Goal: Transaction & Acquisition: Book appointment/travel/reservation

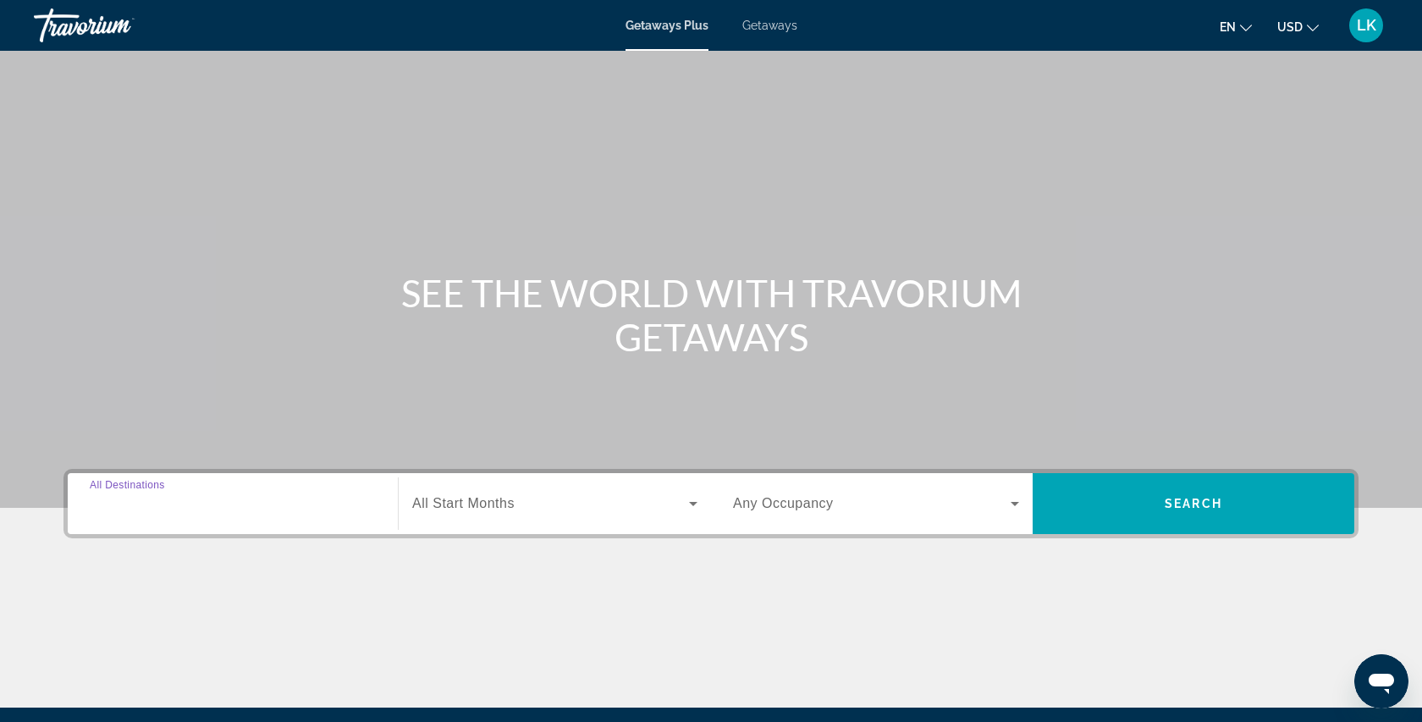
click at [270, 508] on input "Destination All Destinations" at bounding box center [233, 504] width 286 height 20
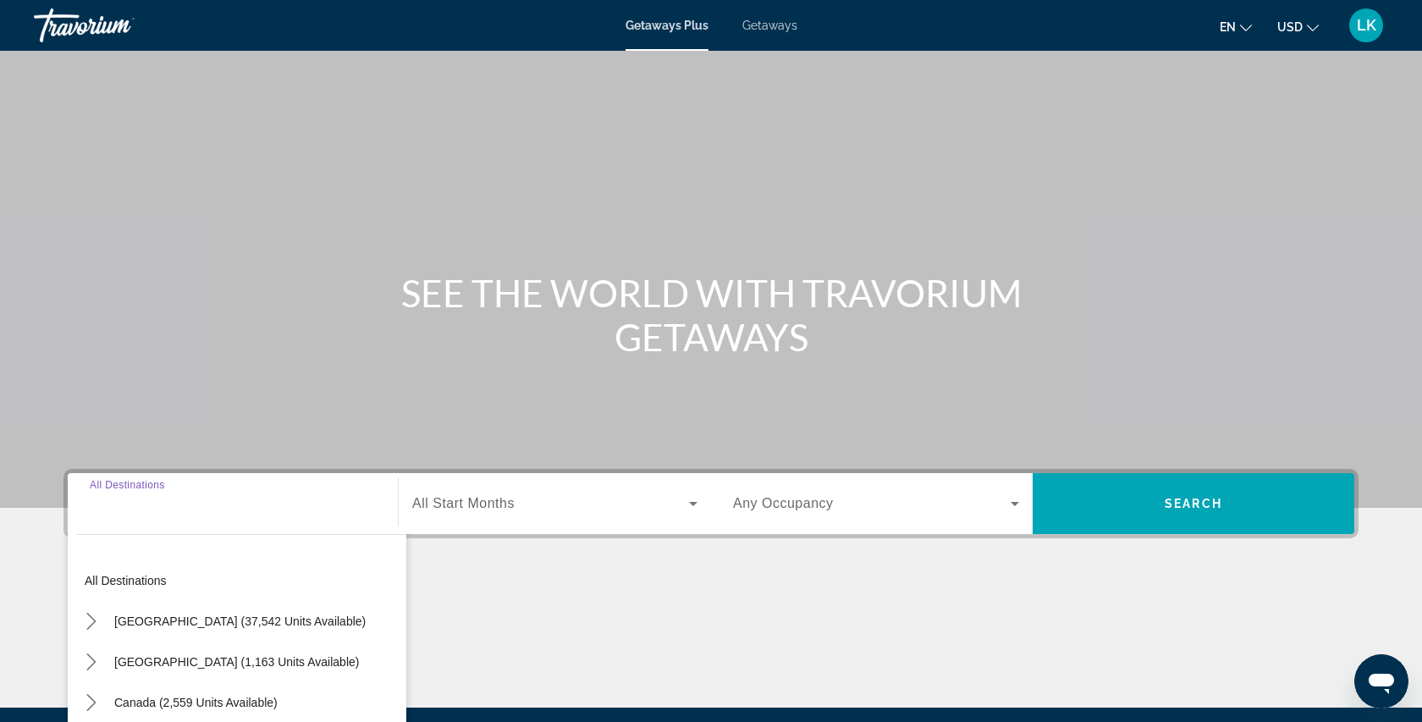
scroll to position [193, 0]
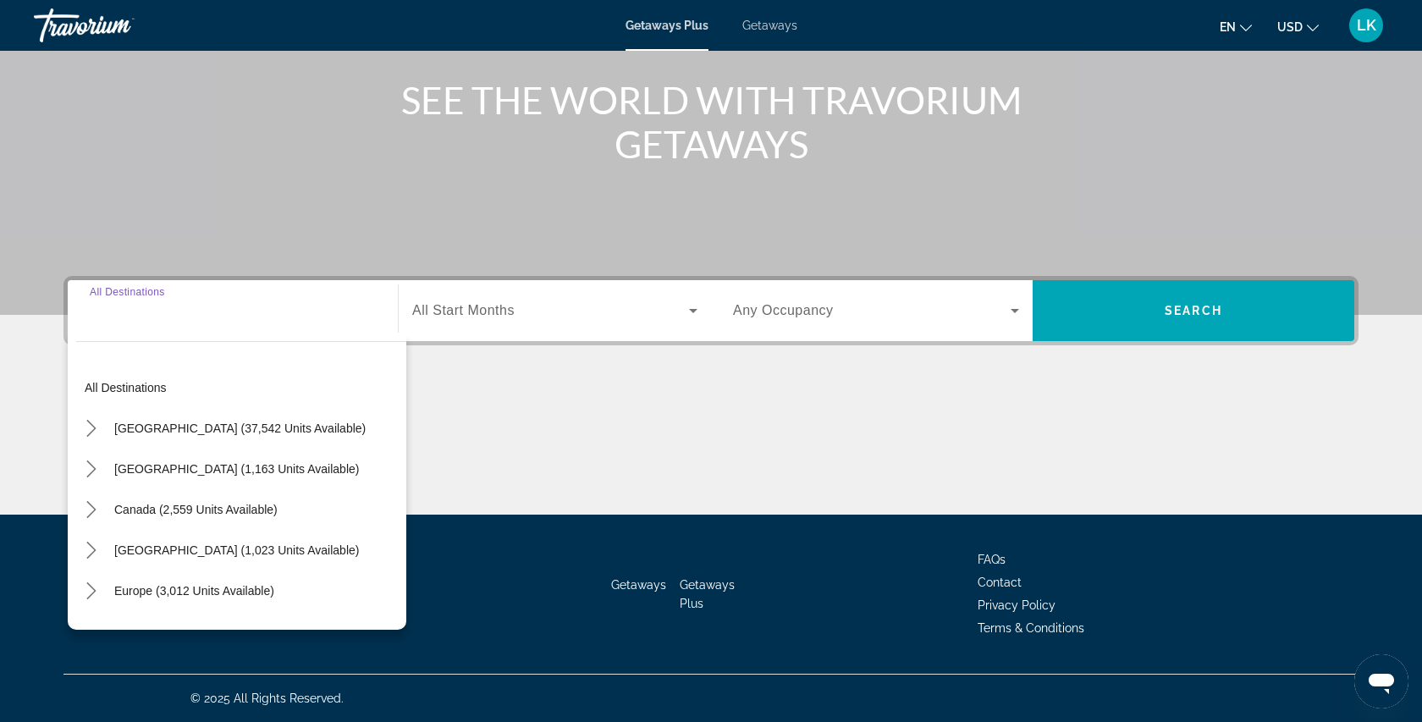
click at [192, 325] on div "Search widget" at bounding box center [233, 311] width 286 height 48
click at [148, 326] on div "Search widget" at bounding box center [233, 311] width 286 height 48
click at [146, 309] on input "Destination All Destinations" at bounding box center [233, 311] width 286 height 20
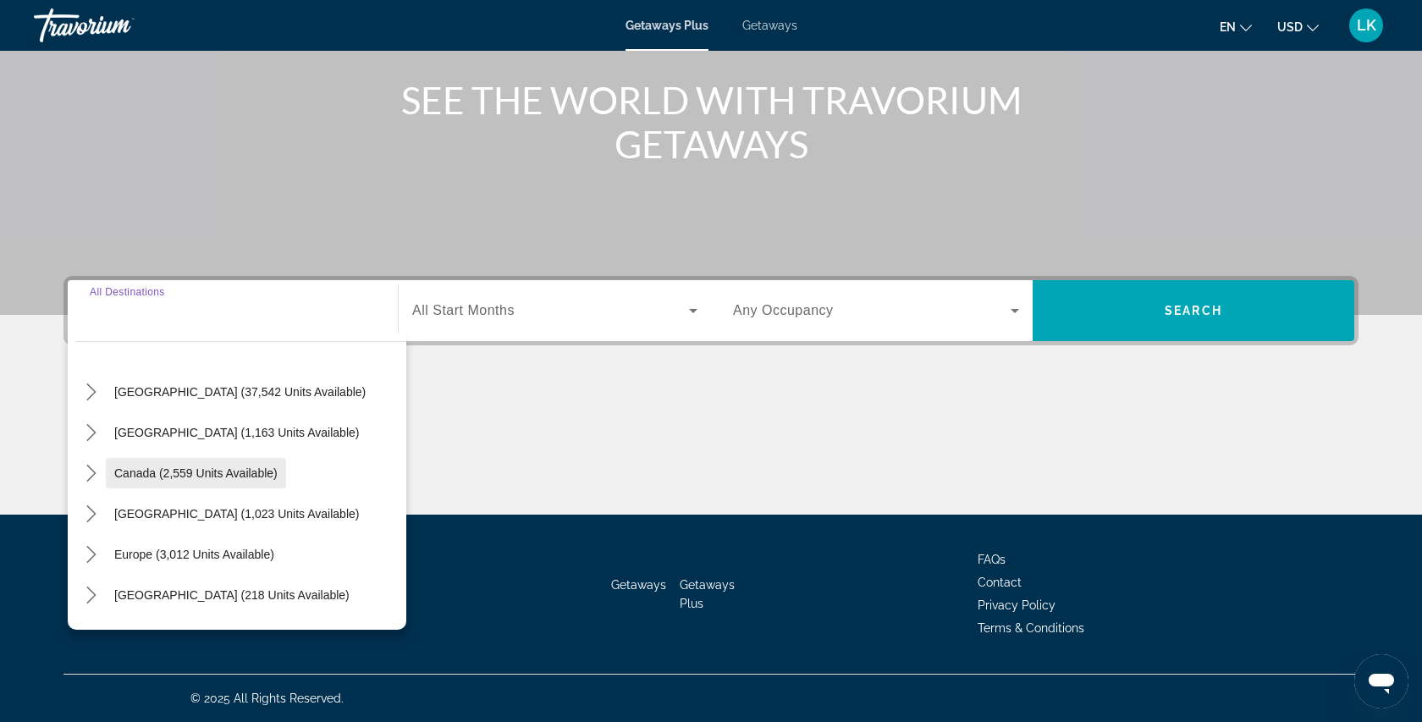
scroll to position [37, 0]
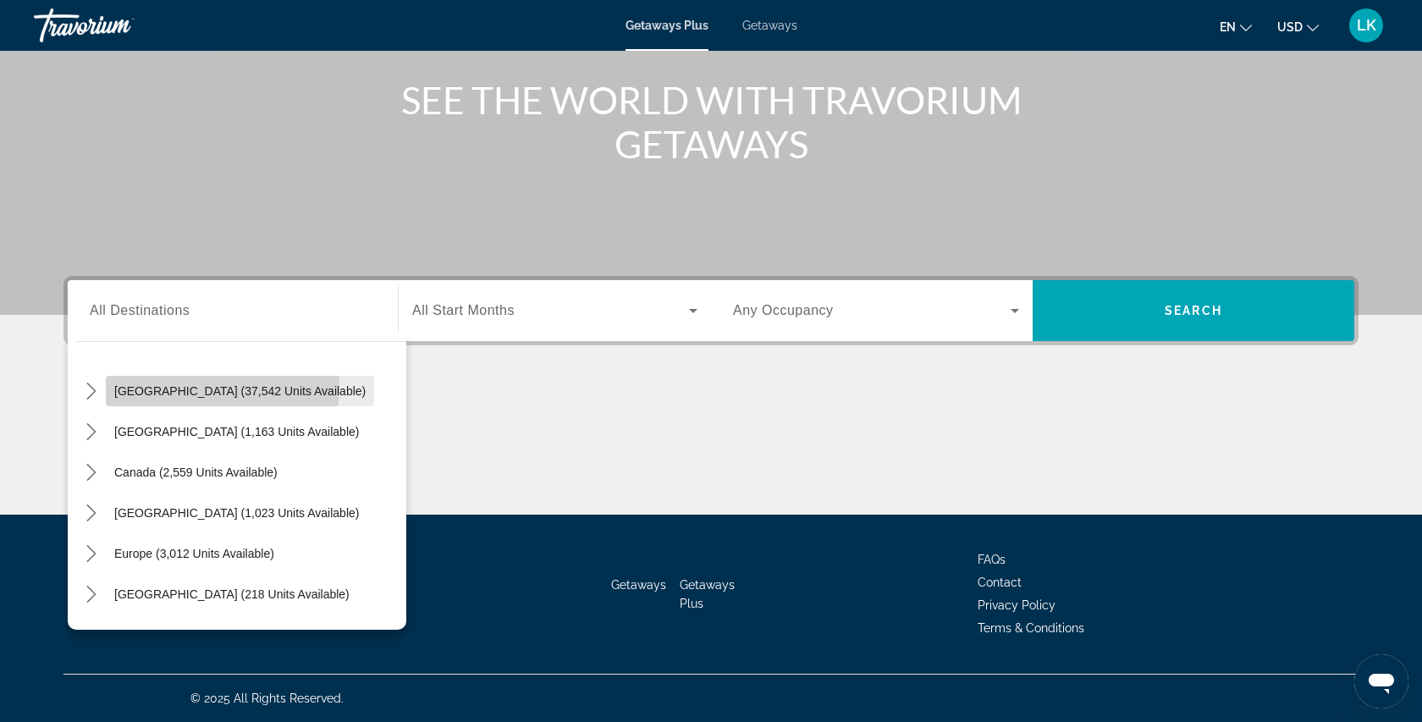
click at [222, 388] on span "United States (37,542 units available)" at bounding box center [239, 391] width 251 height 14
type input "**********"
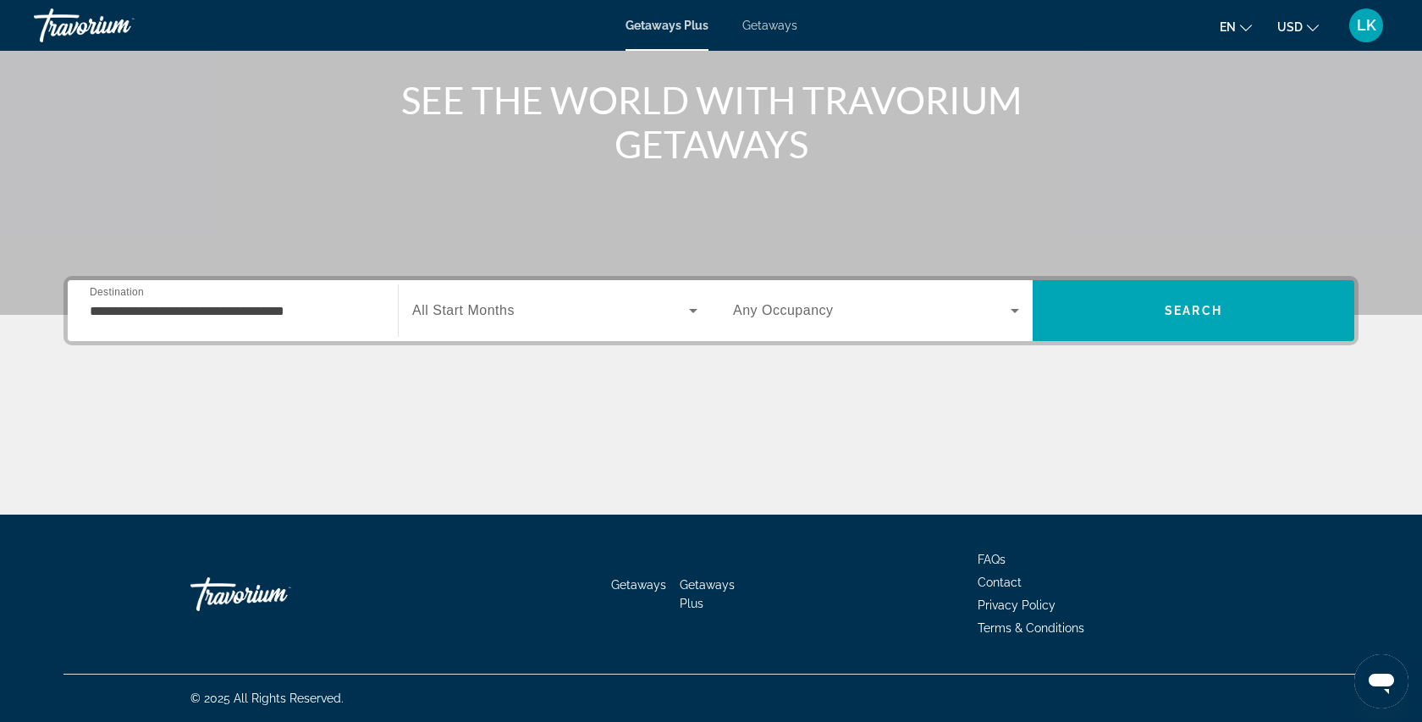
click at [499, 305] on span "All Start Months" at bounding box center [463, 310] width 102 height 14
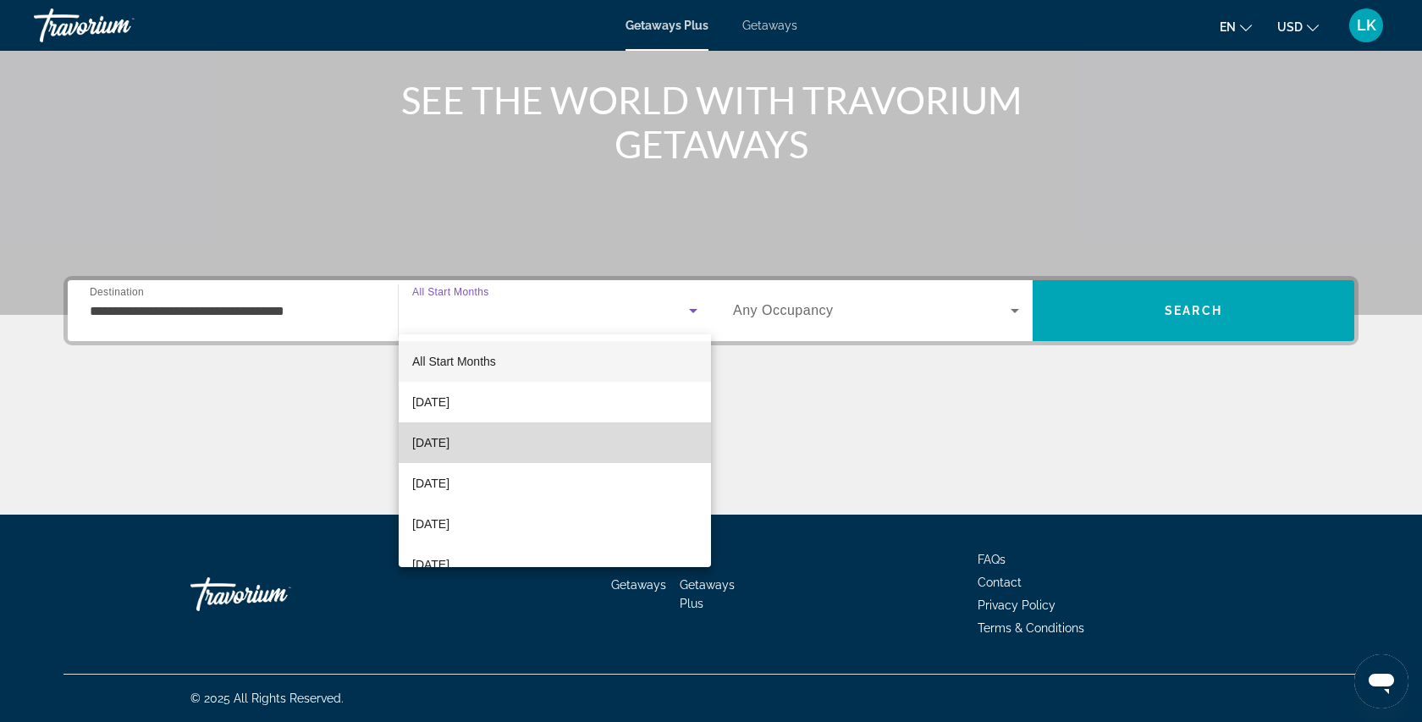
click at [478, 458] on mat-option "[DATE]" at bounding box center [555, 442] width 312 height 41
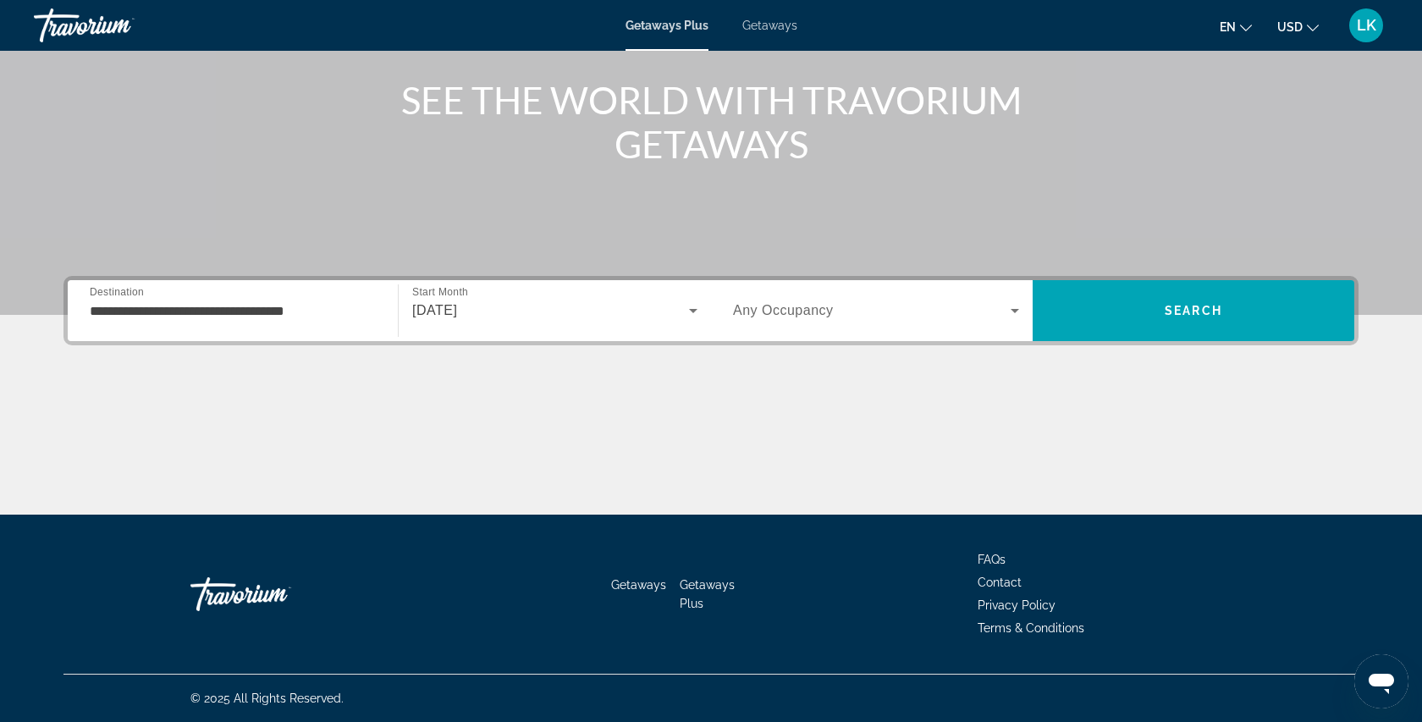
click at [798, 306] on span "Any Occupancy" at bounding box center [783, 310] width 101 height 14
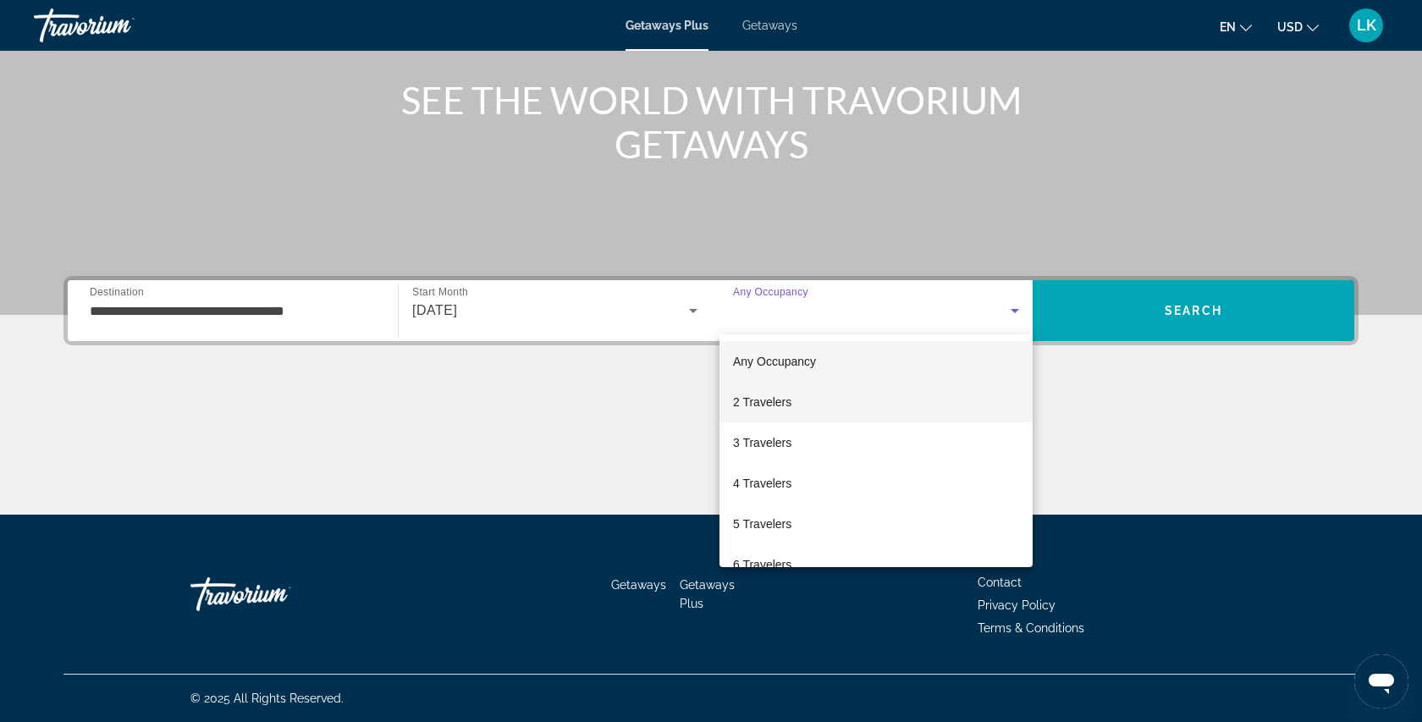
click at [781, 404] on span "2 Travelers" at bounding box center [762, 402] width 58 height 20
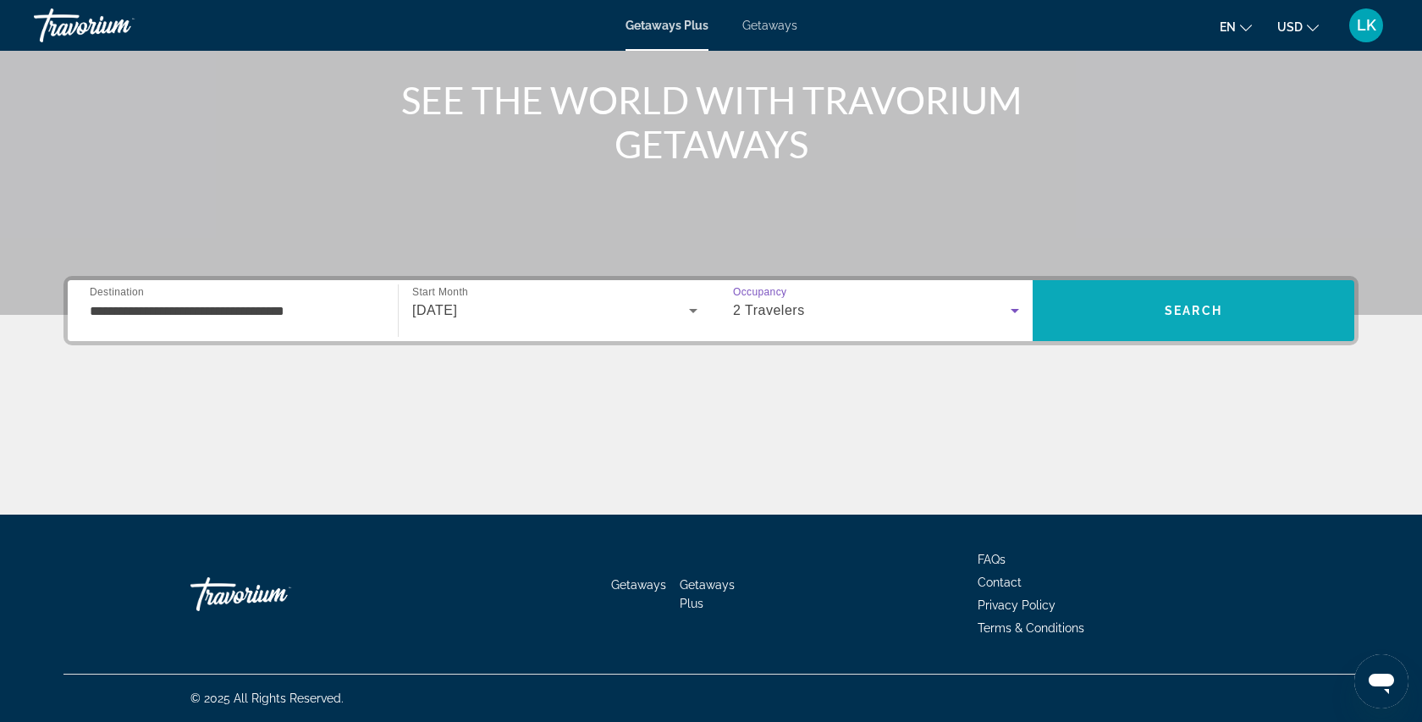
click at [1182, 326] on span "Search" at bounding box center [1193, 310] width 322 height 41
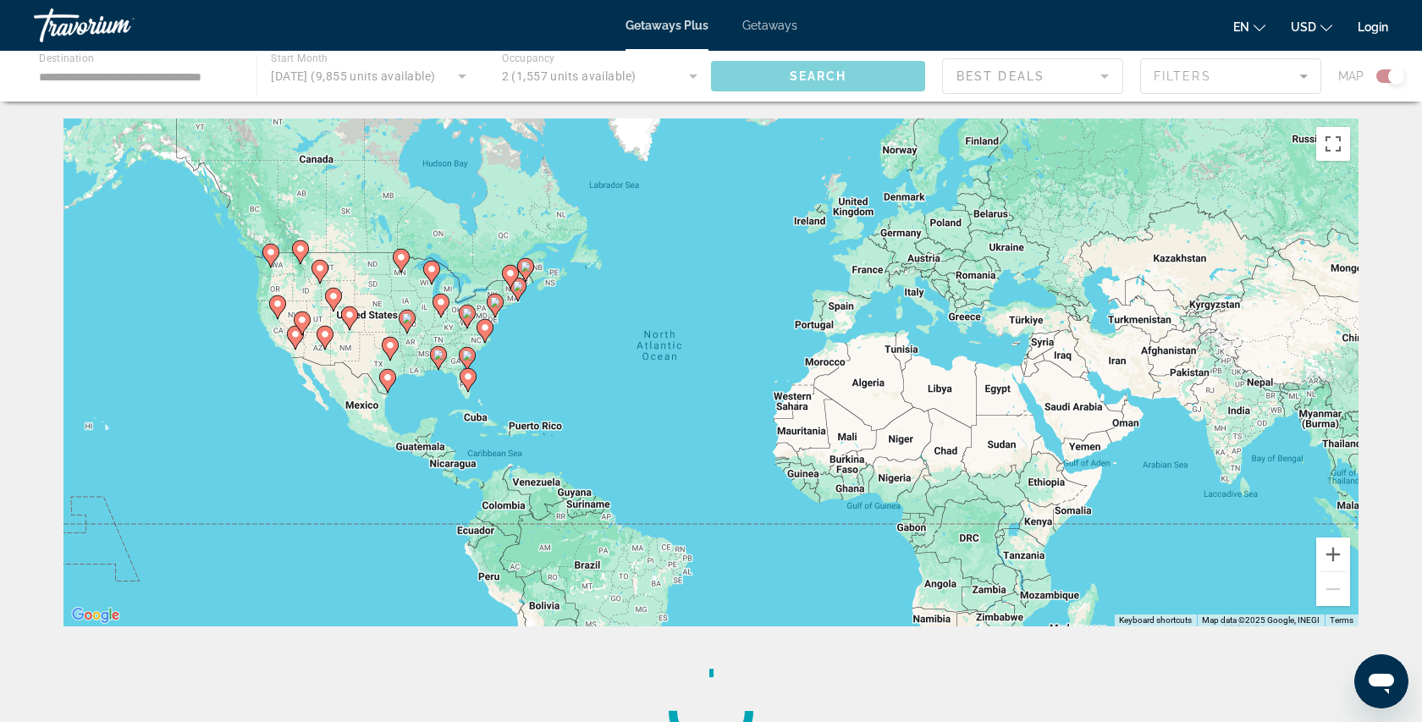
click at [1185, 82] on div "Main content" at bounding box center [711, 76] width 1422 height 51
click at [465, 386] on icon "Main content" at bounding box center [467, 380] width 15 height 22
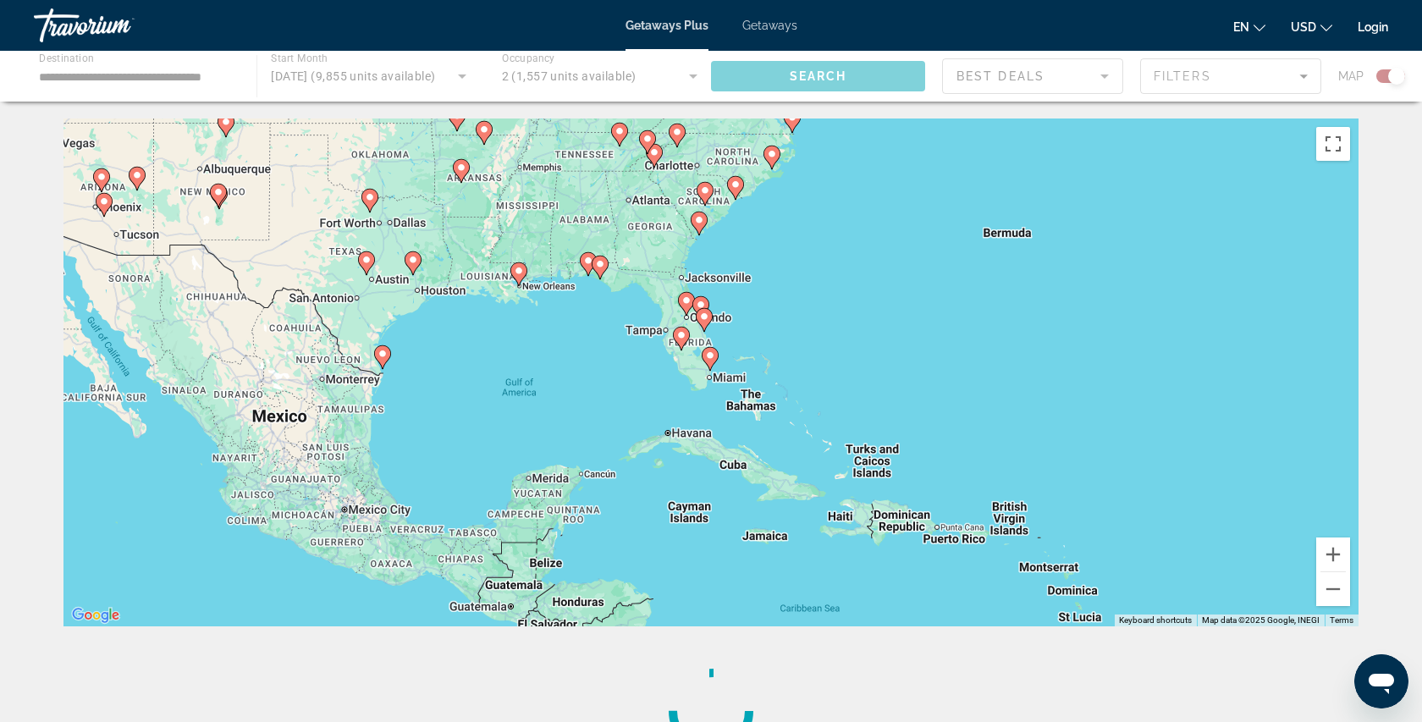
click at [683, 344] on icon "Main content" at bounding box center [681, 338] width 15 height 22
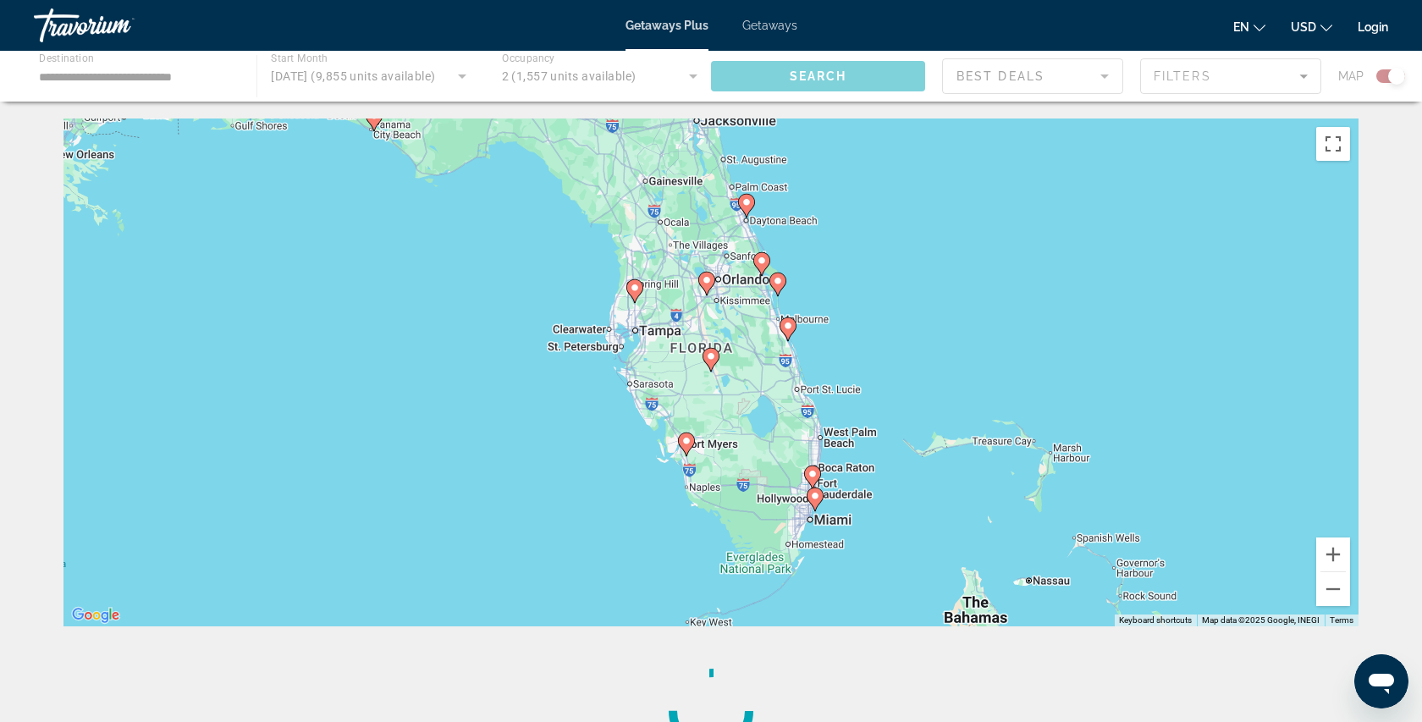
click at [688, 451] on icon "Main content" at bounding box center [686, 444] width 17 height 24
type input "**********"
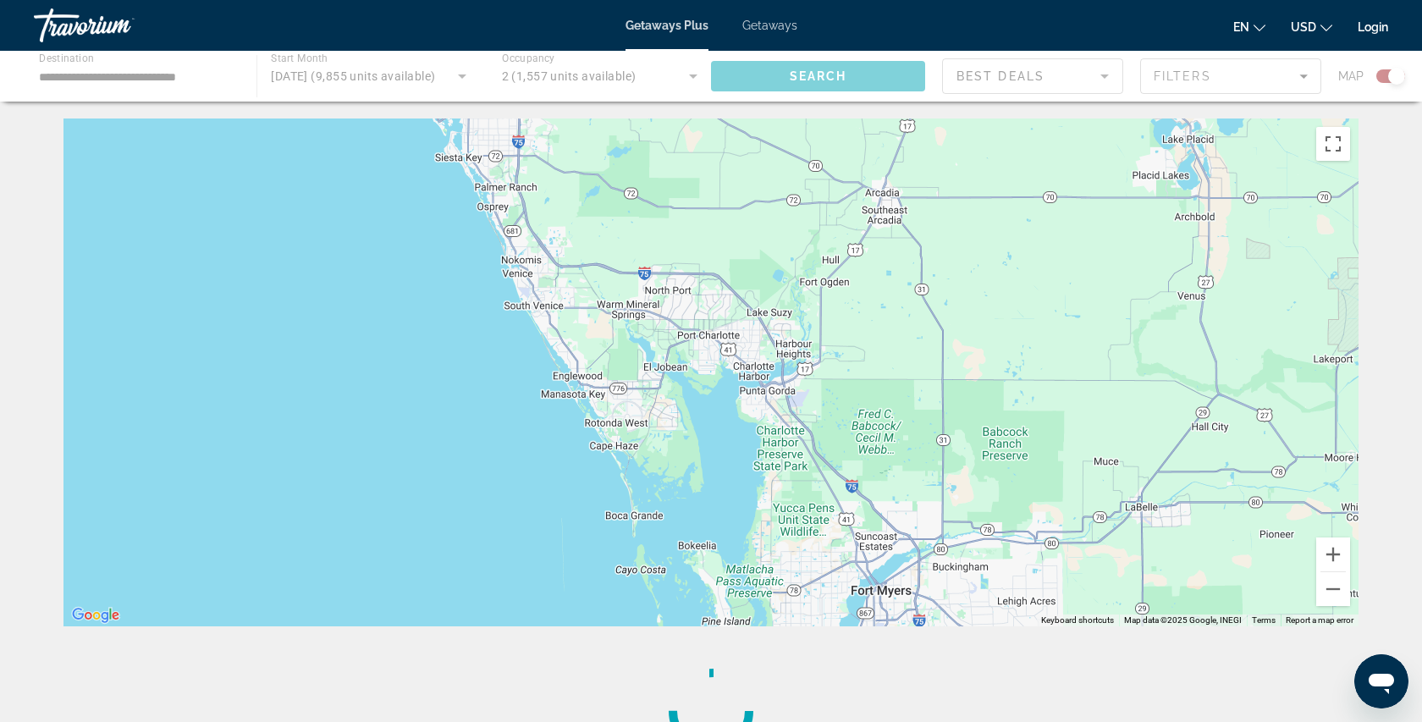
drag, startPoint x: 731, startPoint y: 366, endPoint x: 945, endPoint y: 687, distance: 385.6
click at [945, 687] on div "← Move left → Move right ↑ Move up ↓ Move down + Zoom in - Zoom out Home Jump l…" at bounding box center [711, 448] width 1362 height 660
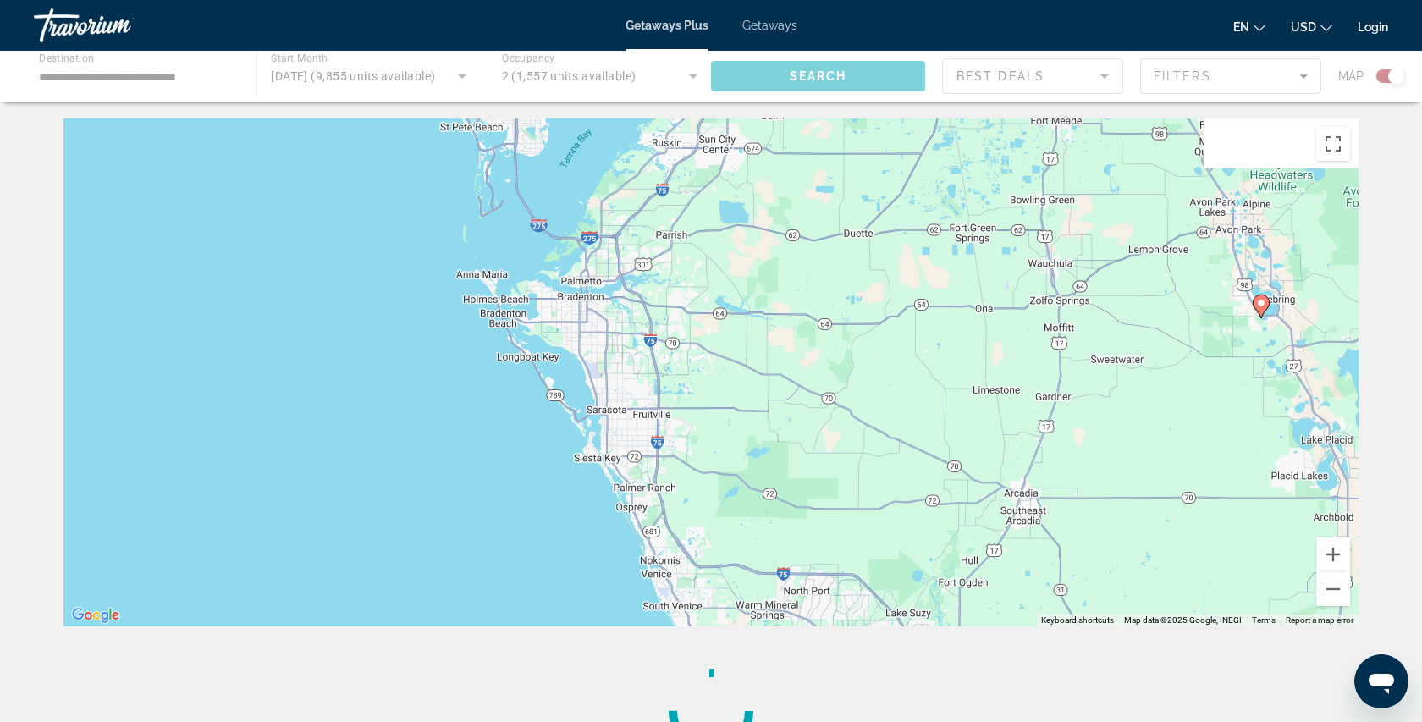
drag, startPoint x: 694, startPoint y: 350, endPoint x: 828, endPoint y: 619, distance: 300.5
click at [828, 619] on div "To activate drag with keyboard, press Alt + Enter. Once in keyboard drag state,…" at bounding box center [710, 372] width 1295 height 508
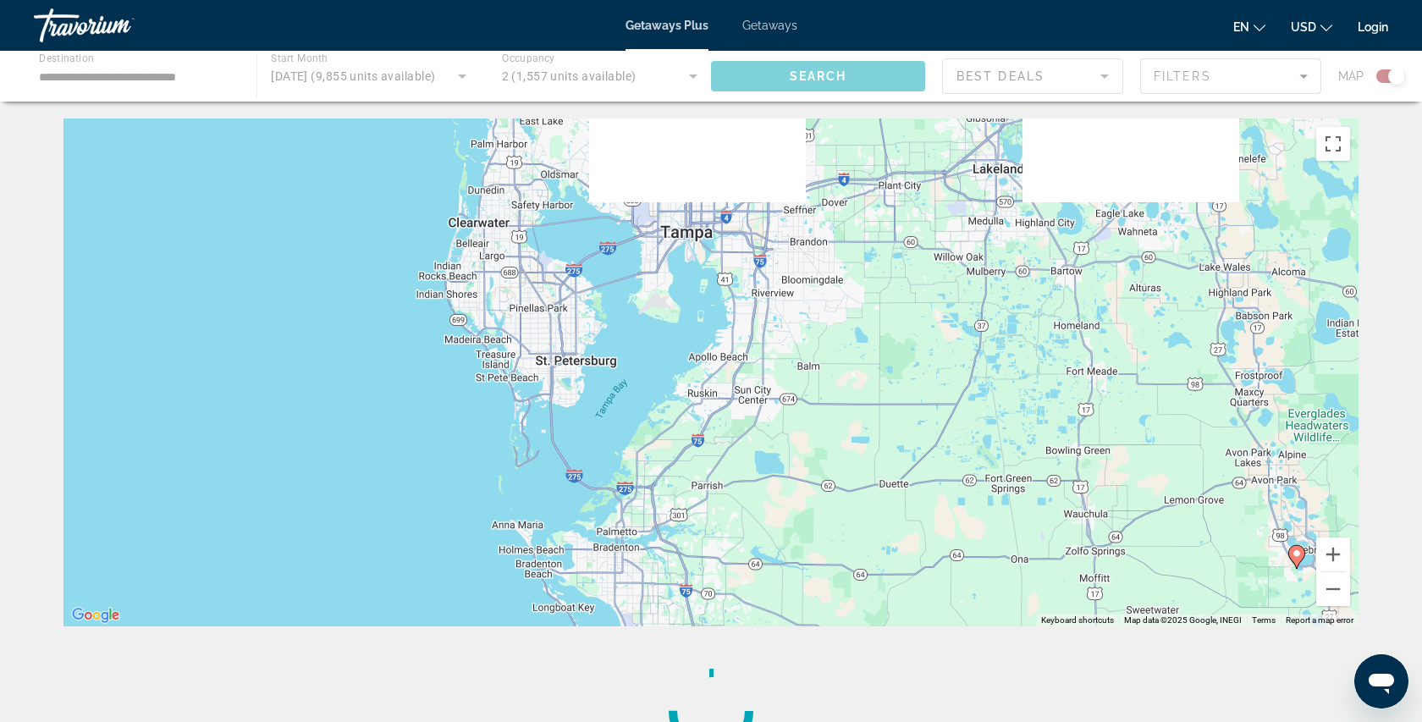
drag, startPoint x: 770, startPoint y: 362, endPoint x: 805, endPoint y: 604, distance: 244.5
click at [805, 604] on div "To activate drag with keyboard, press Alt + Enter. Once in keyboard drag state,…" at bounding box center [710, 372] width 1295 height 508
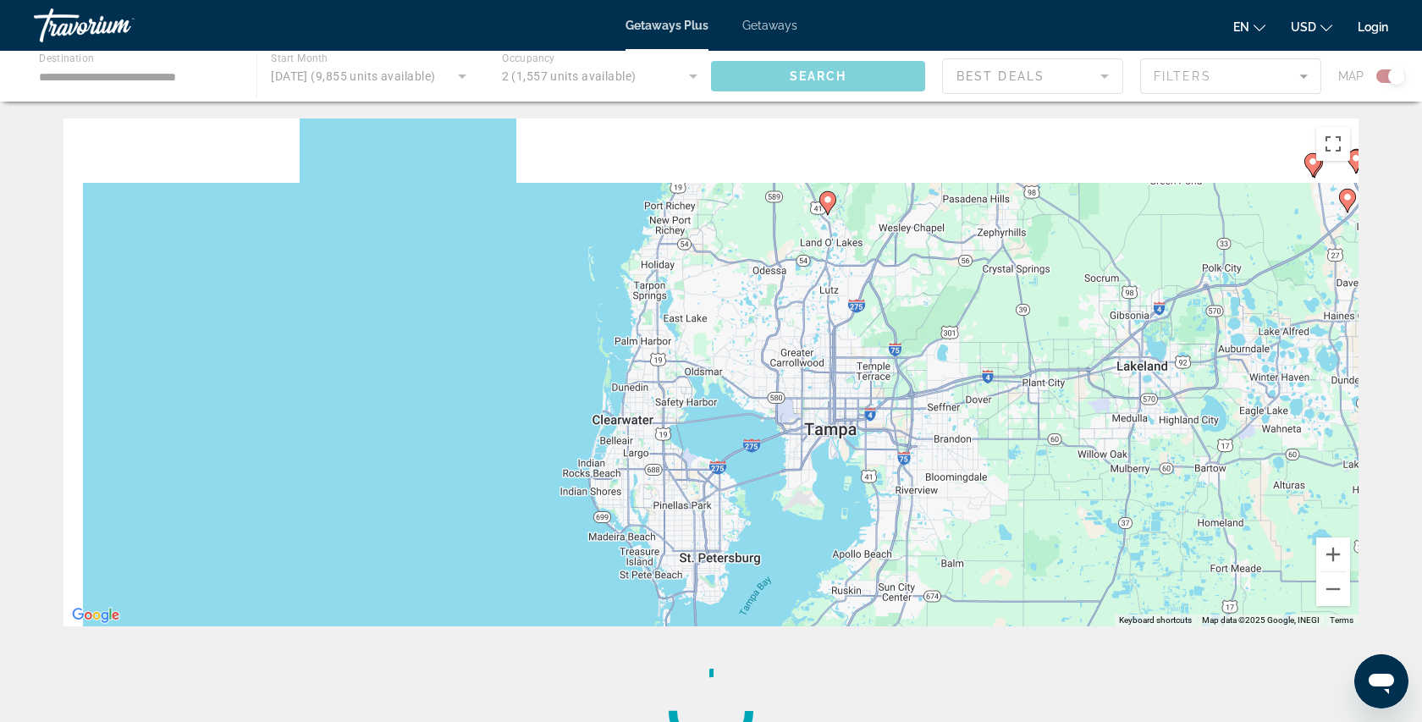
drag, startPoint x: 571, startPoint y: 355, endPoint x: 718, endPoint y: 554, distance: 248.1
click at [718, 554] on div "To activate drag with keyboard, press Alt + Enter. Once in keyboard drag state,…" at bounding box center [710, 372] width 1295 height 508
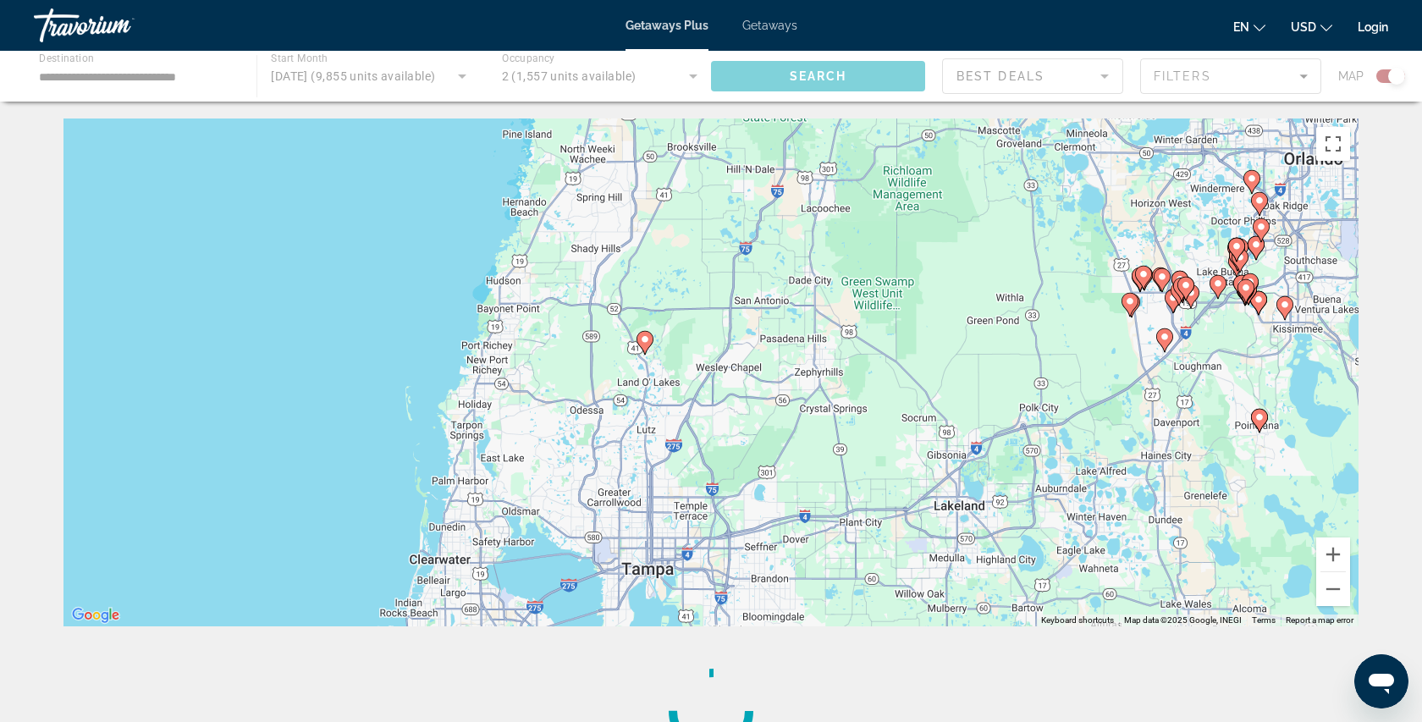
drag, startPoint x: 749, startPoint y: 254, endPoint x: 575, endPoint y: 400, distance: 227.6
click at [575, 400] on div "To activate drag with keyboard, press Alt + Enter. Once in keyboard drag state,…" at bounding box center [710, 372] width 1295 height 508
click at [643, 352] on icon "Main content" at bounding box center [644, 343] width 17 height 24
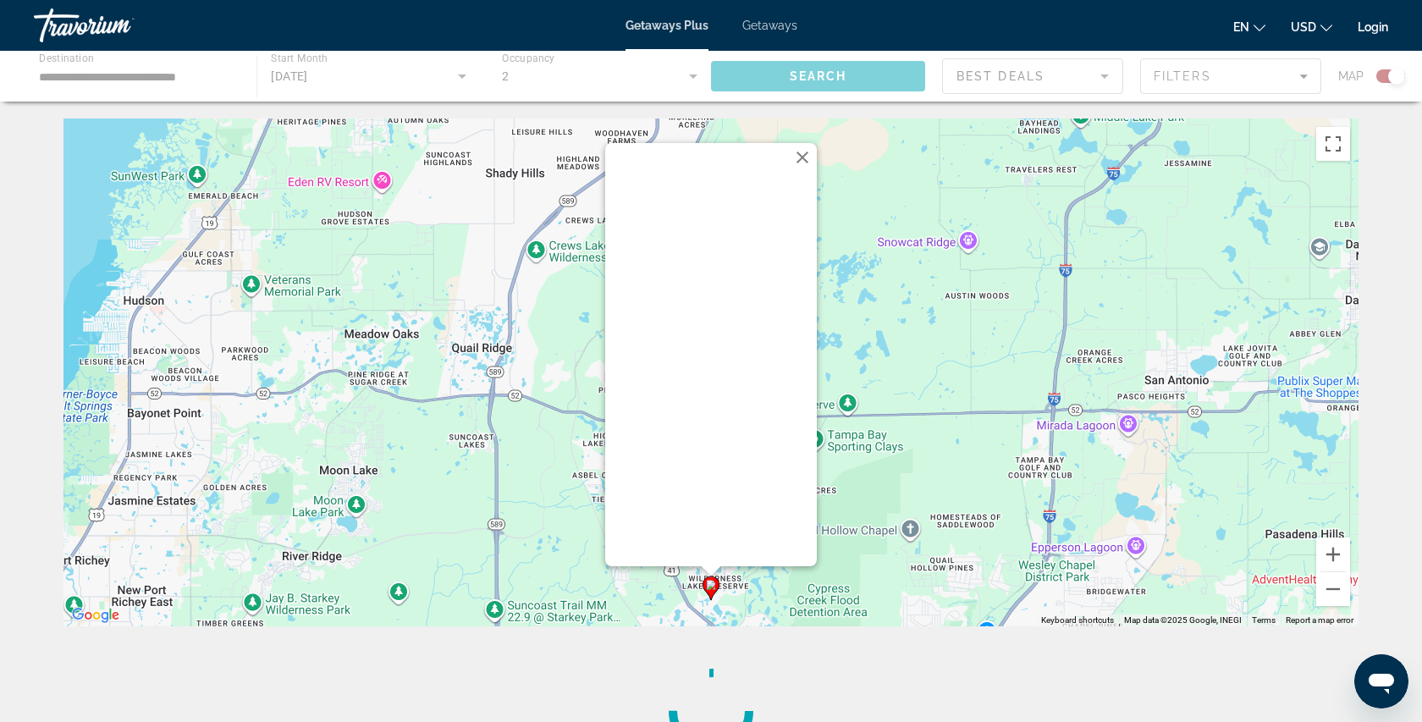
click at [801, 162] on button "Close" at bounding box center [802, 157] width 25 height 25
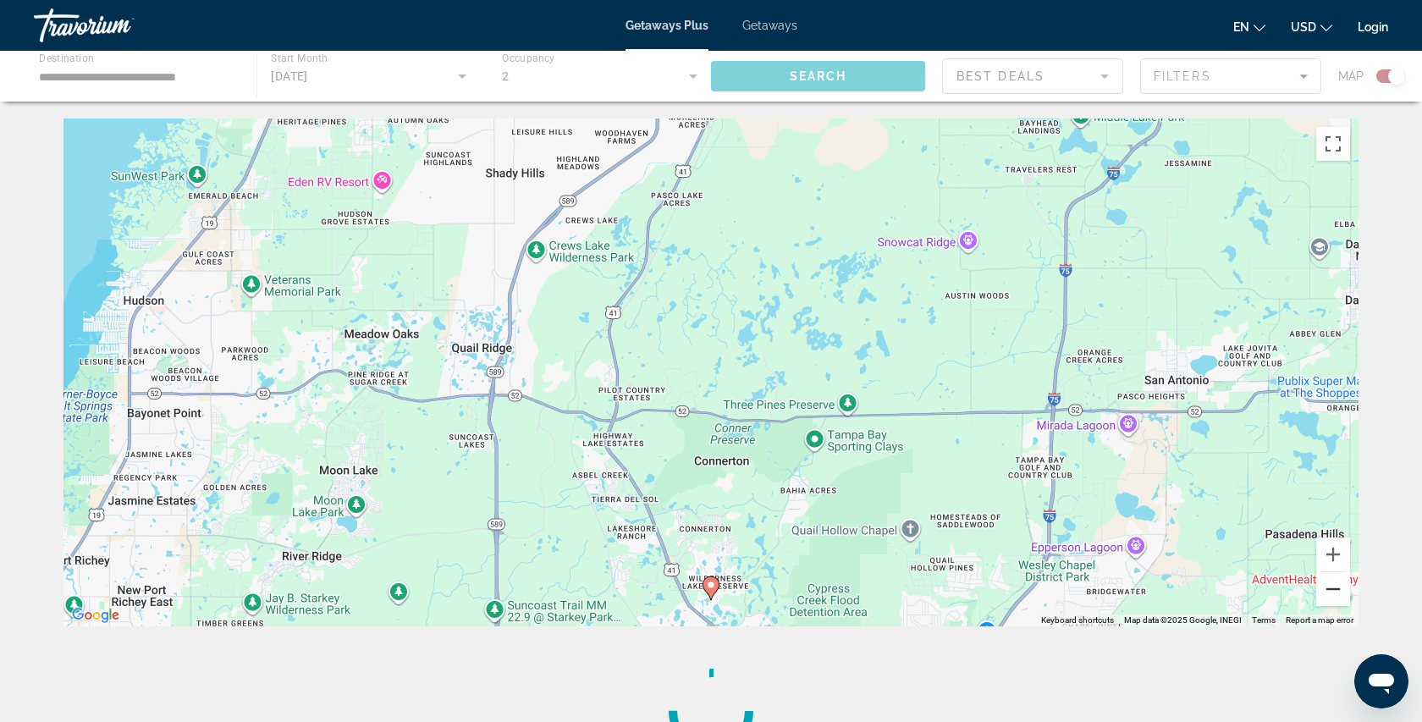
click at [1334, 593] on button "Zoom out" at bounding box center [1333, 589] width 34 height 34
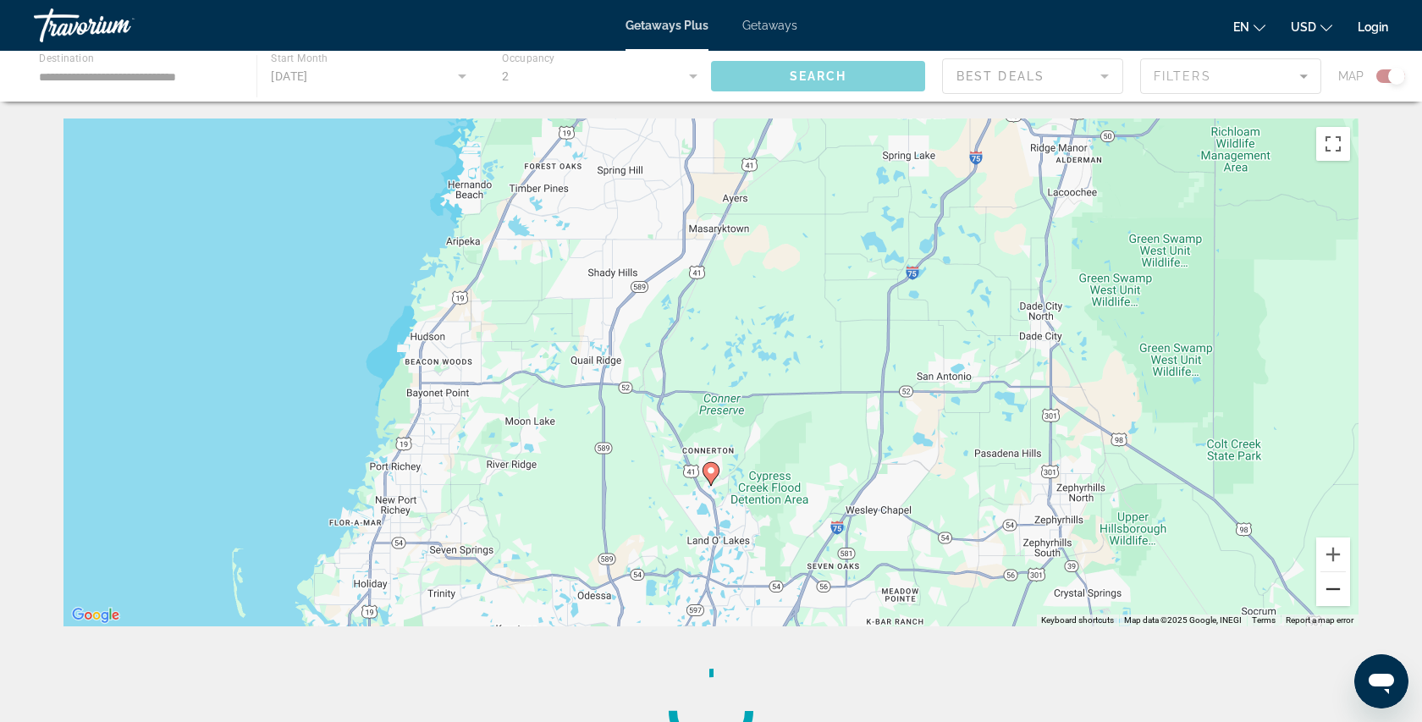
click at [1334, 594] on button "Zoom out" at bounding box center [1333, 589] width 34 height 34
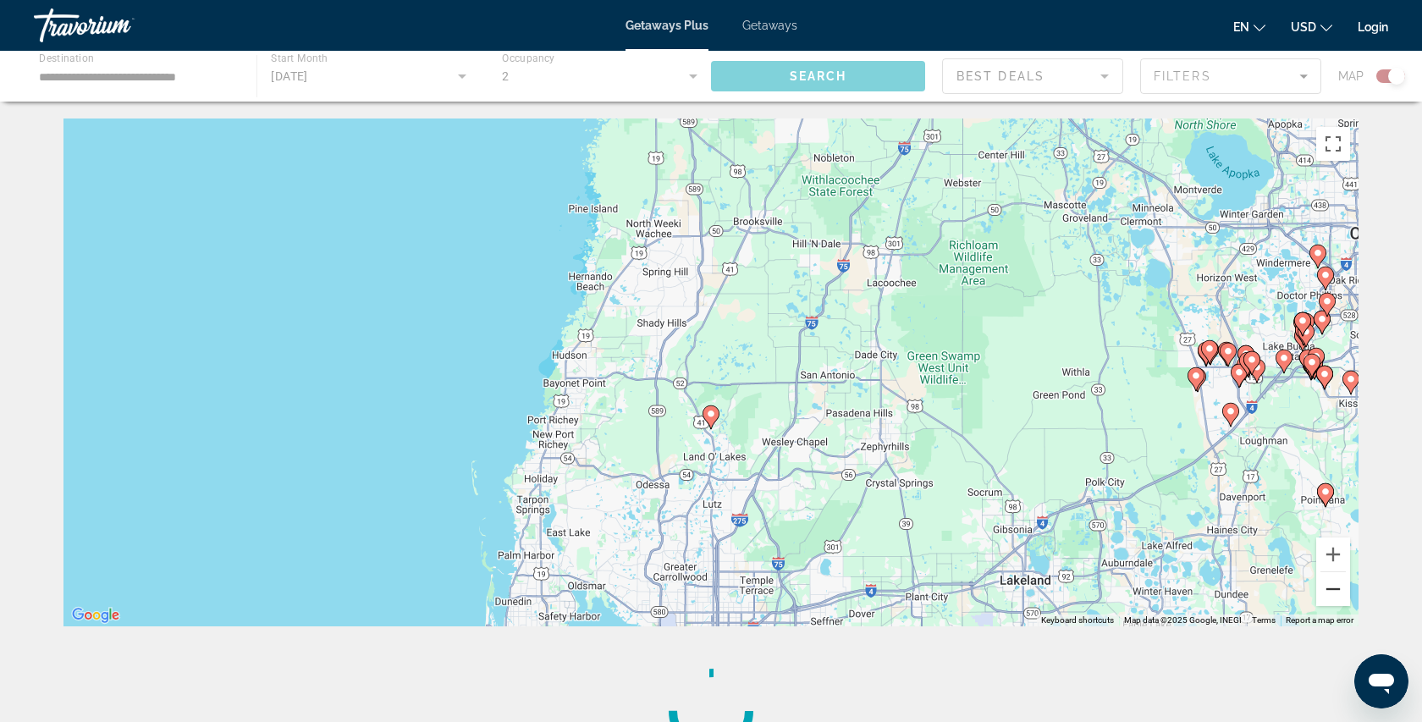
click at [1335, 594] on button "Zoom out" at bounding box center [1333, 589] width 34 height 34
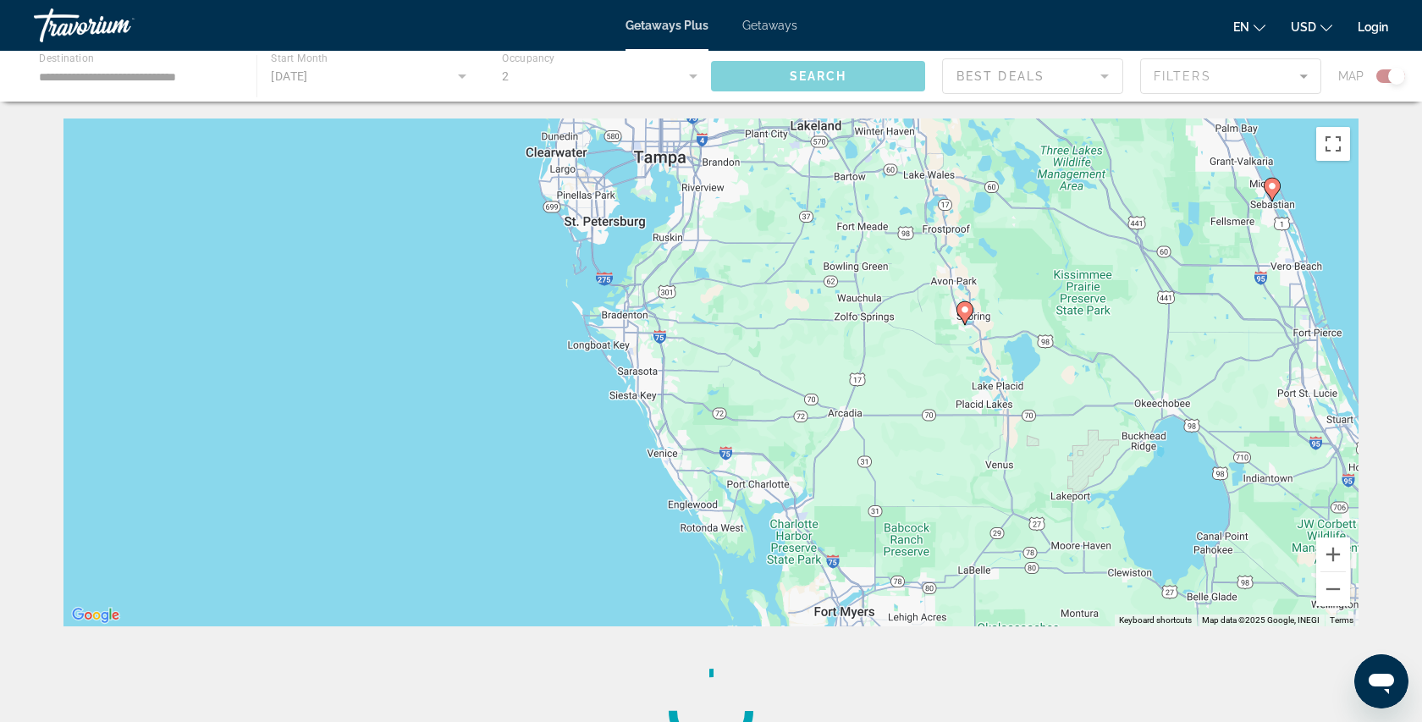
drag, startPoint x: 862, startPoint y: 461, endPoint x: 808, endPoint y: 104, distance: 361.2
click at [808, 104] on div "**********" at bounding box center [711, 389] width 1422 height 779
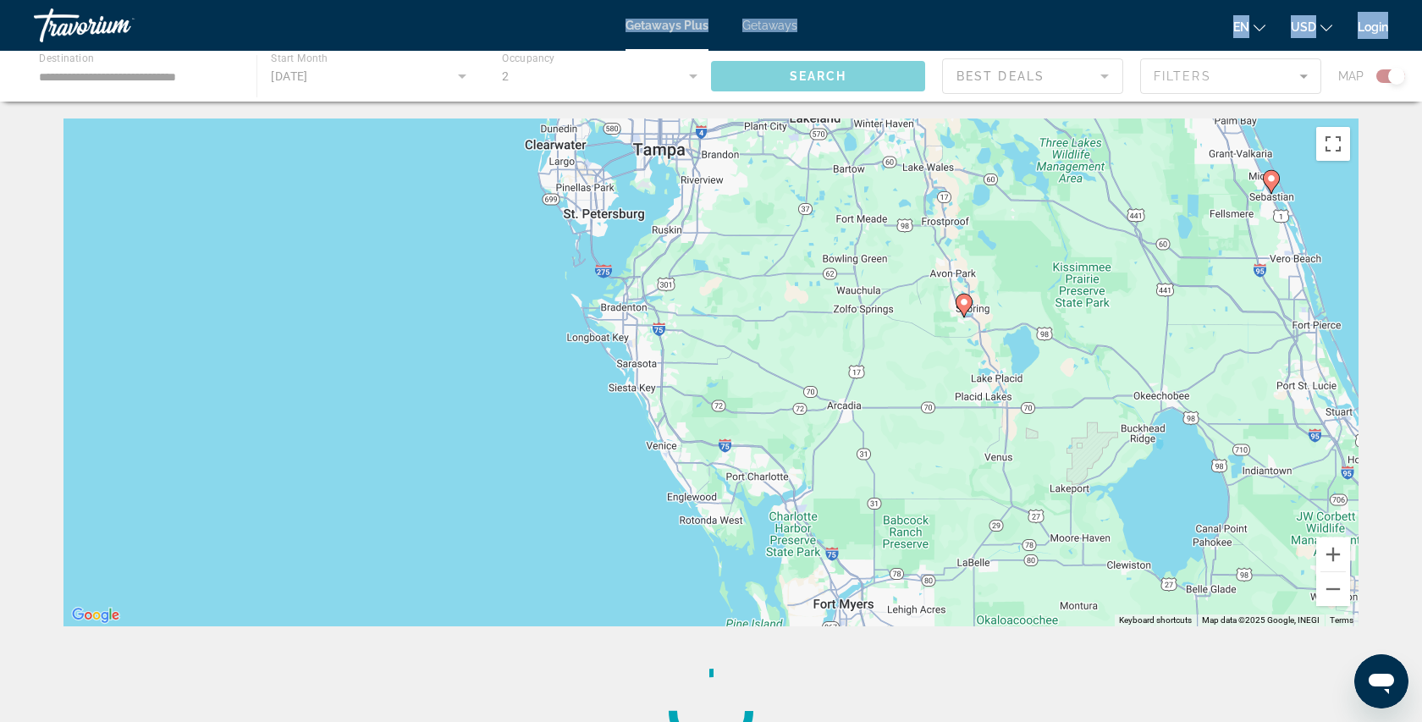
drag, startPoint x: 808, startPoint y: 104, endPoint x: 751, endPoint y: -95, distance: 206.8
click at [751, 0] on html "**********" at bounding box center [711, 361] width 1422 height 722
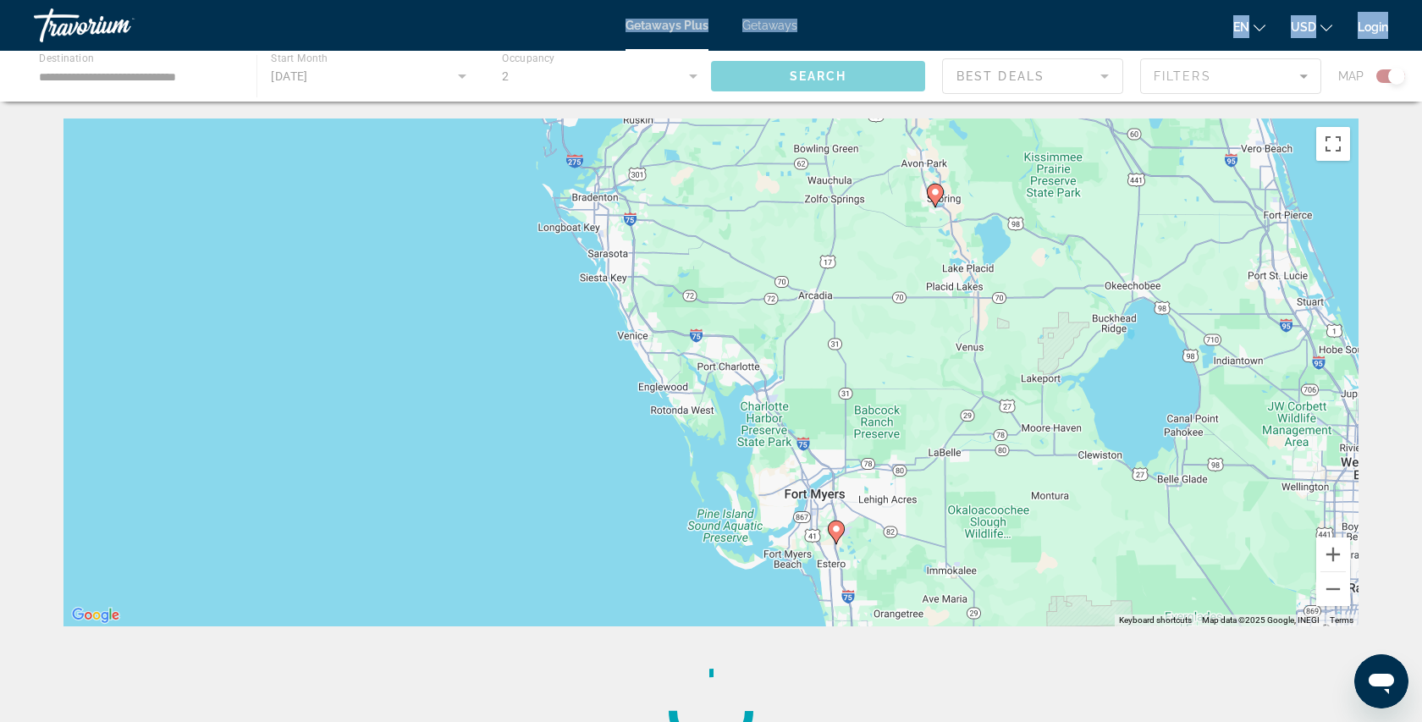
drag, startPoint x: 834, startPoint y: 421, endPoint x: 803, endPoint y: 307, distance: 117.4
click at [803, 307] on div "To activate drag with keyboard, press Alt + Enter. Once in keyboard drag state,…" at bounding box center [710, 372] width 1295 height 508
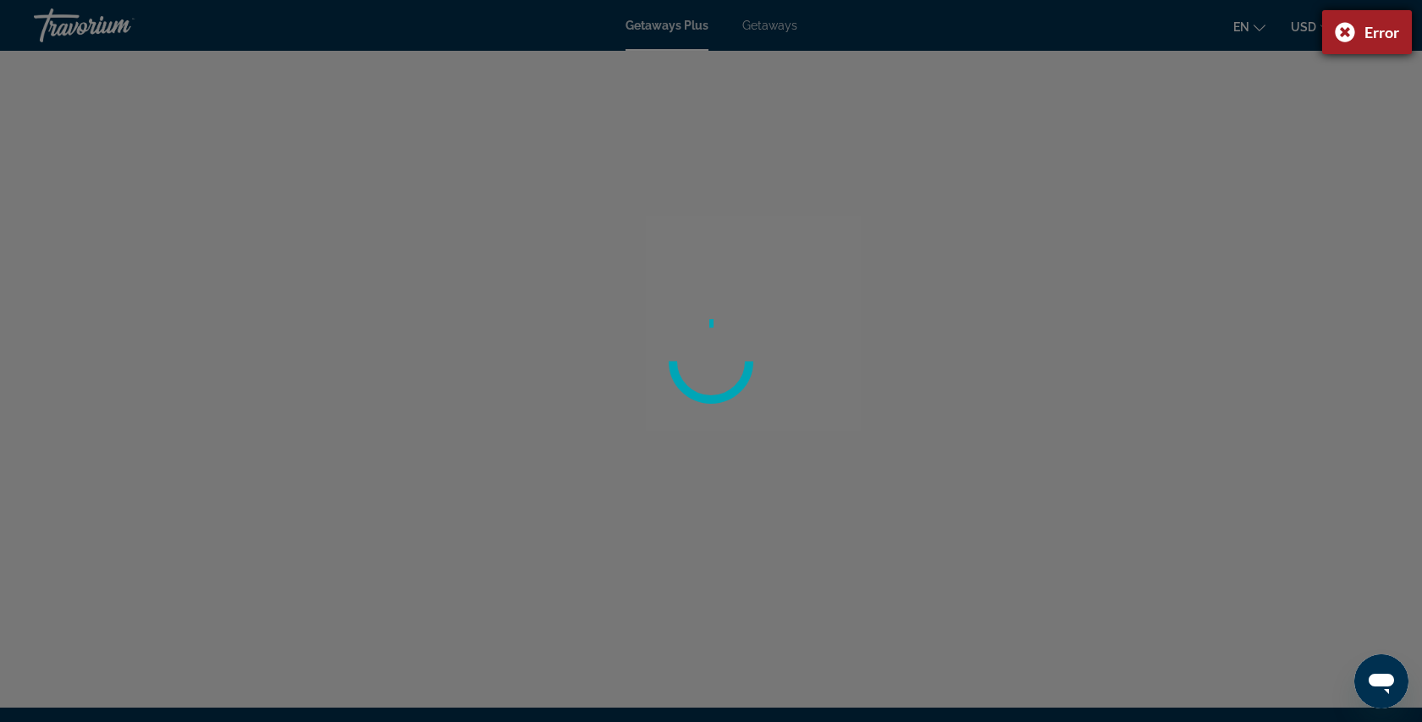
click at [1345, 31] on div "Error" at bounding box center [1367, 32] width 90 height 44
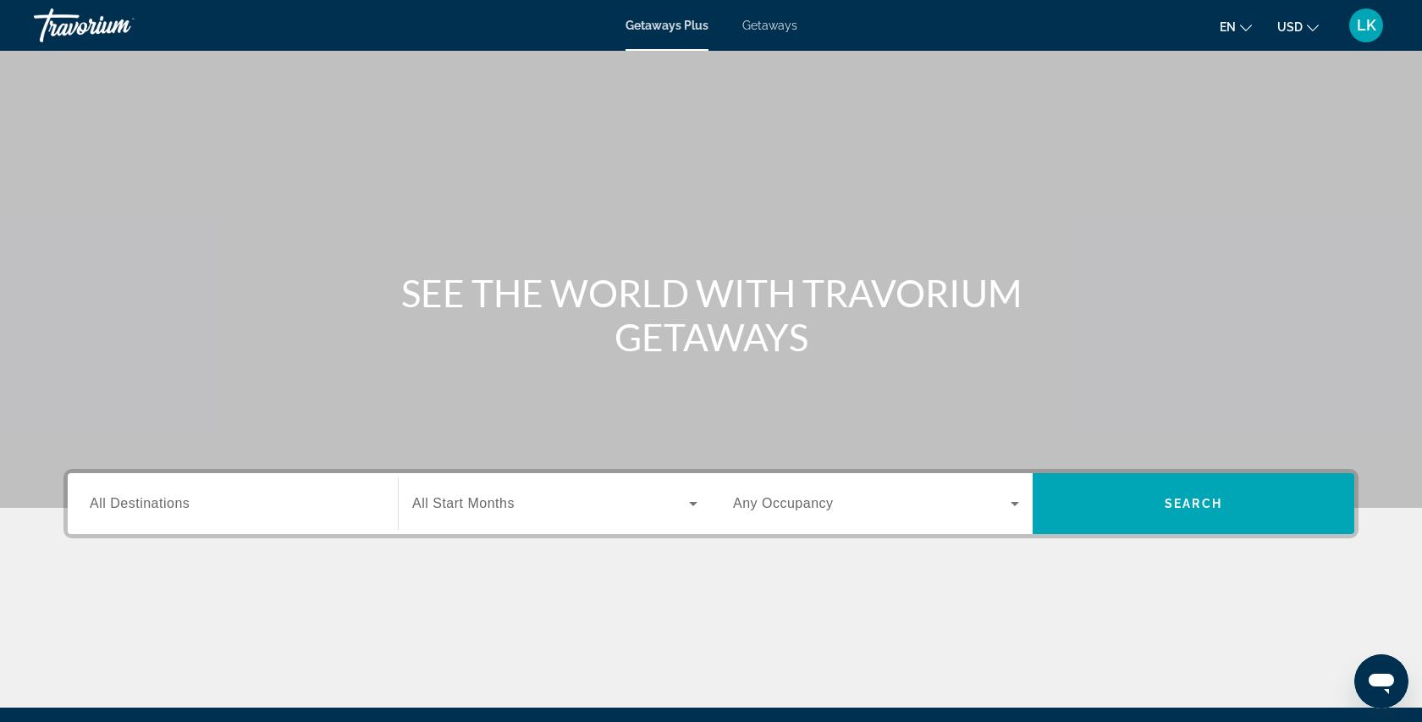
click at [776, 33] on div "Getaways Plus Getaways en English Español Français Italiano Português русский U…" at bounding box center [711, 25] width 1422 height 44
click at [775, 30] on span "Getaways" at bounding box center [769, 26] width 55 height 14
click at [278, 510] on input "Destination All Destinations" at bounding box center [233, 504] width 286 height 20
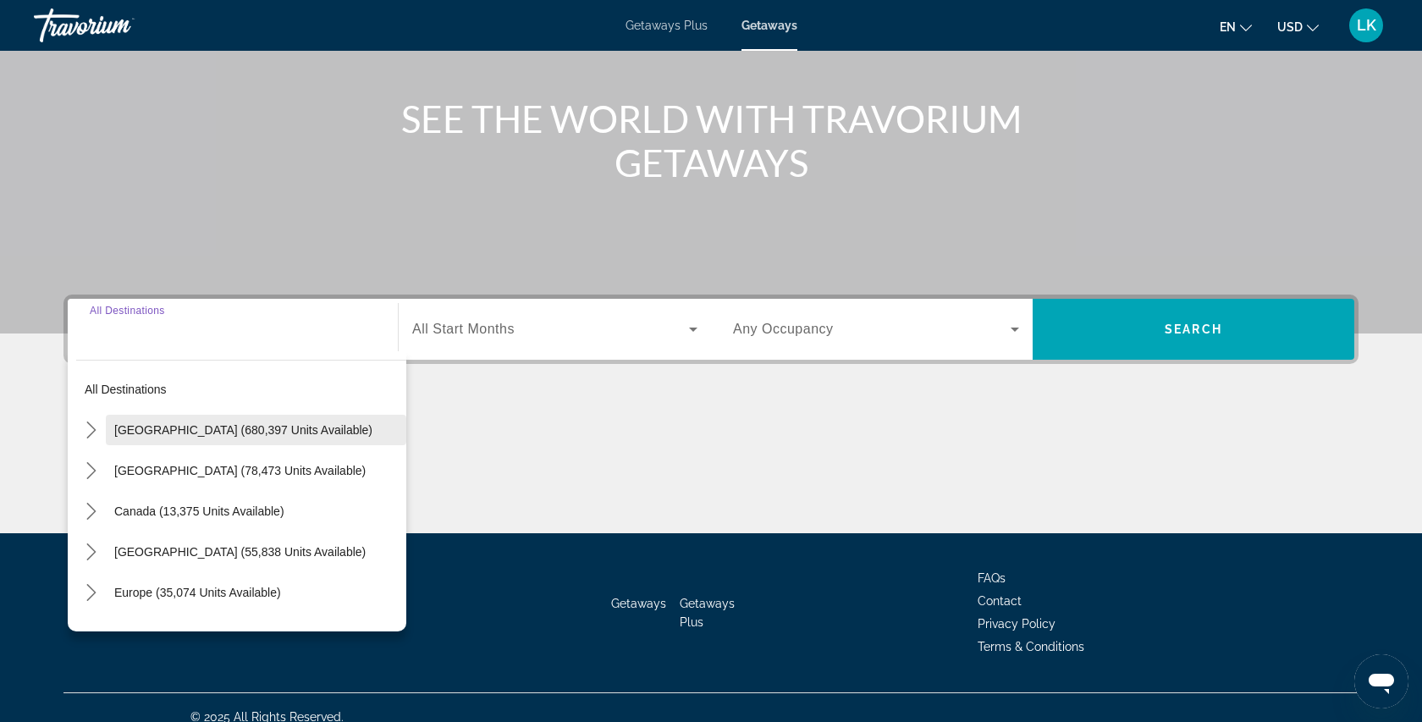
click at [277, 422] on button "[GEOGRAPHIC_DATA] (680,397 units available)" at bounding box center [256, 430] width 300 height 30
type input "**********"
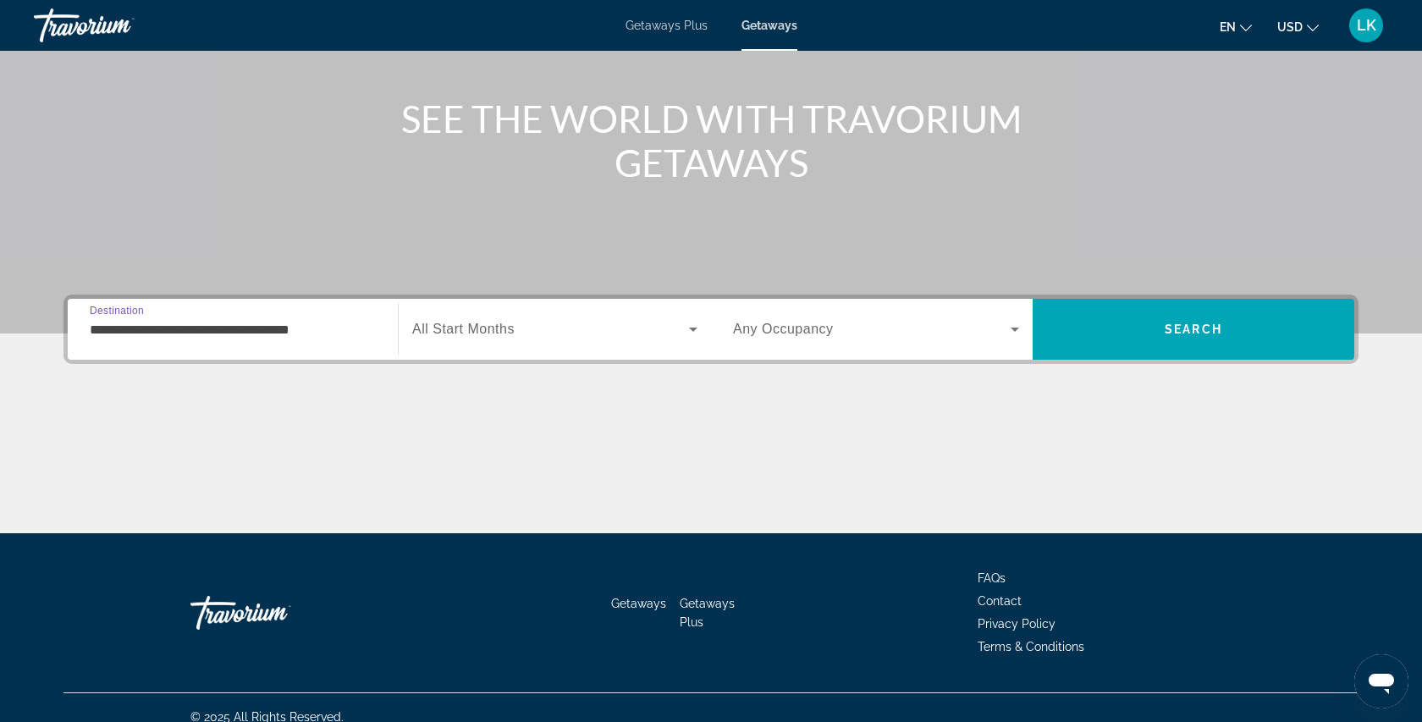
scroll to position [193, 0]
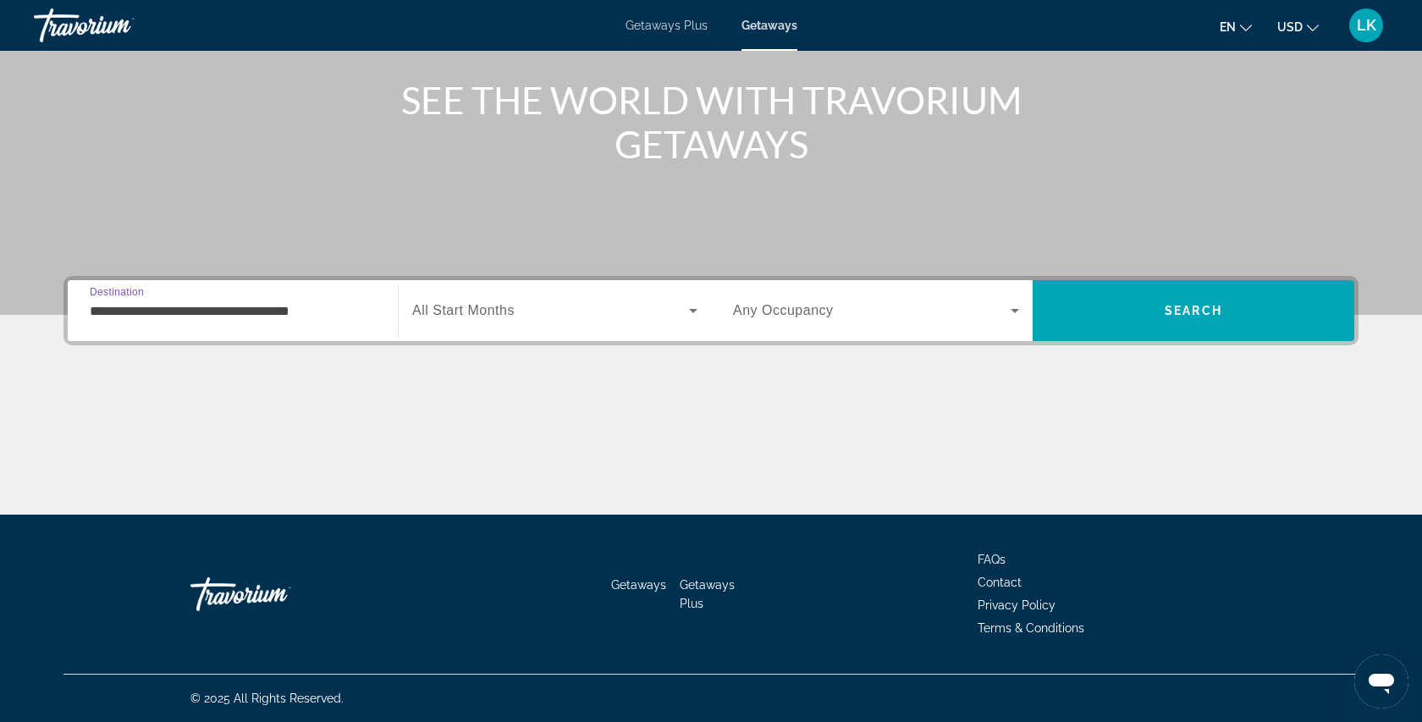
click at [475, 313] on span "All Start Months" at bounding box center [463, 310] width 102 height 14
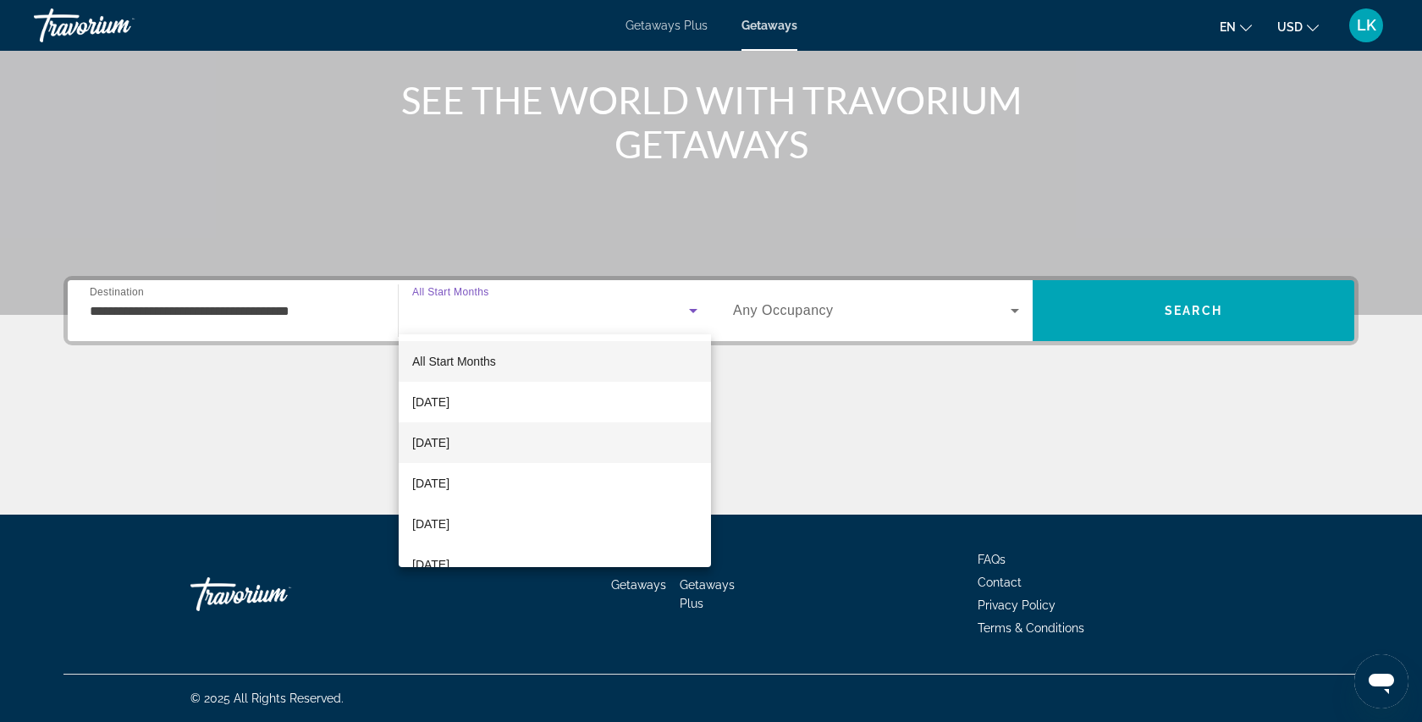
click at [449, 445] on span "[DATE]" at bounding box center [430, 442] width 37 height 20
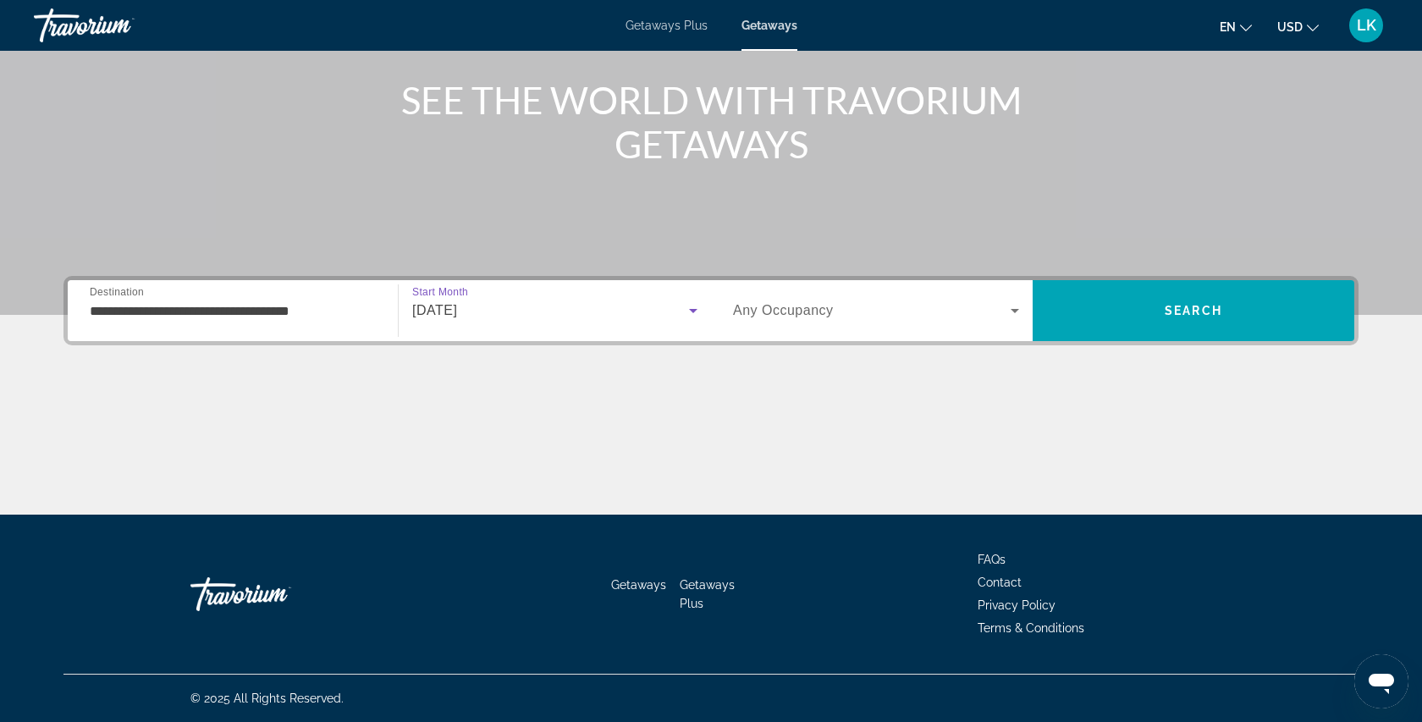
click at [865, 313] on span "Search widget" at bounding box center [872, 310] width 278 height 20
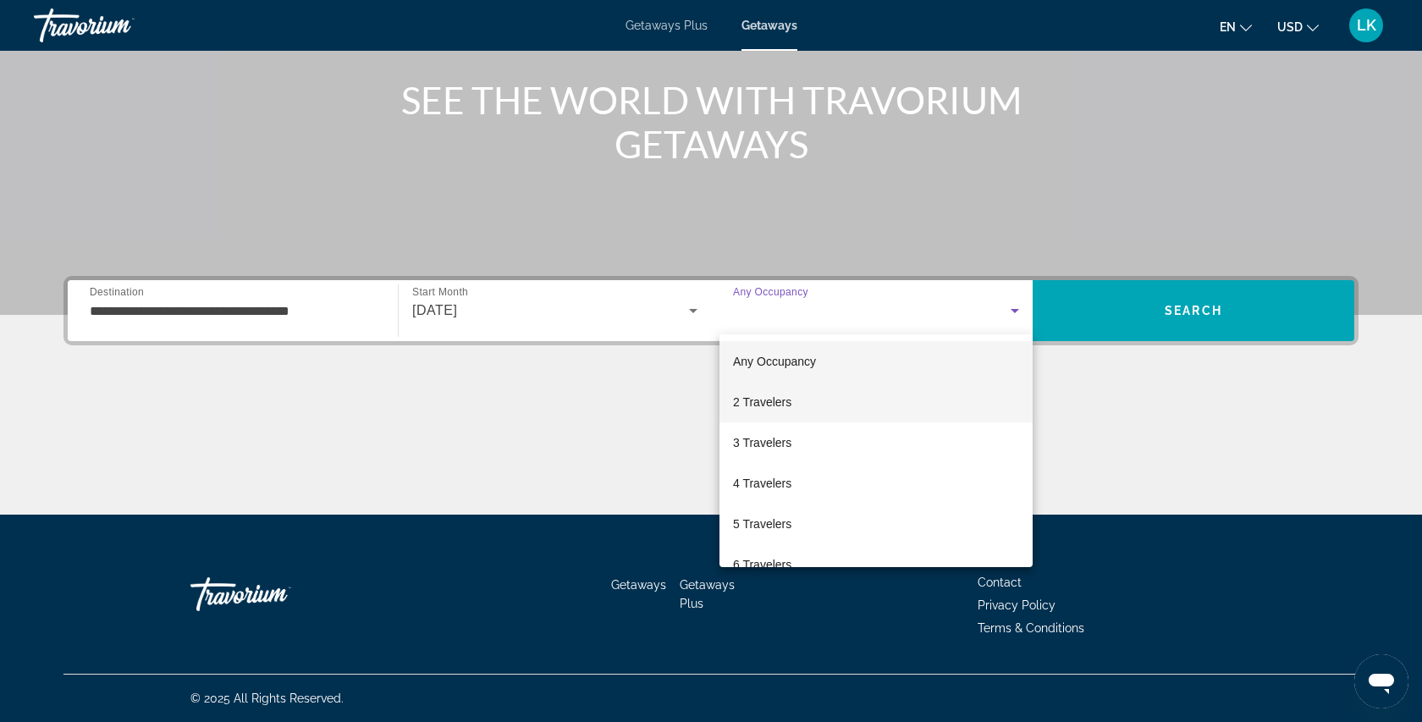
click at [839, 396] on mat-option "2 Travelers" at bounding box center [875, 402] width 313 height 41
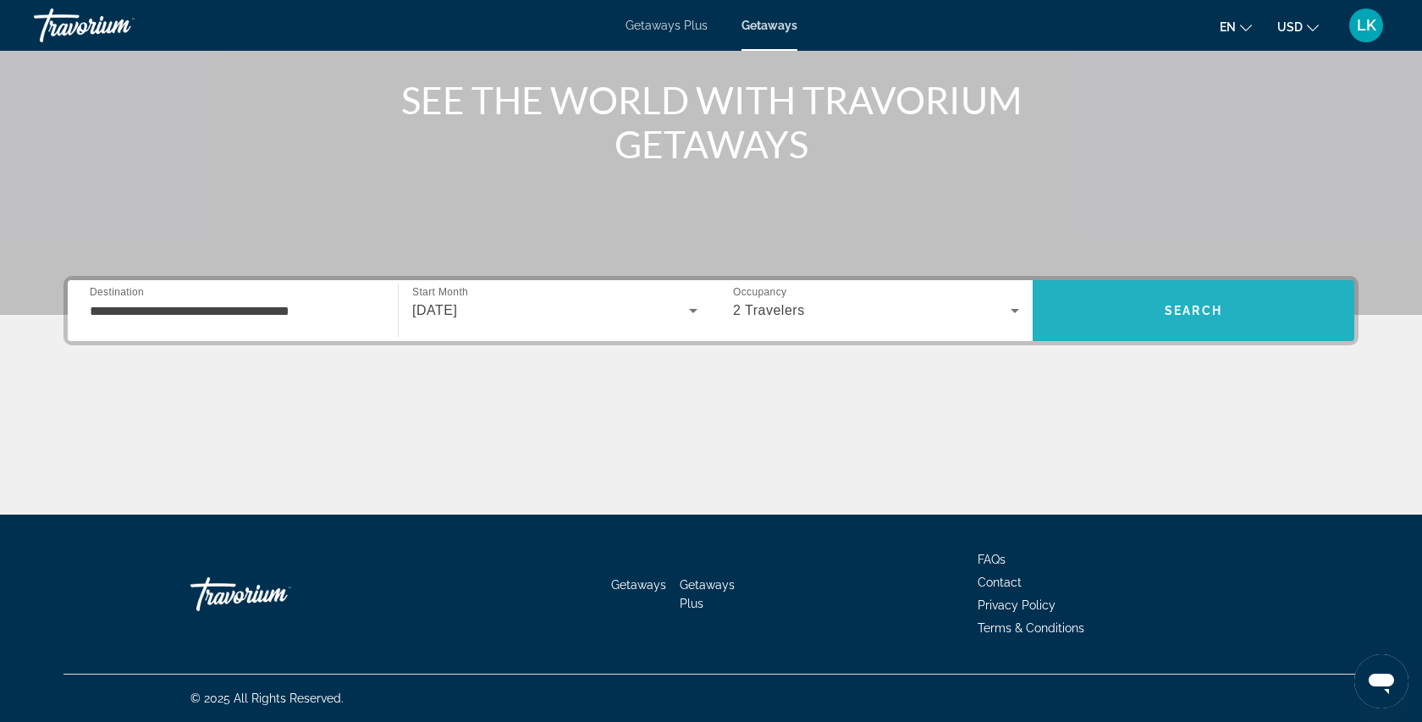
click at [1158, 316] on span "Search" at bounding box center [1193, 310] width 322 height 41
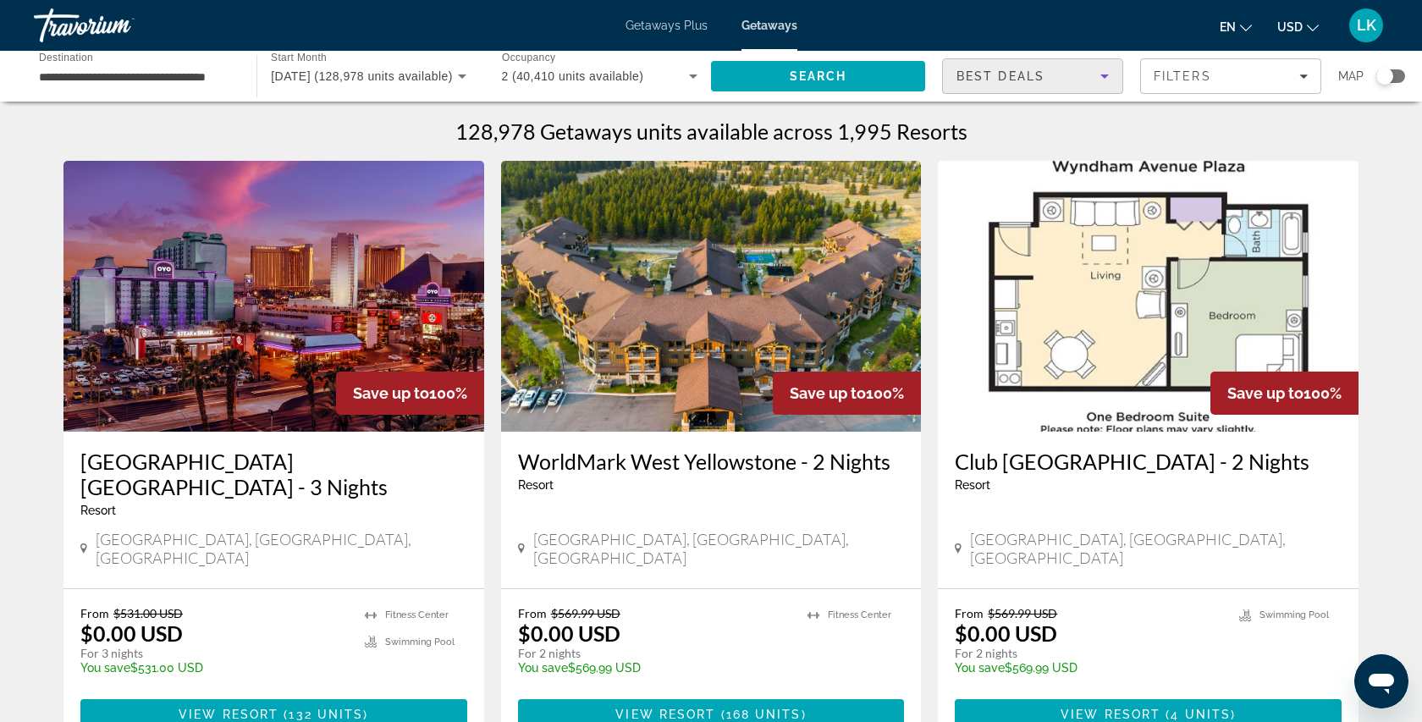
click at [1034, 78] on span "Best Deals" at bounding box center [1000, 76] width 88 height 14
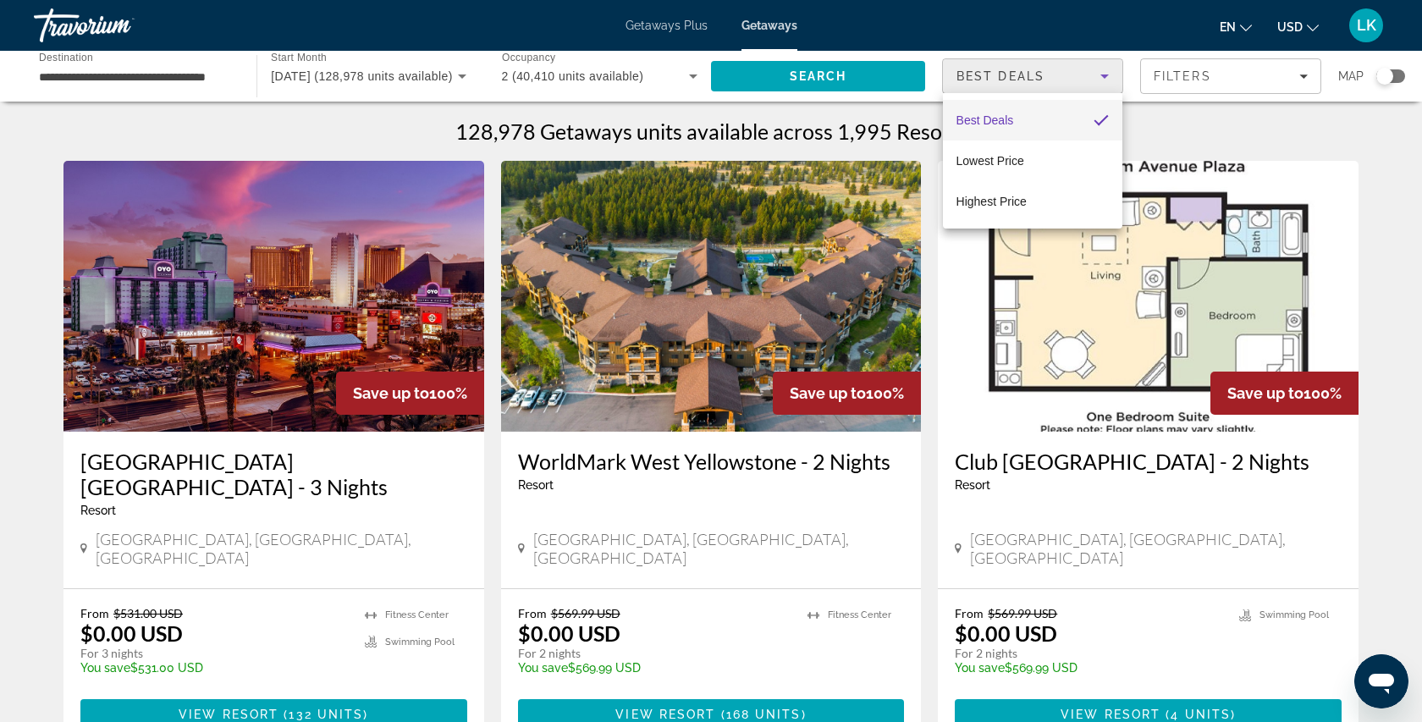
click at [1186, 71] on div at bounding box center [711, 361] width 1422 height 722
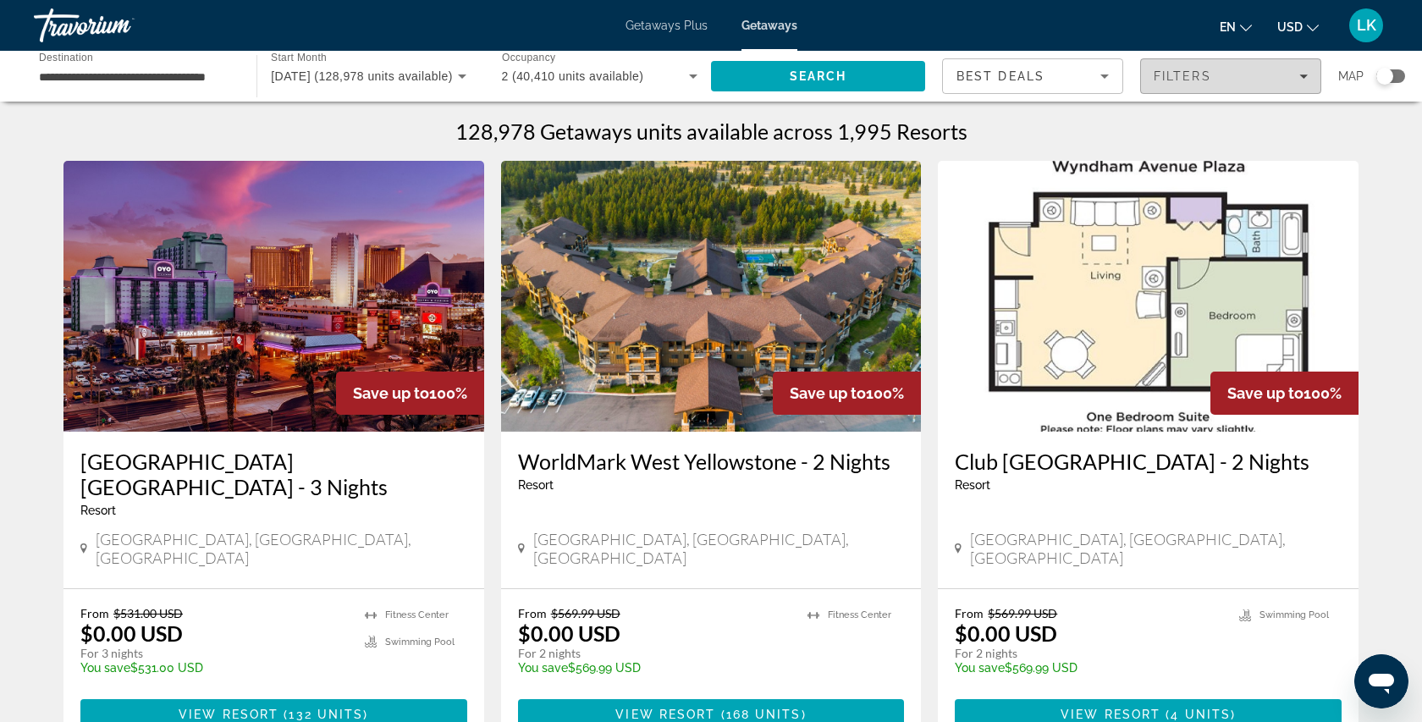
click at [1224, 78] on div "Filters" at bounding box center [1230, 76] width 154 height 14
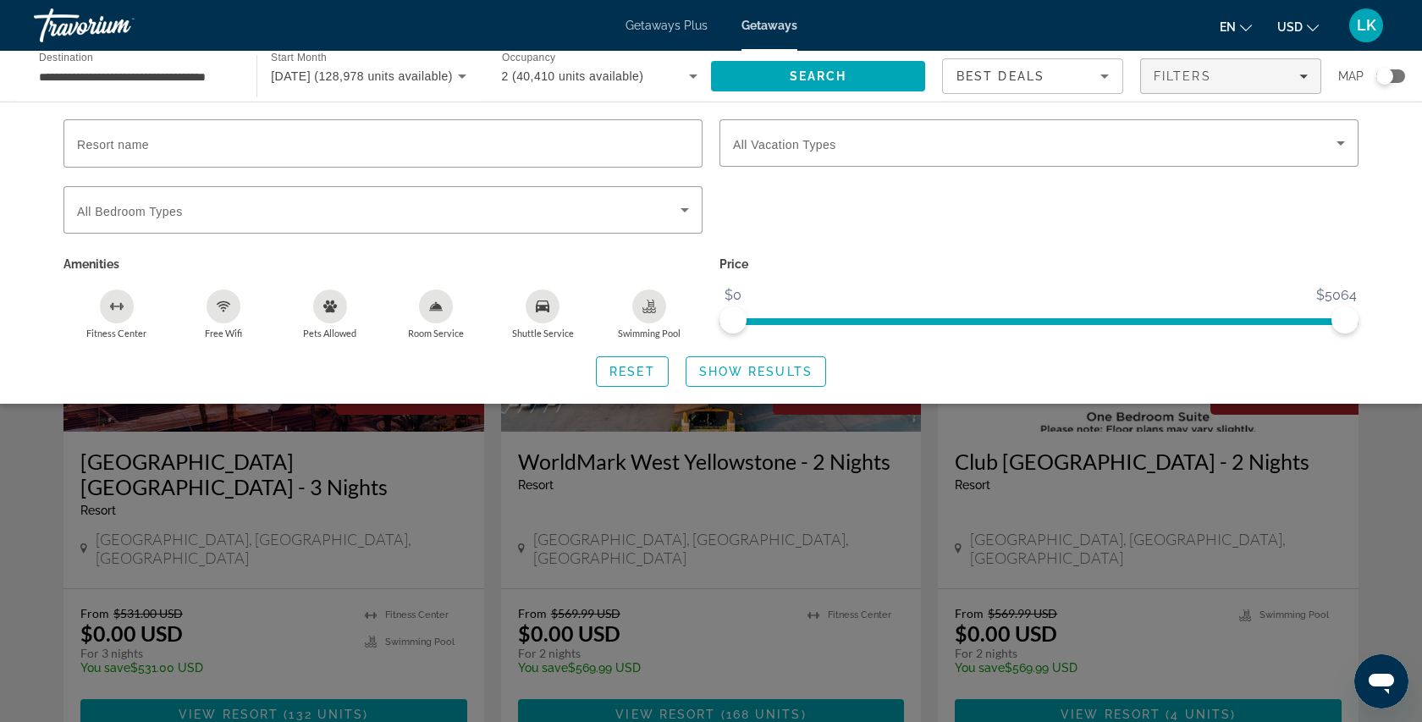
click at [1399, 439] on div "Search widget" at bounding box center [711, 488] width 1422 height 468
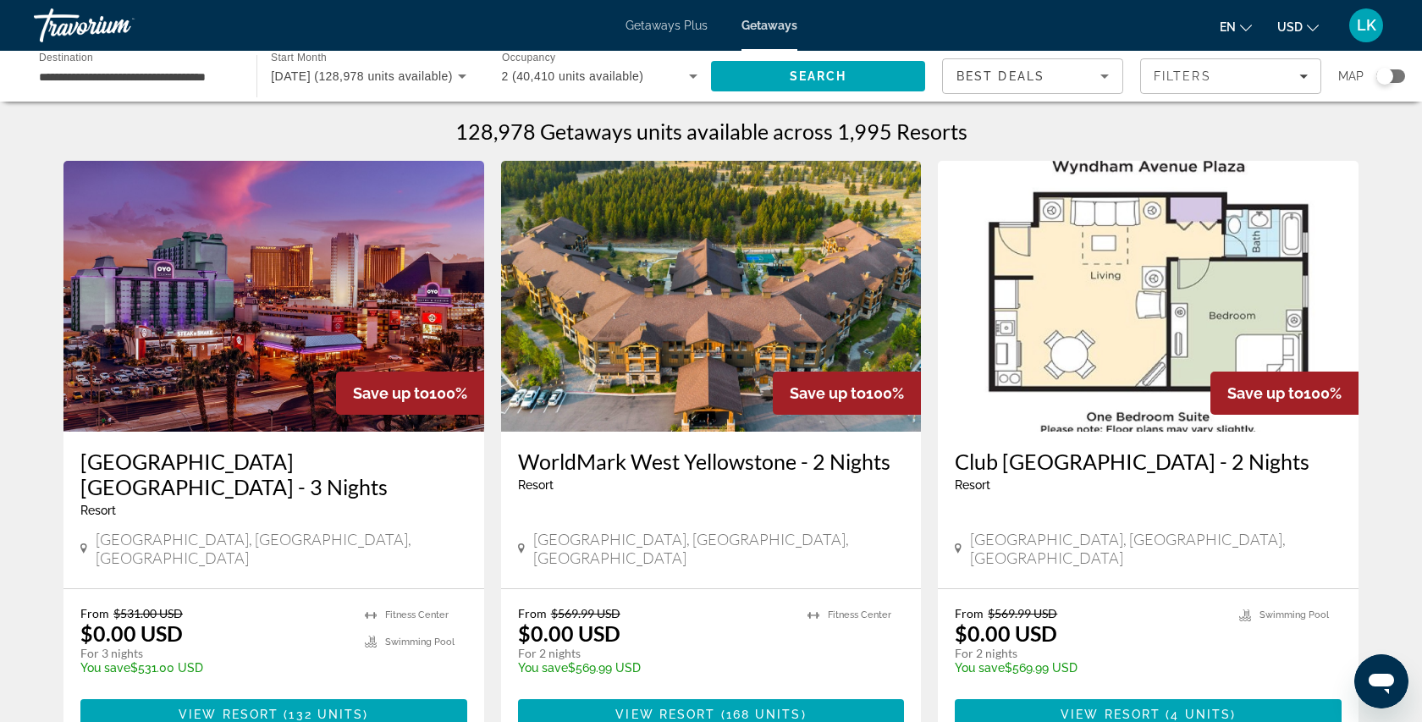
click at [1390, 80] on div "Search widget" at bounding box center [1384, 76] width 17 height 17
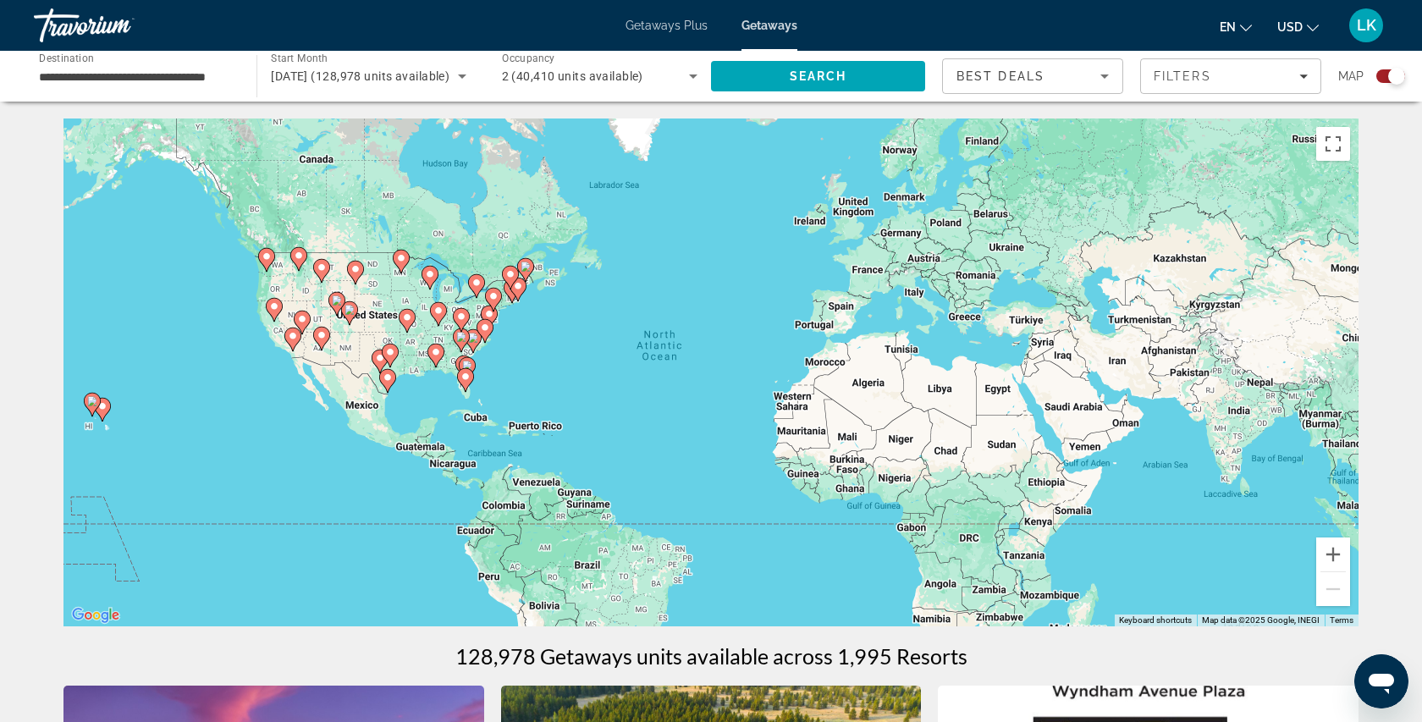
click at [465, 390] on icon "Main content" at bounding box center [465, 380] width 17 height 24
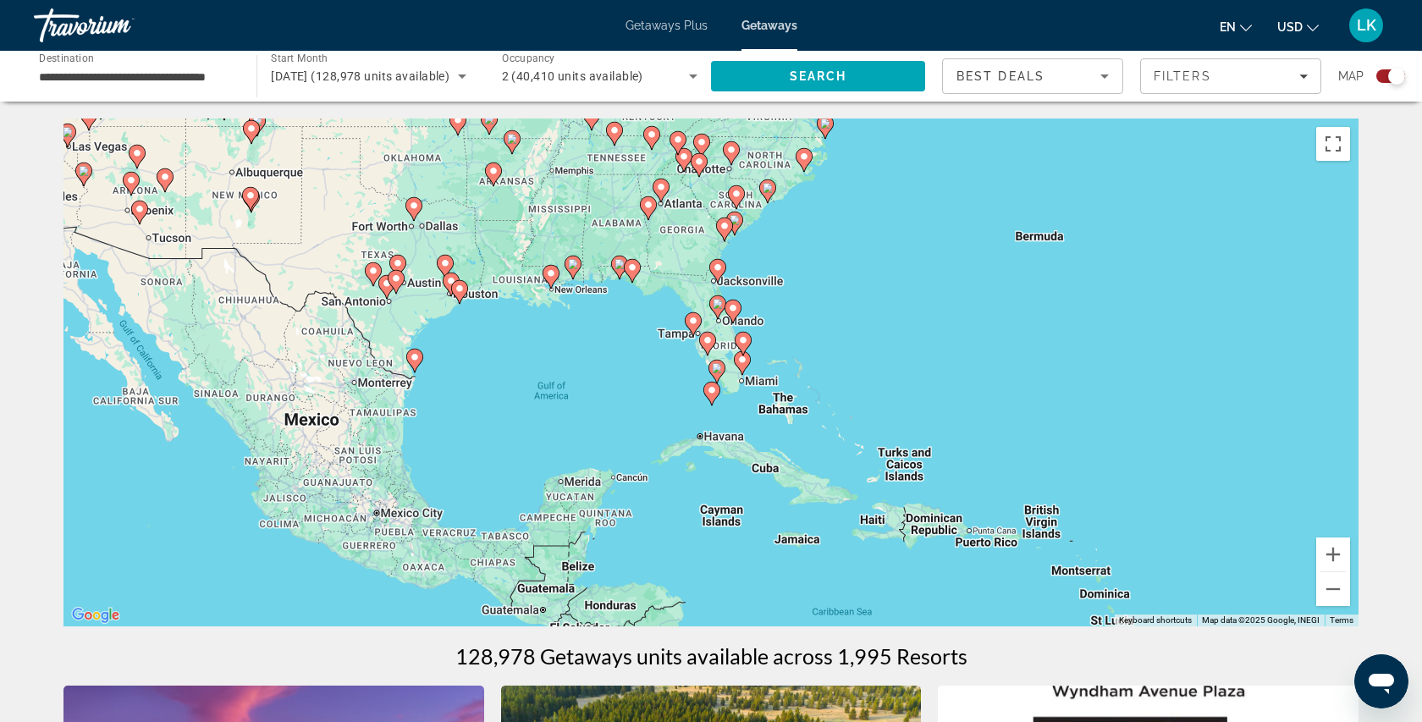
click at [730, 339] on div "To activate drag with keyboard, press Alt + Enter. Once in keyboard drag state,…" at bounding box center [710, 372] width 1295 height 508
click at [715, 344] on gmp-advanced-marker "Main content" at bounding box center [707, 343] width 17 height 25
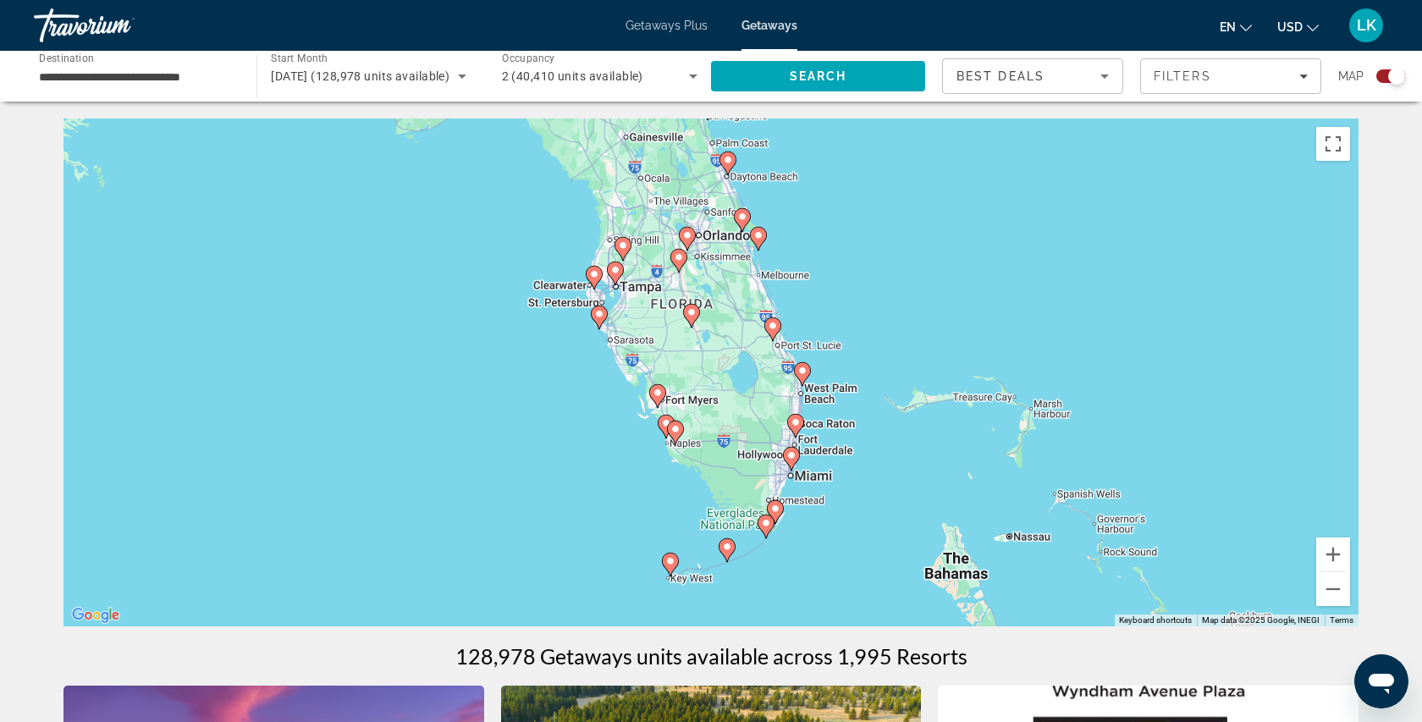
drag, startPoint x: 860, startPoint y: 275, endPoint x: 800, endPoint y: 310, distance: 69.4
click at [800, 310] on div "To activate drag with keyboard, press Alt + Enter. Once in keyboard drag state,…" at bounding box center [710, 372] width 1295 height 508
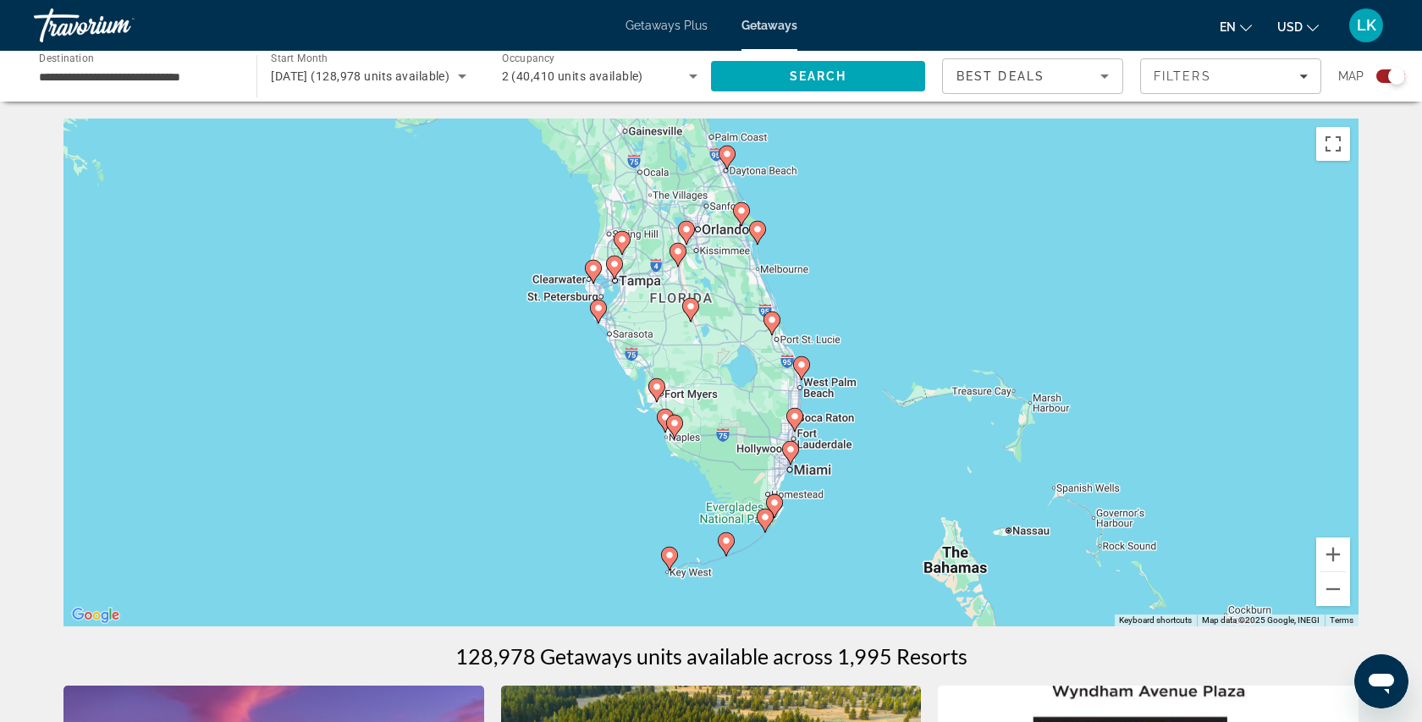
click at [1383, 83] on div "Map" at bounding box center [1371, 76] width 67 height 36
click at [1392, 74] on div "Search widget" at bounding box center [1396, 76] width 17 height 17
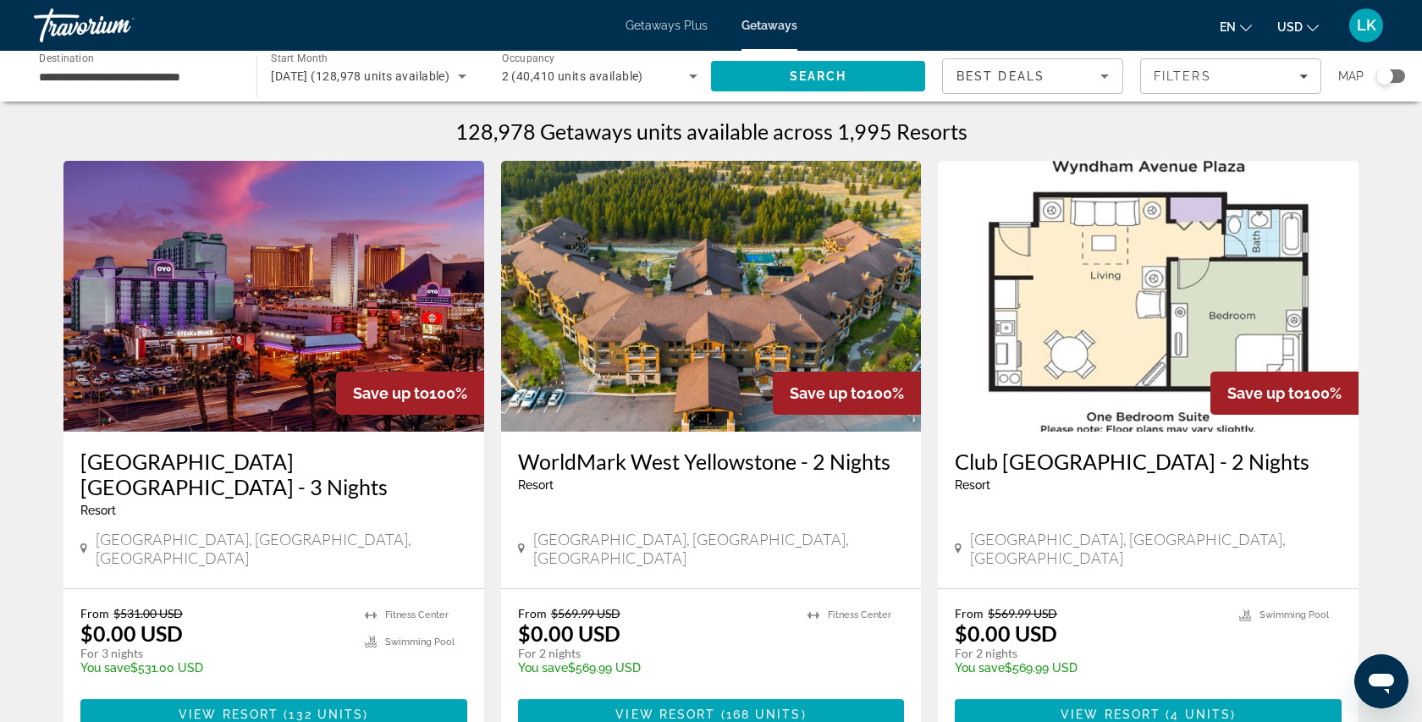
click at [1378, 80] on div "Search widget" at bounding box center [1384, 76] width 17 height 17
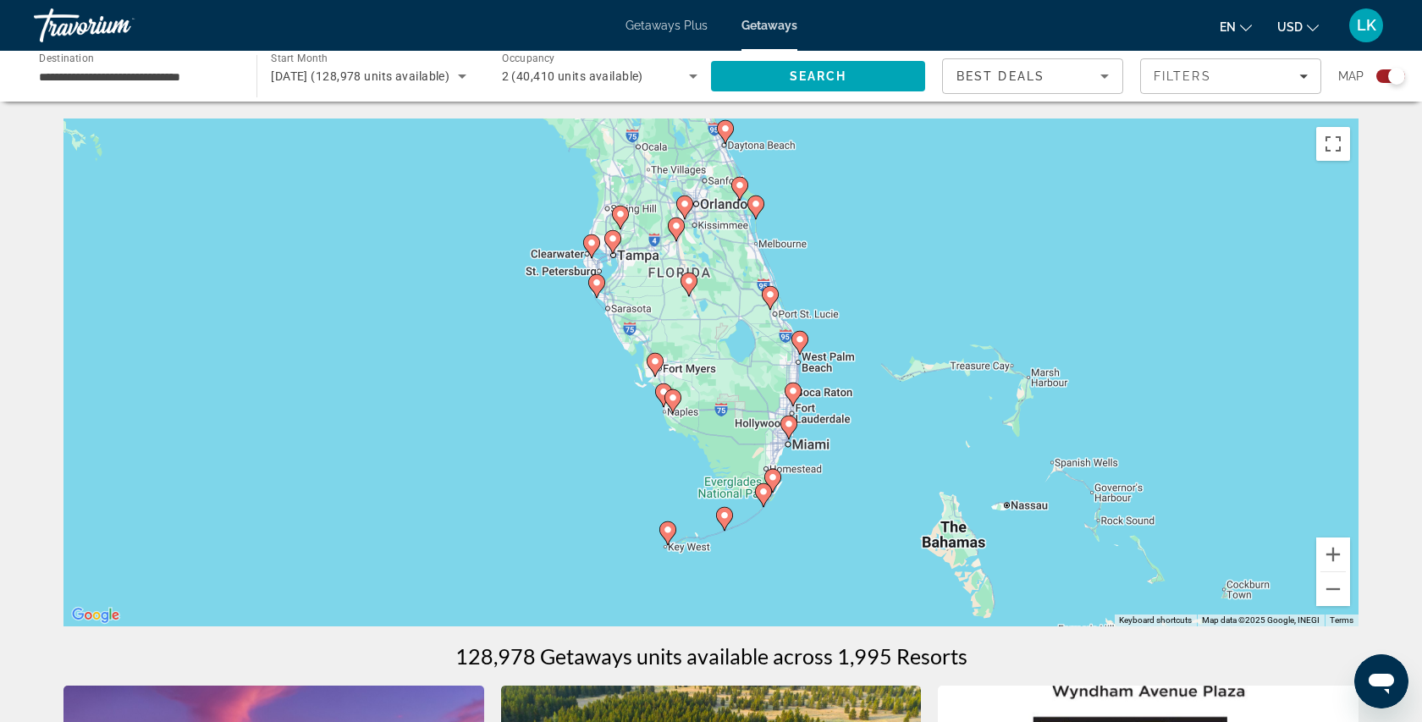
drag, startPoint x: 714, startPoint y: 372, endPoint x: 713, endPoint y: 343, distance: 29.7
click at [713, 343] on div "To activate drag with keyboard, press Alt + Enter. Once in keyboard drag state,…" at bounding box center [710, 372] width 1295 height 508
click at [800, 75] on span "Search" at bounding box center [819, 76] width 58 height 14
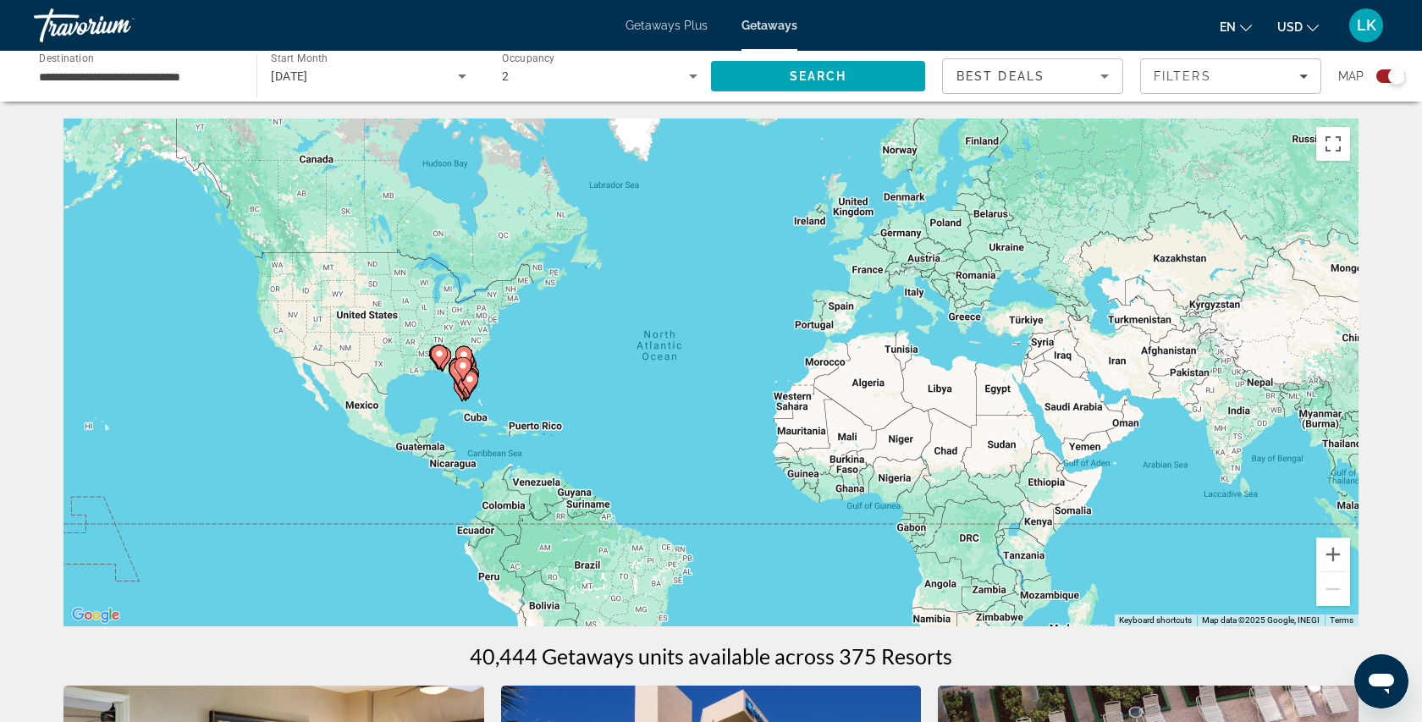
click at [468, 387] on icon "Main content" at bounding box center [469, 382] width 15 height 22
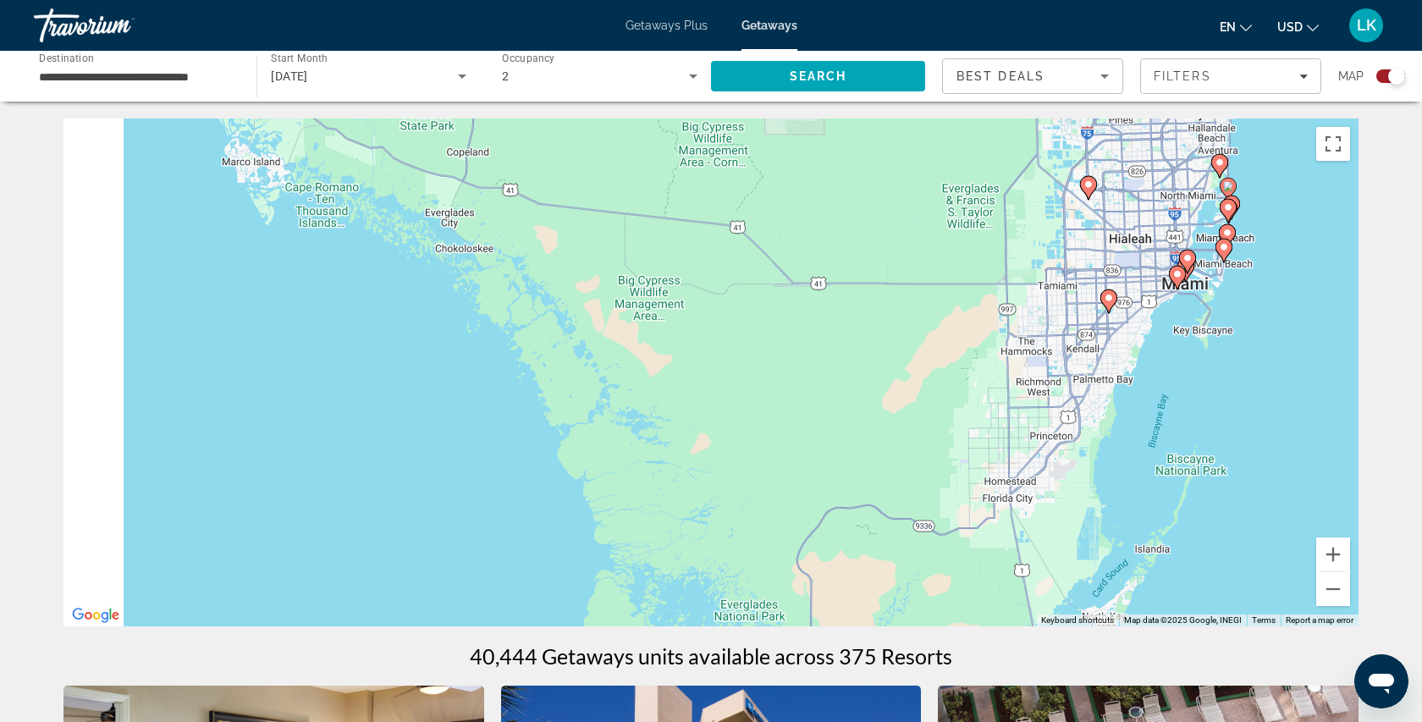
drag, startPoint x: 649, startPoint y: 327, endPoint x: 1269, endPoint y: 168, distance: 640.3
click at [1269, 168] on div "To activate drag with keyboard, press Alt + Enter. Once in keyboard drag state,…" at bounding box center [710, 372] width 1295 height 508
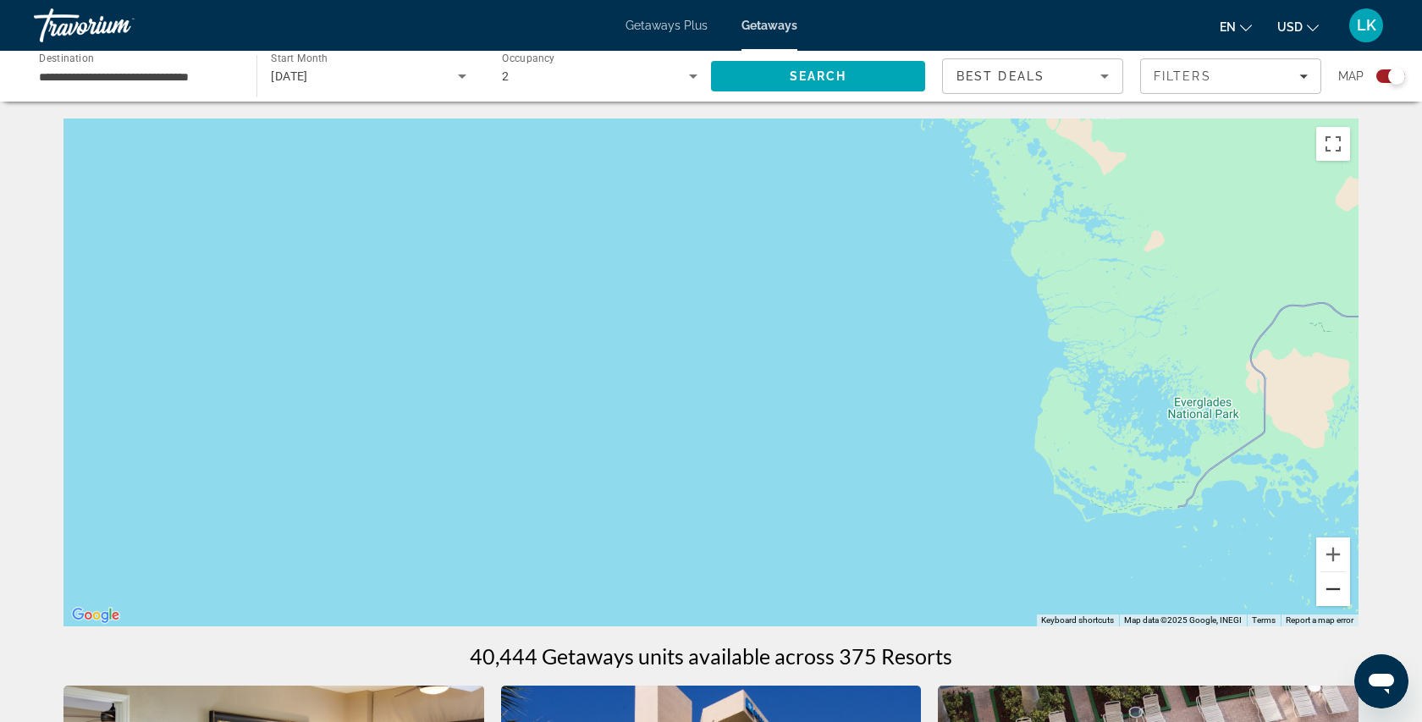
click at [1335, 595] on button "Zoom out" at bounding box center [1333, 589] width 34 height 34
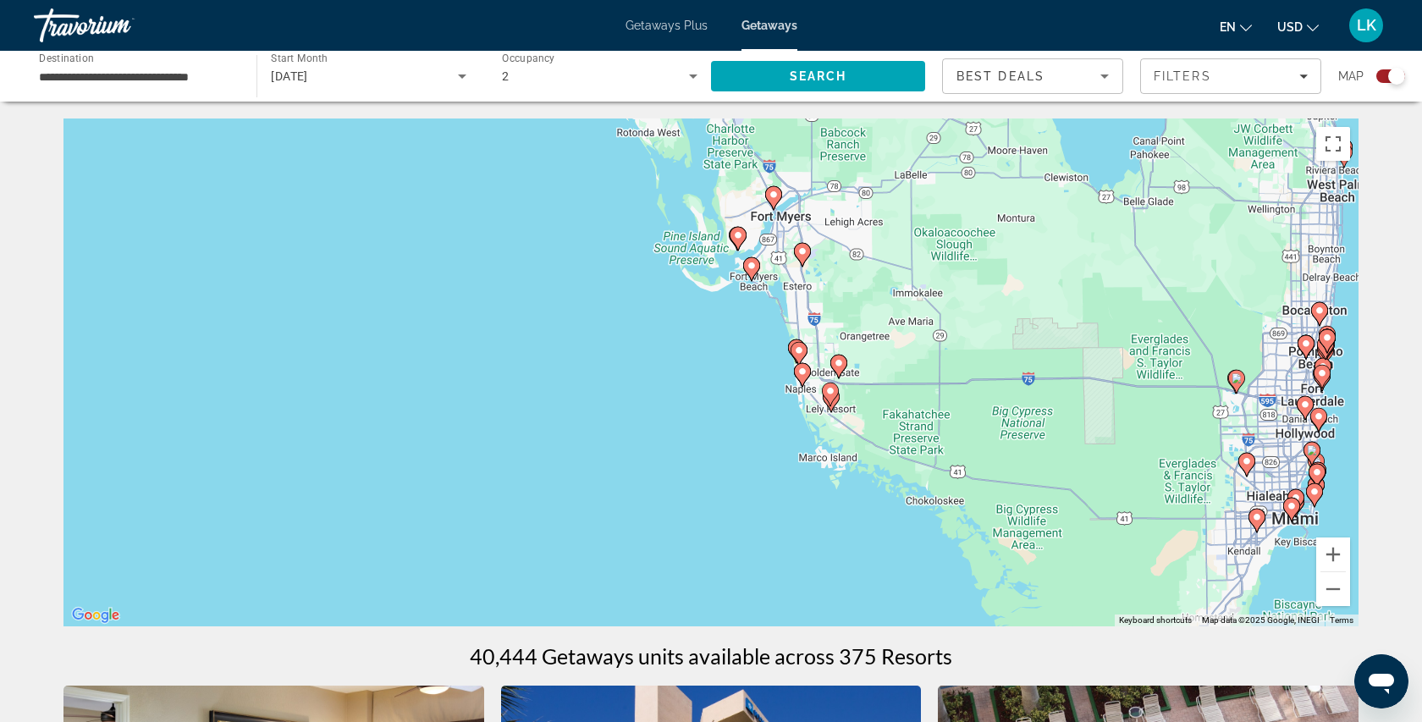
drag, startPoint x: 800, startPoint y: 331, endPoint x: 917, endPoint y: 623, distance: 314.7
click at [917, 623] on div "To activate drag with keyboard, press Alt + Enter. Once in keyboard drag state,…" at bounding box center [710, 372] width 1295 height 508
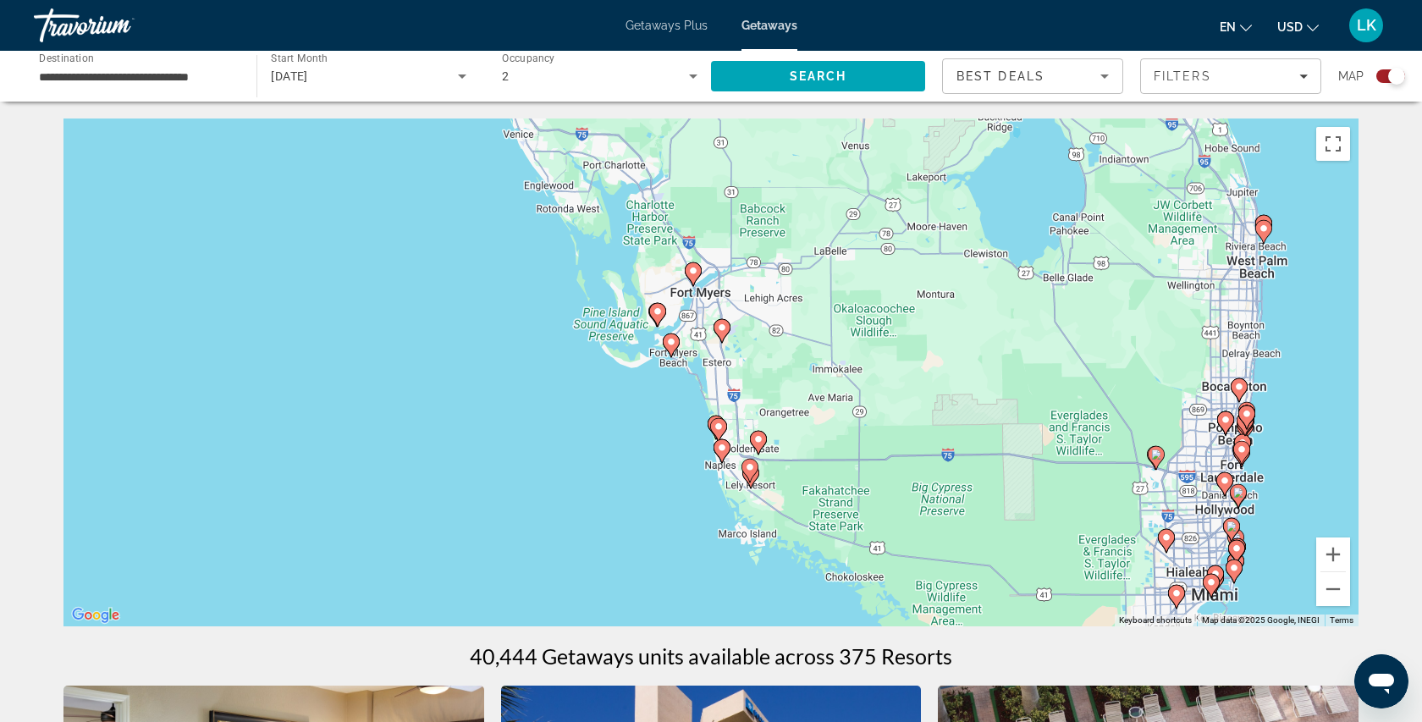
drag, startPoint x: 753, startPoint y: 352, endPoint x: 676, endPoint y: 434, distance: 112.5
click at [676, 434] on div "To activate drag with keyboard, press Alt + Enter. Once in keyboard drag state,…" at bounding box center [710, 372] width 1295 height 508
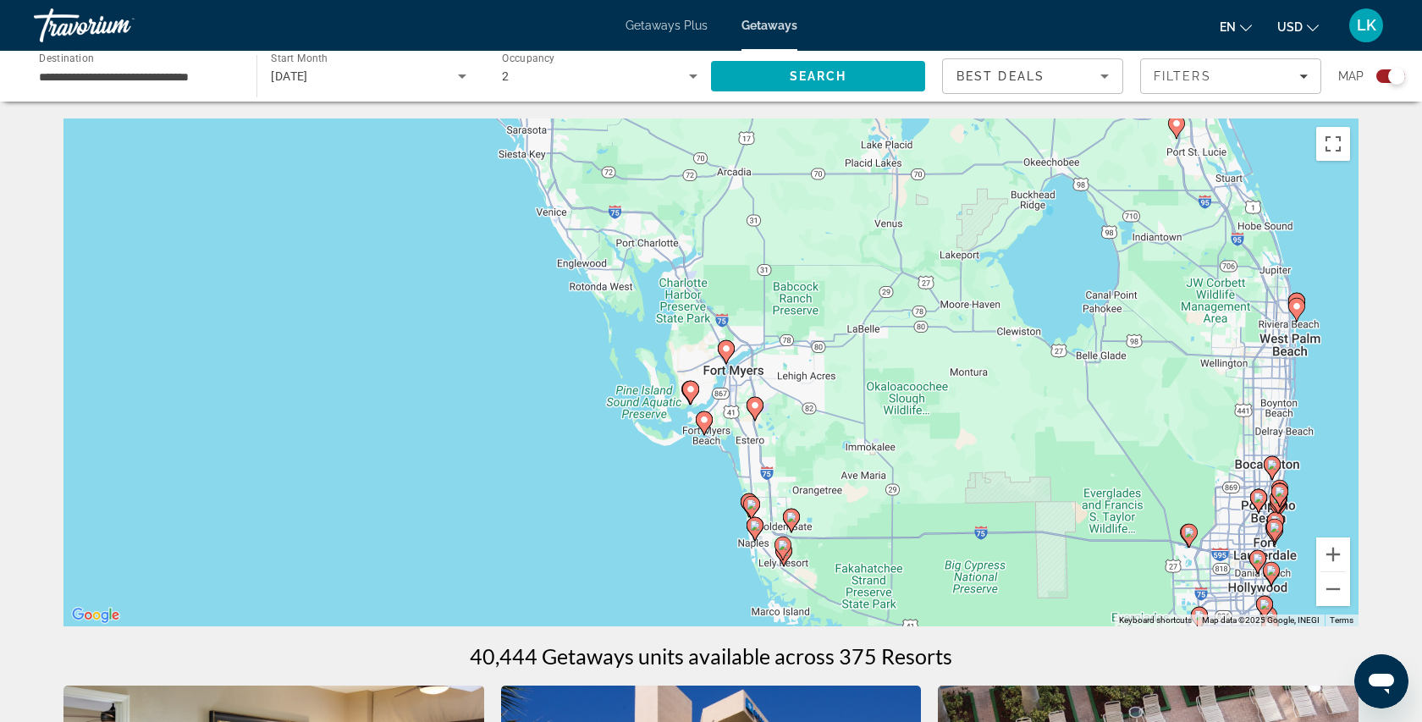
drag, startPoint x: 665, startPoint y: 431, endPoint x: 765, endPoint y: 649, distance: 240.1
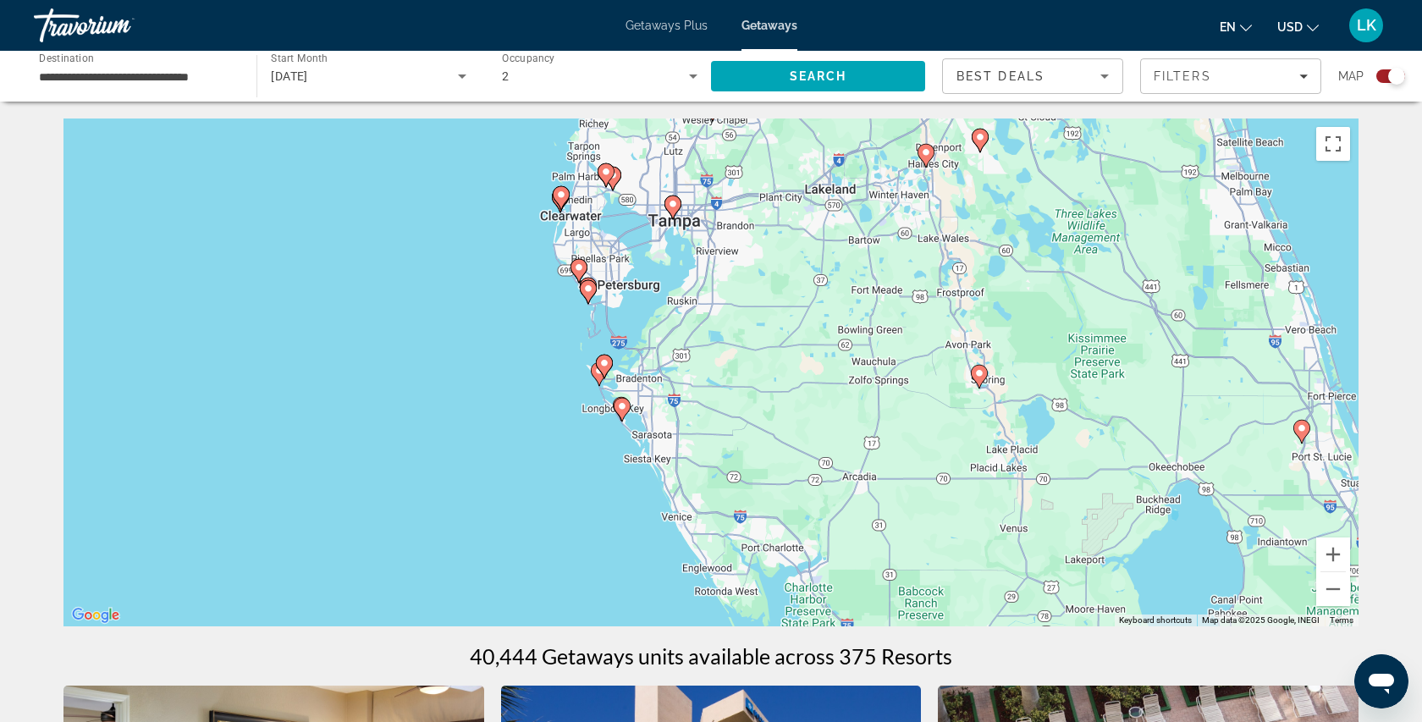
drag, startPoint x: 629, startPoint y: 330, endPoint x: 686, endPoint y: 481, distance: 162.0
click at [686, 481] on div "To activate drag with keyboard, press Alt + Enter. Once in keyboard drag state,…" at bounding box center [710, 372] width 1295 height 508
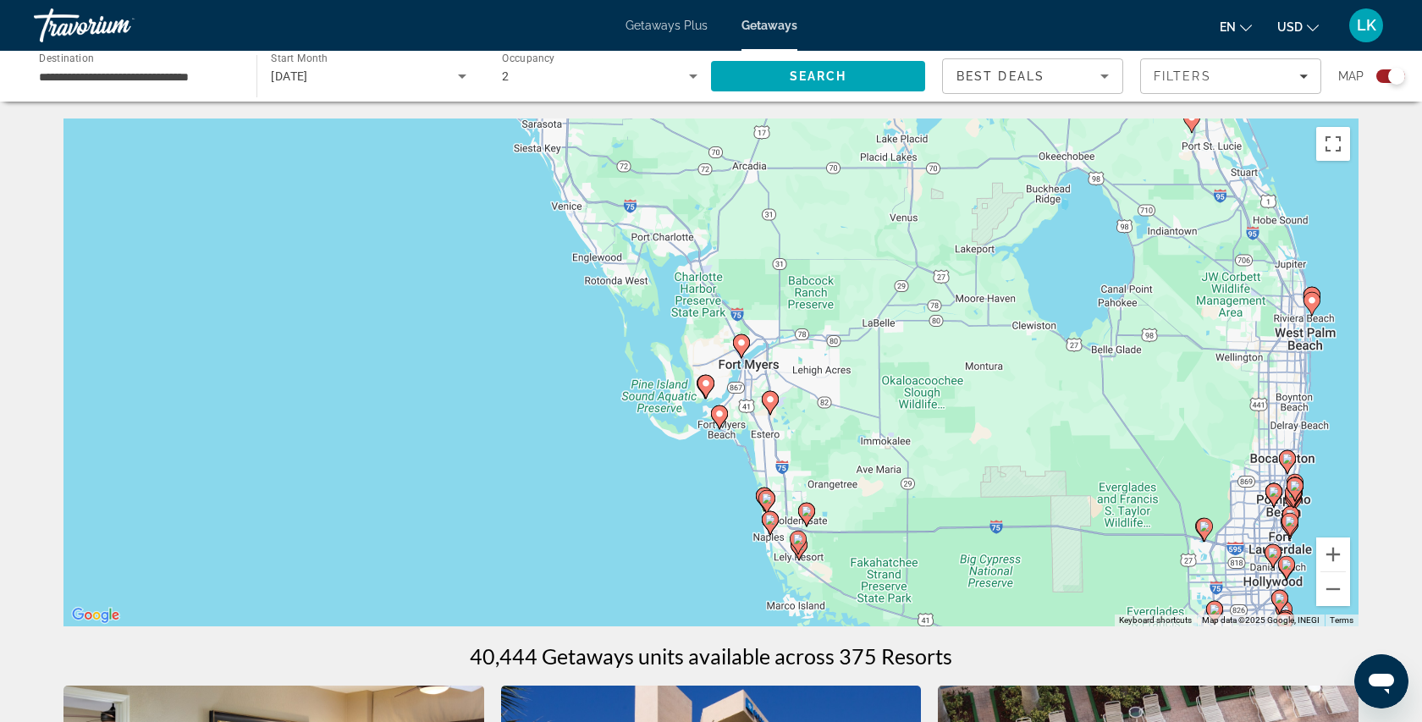
drag, startPoint x: 686, startPoint y: 483, endPoint x: 553, endPoint y: 112, distance: 394.5
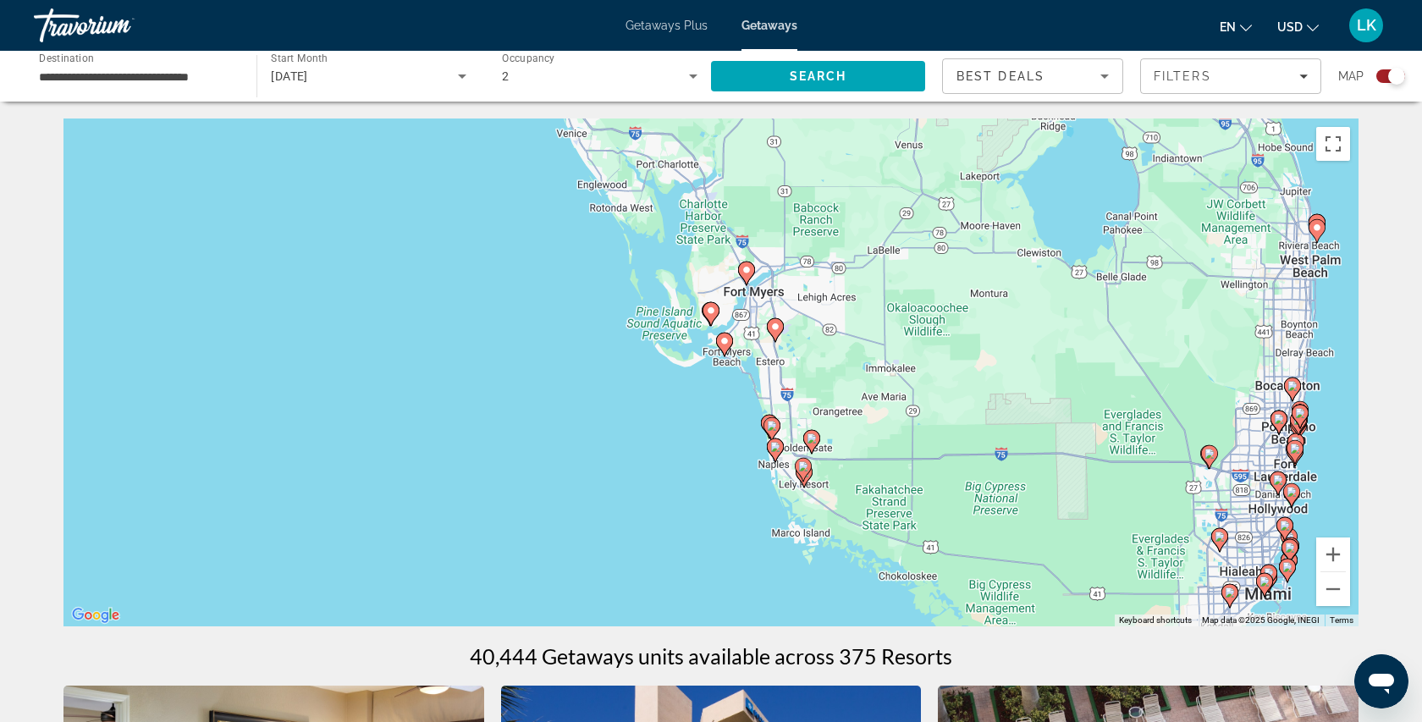
drag, startPoint x: 690, startPoint y: 399, endPoint x: 729, endPoint y: 412, distance: 41.2
click at [729, 412] on div "To activate drag with keyboard, press Alt + Enter. Once in keyboard drag state,…" at bounding box center [710, 372] width 1295 height 508
click at [625, 293] on div "To activate drag with keyboard, press Alt + Enter. Once in keyboard drag state,…" at bounding box center [710, 372] width 1295 height 508
click at [709, 315] on icon "Main content" at bounding box center [709, 312] width 15 height 22
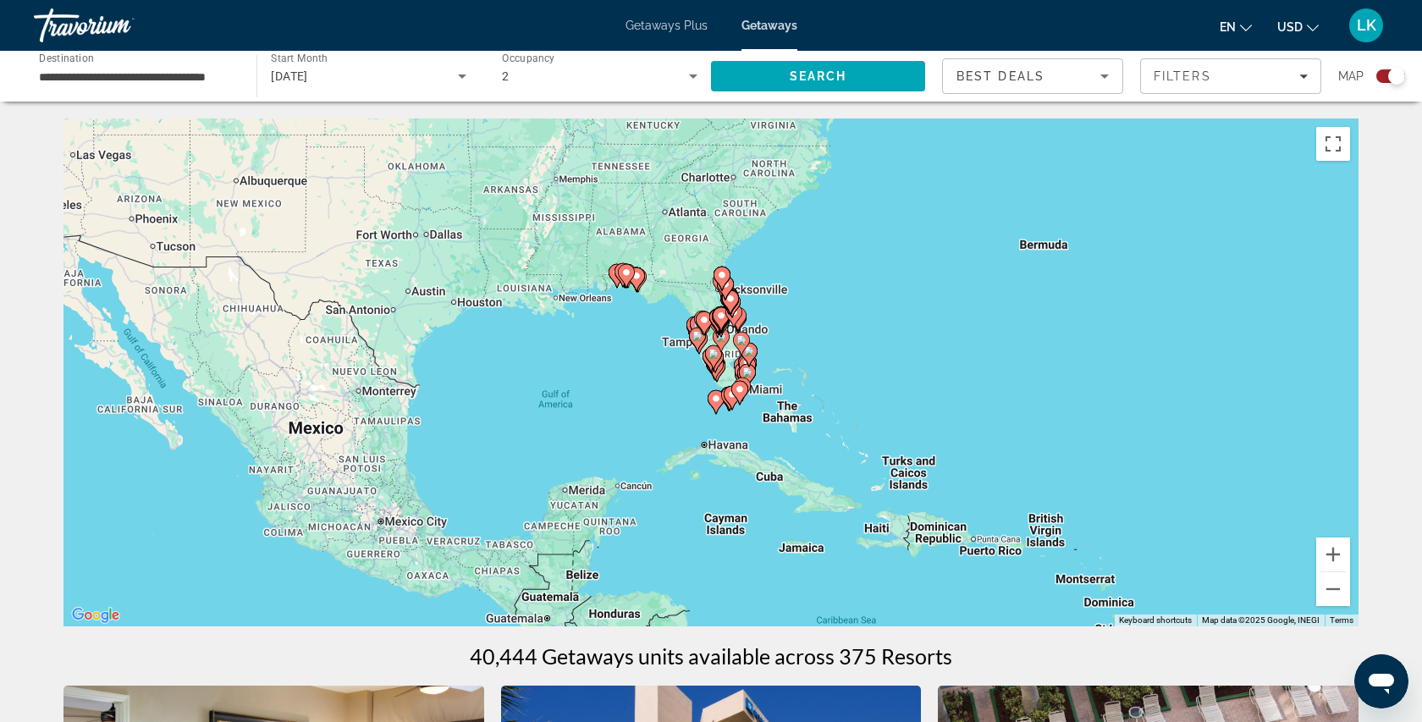
click at [713, 360] on icon "Main content" at bounding box center [713, 357] width 15 height 22
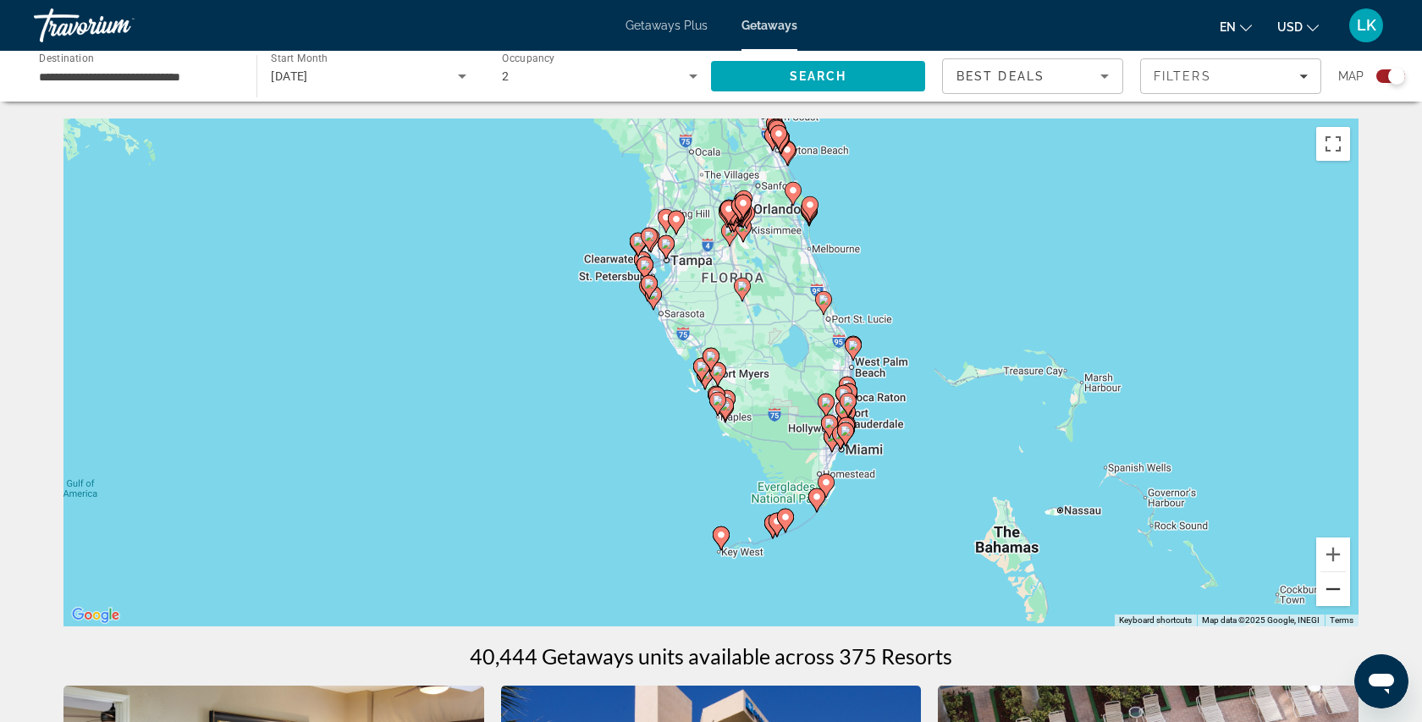
click at [1328, 594] on button "Zoom out" at bounding box center [1333, 589] width 34 height 34
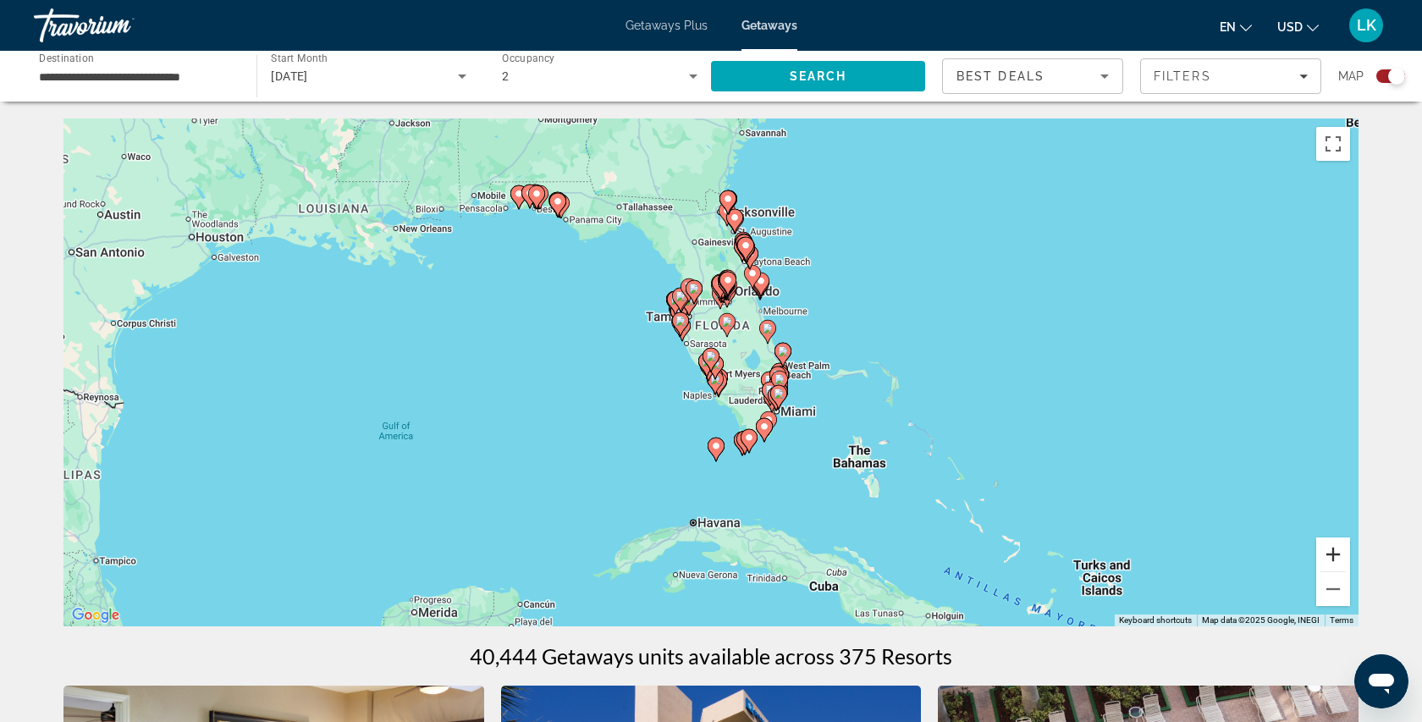
click at [1323, 539] on button "Zoom in" at bounding box center [1333, 554] width 34 height 34
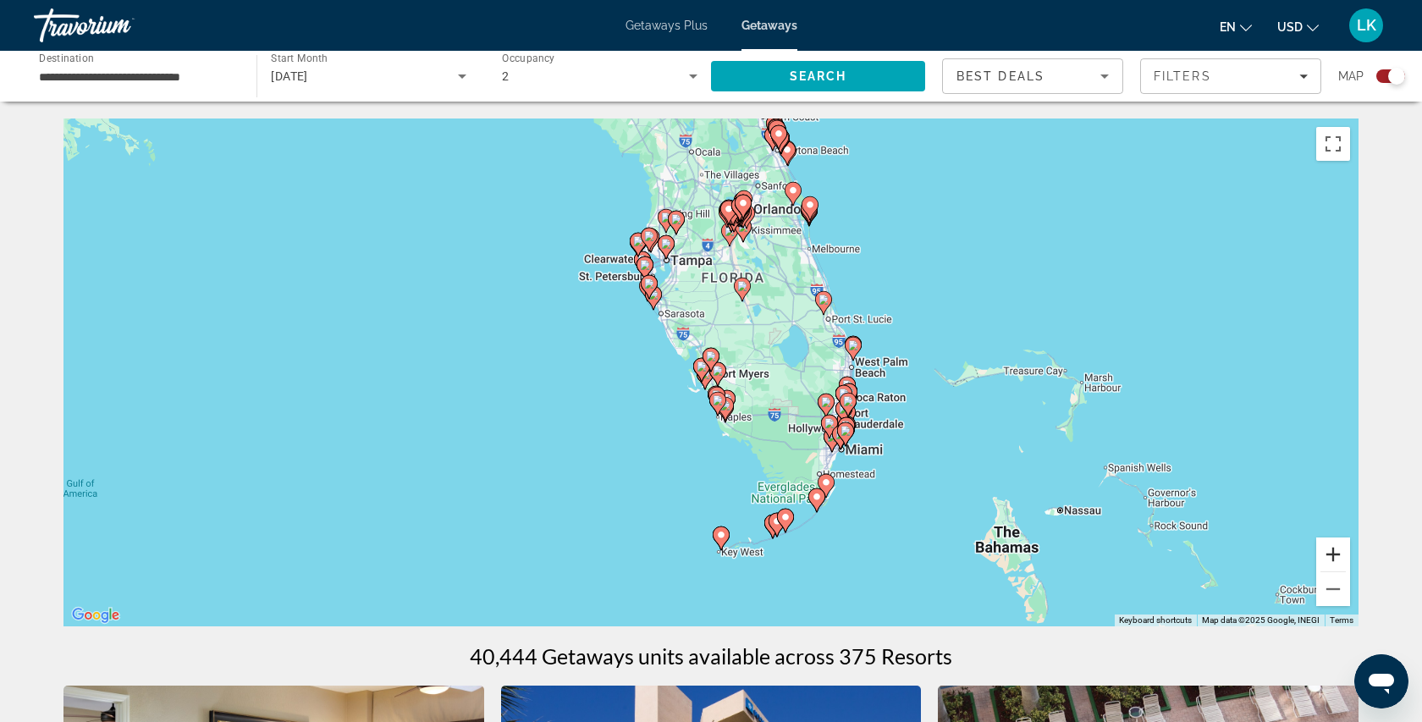
click at [1328, 548] on button "Zoom in" at bounding box center [1333, 554] width 34 height 34
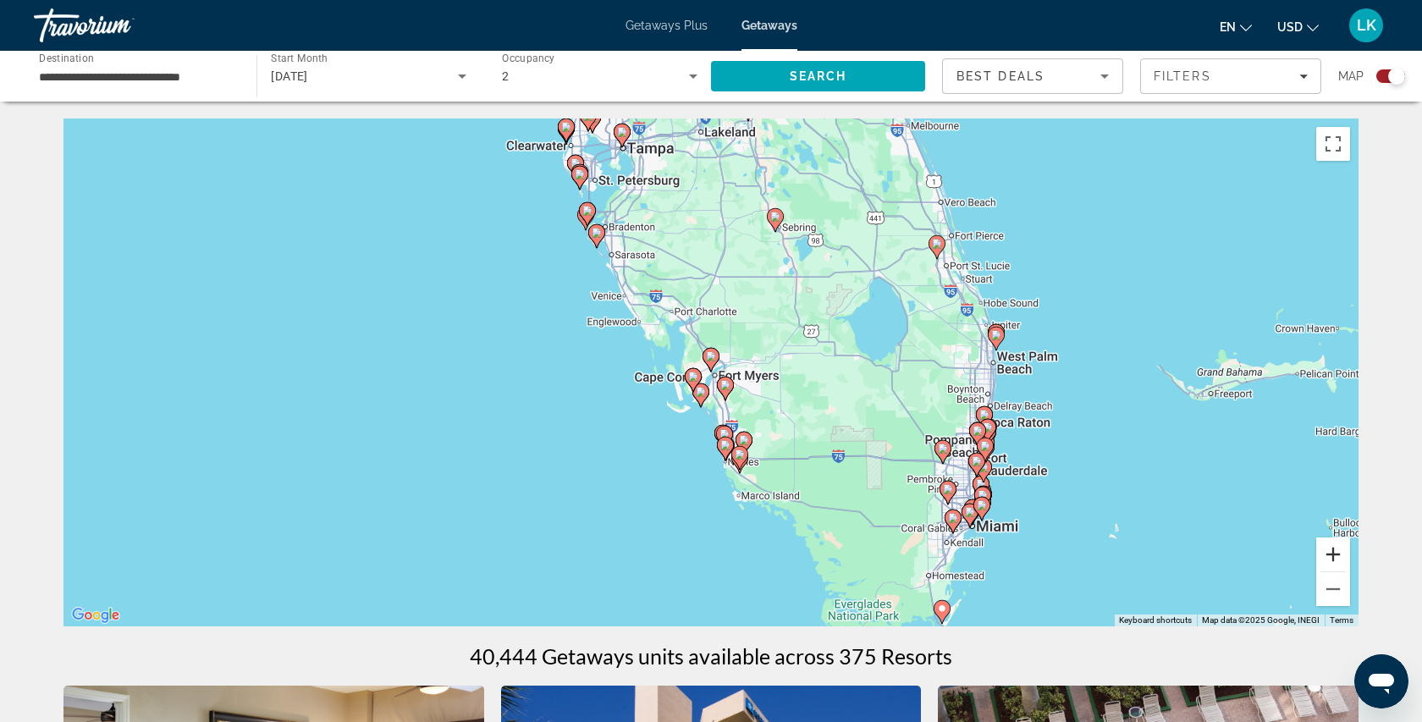
click at [1328, 548] on button "Zoom in" at bounding box center [1333, 554] width 34 height 34
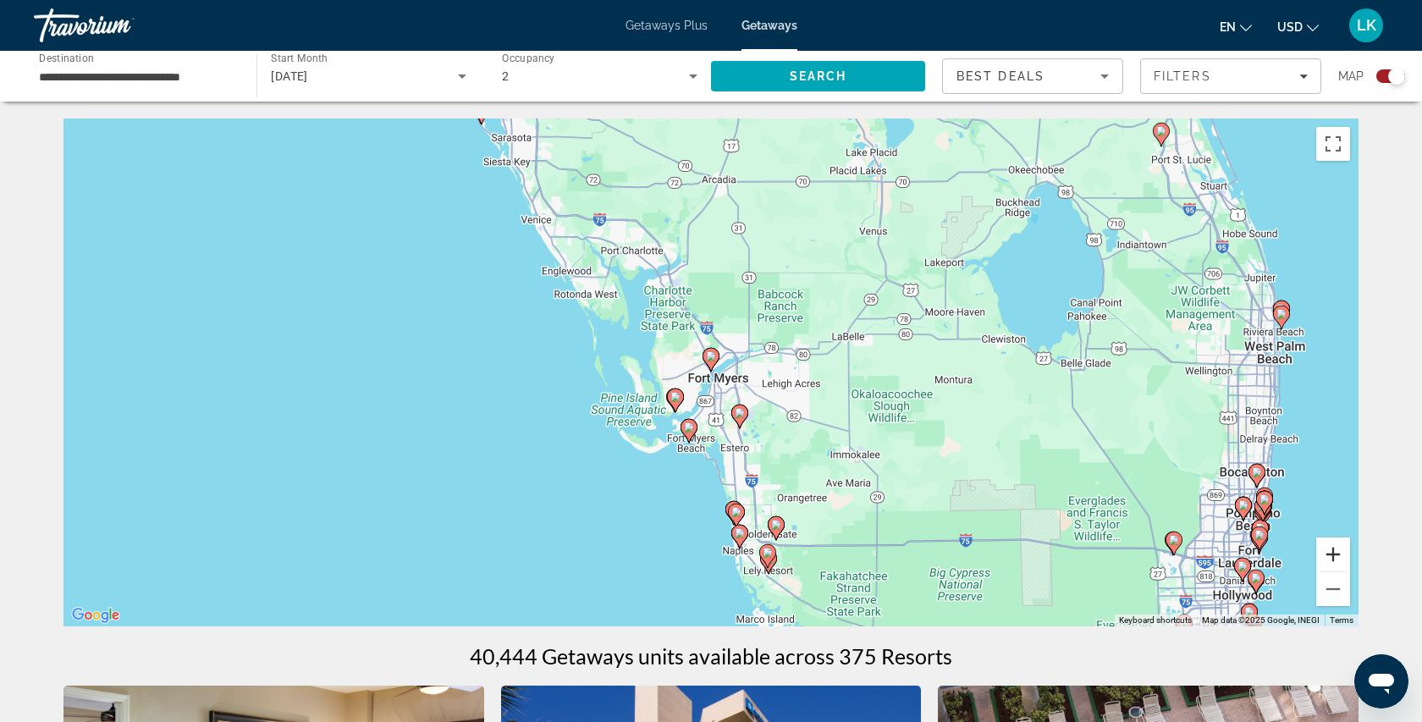
click at [1328, 548] on button "Zoom in" at bounding box center [1333, 554] width 34 height 34
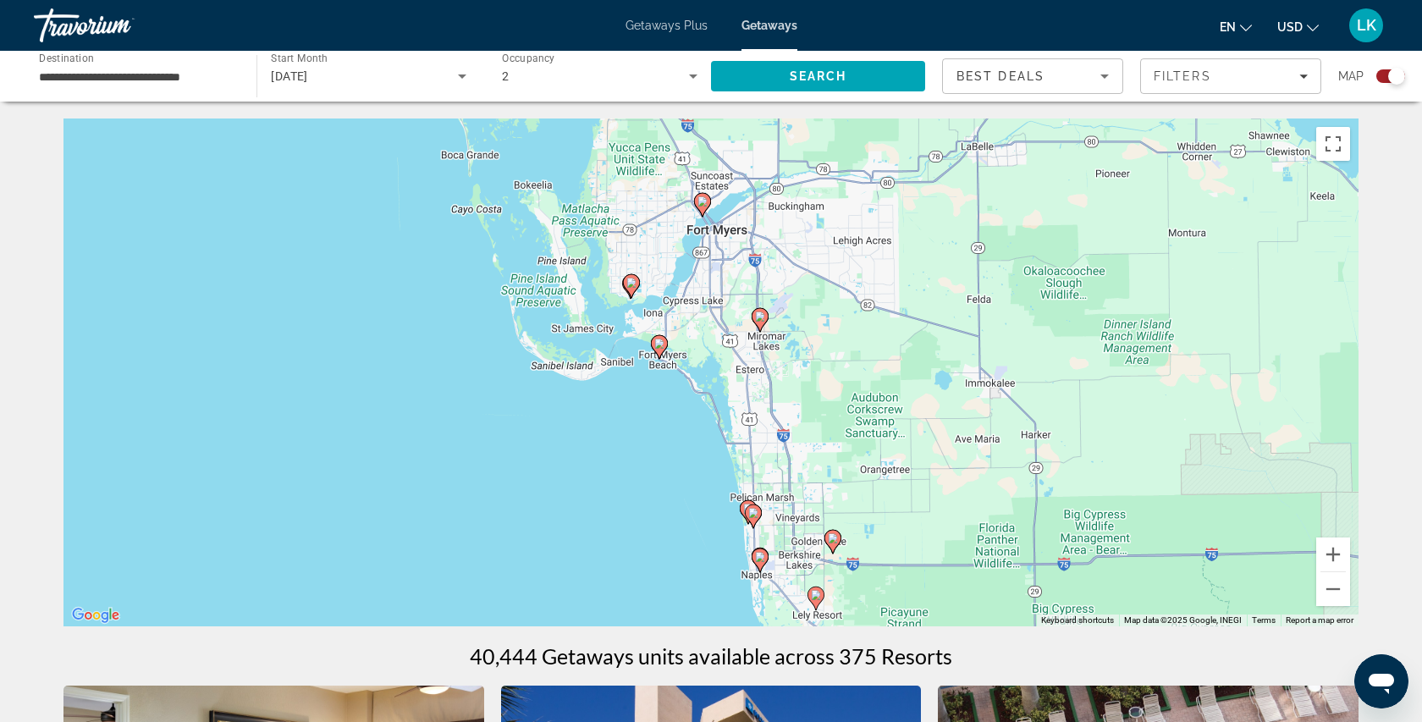
drag, startPoint x: 780, startPoint y: 520, endPoint x: 772, endPoint y: 360, distance: 160.2
click at [772, 360] on div "To activate drag with keyboard, press Alt + Enter. Once in keyboard drag state,…" at bounding box center [710, 372] width 1295 height 508
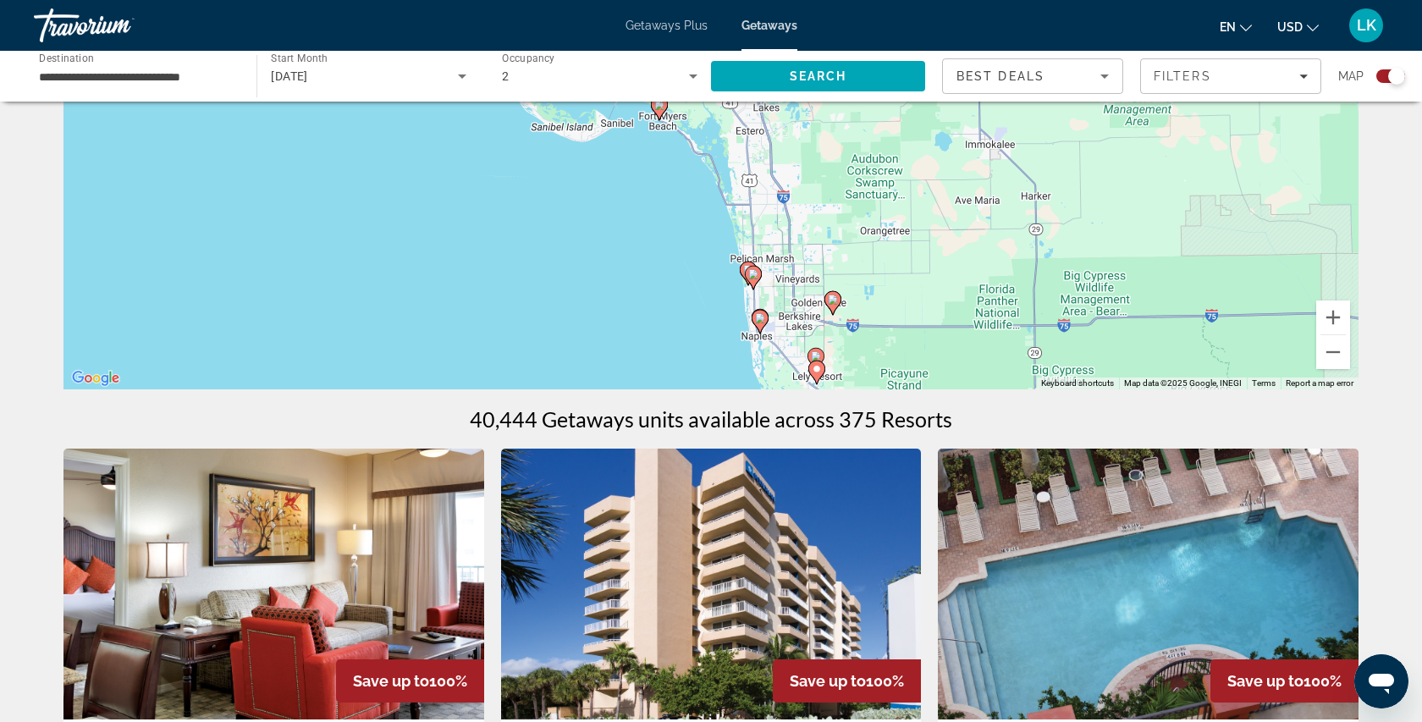
scroll to position [190, 0]
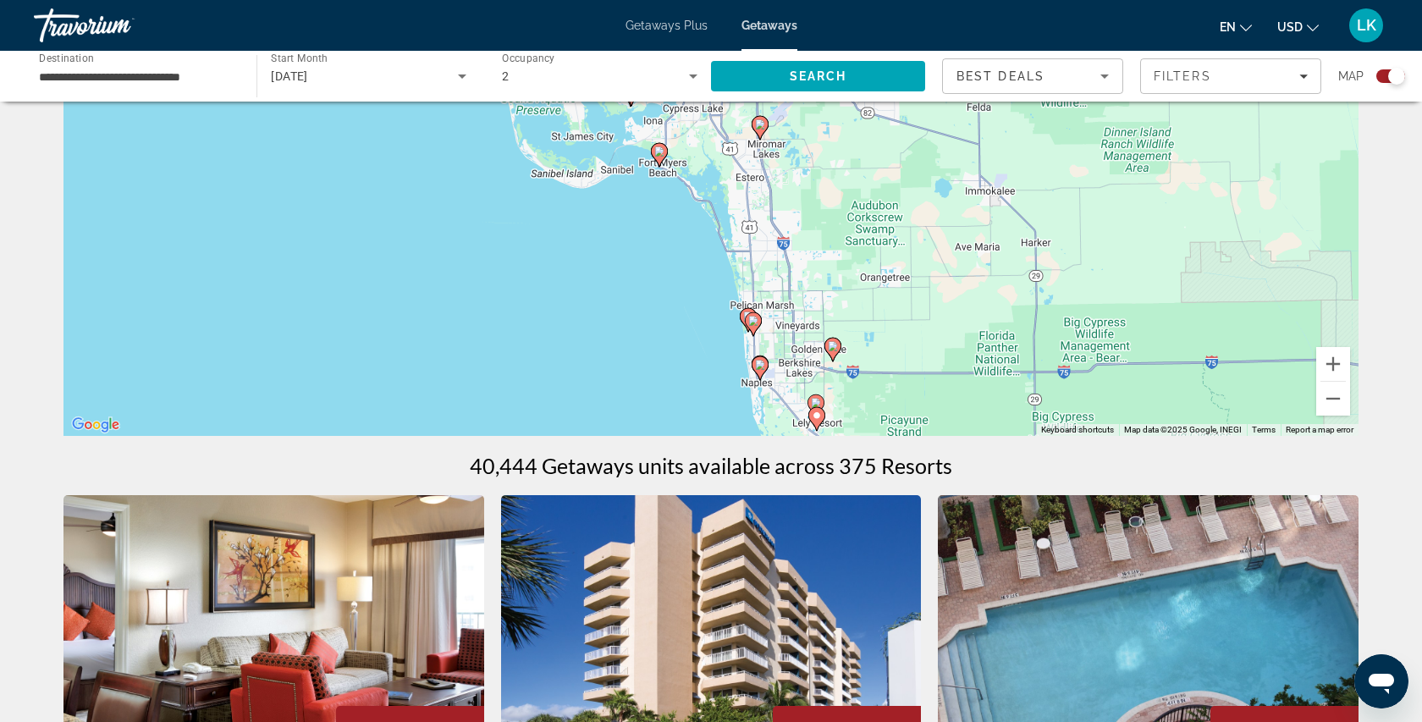
click at [663, 160] on gmp-advanced-marker "Main content" at bounding box center [659, 154] width 17 height 25
type input "**********"
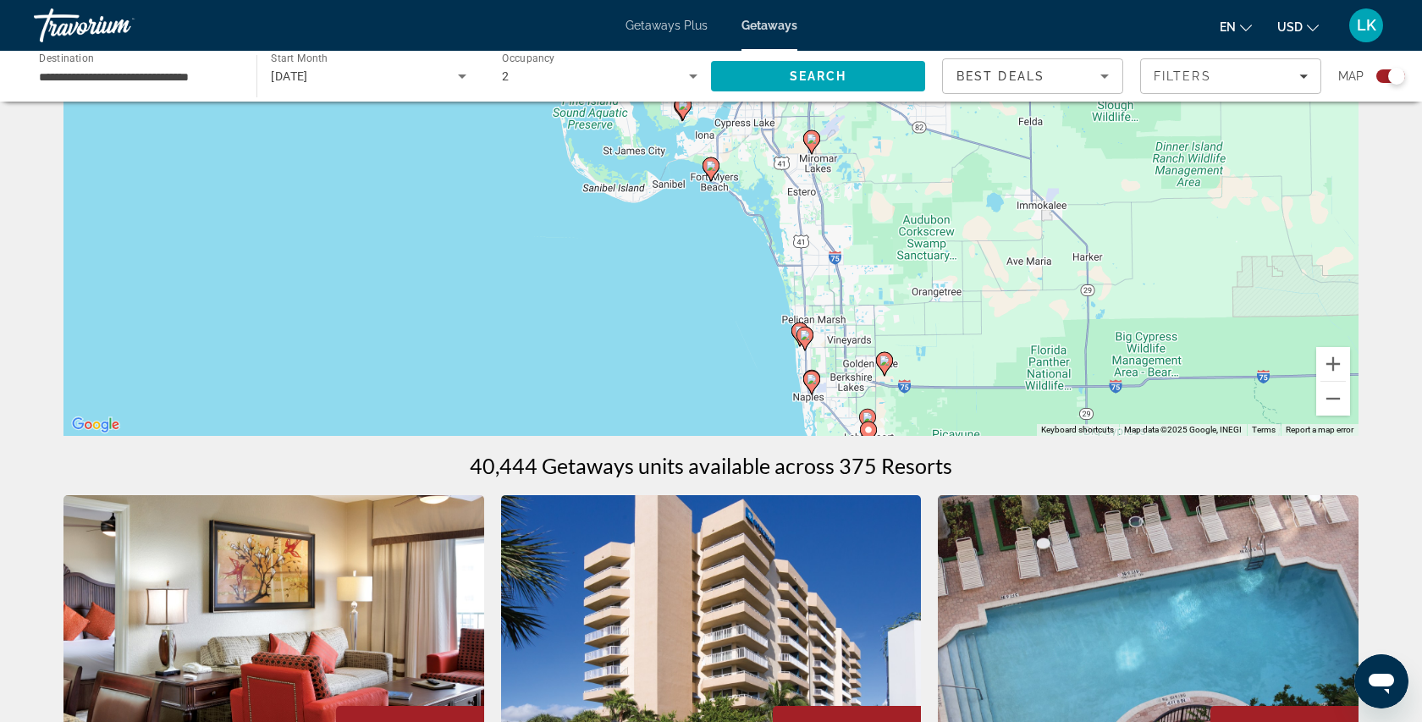
click at [709, 171] on icon "Main content" at bounding box center [710, 169] width 15 height 22
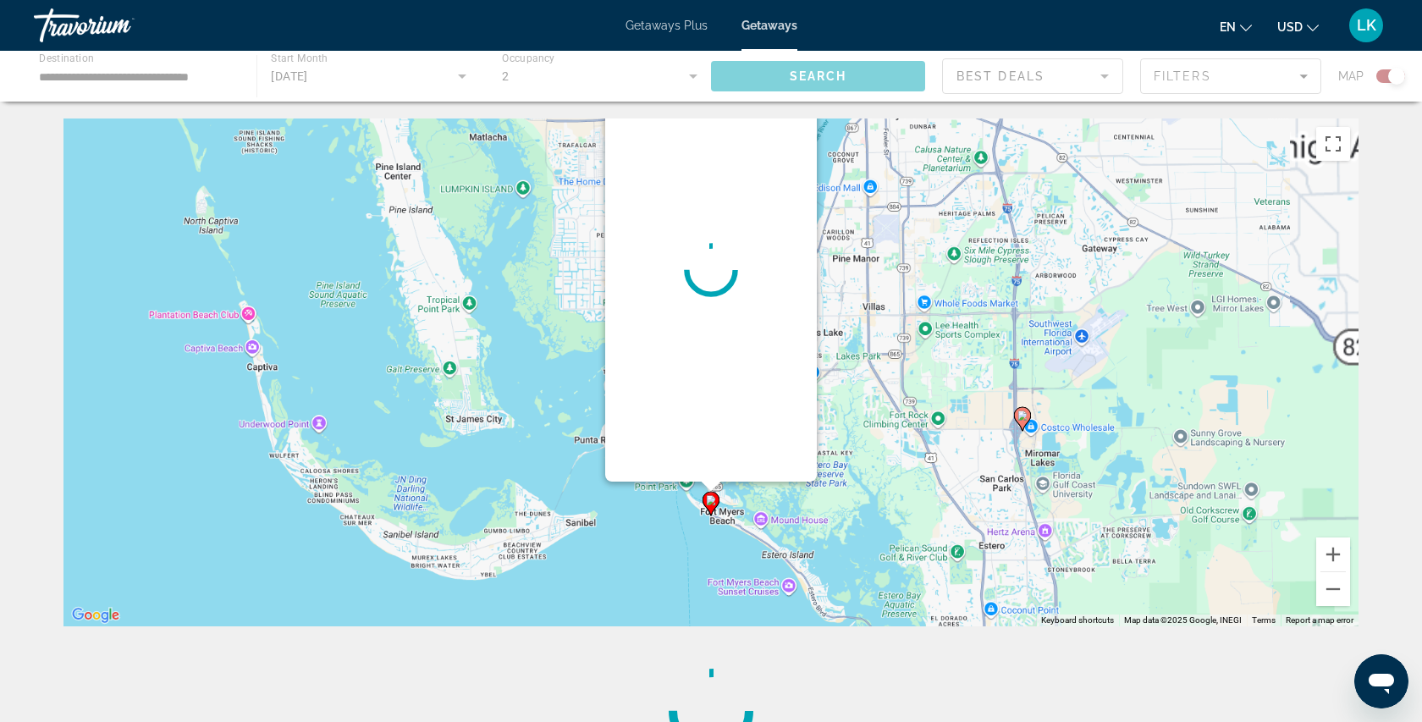
scroll to position [0, 0]
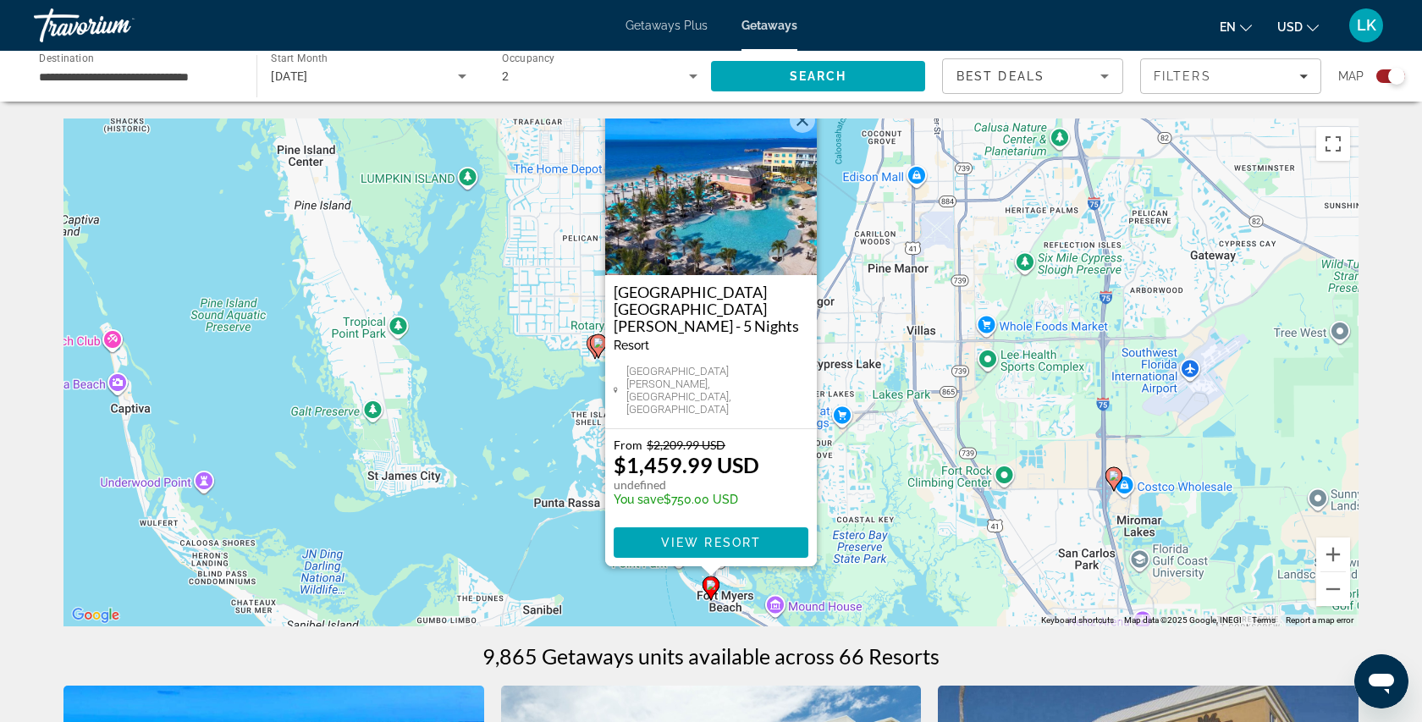
click at [802, 133] on button "Close" at bounding box center [802, 119] width 25 height 25
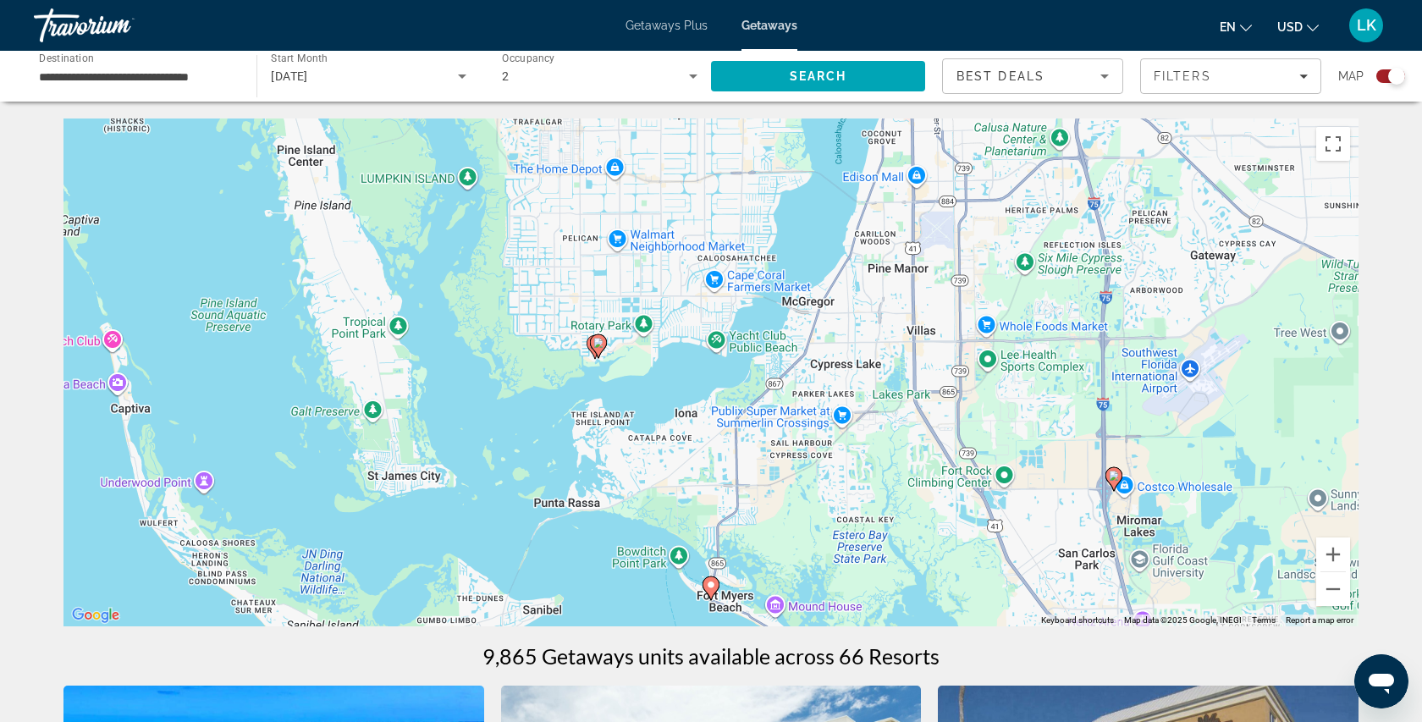
click at [1136, 75] on div "Best Deals Filters Map" at bounding box center [1173, 76] width 463 height 36
click at [1174, 79] on span "Filters" at bounding box center [1182, 76] width 58 height 14
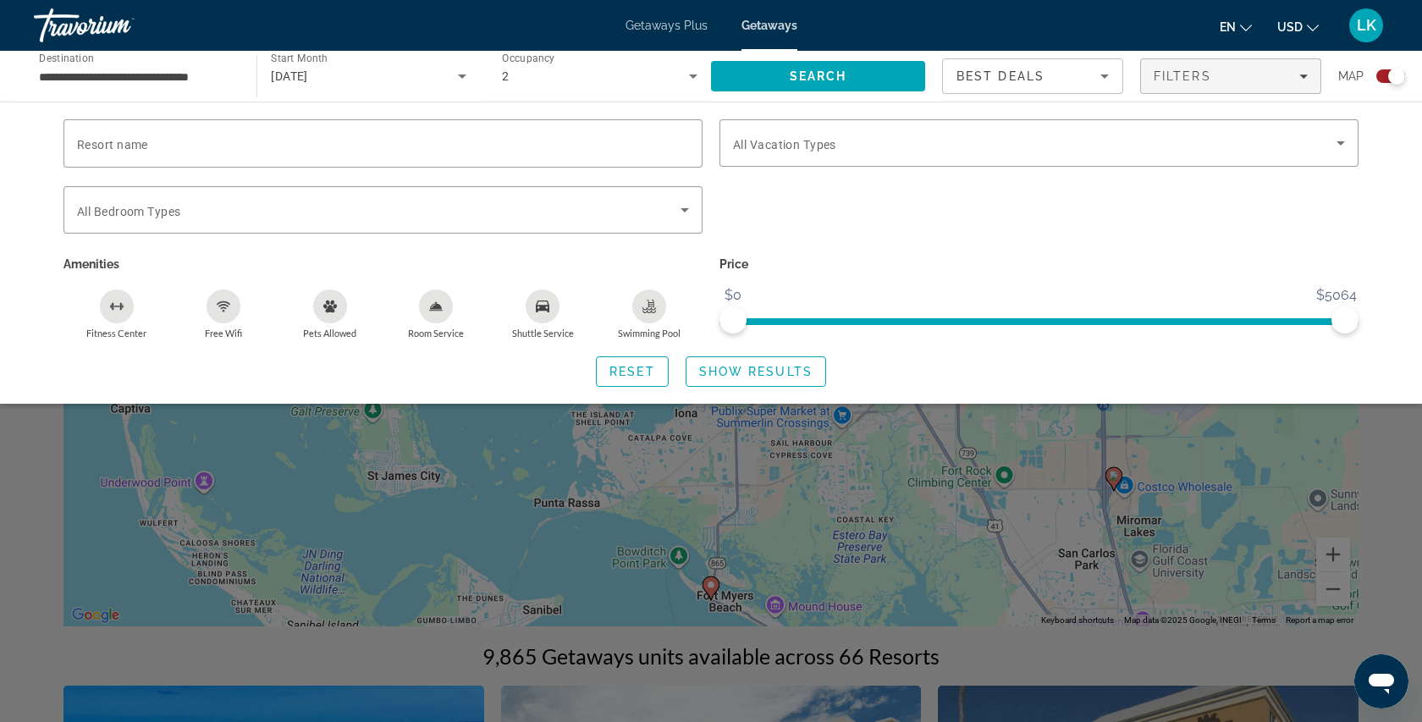
click at [397, 79] on div "[DATE]" at bounding box center [364, 76] width 186 height 20
click at [1335, 414] on div at bounding box center [711, 361] width 1422 height 722
drag, startPoint x: 1347, startPoint y: 312, endPoint x: 1394, endPoint y: 330, distance: 49.8
click at [1394, 330] on div "Resort name Vacation Types All Vacation Types Bedroom Types All Bedroom Types A…" at bounding box center [711, 253] width 1422 height 302
click at [1409, 423] on div "Search widget" at bounding box center [711, 488] width 1422 height 468
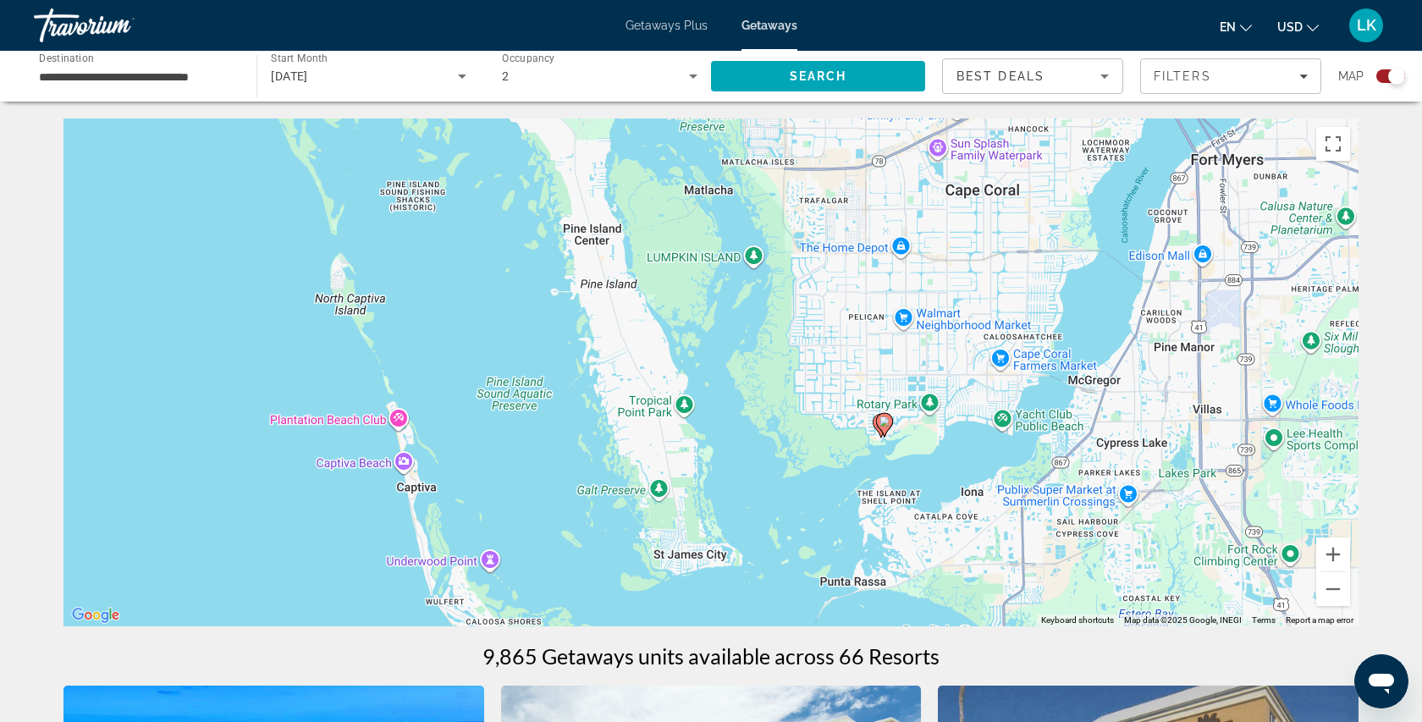
drag, startPoint x: 579, startPoint y: 362, endPoint x: 889, endPoint y: 493, distance: 337.1
click at [889, 493] on div "To activate drag with keyboard, press Alt + Enter. Once in keyboard drag state,…" at bounding box center [710, 372] width 1295 height 508
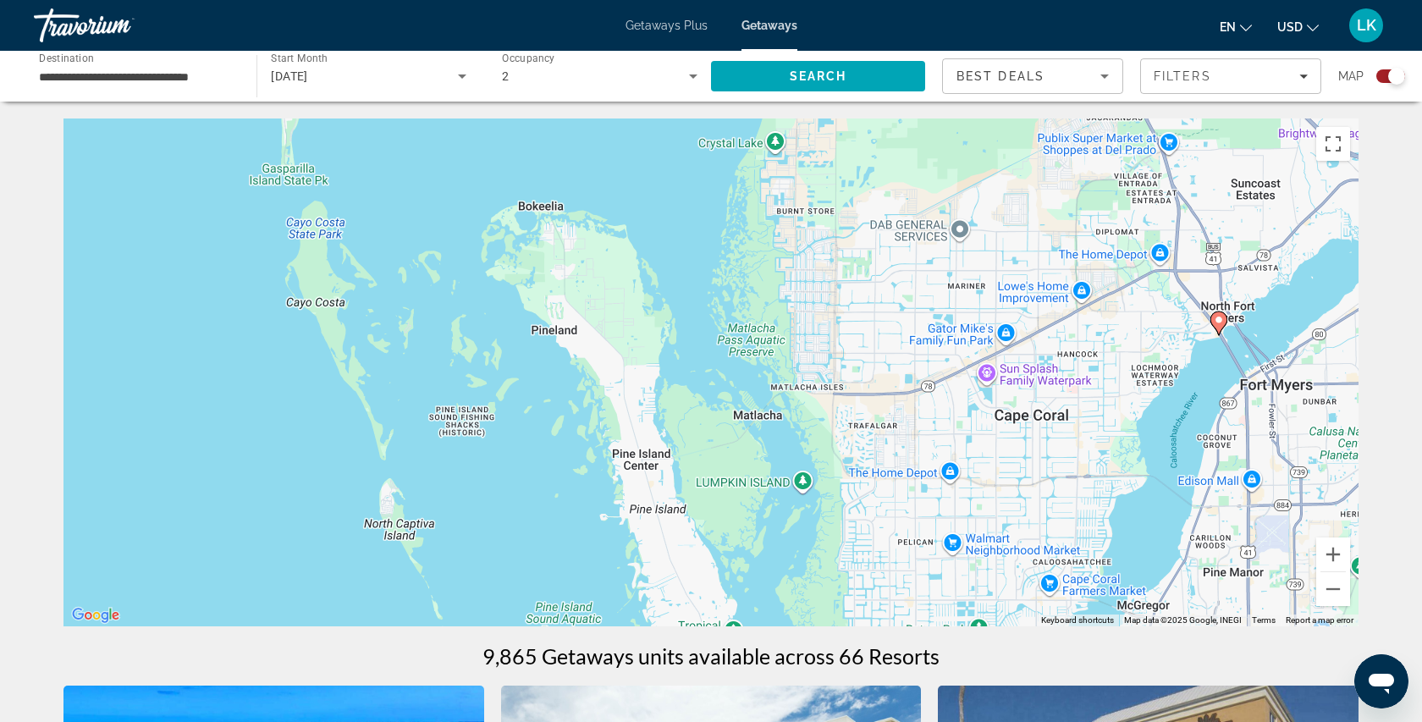
drag, startPoint x: 612, startPoint y: 305, endPoint x: 664, endPoint y: 495, distance: 197.5
click at [664, 495] on div "To activate drag with keyboard, press Alt + Enter. Once in keyboard drag state,…" at bounding box center [710, 372] width 1295 height 508
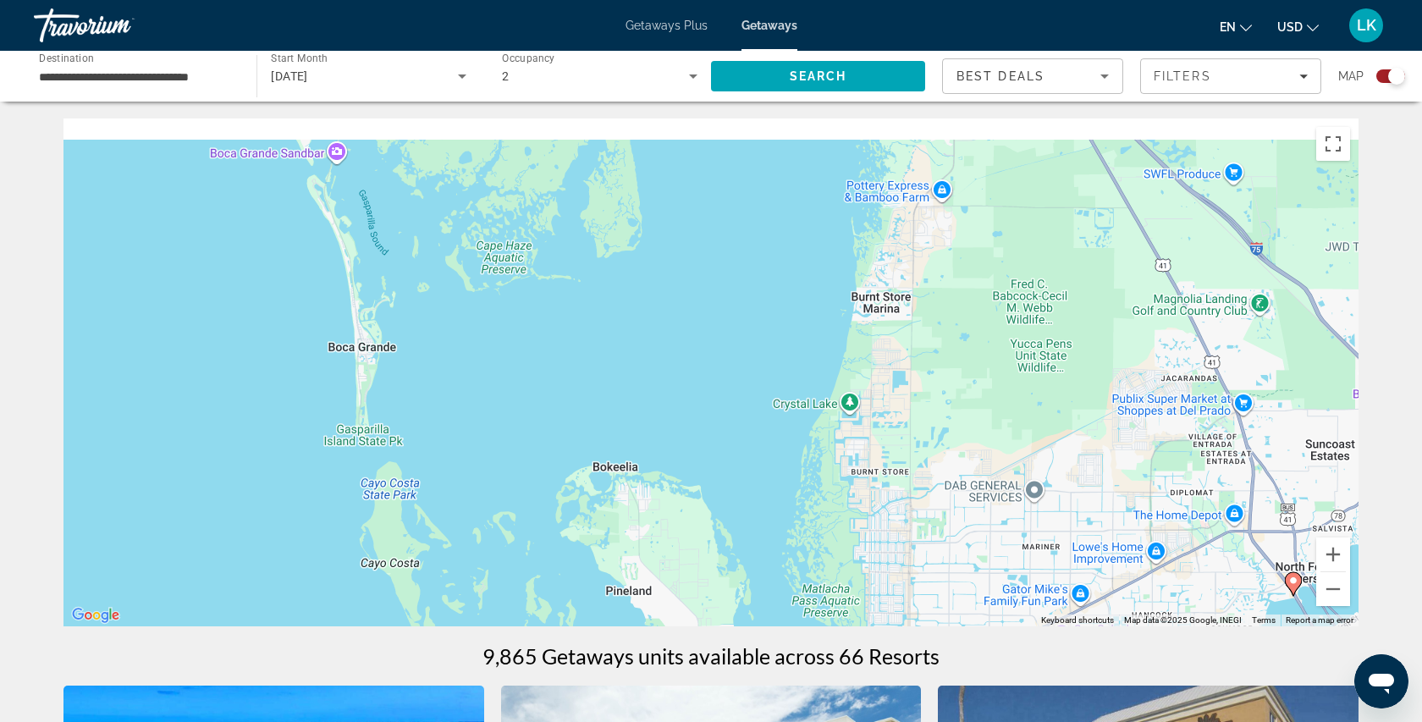
drag, startPoint x: 670, startPoint y: 500, endPoint x: 724, endPoint y: 785, distance: 290.3
click at [724, 721] on html "**********" at bounding box center [711, 361] width 1422 height 722
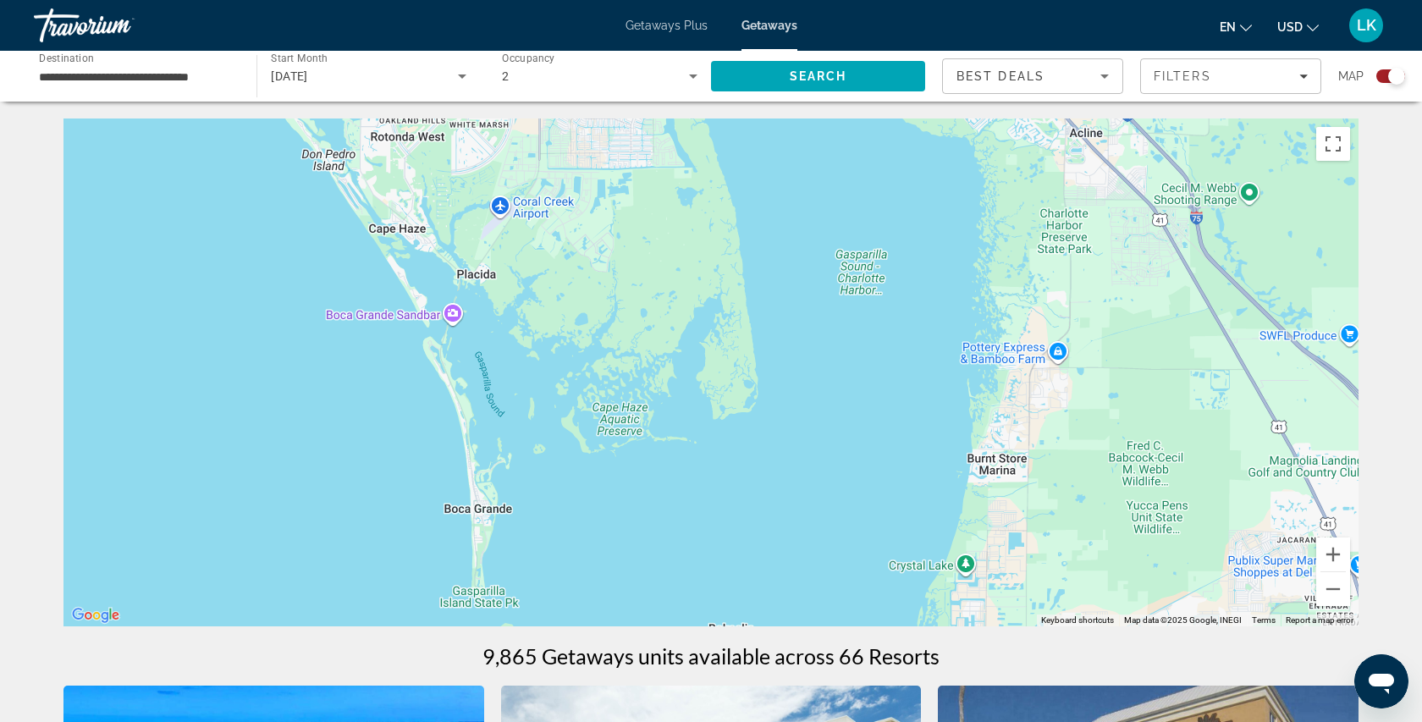
drag, startPoint x: 672, startPoint y: 557, endPoint x: 787, endPoint y: 681, distance: 169.5
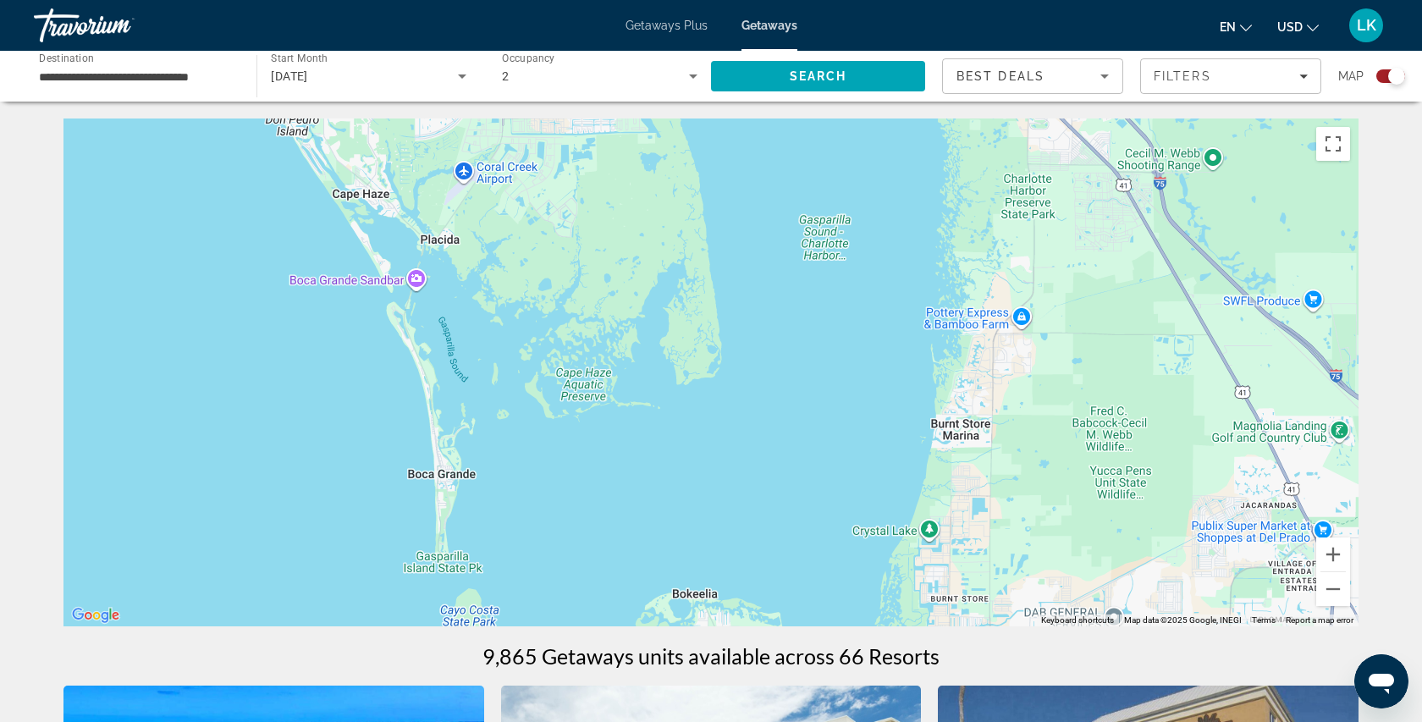
drag, startPoint x: 763, startPoint y: 509, endPoint x: 627, endPoint y: 234, distance: 307.7
click at [627, 234] on div "To activate drag with keyboard, press Alt + Enter. Once in keyboard drag state,…" at bounding box center [710, 372] width 1295 height 508
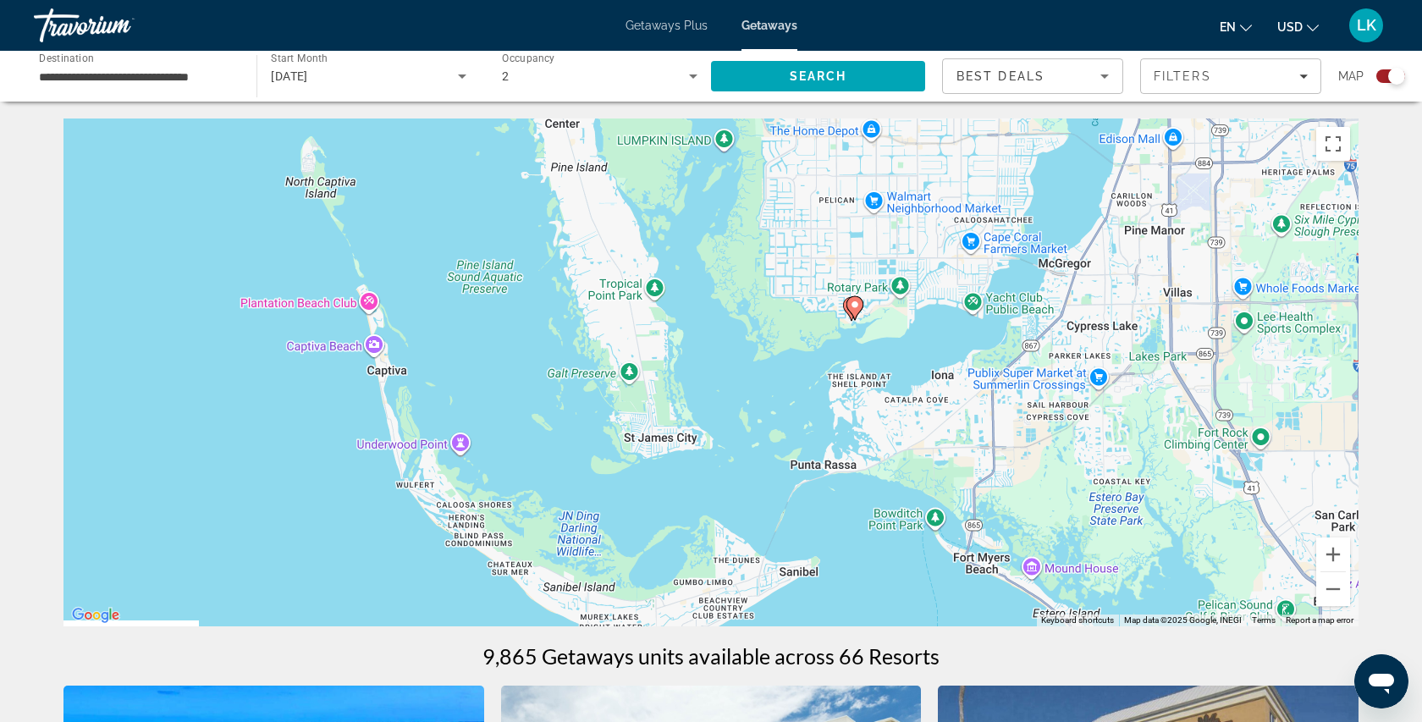
drag, startPoint x: 627, startPoint y: 234, endPoint x: 565, endPoint y: -34, distance: 274.4
click at [565, 0] on html "**********" at bounding box center [711, 361] width 1422 height 722
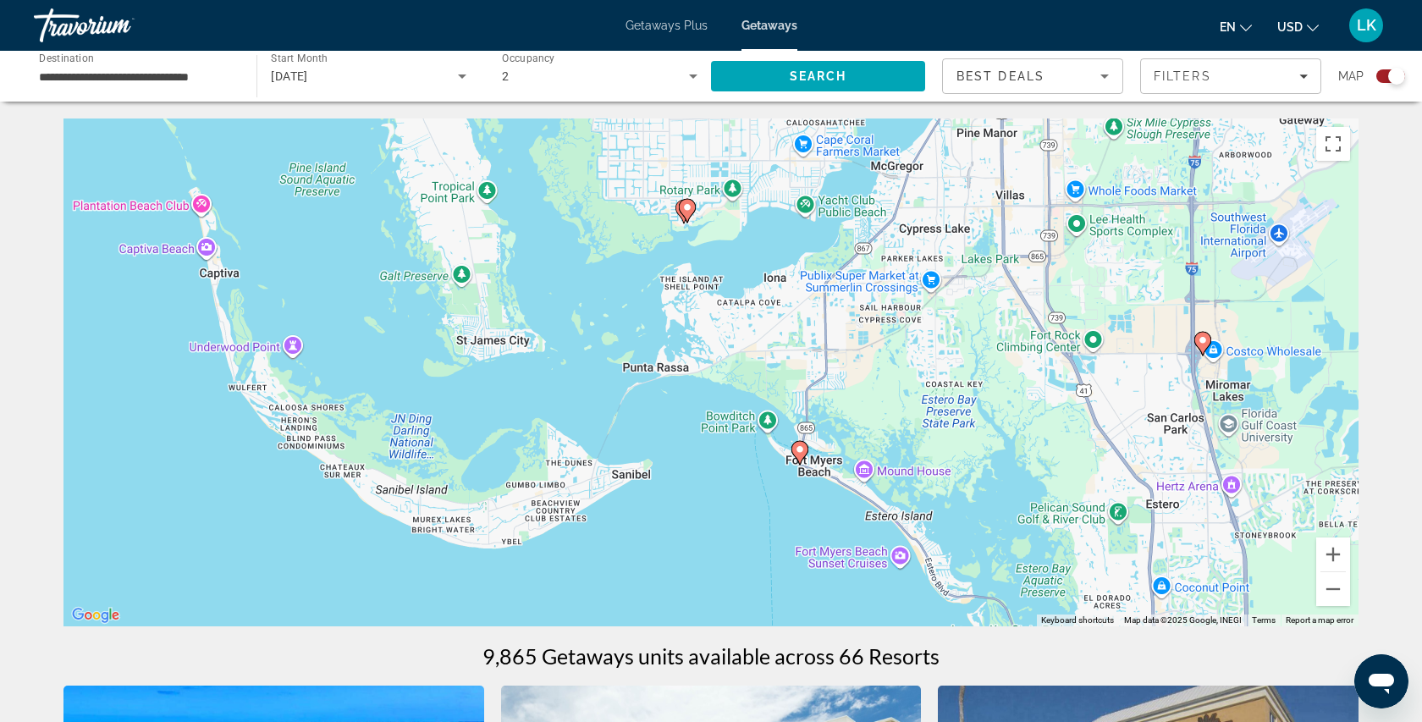
drag, startPoint x: 694, startPoint y: 399, endPoint x: 533, endPoint y: 306, distance: 185.8
click at [533, 306] on div "To activate drag with keyboard, press Alt + Enter. Once in keyboard drag state,…" at bounding box center [710, 372] width 1295 height 508
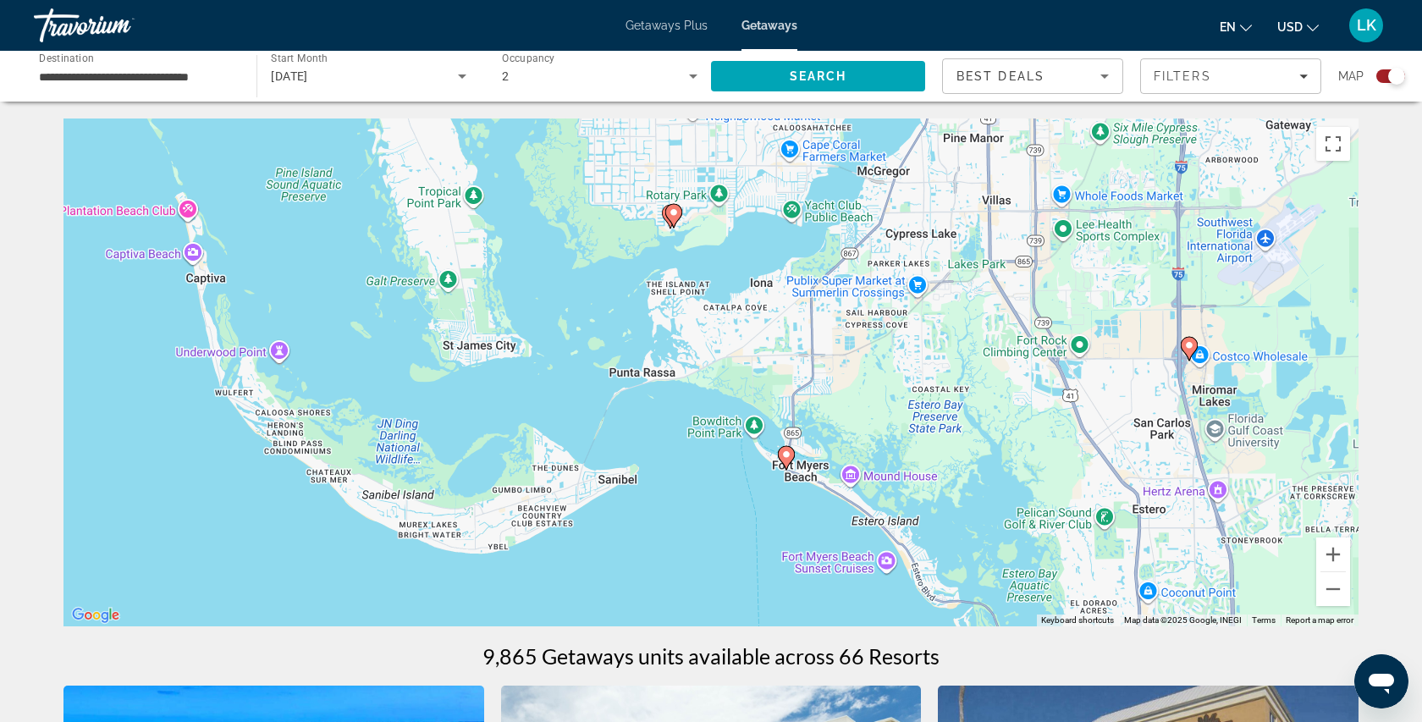
click at [673, 220] on icon "Main content" at bounding box center [673, 216] width 15 height 22
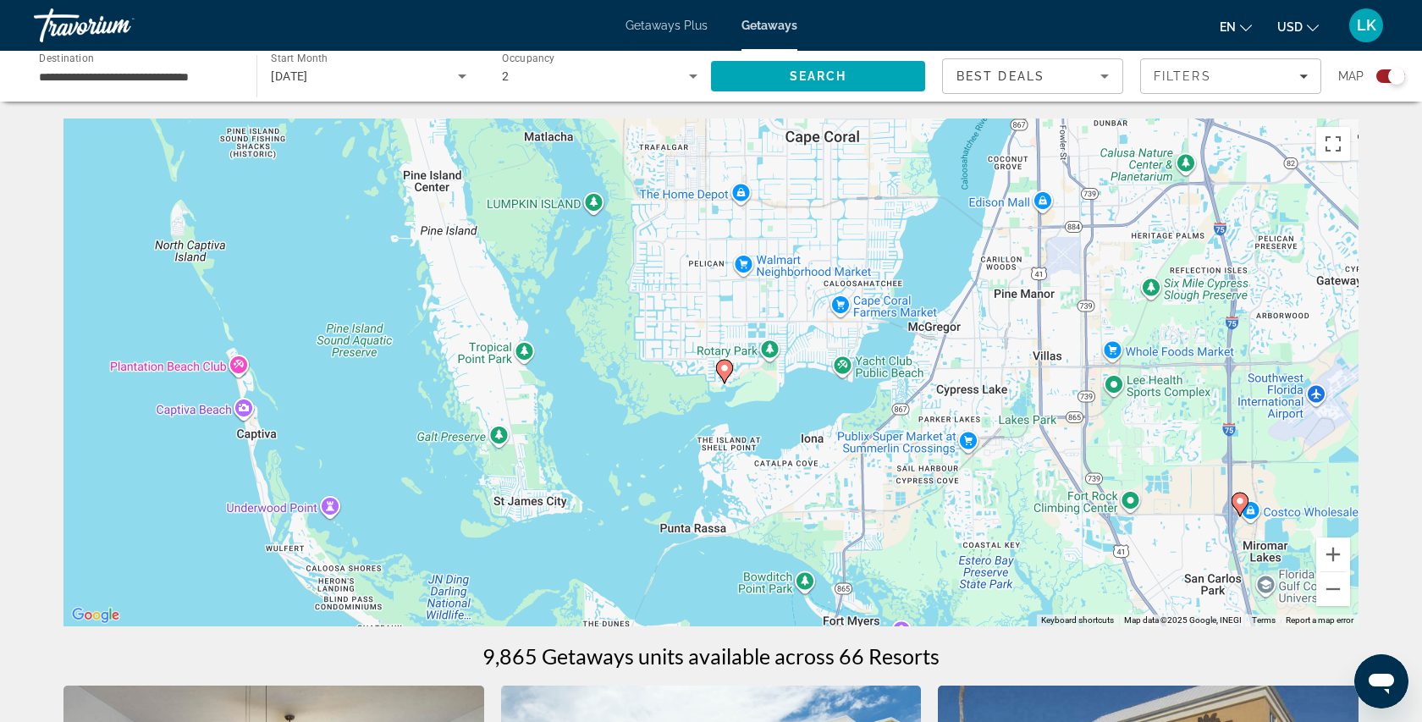
drag, startPoint x: 740, startPoint y: 538, endPoint x: 755, endPoint y: 256, distance: 282.2
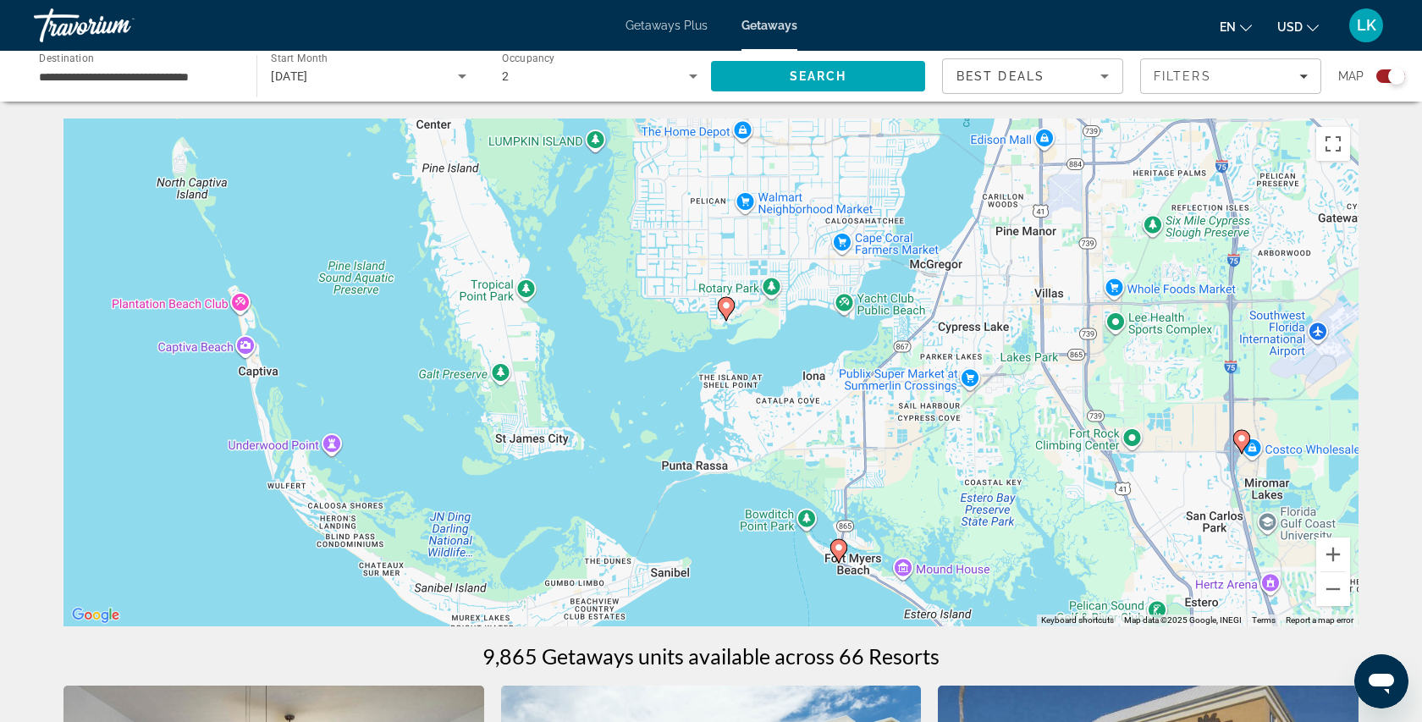
click at [729, 307] on image "Main content" at bounding box center [726, 305] width 10 height 10
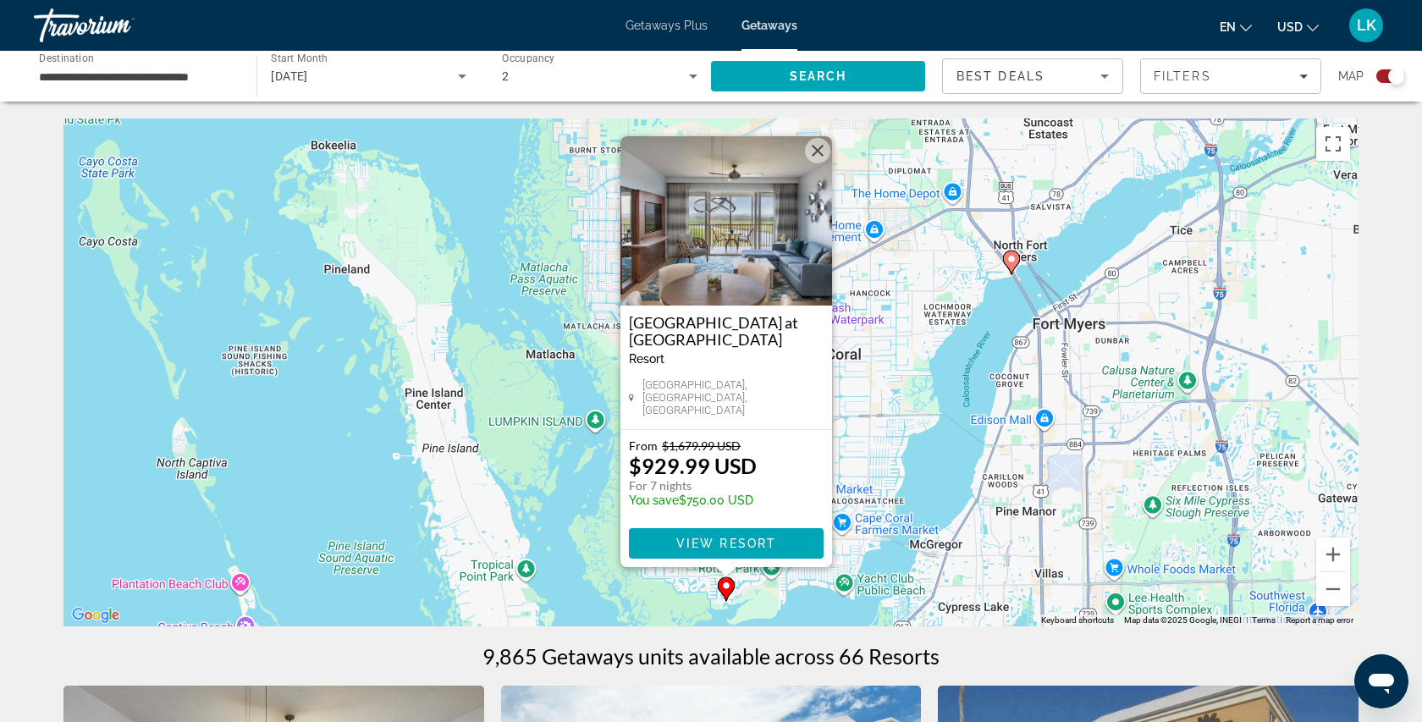
click at [820, 156] on button "Close" at bounding box center [817, 150] width 25 height 25
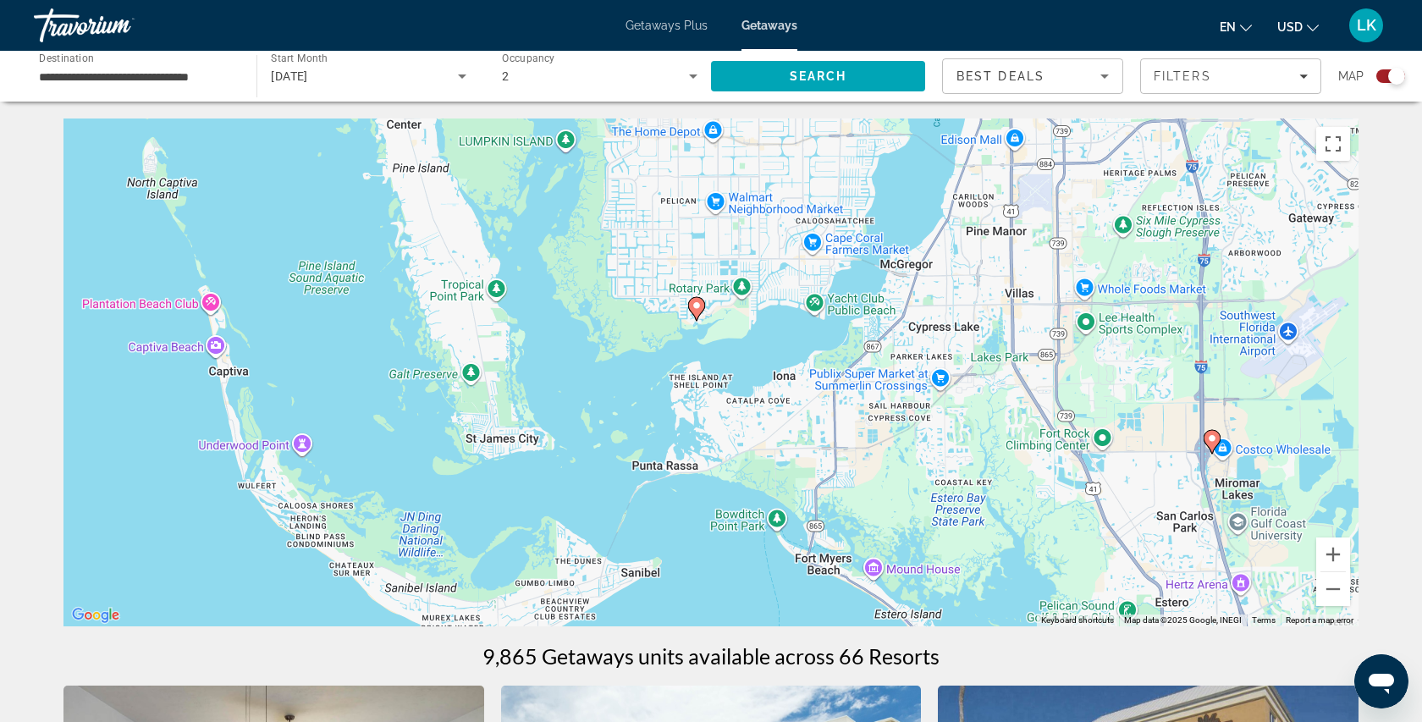
drag, startPoint x: 639, startPoint y: 415, endPoint x: 598, endPoint y: 100, distance: 317.4
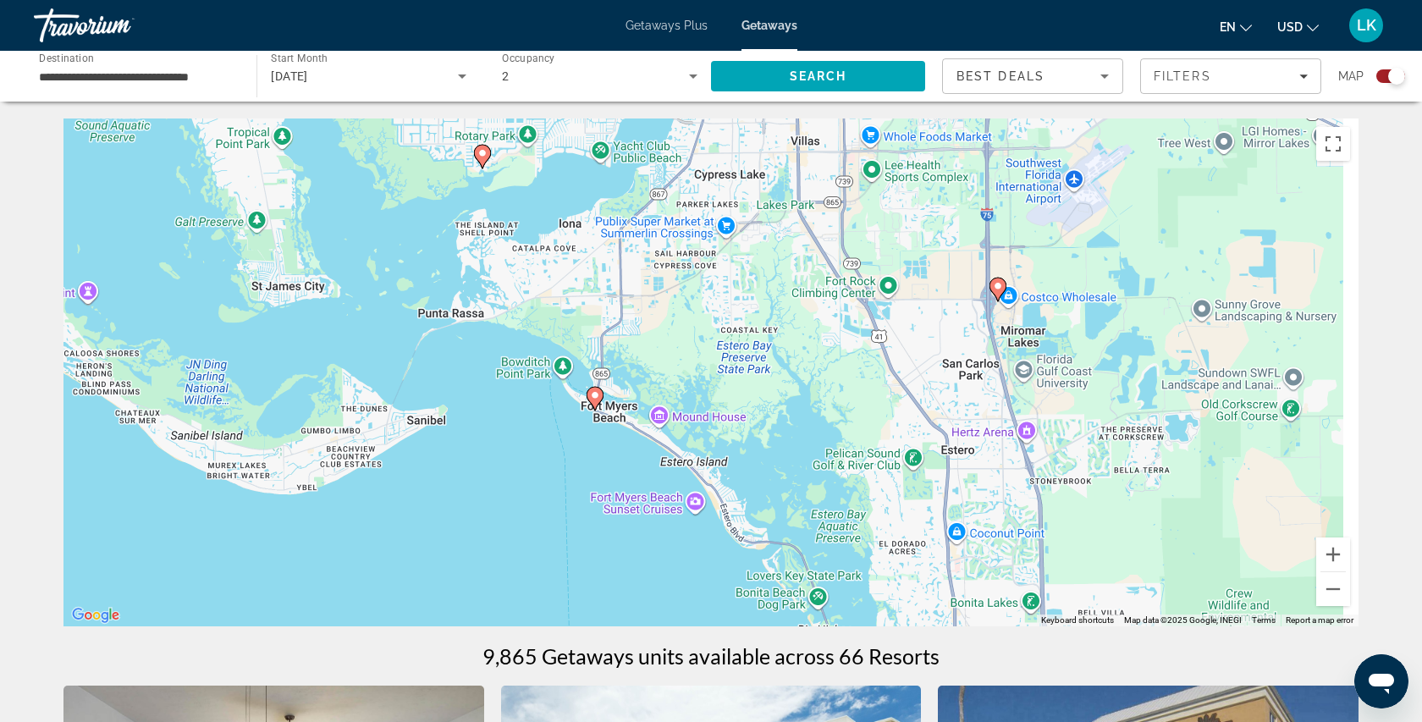
drag, startPoint x: 755, startPoint y: 302, endPoint x: 551, endPoint y: 184, distance: 235.8
click at [551, 184] on div "To activate drag with keyboard, press Alt + Enter. Once in keyboard drag state,…" at bounding box center [710, 372] width 1295 height 508
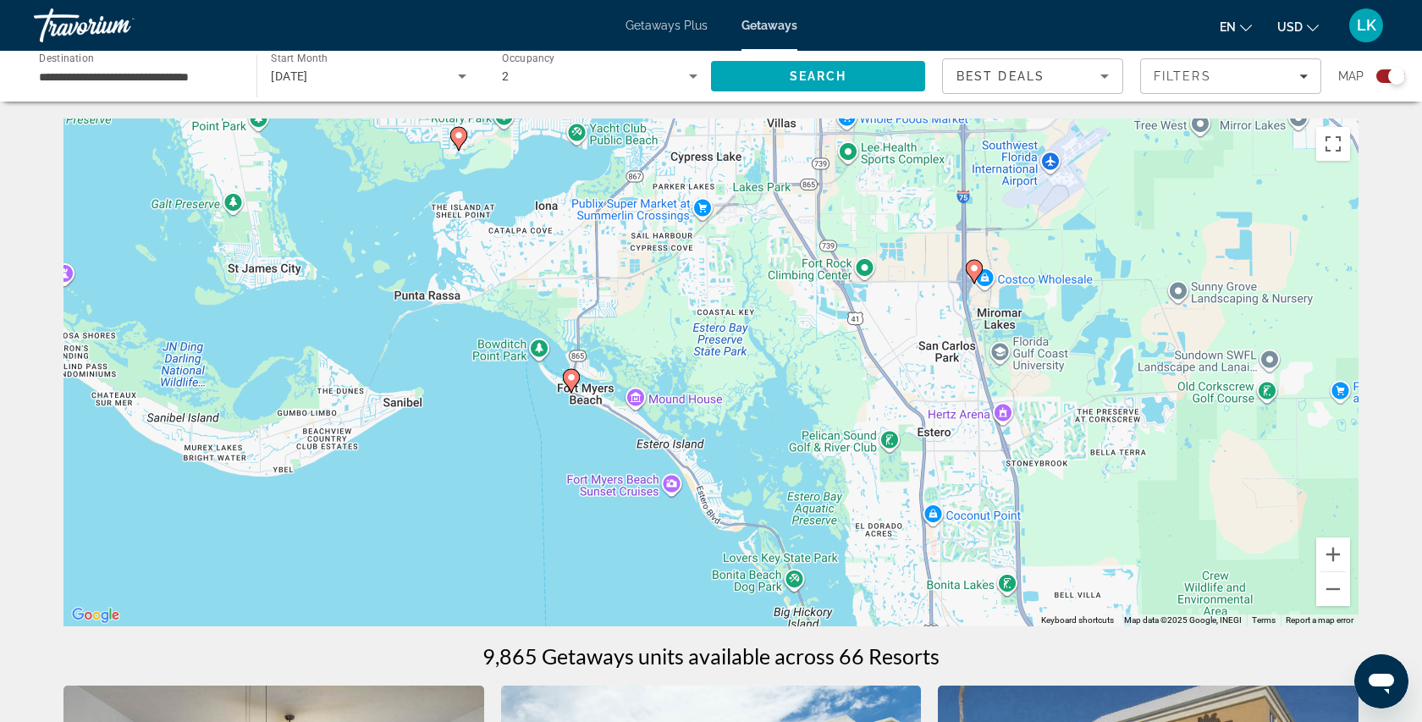
click at [575, 378] on image "Main content" at bounding box center [571, 377] width 10 height 10
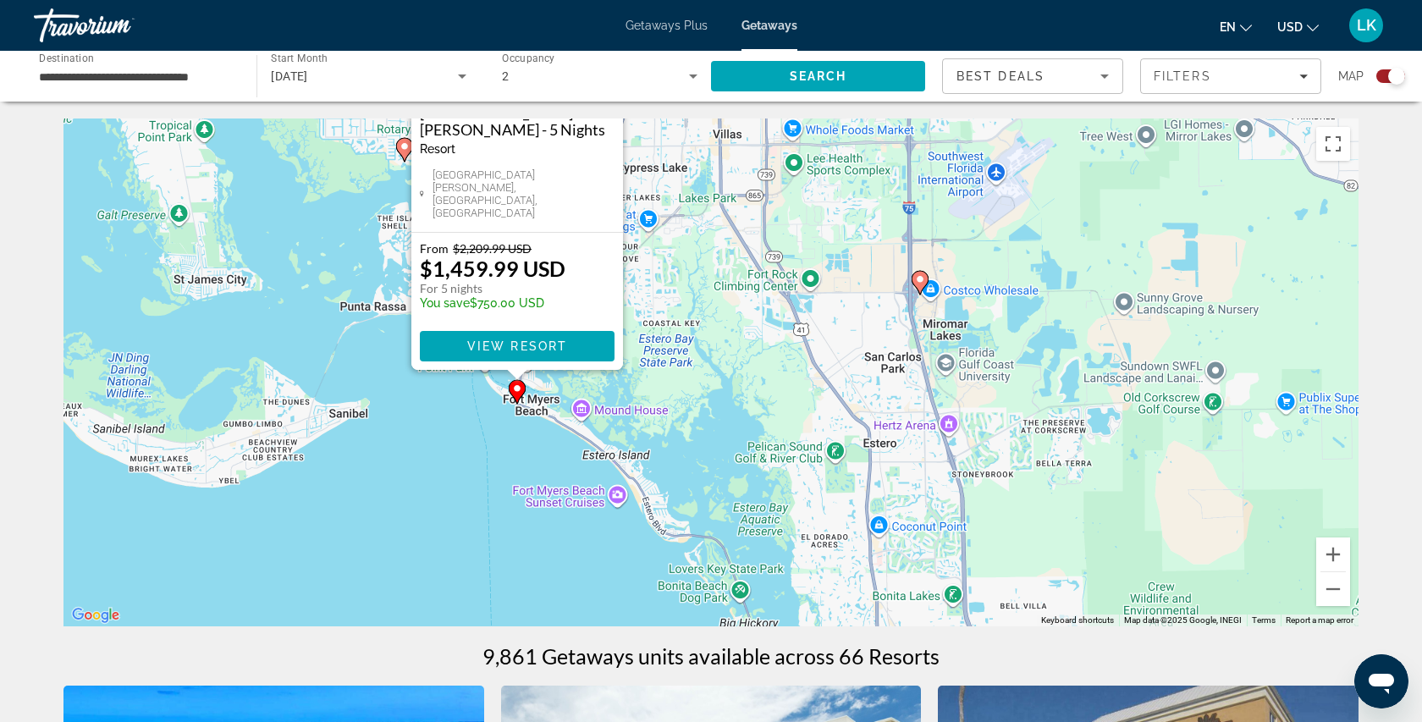
drag, startPoint x: 575, startPoint y: 378, endPoint x: 340, endPoint y: 62, distance: 393.8
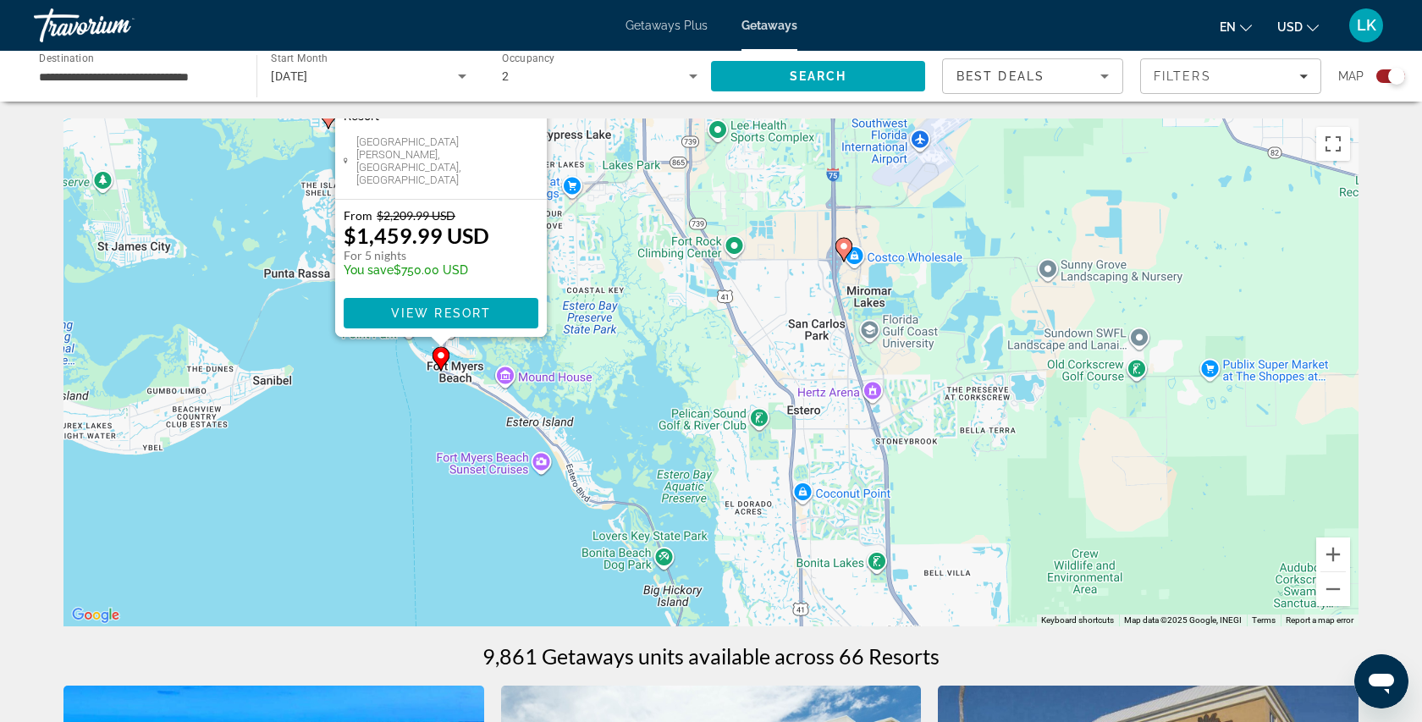
drag, startPoint x: 586, startPoint y: 322, endPoint x: 544, endPoint y: 445, distance: 130.3
click at [544, 445] on div "To activate drag with keyboard, press Alt + Enter. Once in keyboard drag state,…" at bounding box center [710, 372] width 1295 height 508
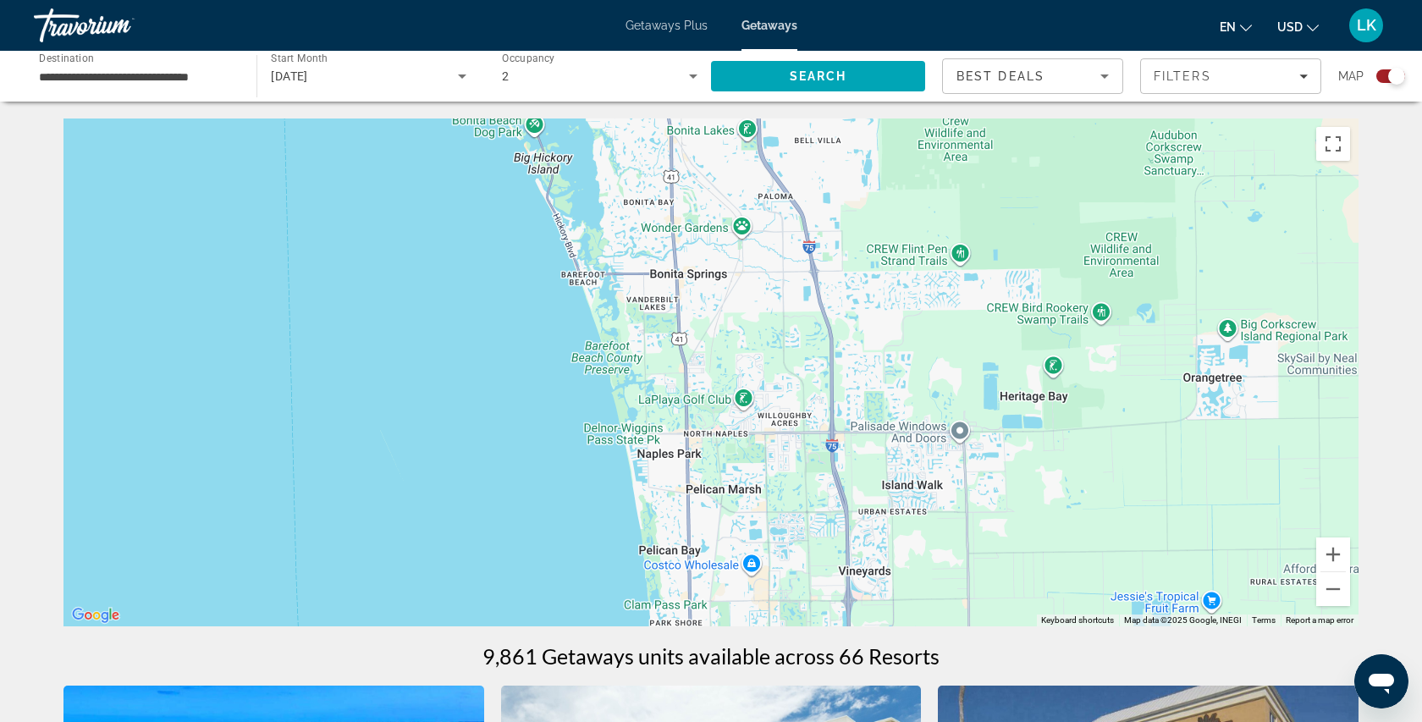
drag, startPoint x: 544, startPoint y: 445, endPoint x: 421, endPoint y: 14, distance: 447.9
click at [421, 14] on div "**********" at bounding box center [711, 361] width 1422 height 722
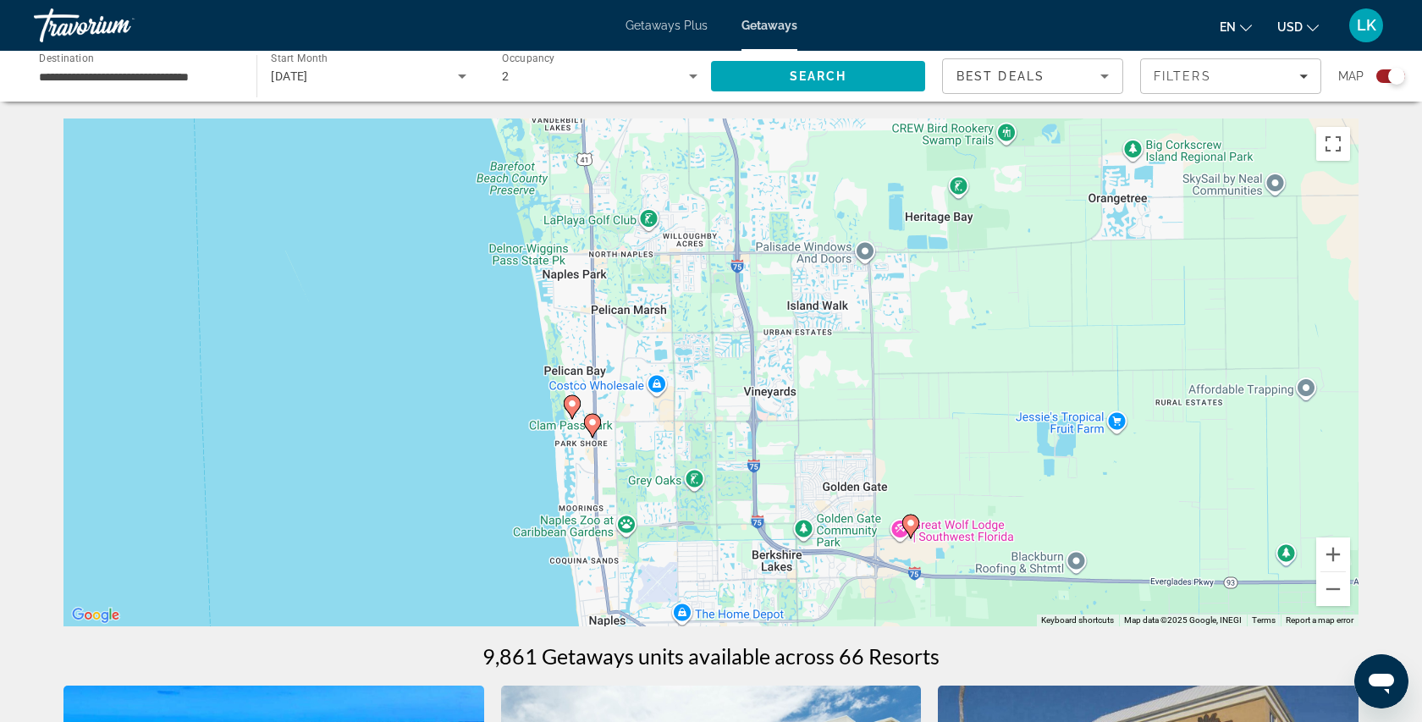
drag, startPoint x: 662, startPoint y: 480, endPoint x: 561, endPoint y: 294, distance: 211.7
click at [561, 294] on div "To activate drag with keyboard, press Alt + Enter. Once in keyboard drag state,…" at bounding box center [710, 372] width 1295 height 508
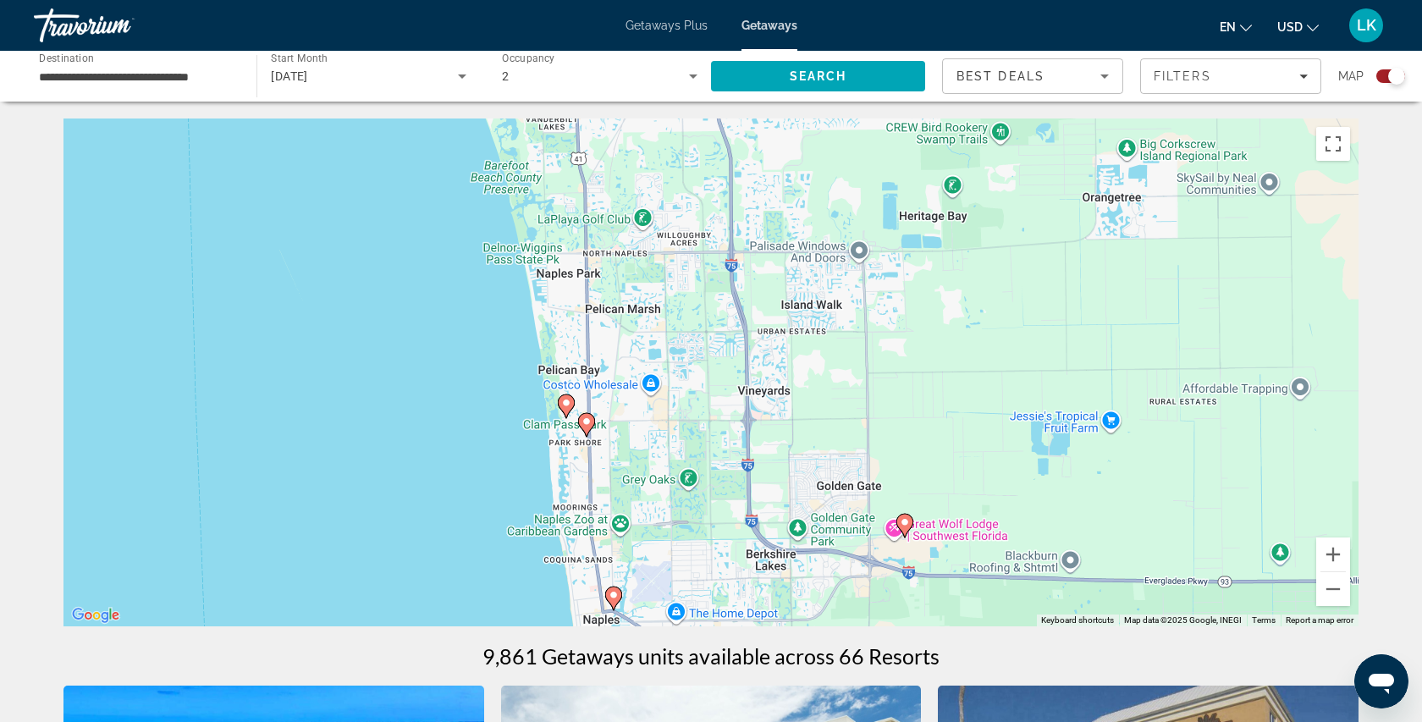
click at [568, 404] on image "Main content" at bounding box center [566, 403] width 10 height 10
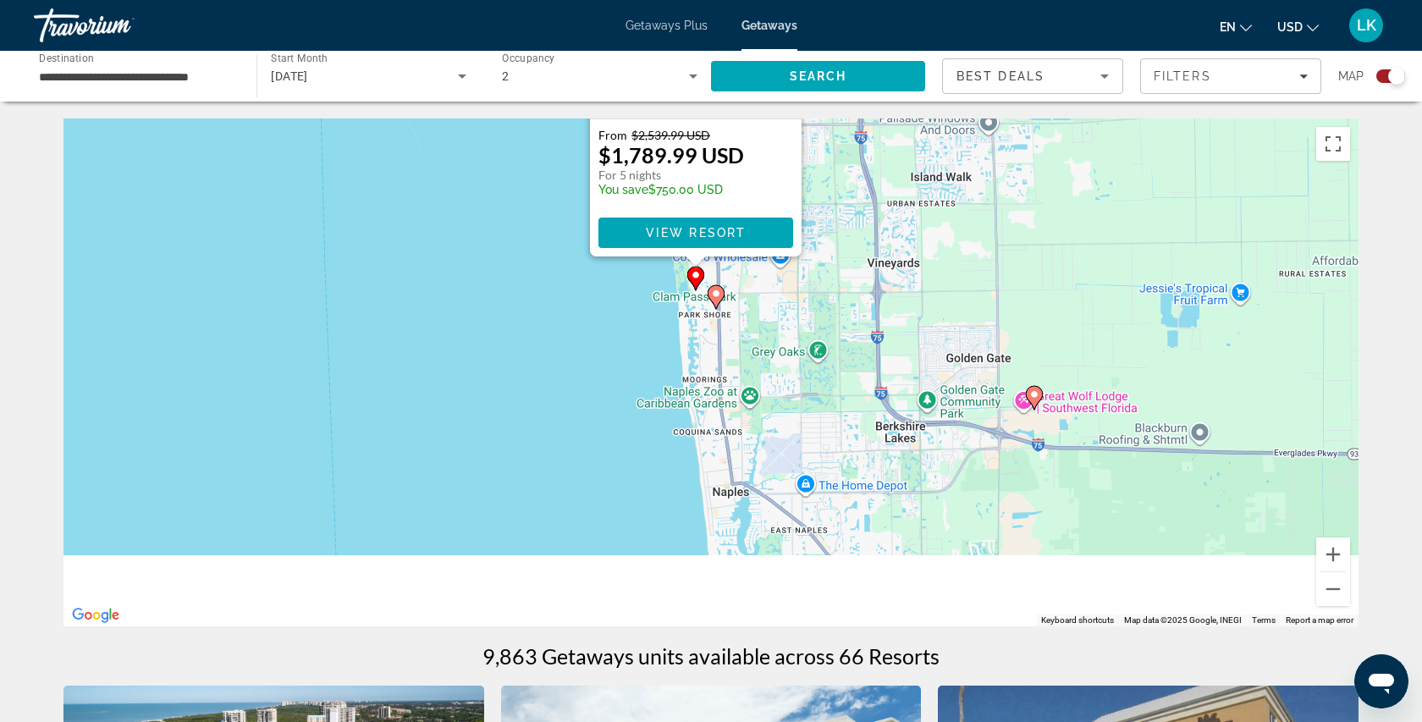
drag, startPoint x: 586, startPoint y: 478, endPoint x: 568, endPoint y: 130, distance: 348.2
click at [568, 130] on div "To activate drag with keyboard, press Alt + Enter. Once in keyboard drag state,…" at bounding box center [710, 372] width 1295 height 508
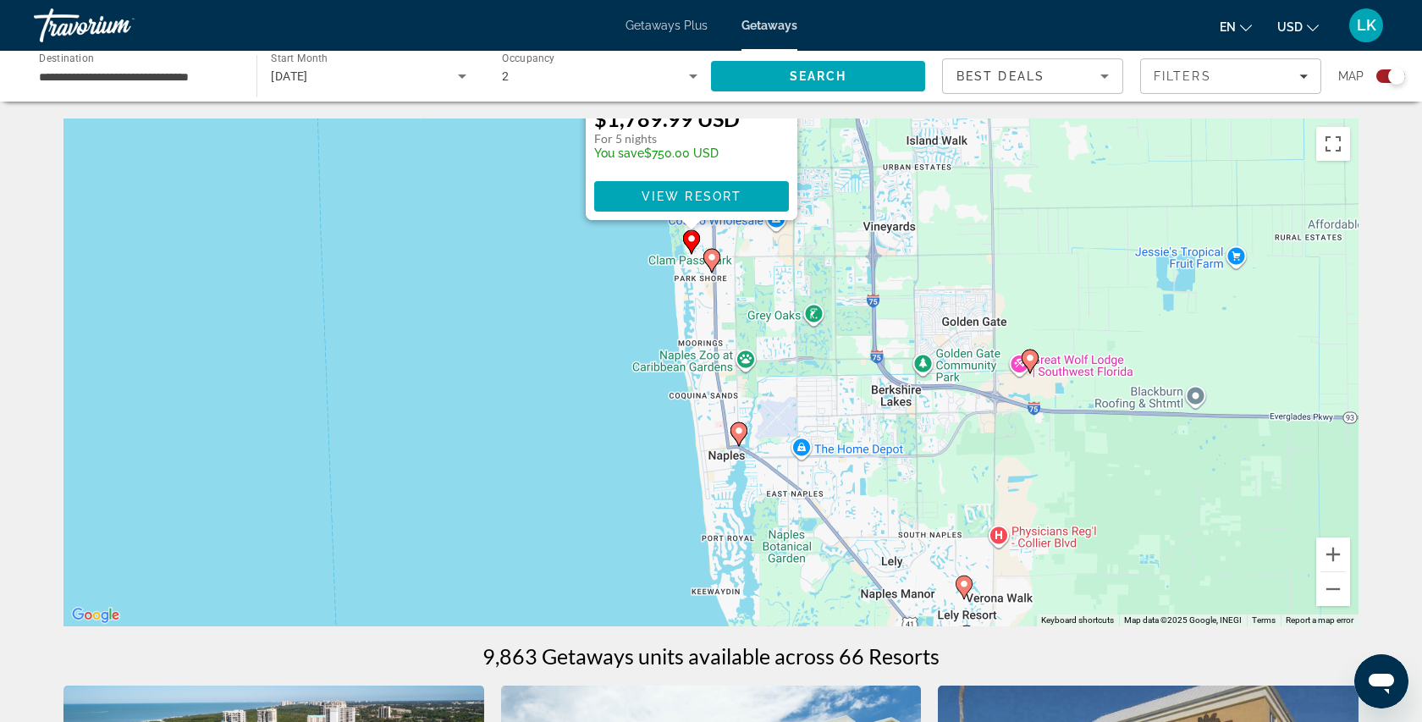
click at [717, 259] on icon "Main content" at bounding box center [711, 261] width 15 height 22
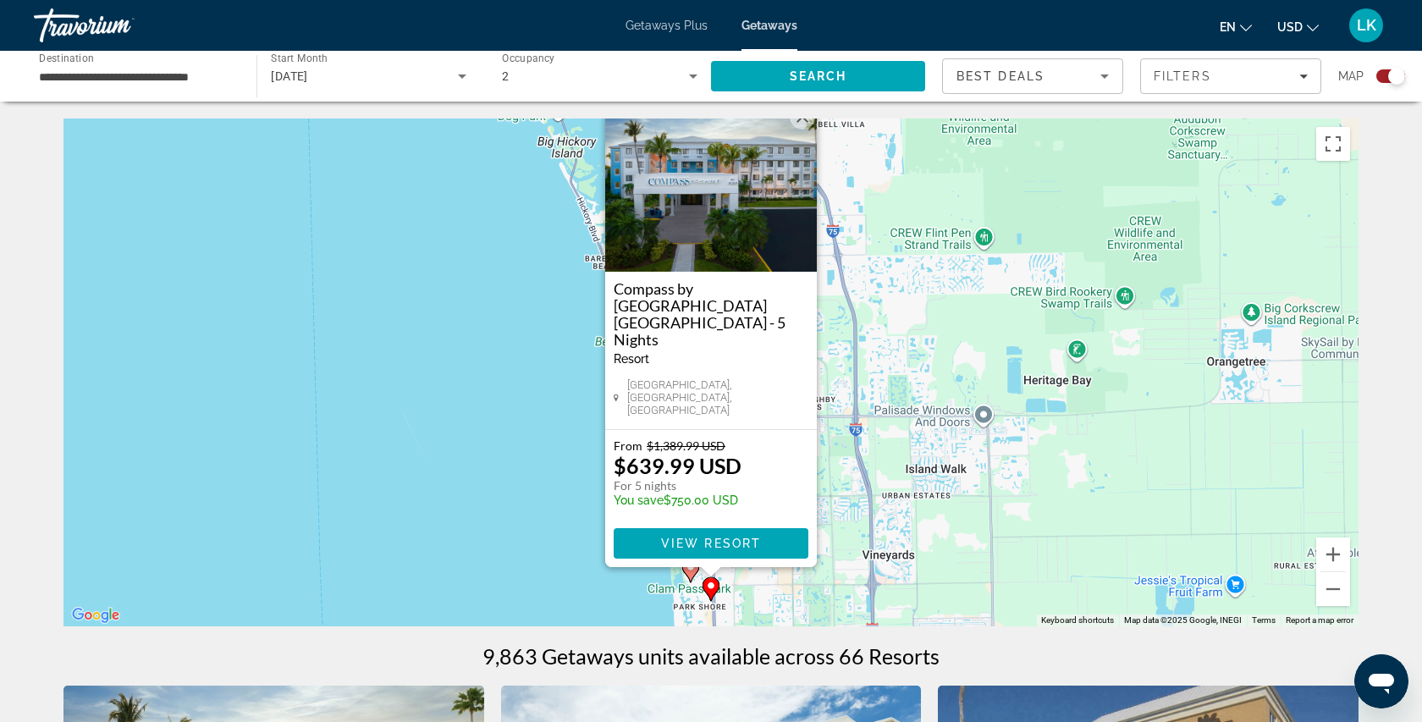
click at [674, 246] on img "Main content" at bounding box center [711, 186] width 212 height 169
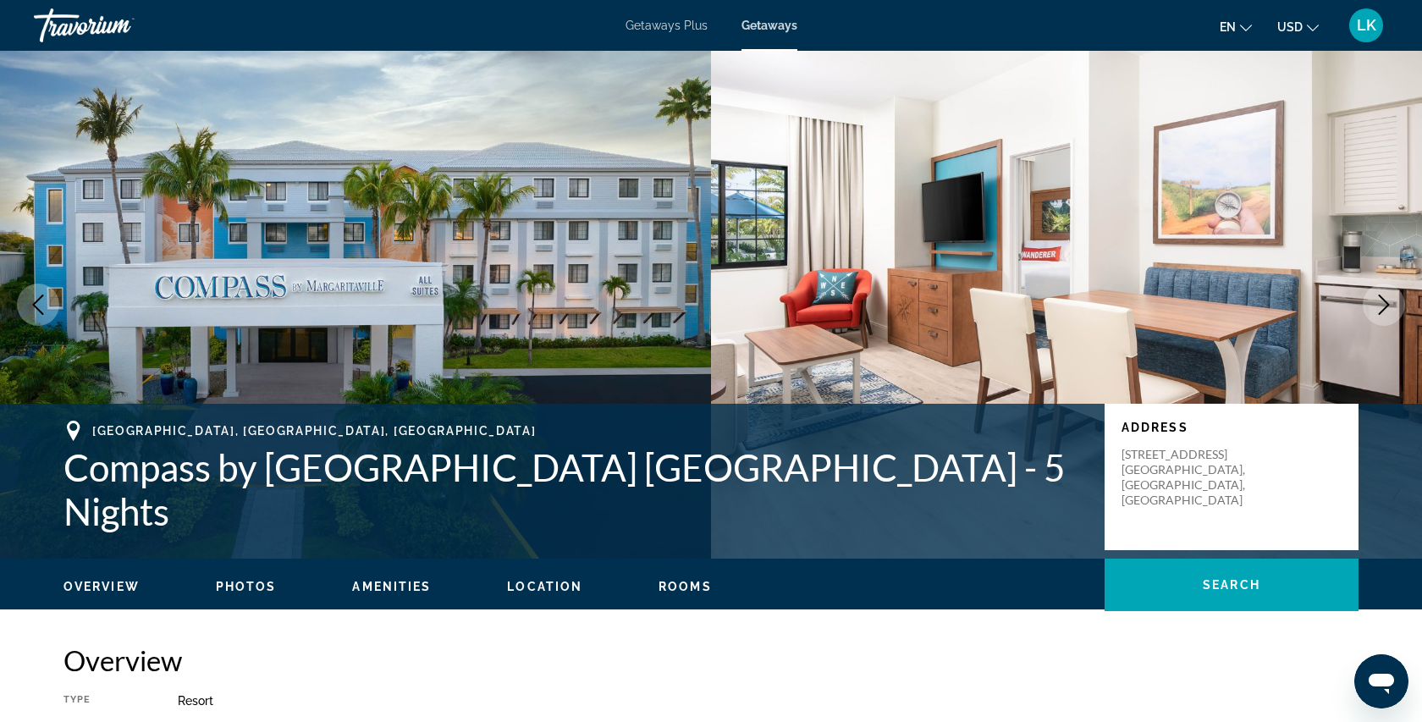
click at [1384, 302] on icon "Next image" at bounding box center [1383, 304] width 20 height 20
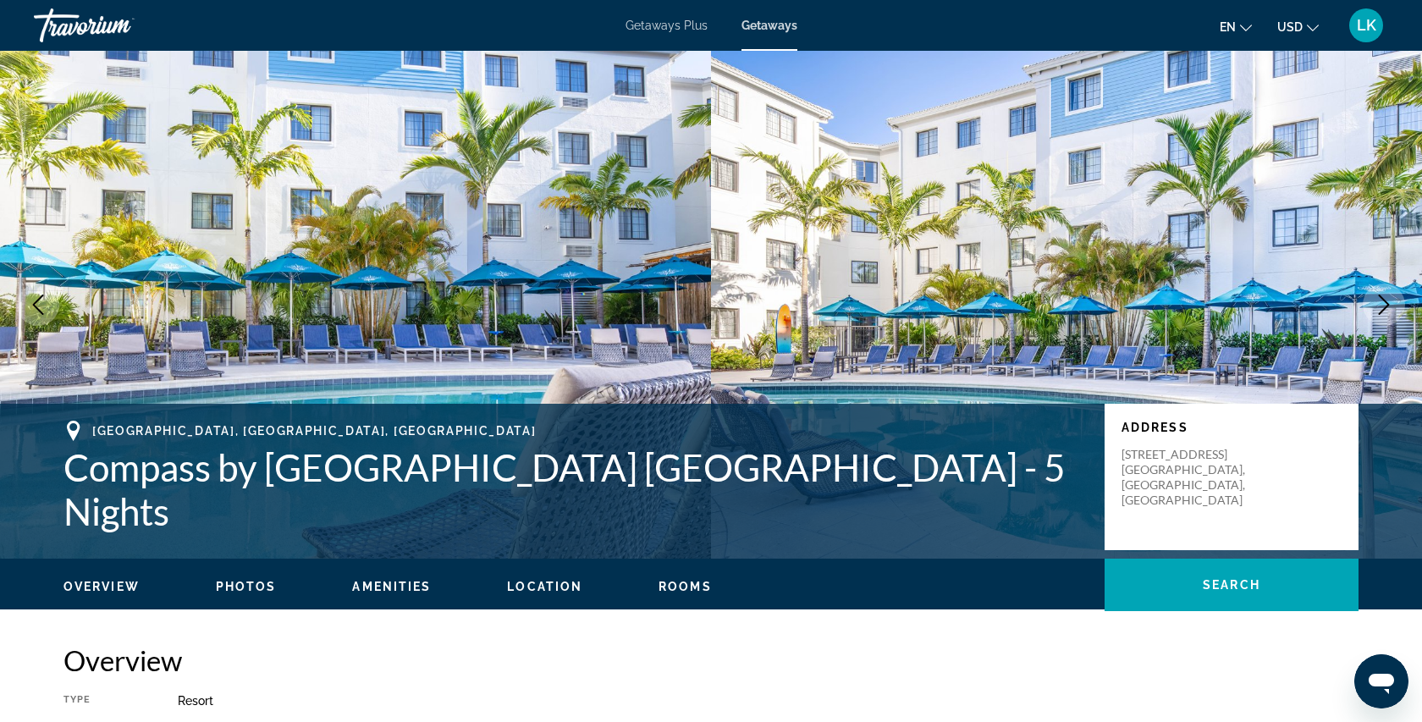
click at [1384, 303] on icon "Next image" at bounding box center [1383, 304] width 20 height 20
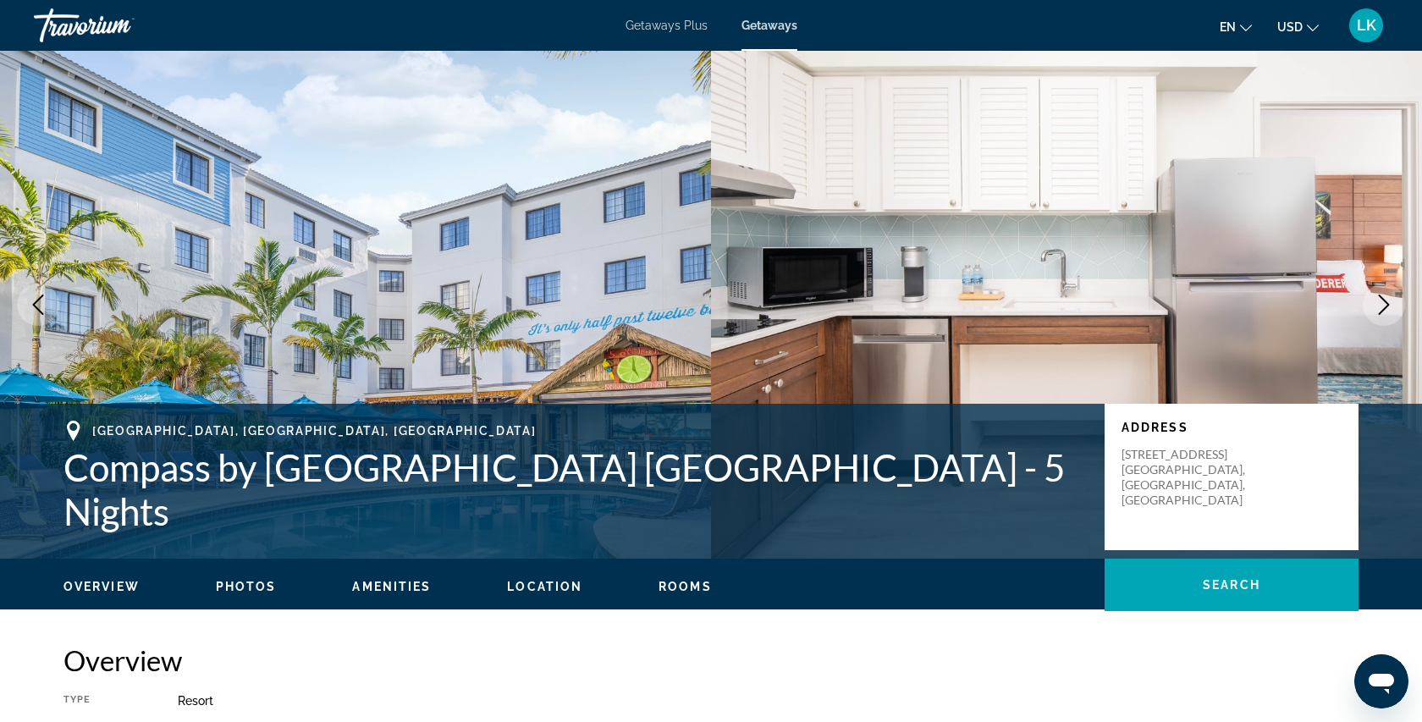
click at [1384, 303] on icon "Next image" at bounding box center [1383, 304] width 20 height 20
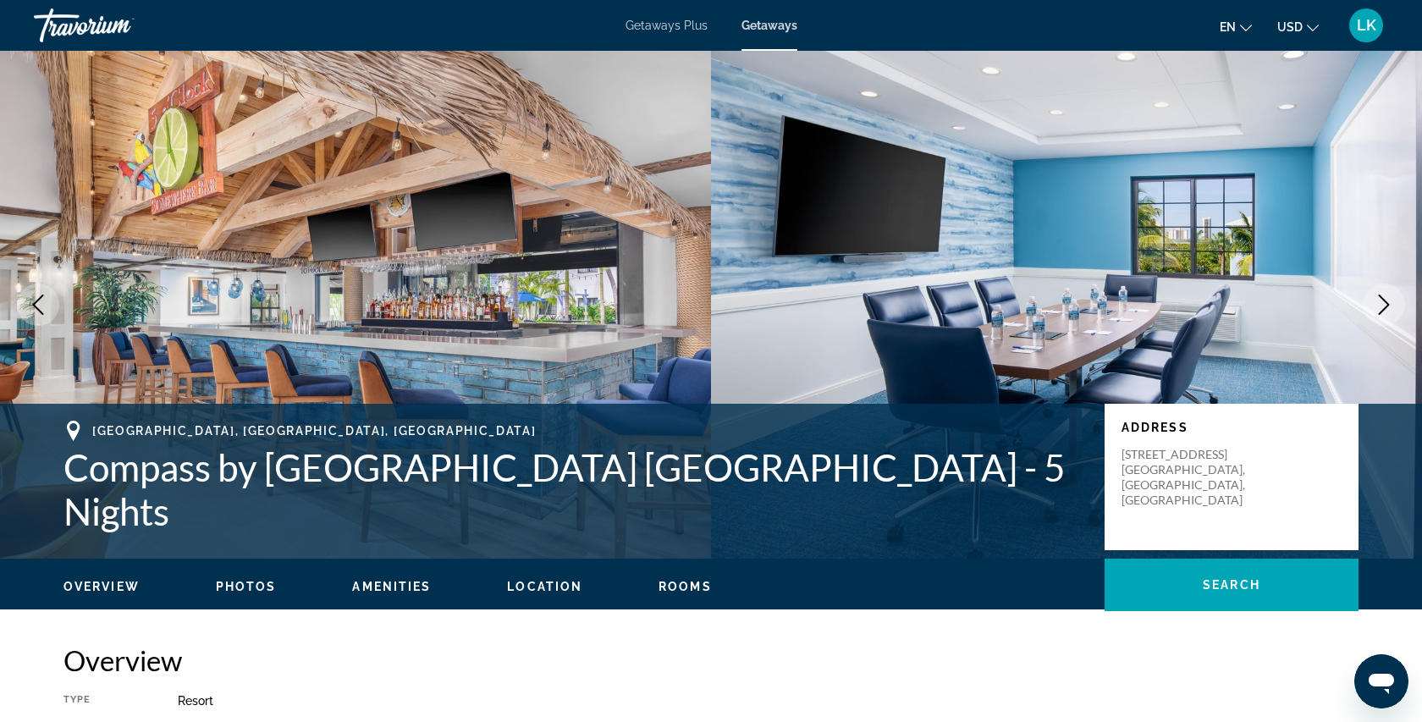
click at [1384, 303] on icon "Next image" at bounding box center [1383, 304] width 20 height 20
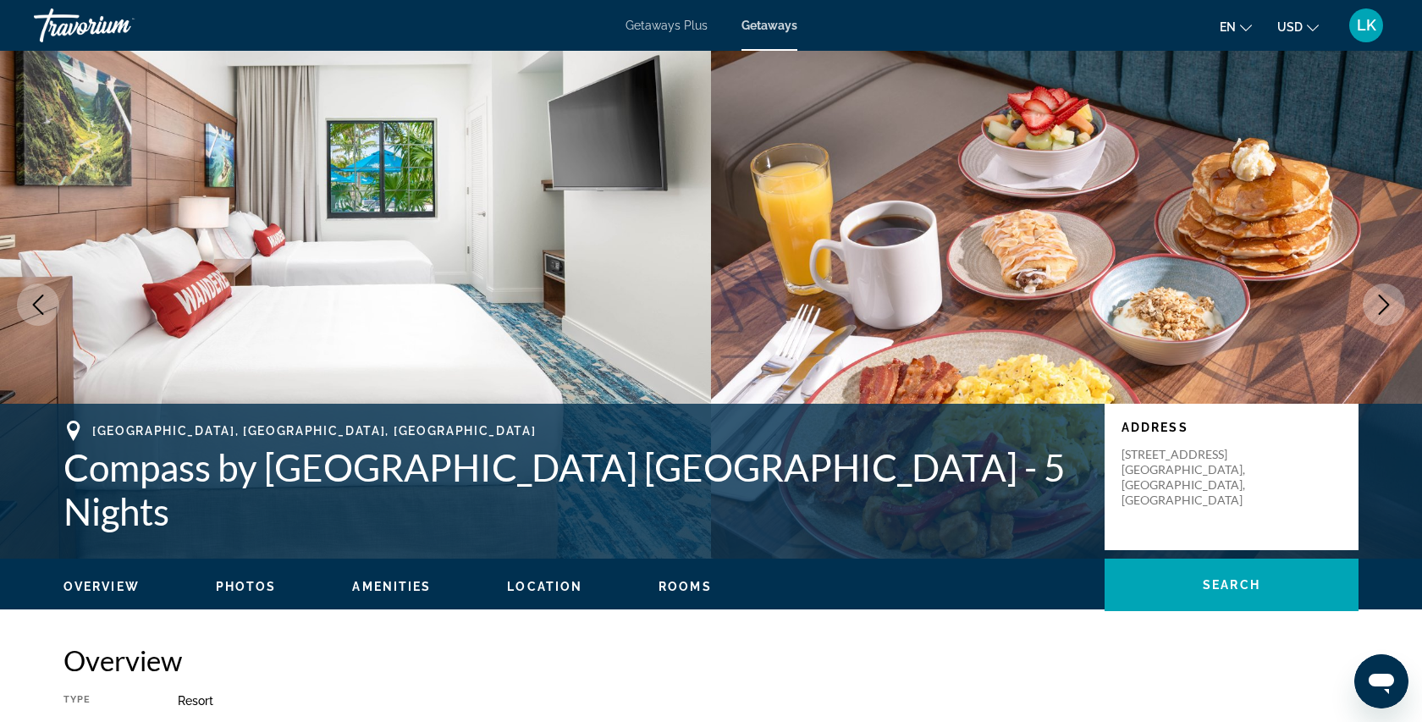
click at [1384, 303] on icon "Next image" at bounding box center [1383, 304] width 20 height 20
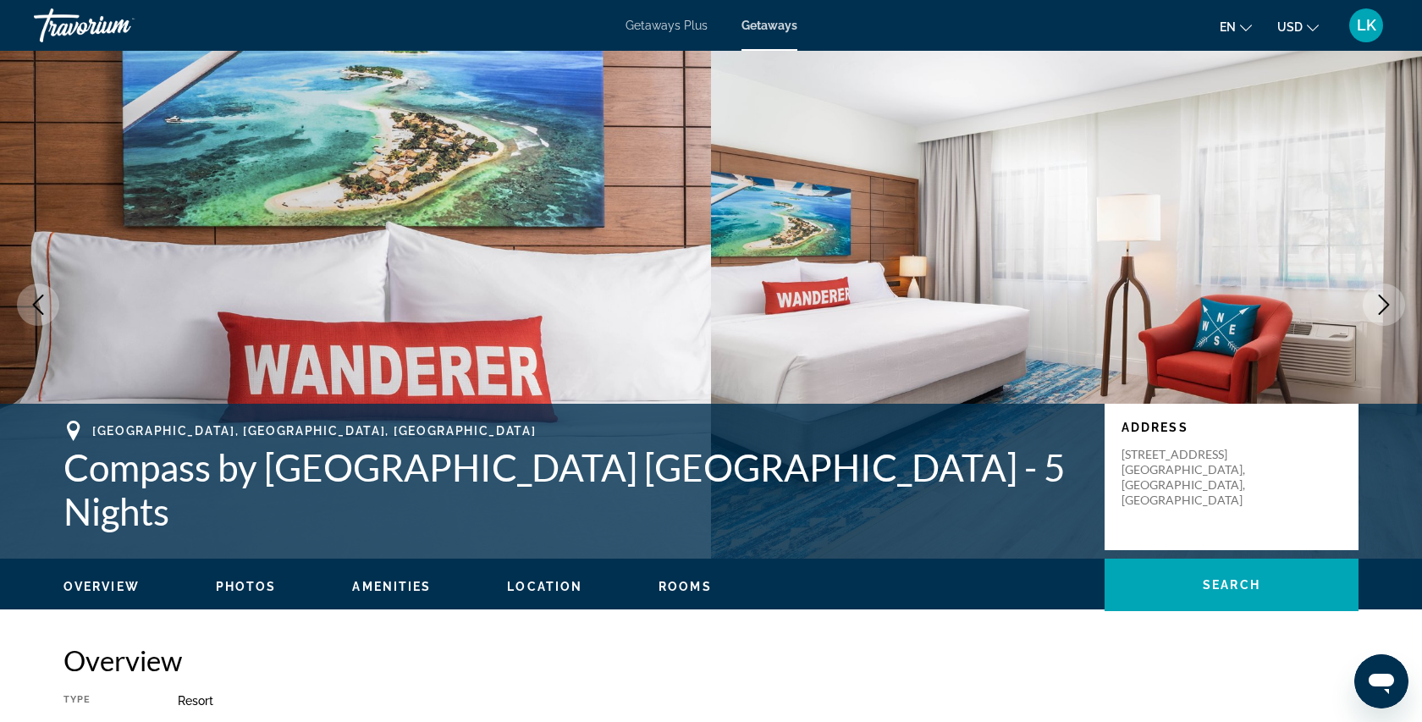
click at [1384, 303] on icon "Next image" at bounding box center [1383, 304] width 20 height 20
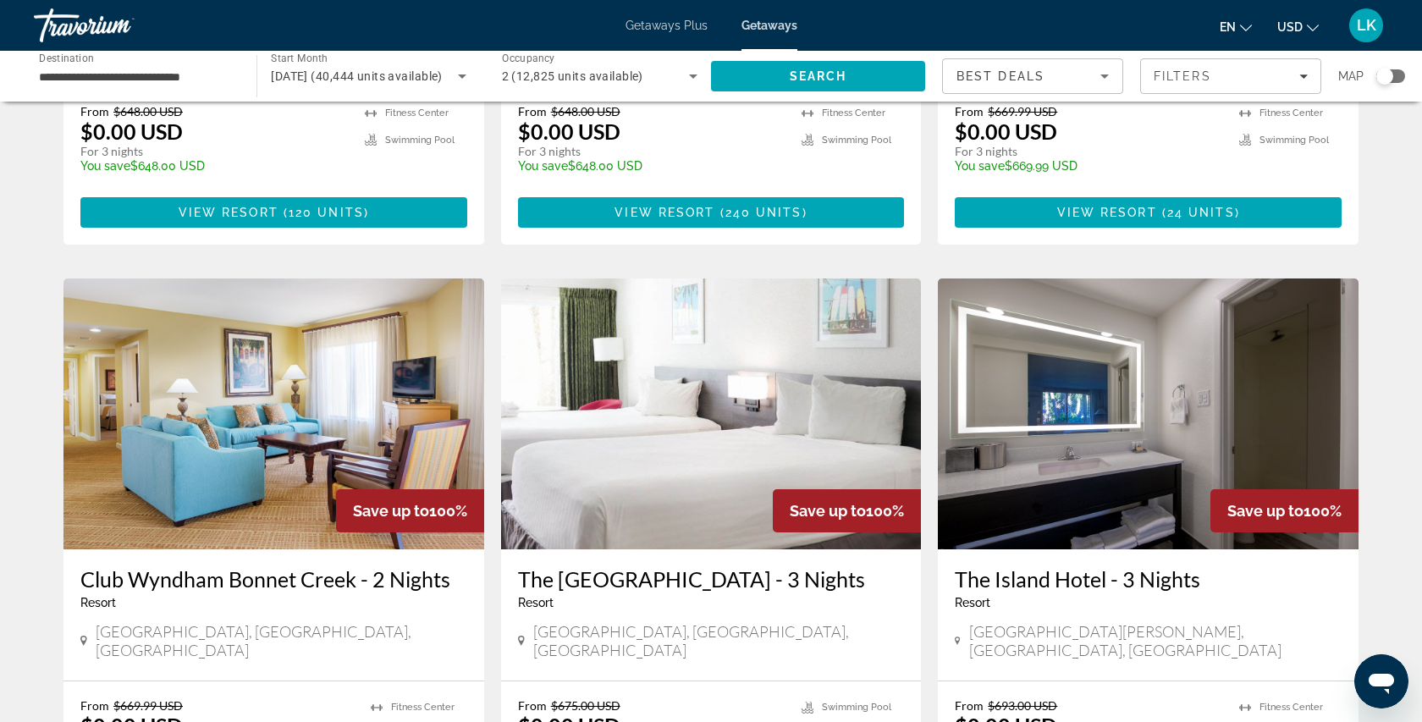
scroll to position [1719, 0]
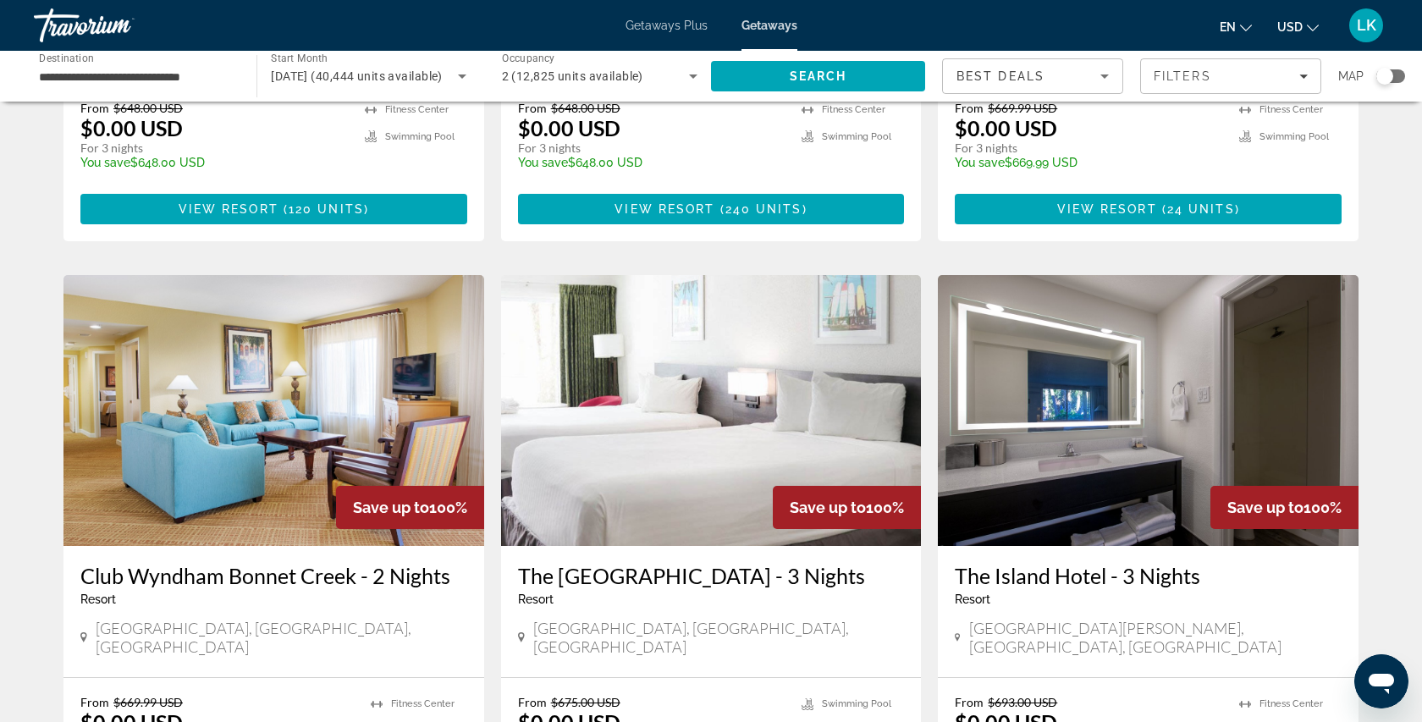
click at [1388, 81] on div "Search widget" at bounding box center [1384, 76] width 17 height 17
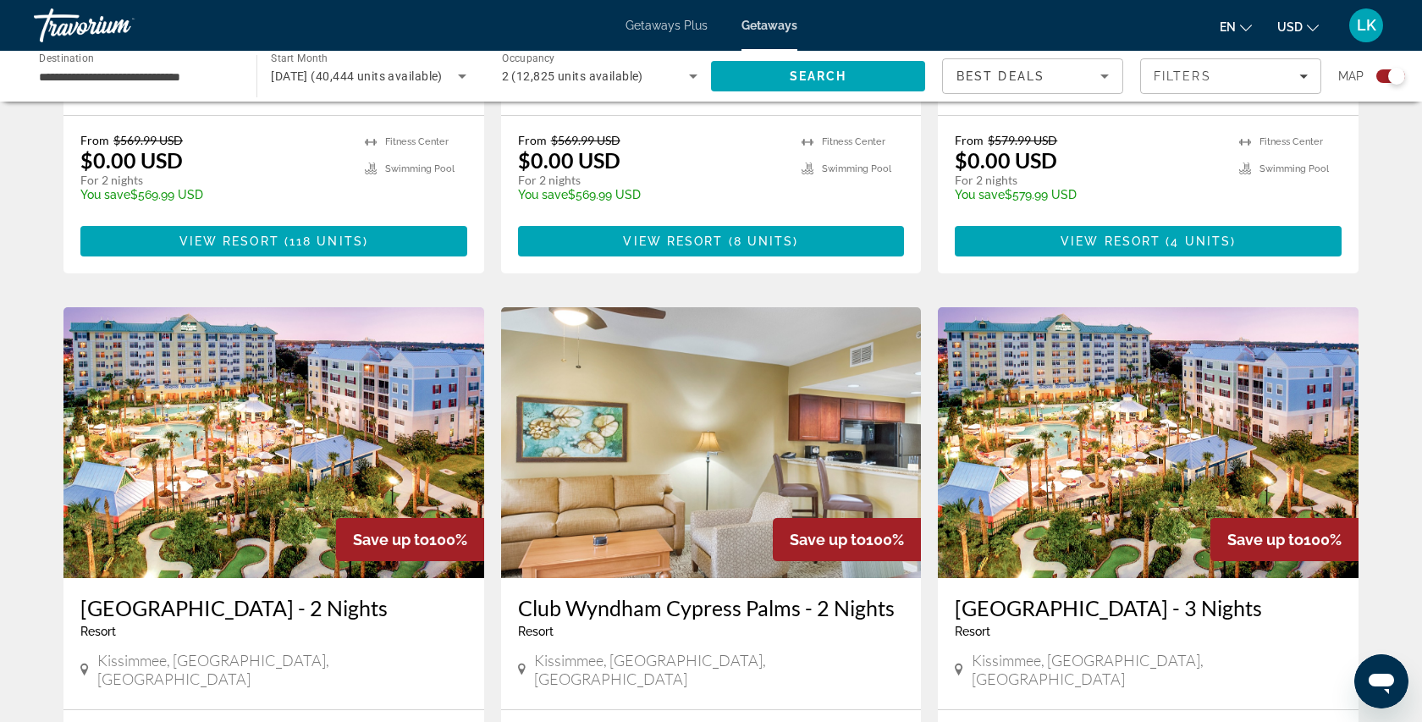
scroll to position [0, 0]
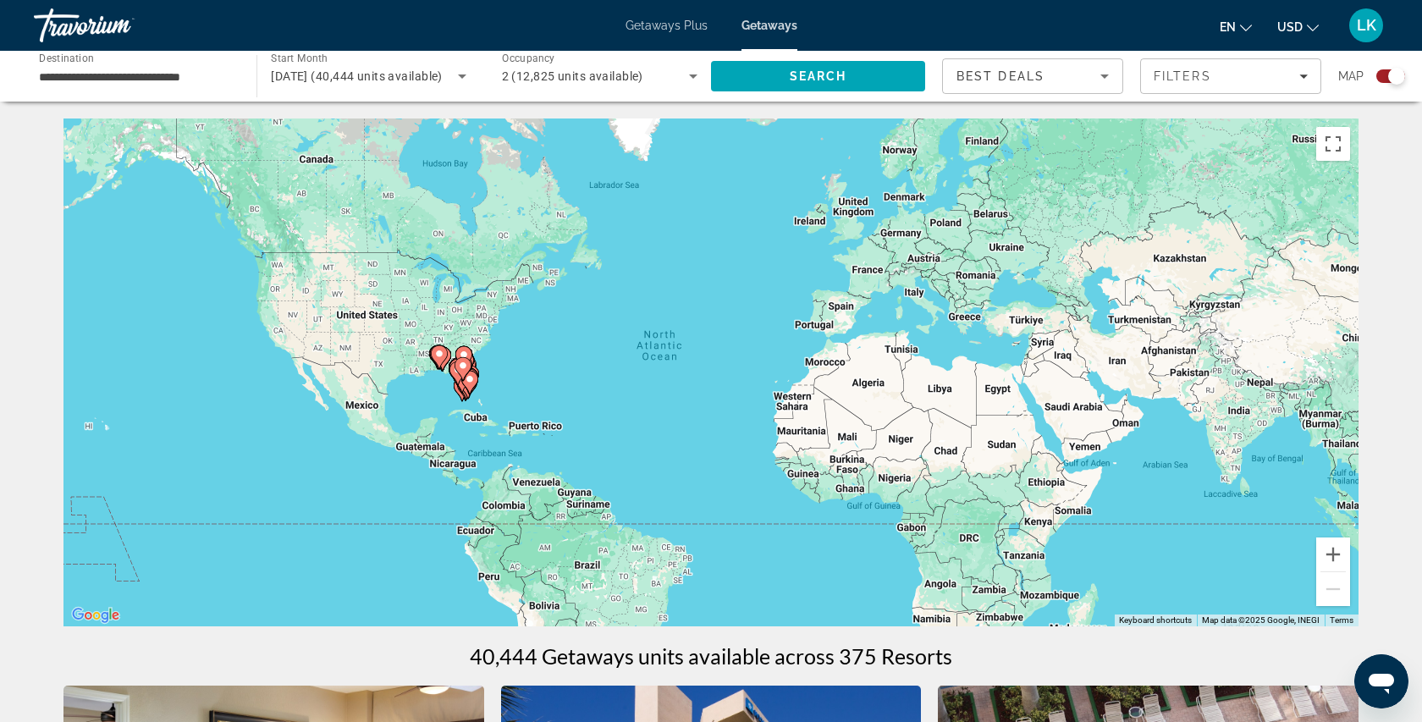
click at [455, 380] on gmp-advanced-marker "Main content" at bounding box center [462, 368] width 17 height 25
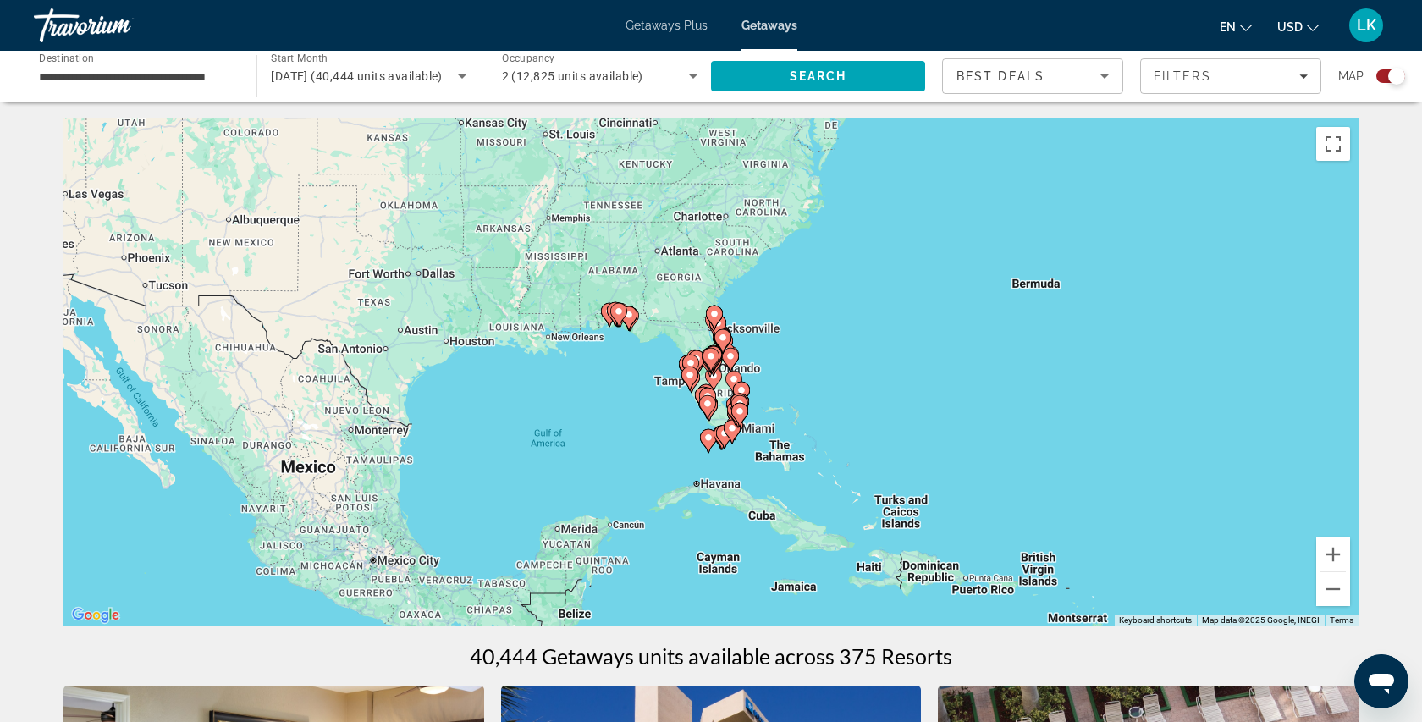
click at [717, 407] on icon "Main content" at bounding box center [709, 409] width 17 height 24
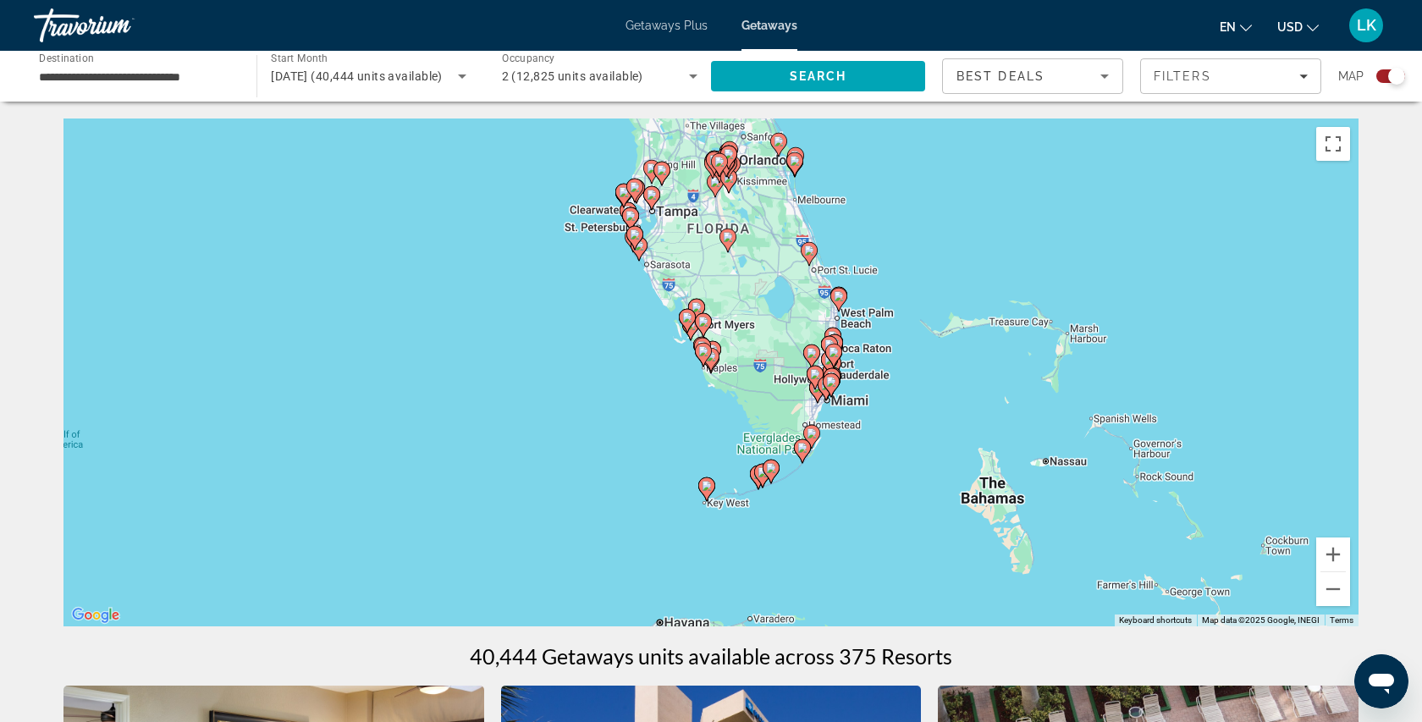
click at [629, 212] on image "Main content" at bounding box center [630, 216] width 10 height 10
type input "**********"
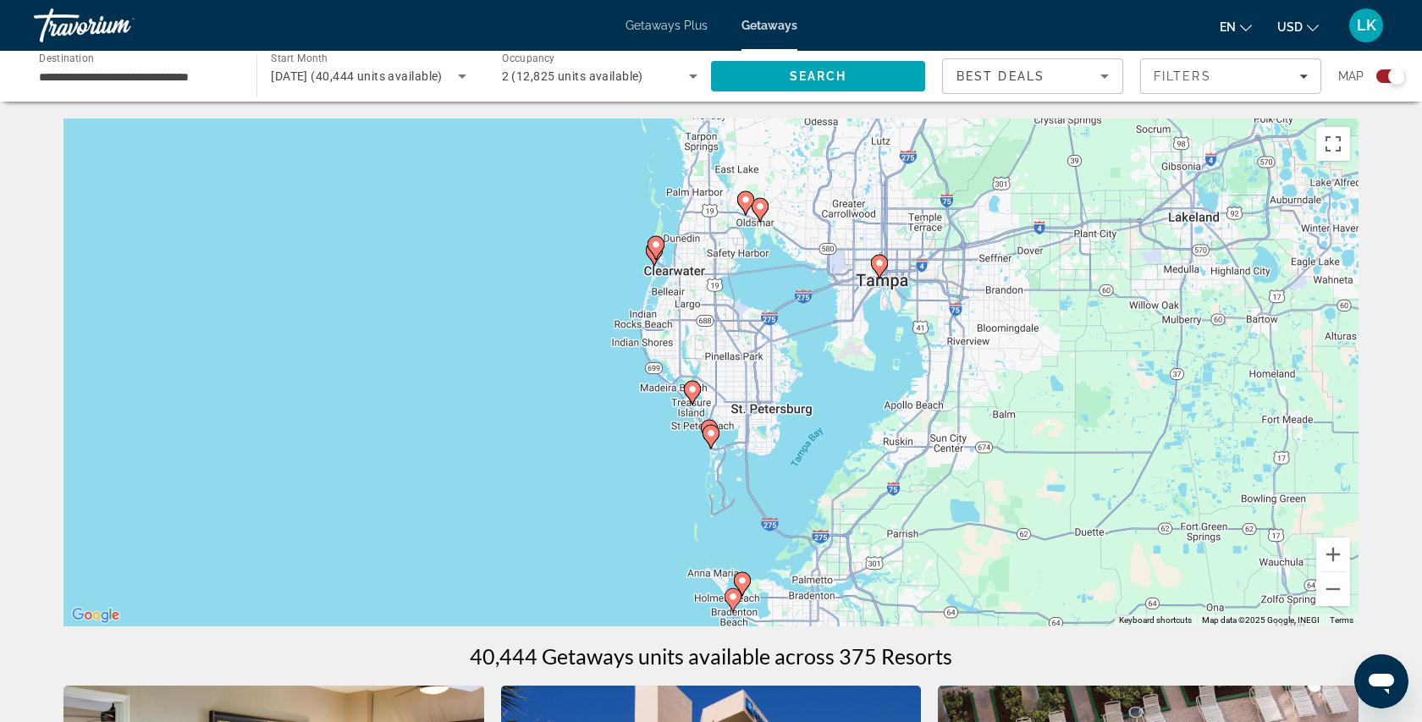
drag, startPoint x: 721, startPoint y: 197, endPoint x: 723, endPoint y: 303, distance: 105.8
click at [723, 303] on div "To navigate, press the arrow keys. To activate drag with keyboard, press Alt + …" at bounding box center [710, 372] width 1295 height 508
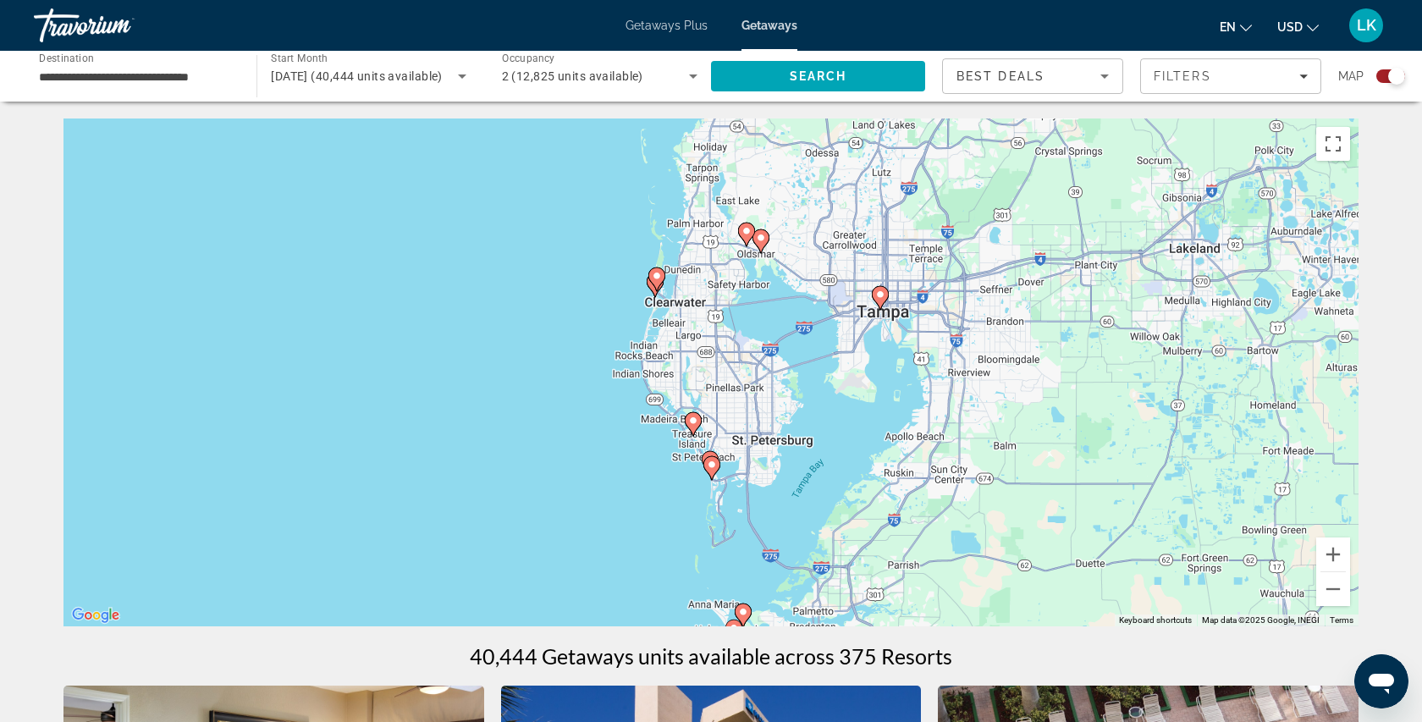
click at [661, 289] on gmp-advanced-marker "Main content" at bounding box center [656, 279] width 17 height 25
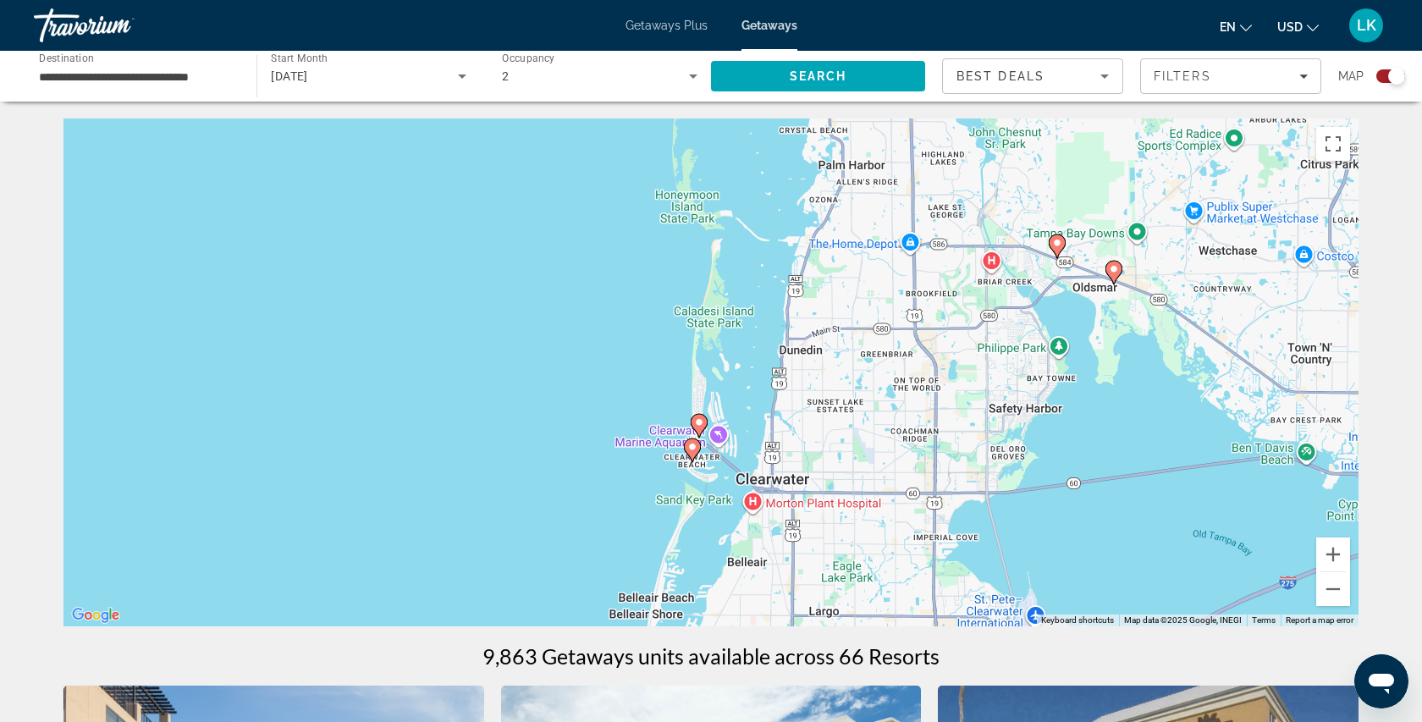
drag, startPoint x: 763, startPoint y: 479, endPoint x: 743, endPoint y: 275, distance: 204.9
click at [743, 275] on div "To activate drag with keyboard, press Alt + Enter. Once in keyboard drag state,…" at bounding box center [710, 372] width 1295 height 508
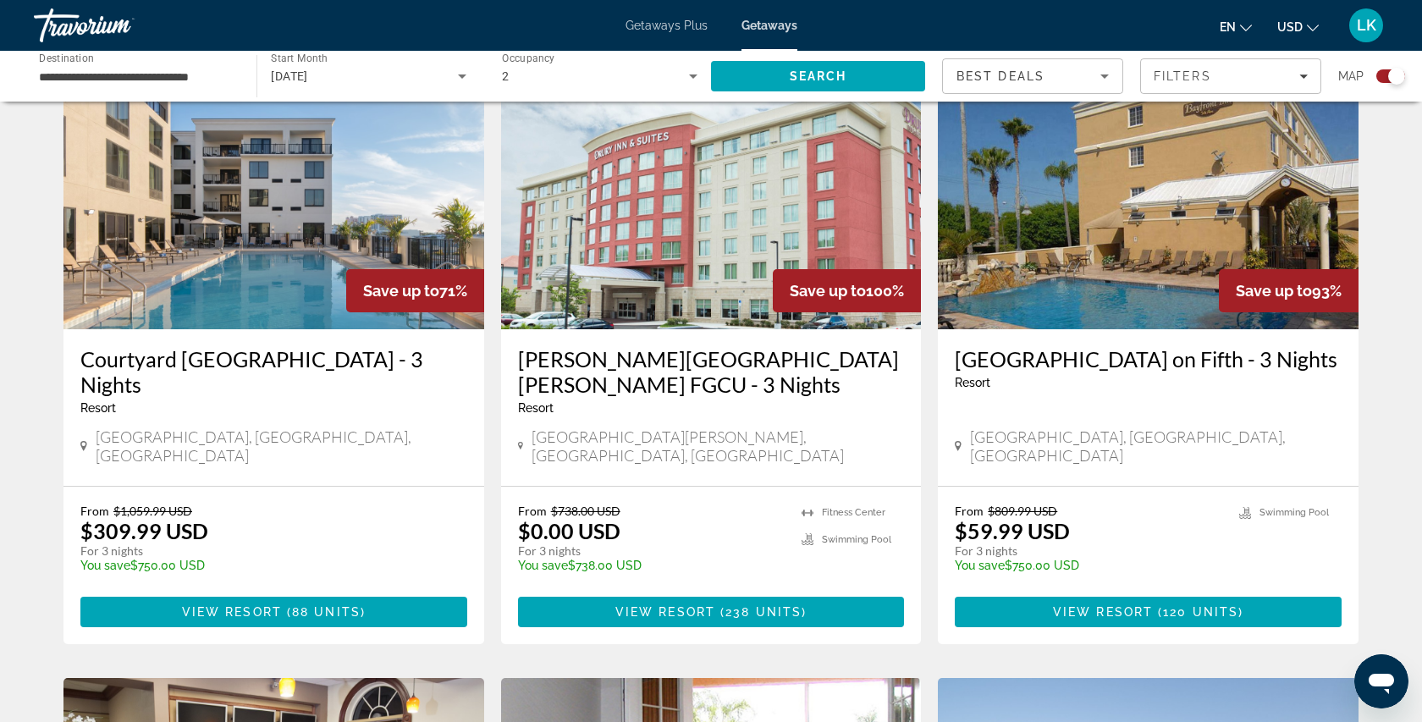
scroll to position [631, 0]
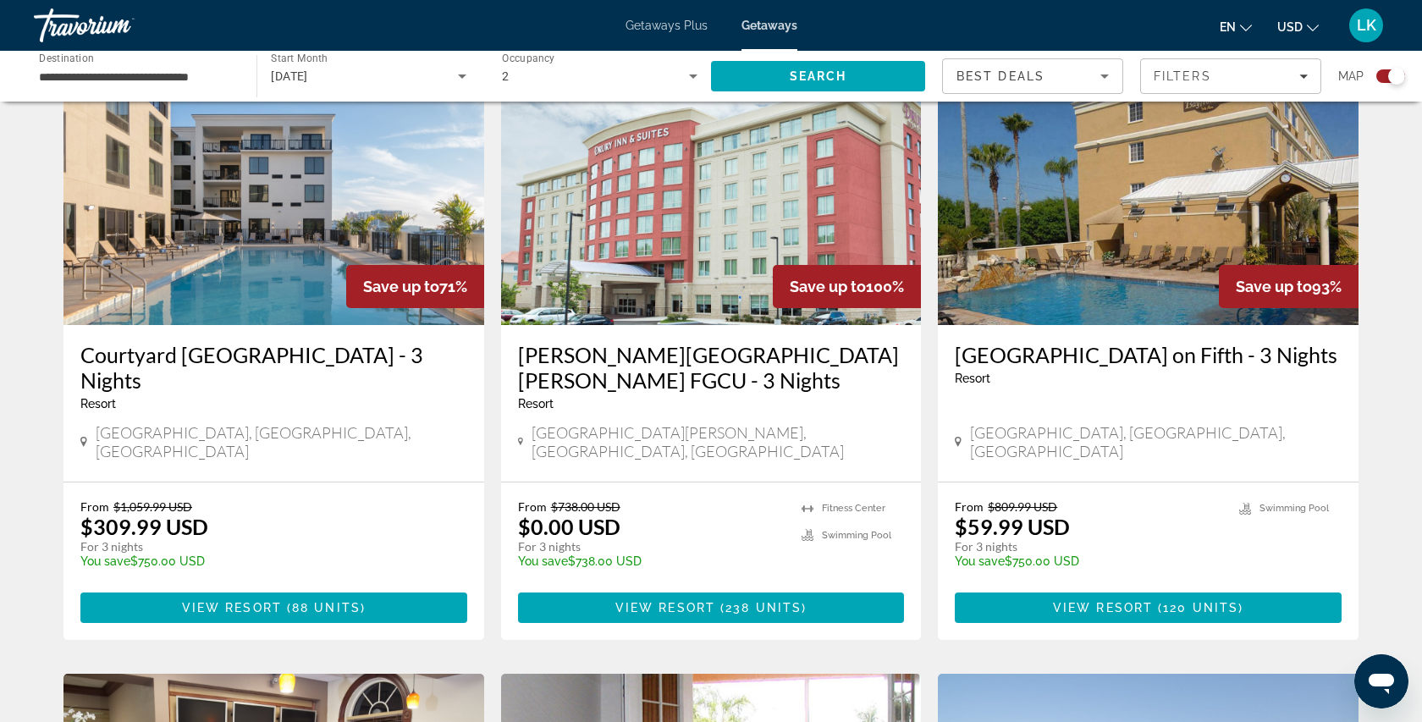
click at [278, 387] on h3 "Courtyard [GEOGRAPHIC_DATA] - 3 Nights" at bounding box center [273, 367] width 387 height 51
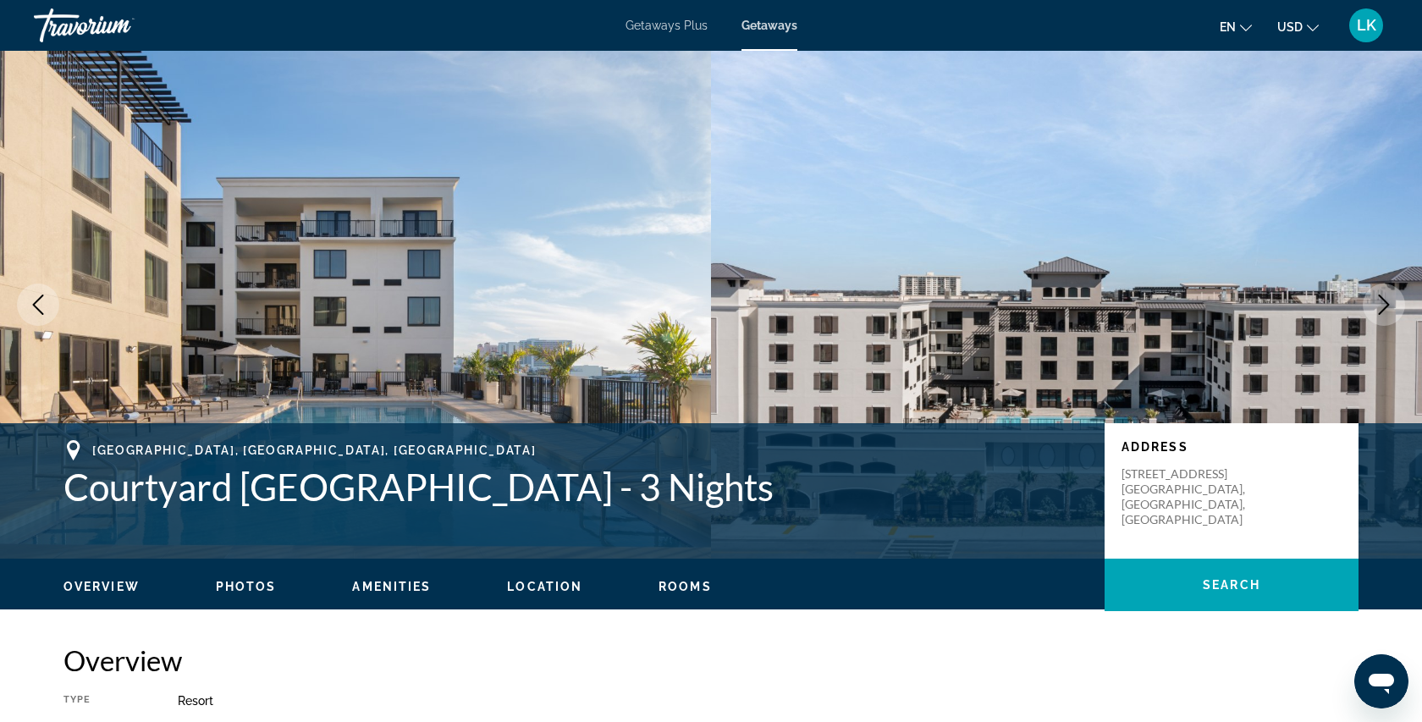
click at [1364, 301] on button "Next image" at bounding box center [1383, 304] width 42 height 42
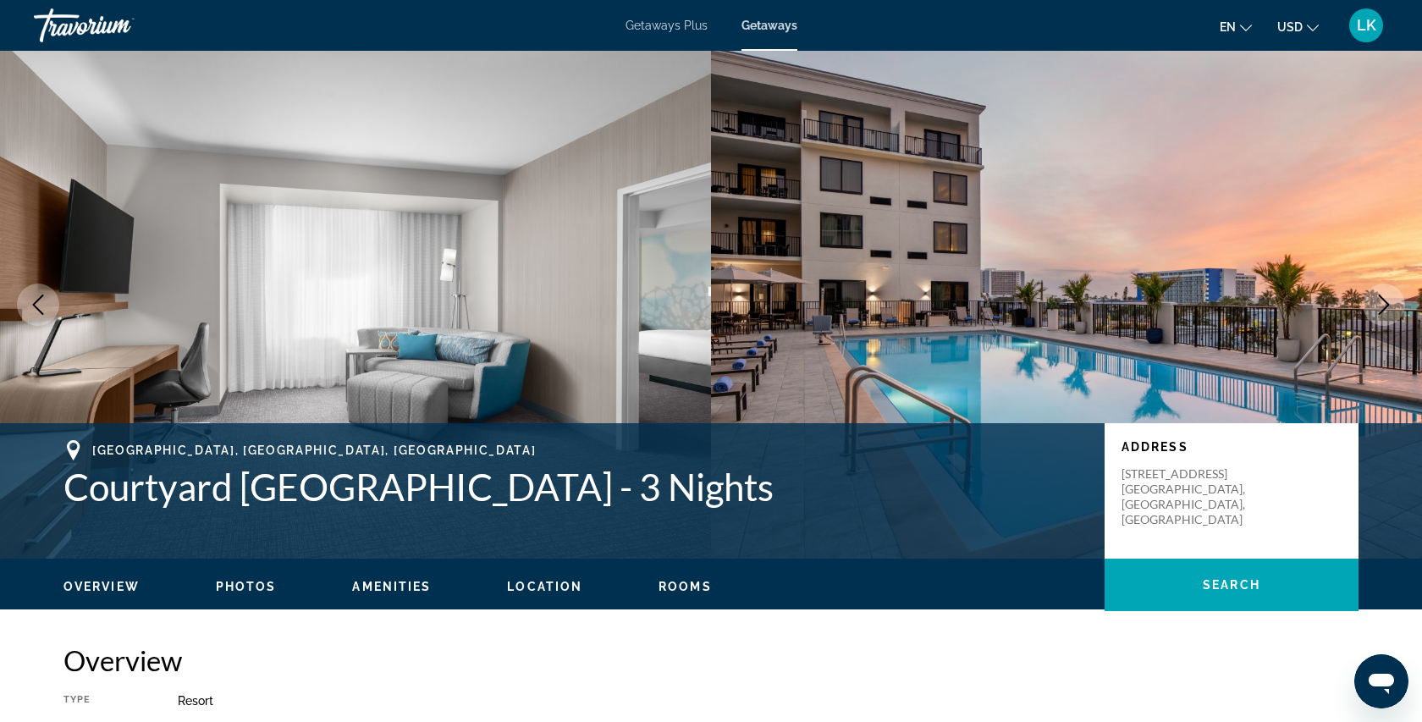
click at [1364, 302] on button "Next image" at bounding box center [1383, 304] width 42 height 42
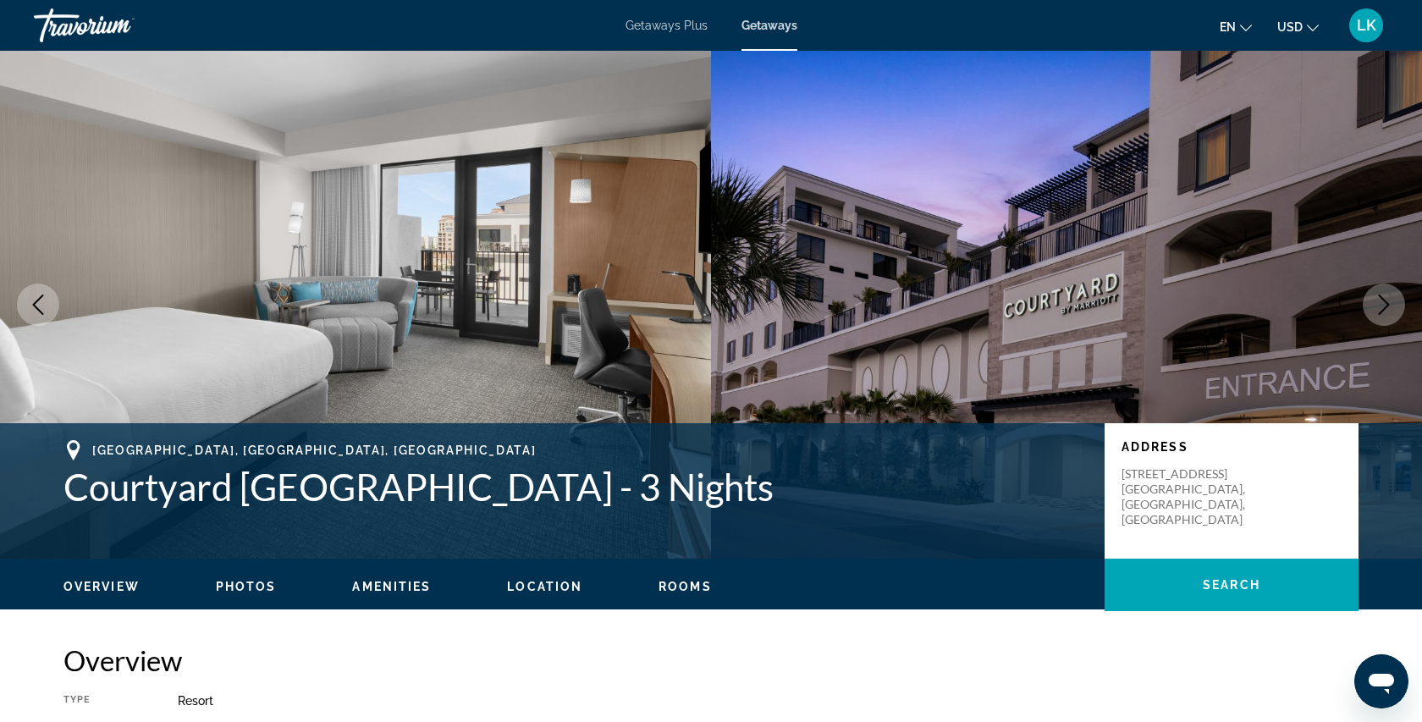
click at [1363, 302] on button "Next image" at bounding box center [1383, 304] width 42 height 42
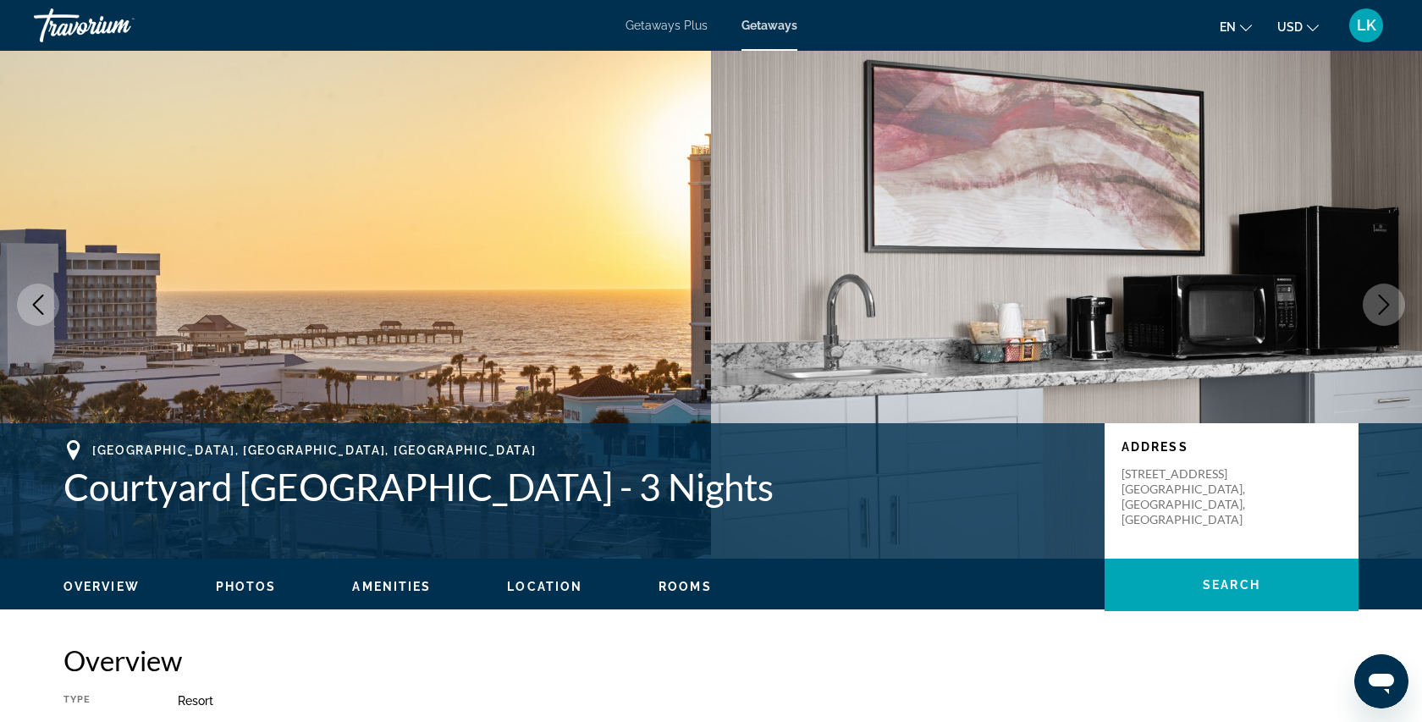
click at [1363, 302] on button "Next image" at bounding box center [1383, 304] width 42 height 42
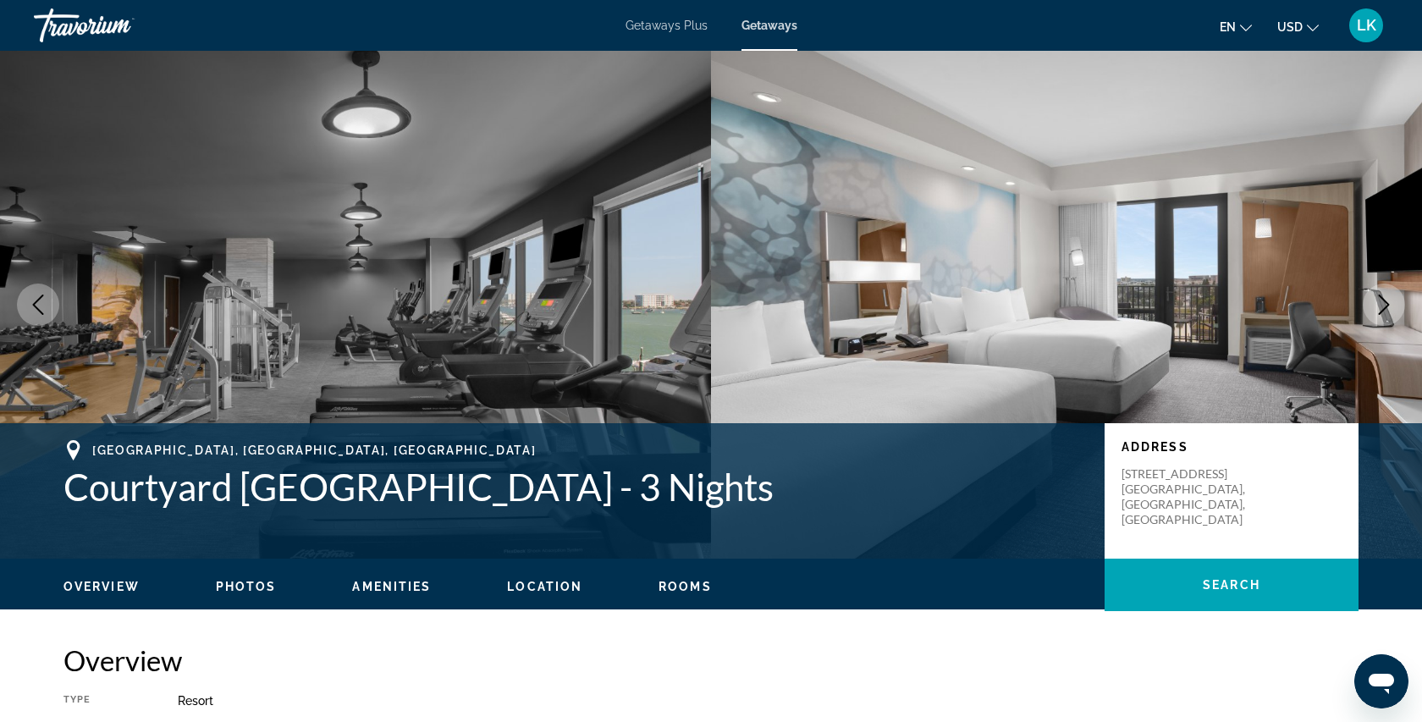
click at [1363, 302] on button "Next image" at bounding box center [1383, 304] width 42 height 42
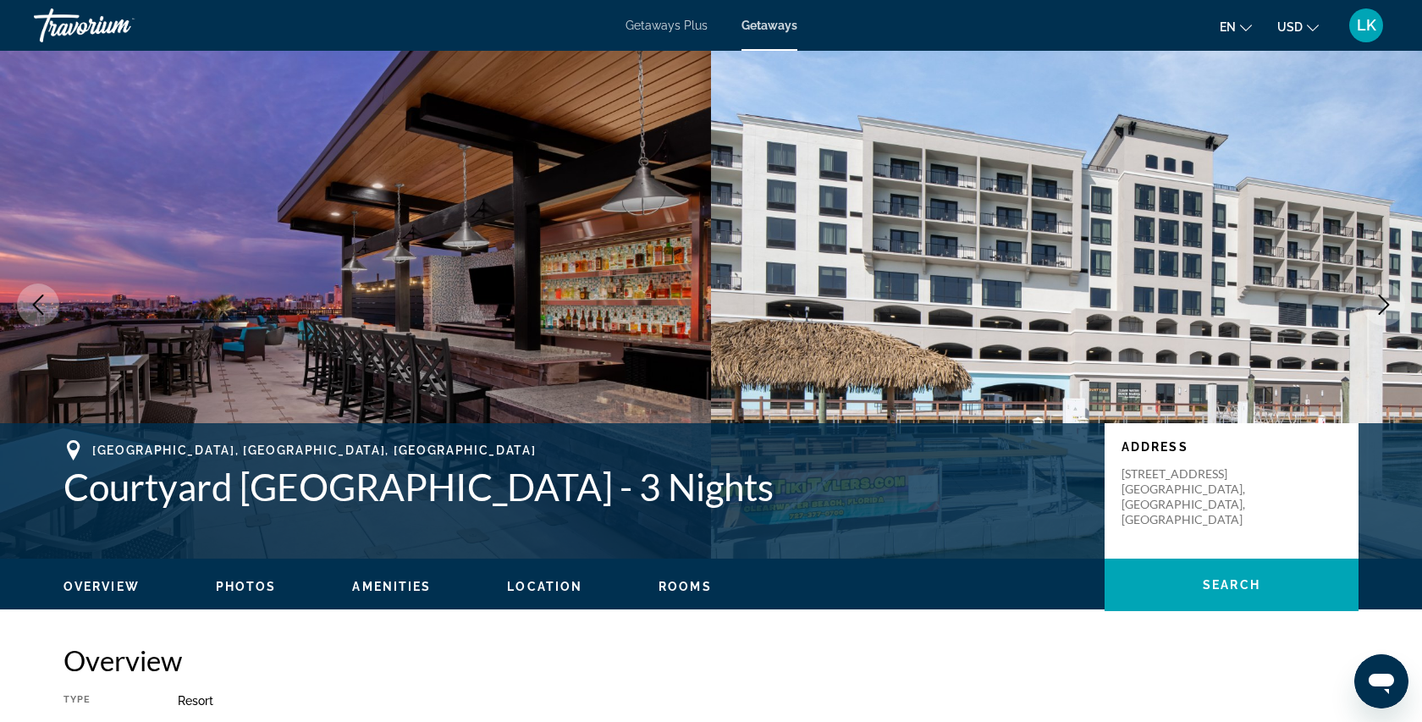
click at [1364, 304] on button "Next image" at bounding box center [1383, 304] width 42 height 42
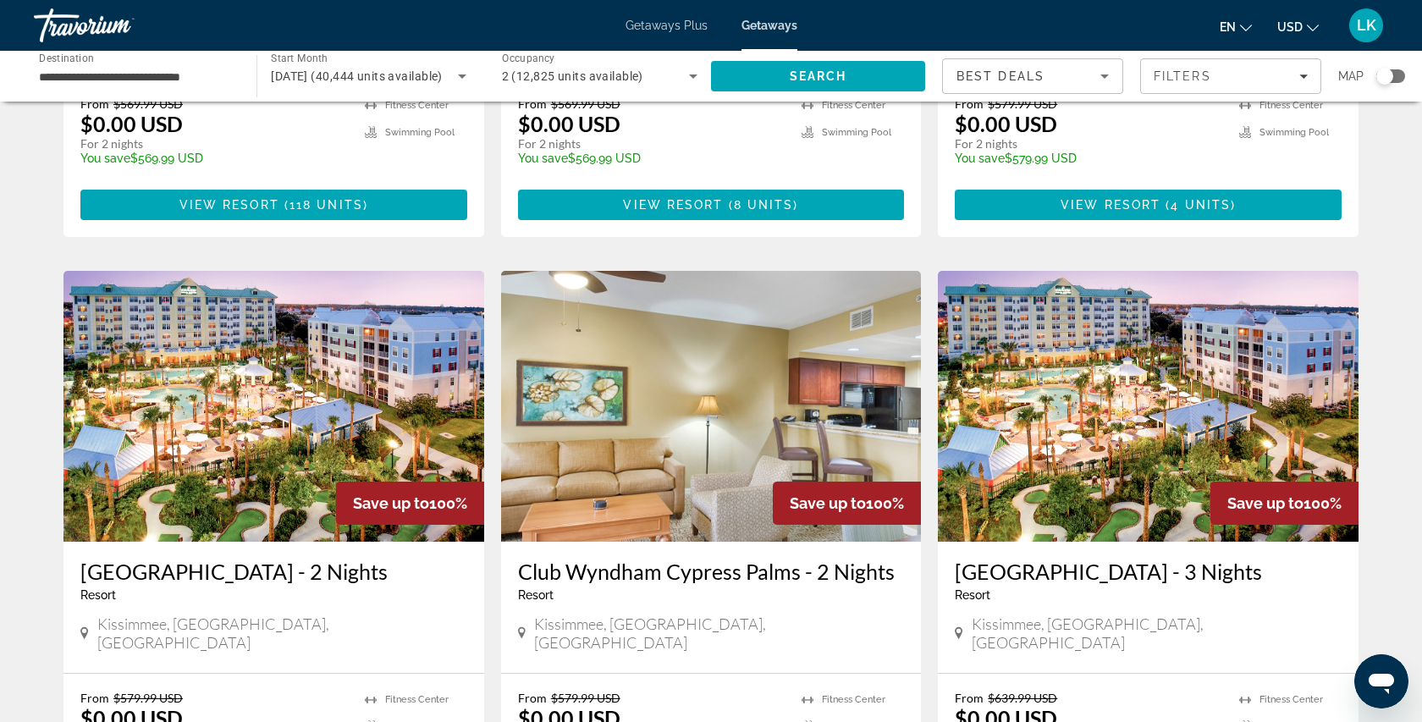
scroll to position [486, 0]
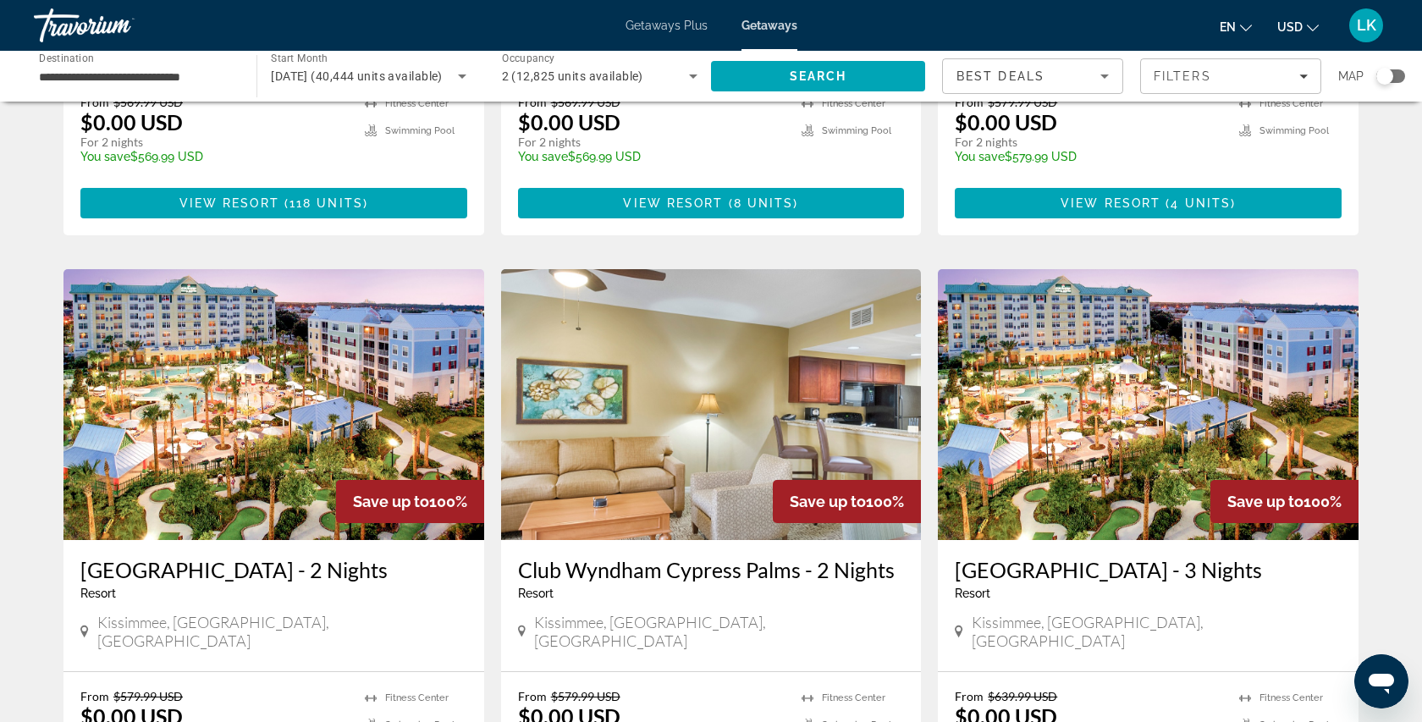
click at [1391, 79] on div "Search widget" at bounding box center [1384, 76] width 17 height 17
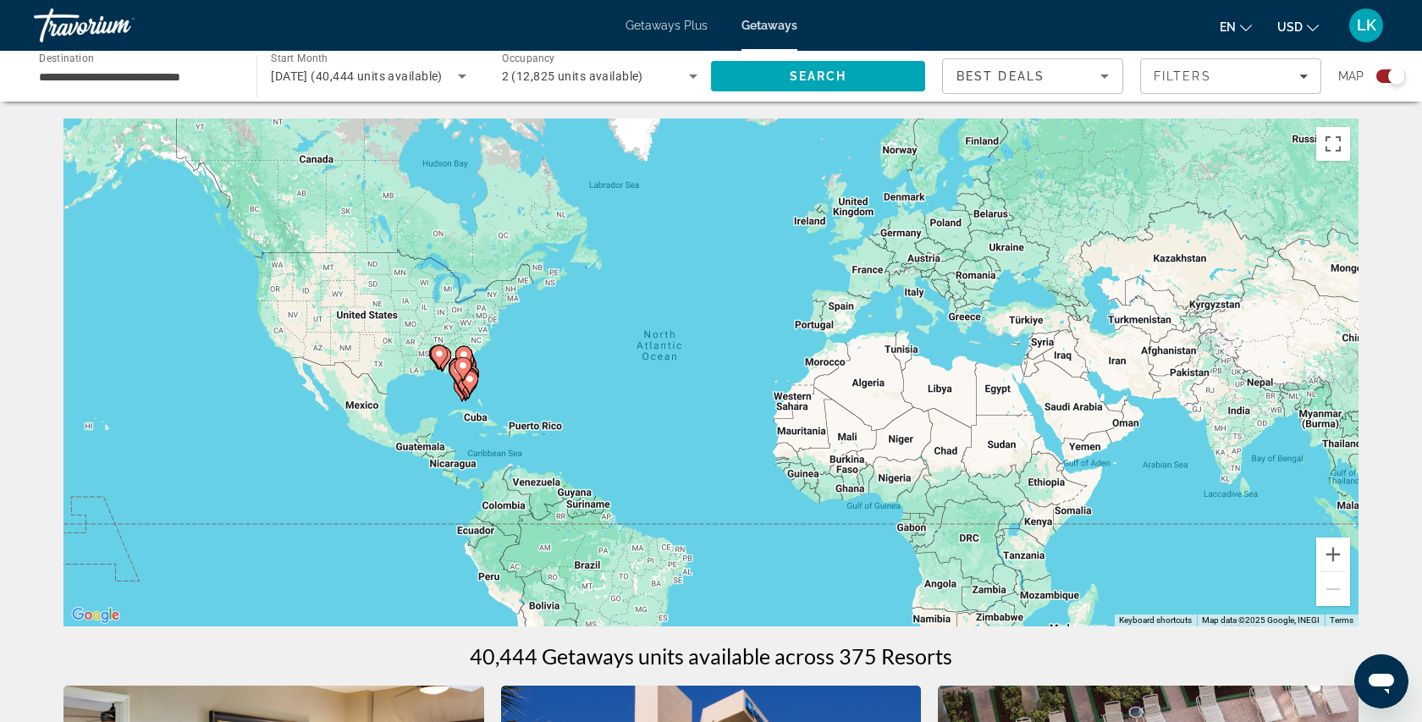
click at [464, 388] on gmp-advanced-marker "Main content" at bounding box center [469, 382] width 17 height 25
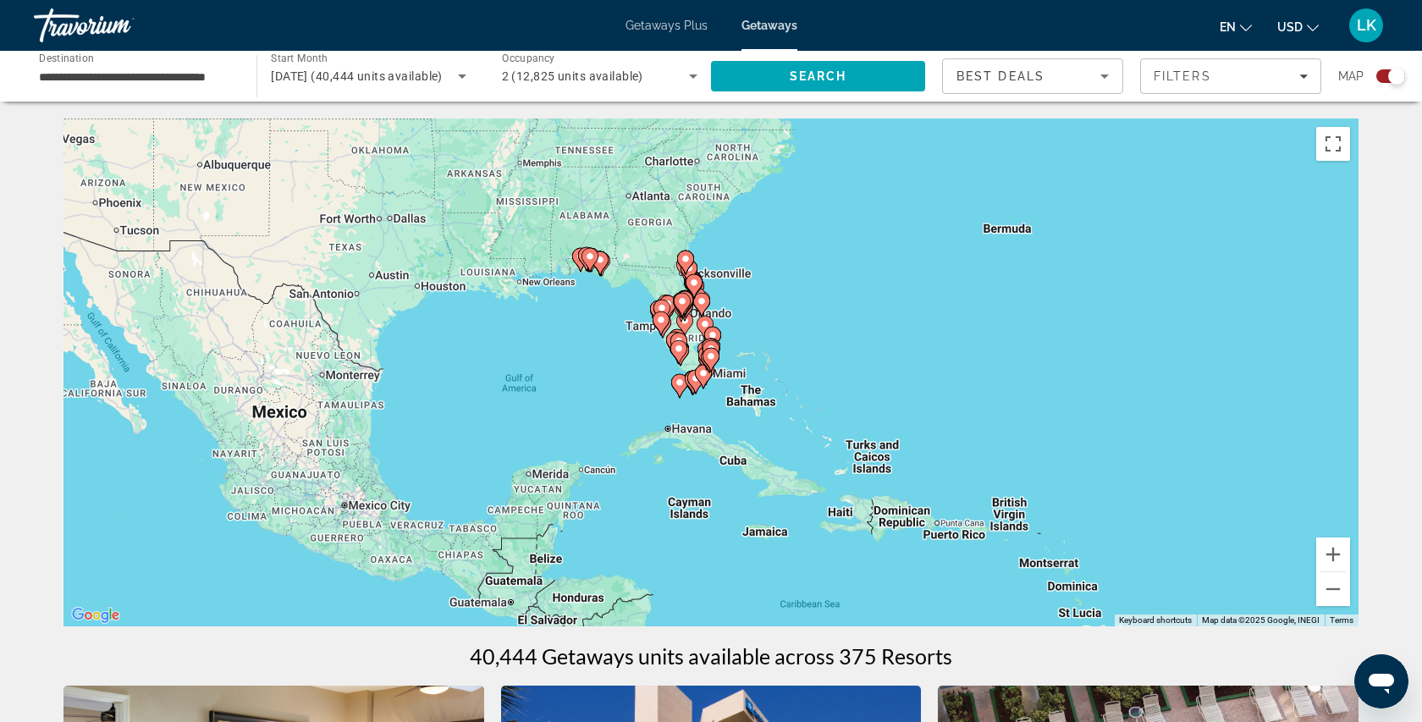
click at [687, 337] on div "To activate drag with keyboard, press Alt + Enter. Once in keyboard drag state,…" at bounding box center [710, 372] width 1295 height 508
click at [660, 322] on image "Main content" at bounding box center [661, 320] width 10 height 10
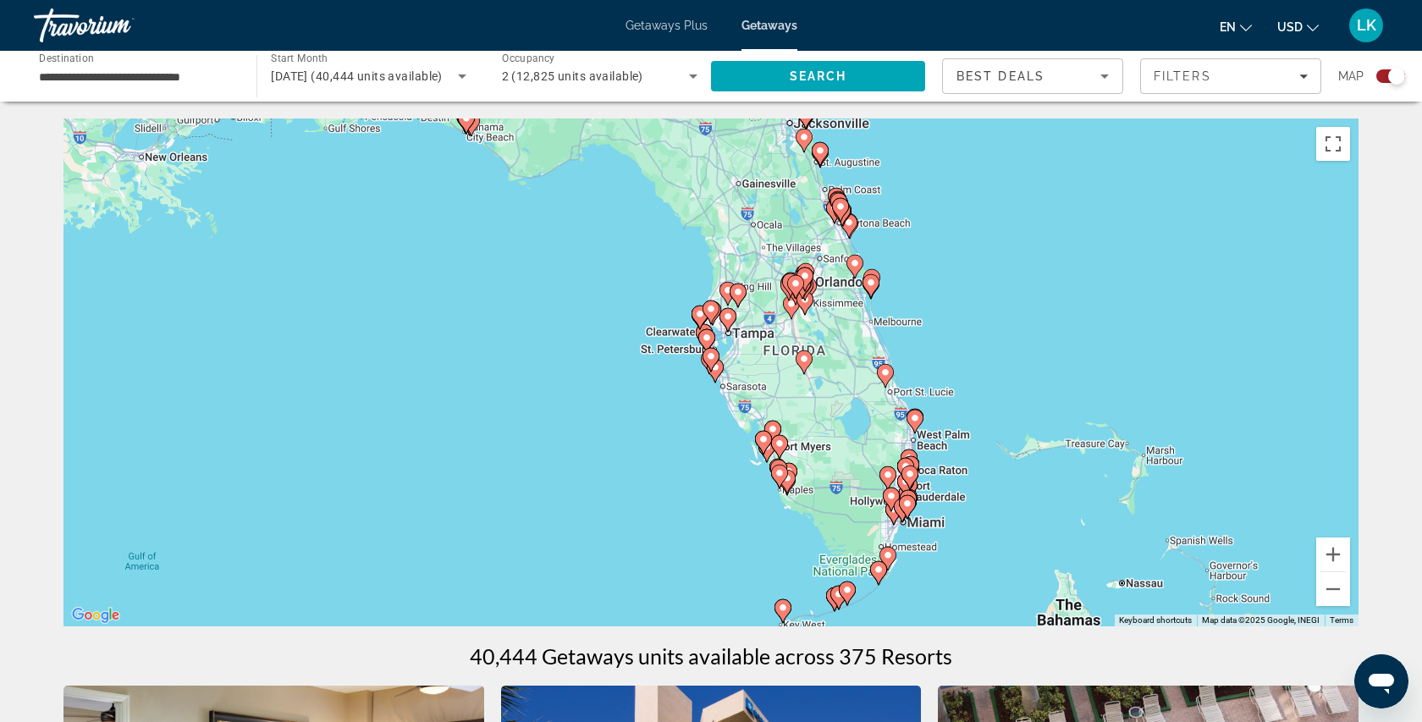
click at [705, 340] on image "Main content" at bounding box center [707, 338] width 10 height 10
type input "**********"
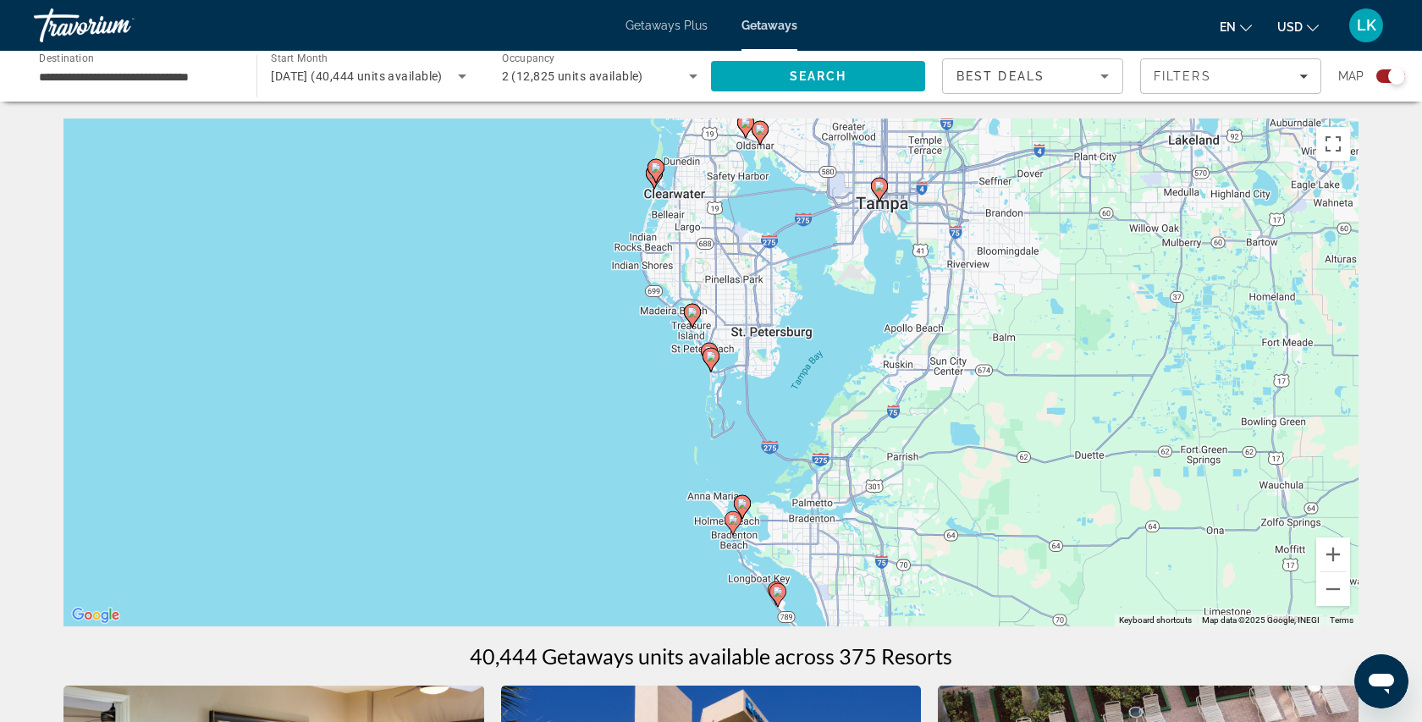
click at [658, 185] on gmp-advanced-marker "Main content" at bounding box center [654, 176] width 17 height 25
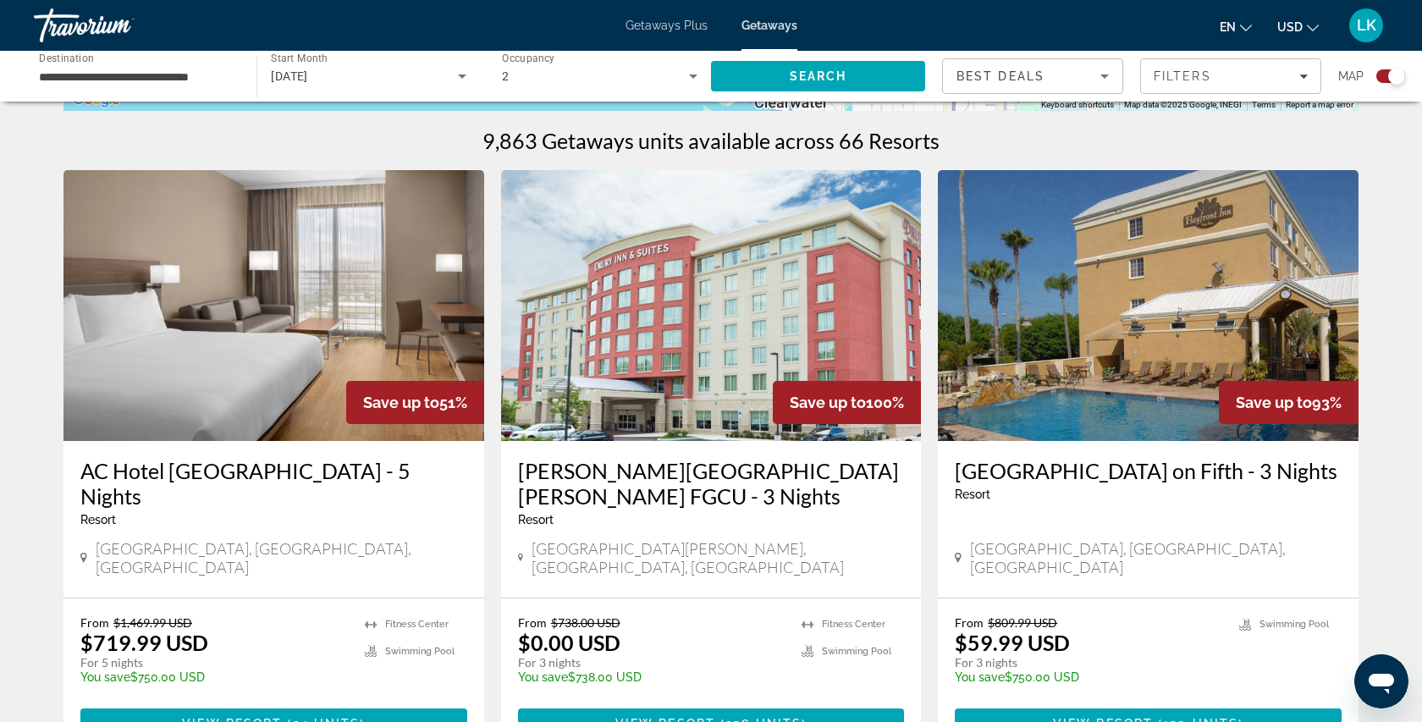
scroll to position [531, 0]
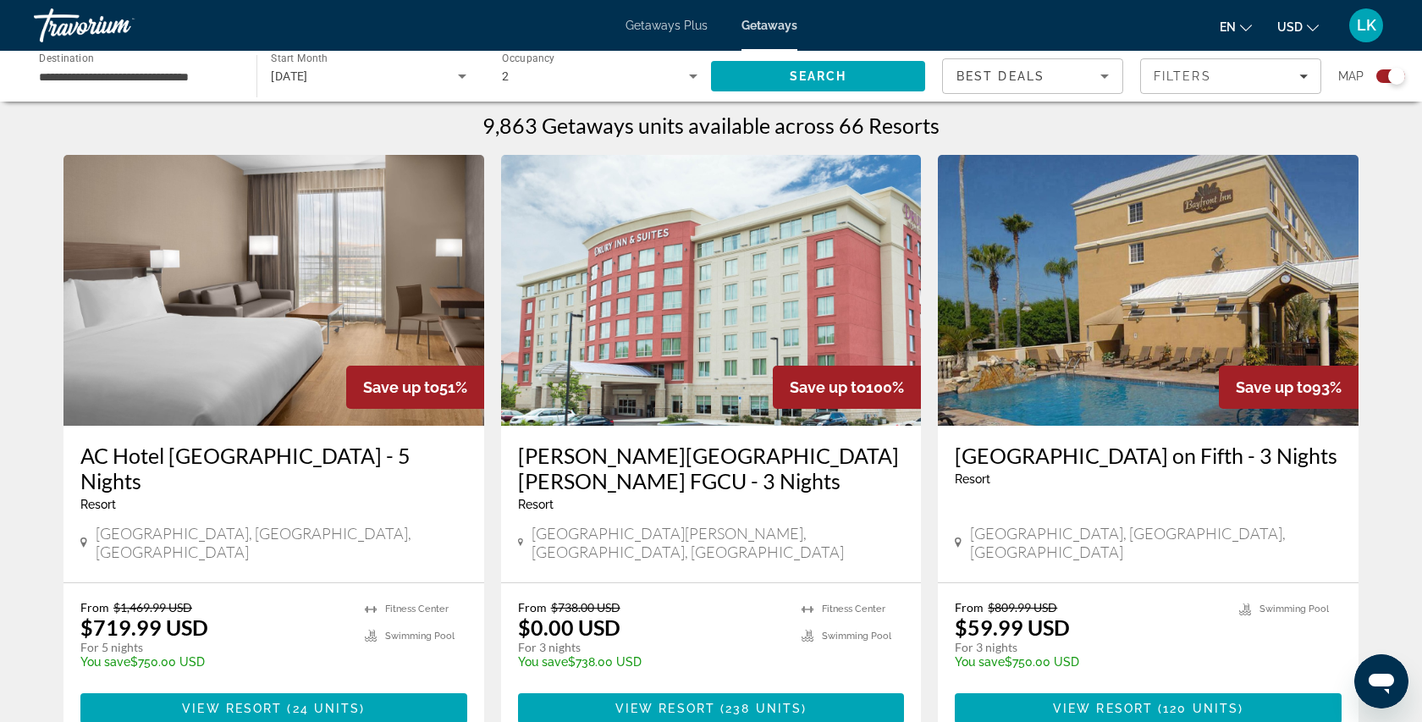
drag, startPoint x: 305, startPoint y: 687, endPoint x: 447, endPoint y: 454, distance: 273.0
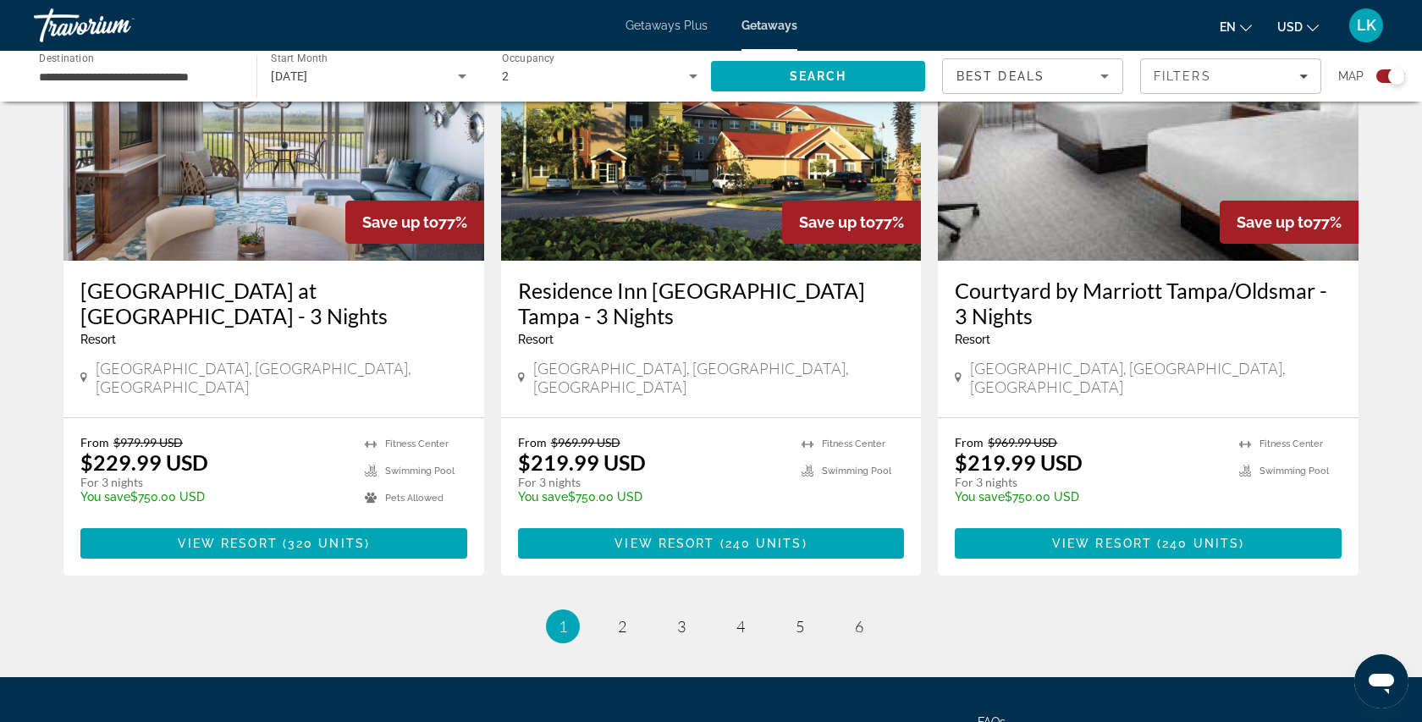
scroll to position [2587, 0]
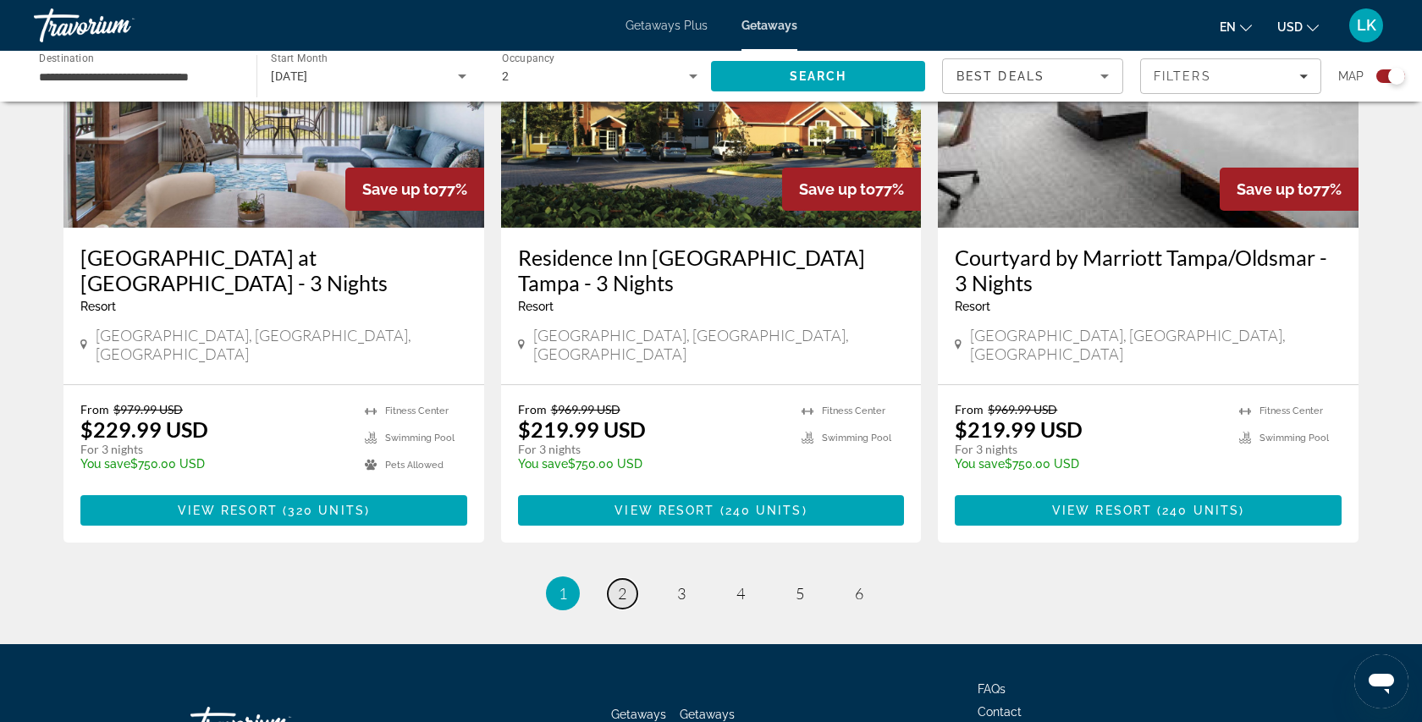
click at [618, 584] on span "2" at bounding box center [622, 593] width 8 height 19
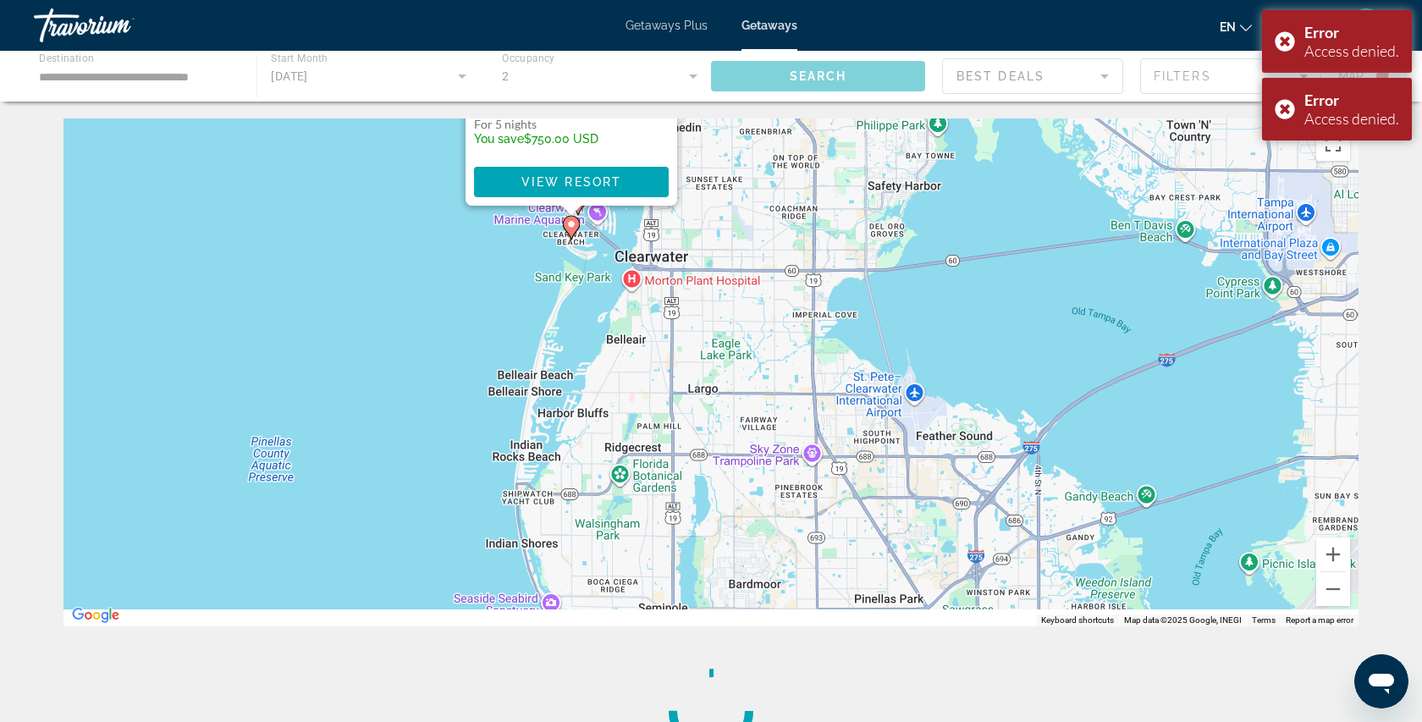
drag, startPoint x: 850, startPoint y: 374, endPoint x: 730, endPoint y: -19, distance: 410.4
click at [730, 0] on html "**********" at bounding box center [711, 361] width 1422 height 722
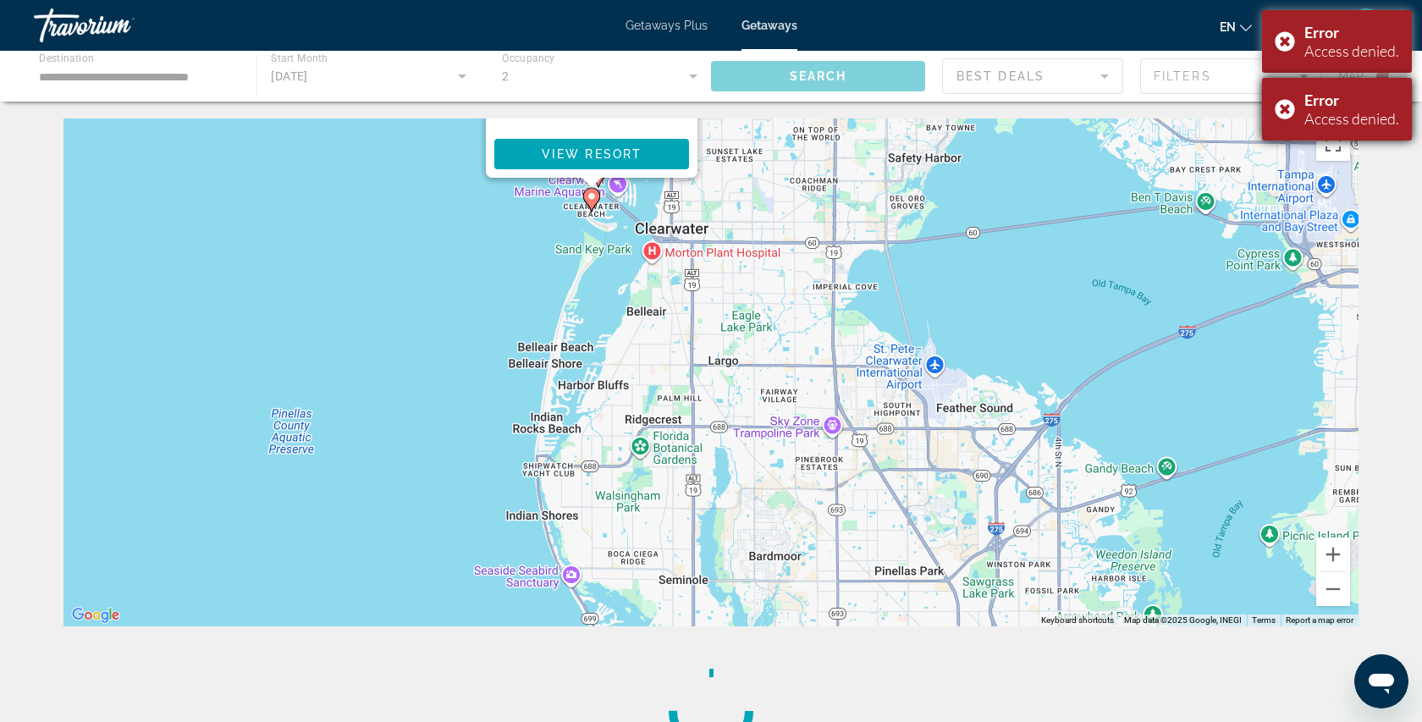
click at [1278, 107] on div "Error Access denied." at bounding box center [1337, 109] width 150 height 63
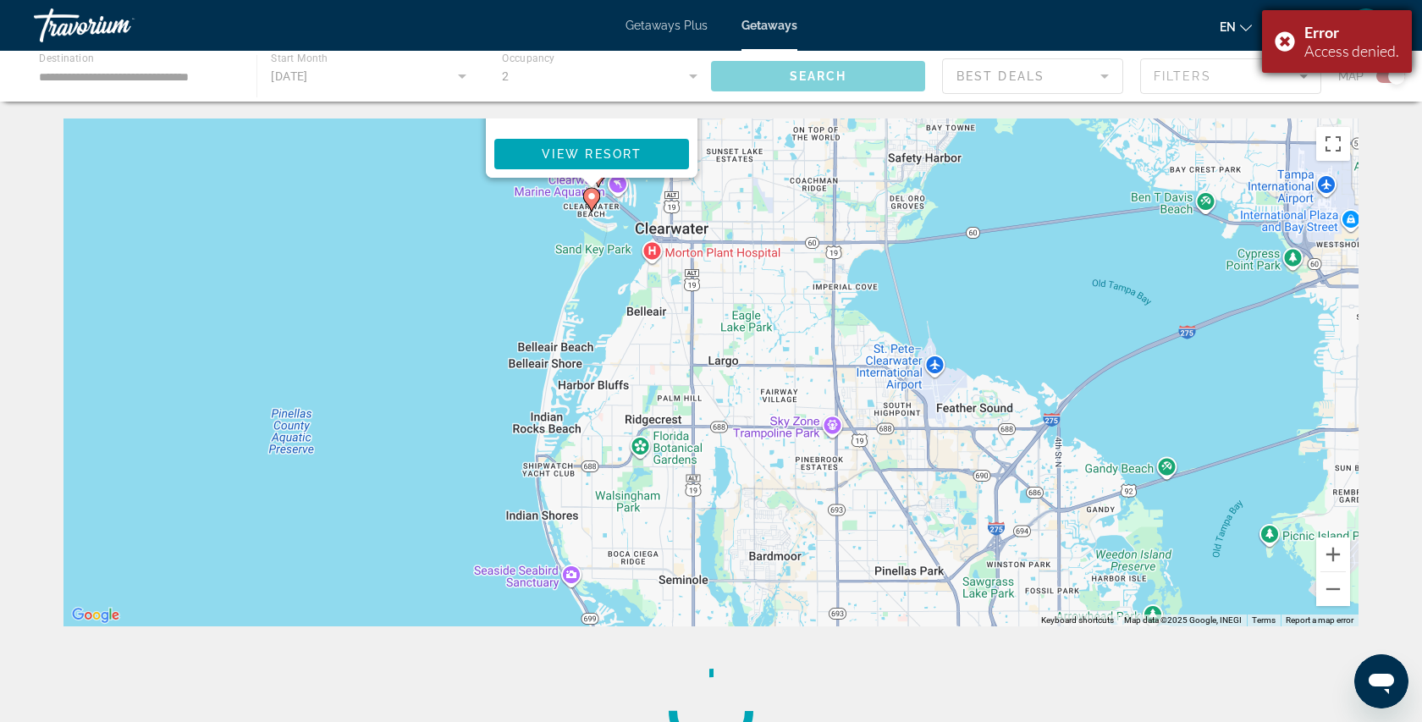
click at [1284, 43] on div "Error Access denied." at bounding box center [1337, 41] width 150 height 63
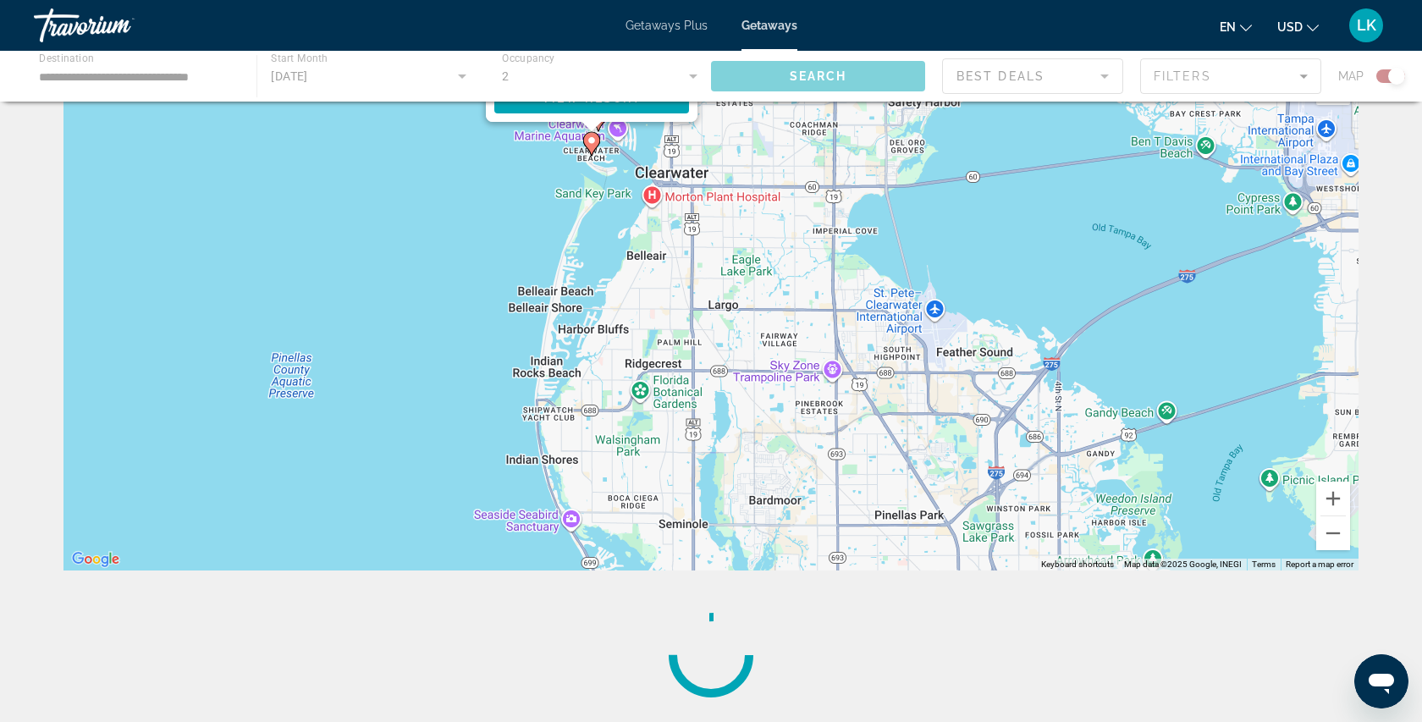
scroll to position [62, 0]
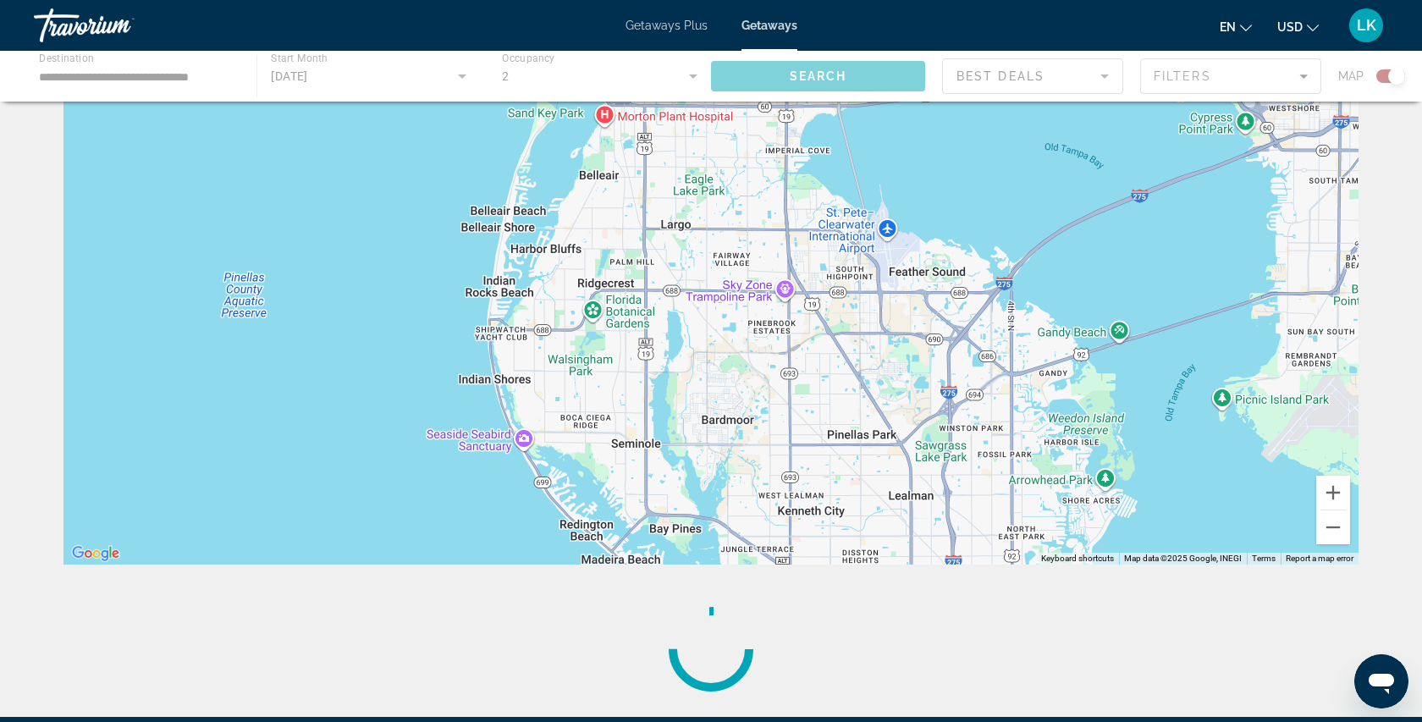
drag, startPoint x: 890, startPoint y: 357, endPoint x: 839, endPoint y: 305, distance: 73.0
click at [839, 305] on div "To activate drag with keyboard, press Alt + Enter. Once in keyboard drag state,…" at bounding box center [710, 311] width 1295 height 508
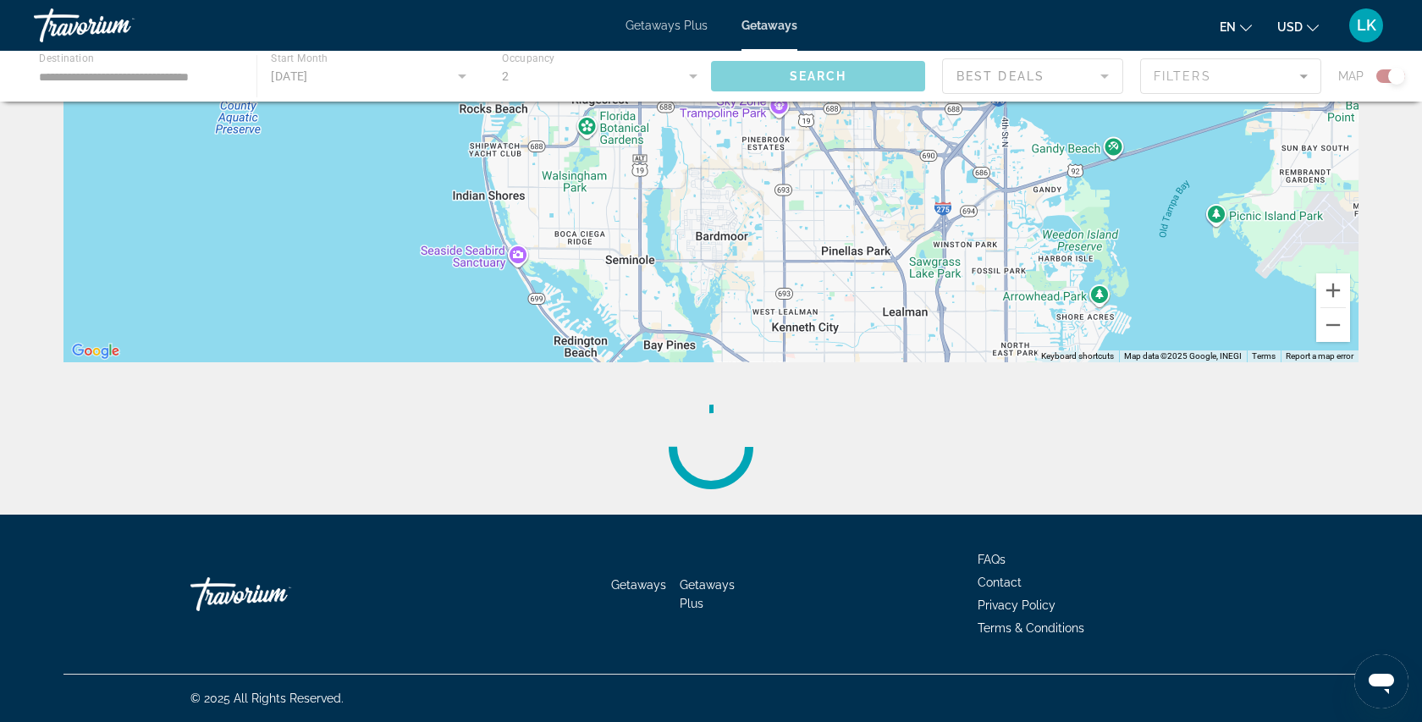
scroll to position [0, 0]
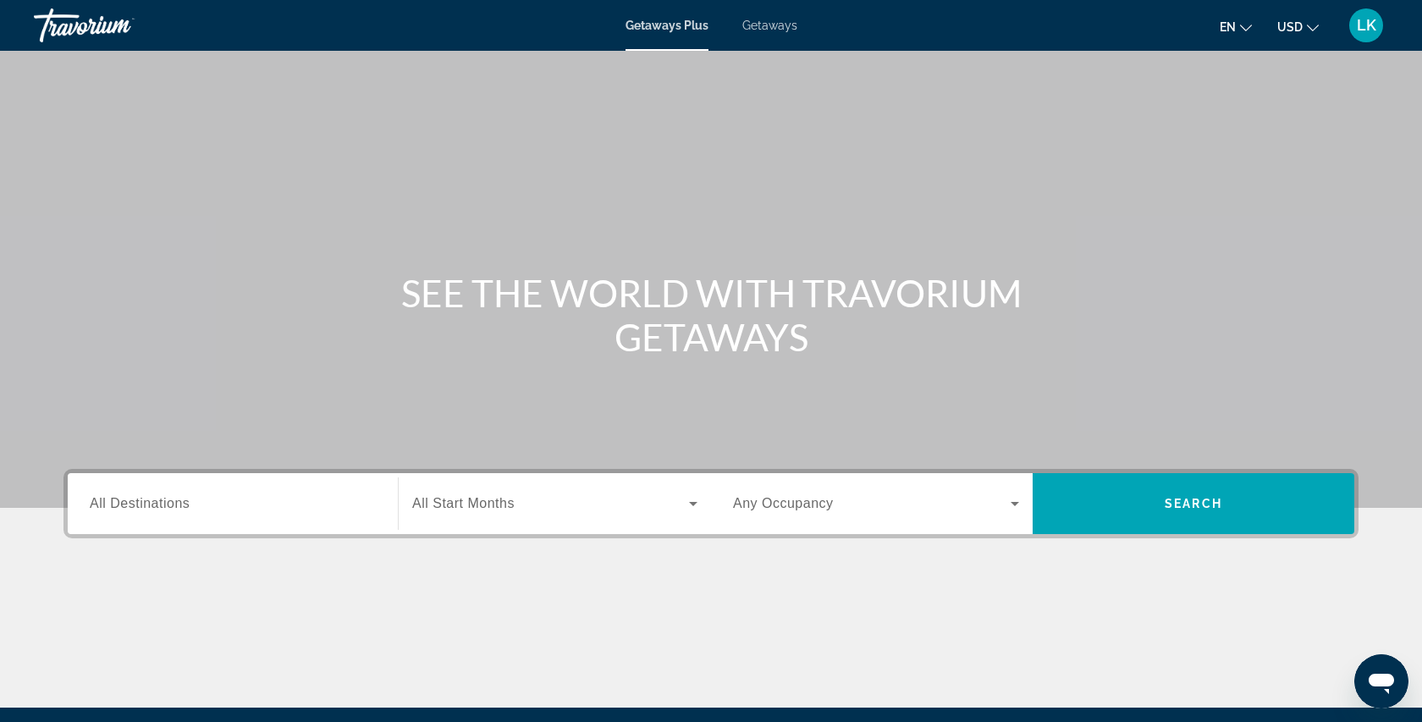
click at [773, 21] on span "Getaways" at bounding box center [769, 26] width 55 height 14
click at [257, 509] on input "Destination All Destinations" at bounding box center [233, 504] width 286 height 20
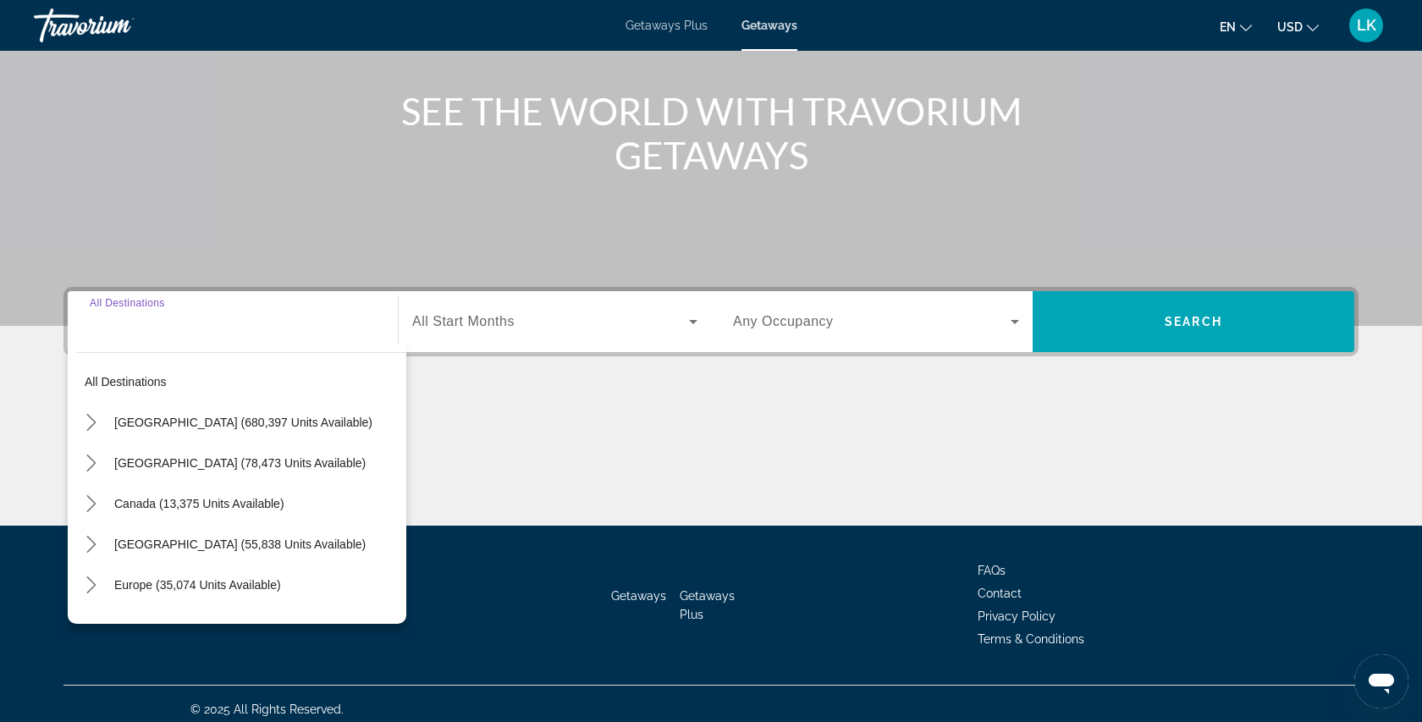
scroll to position [193, 0]
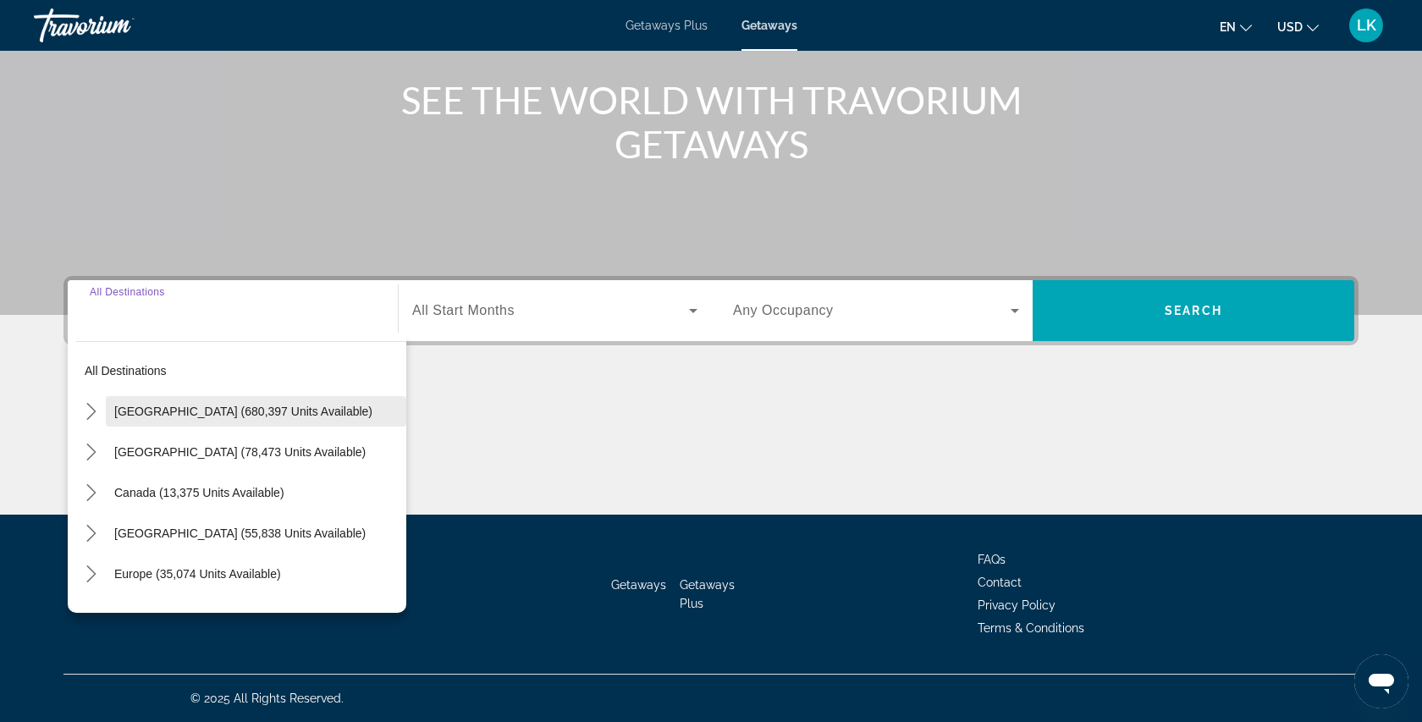
click at [254, 422] on span "Select destination: United States (680,397 units available)" at bounding box center [256, 411] width 300 height 41
type input "**********"
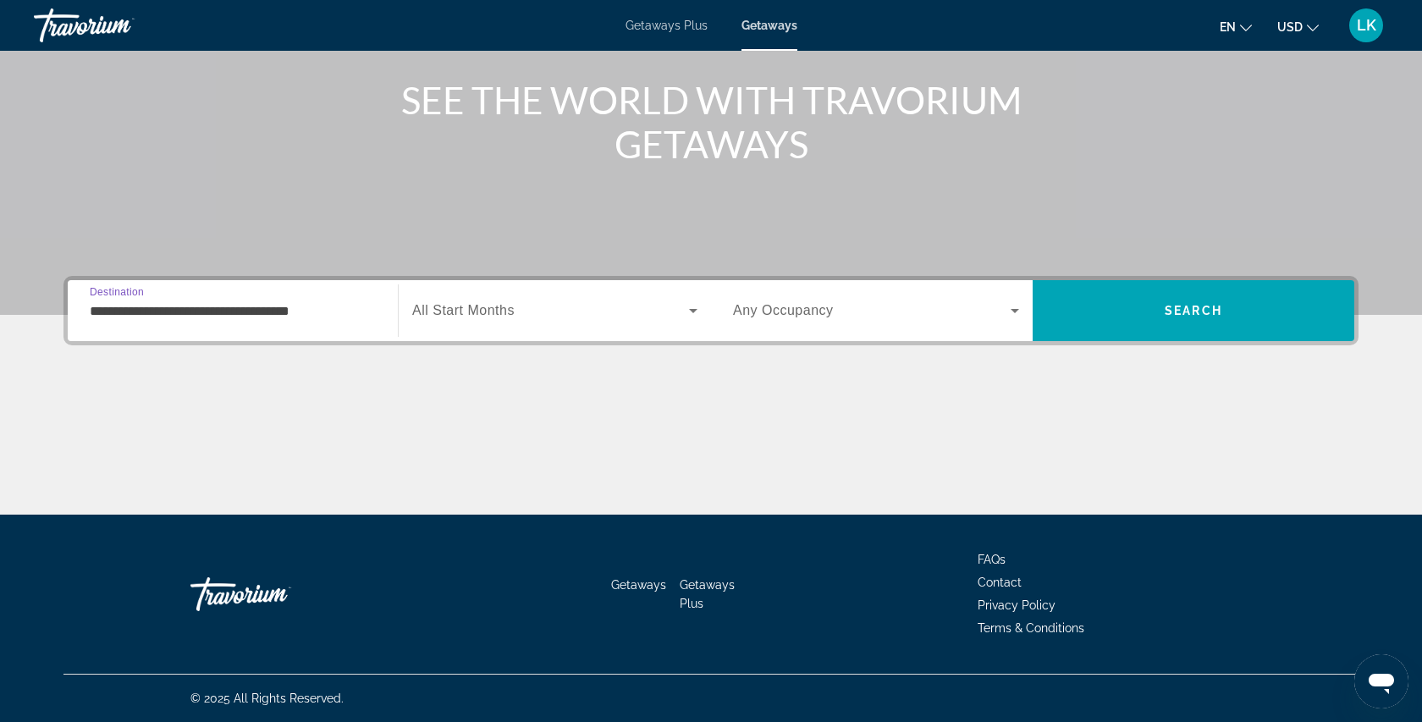
click at [482, 311] on span "All Start Months" at bounding box center [463, 310] width 102 height 14
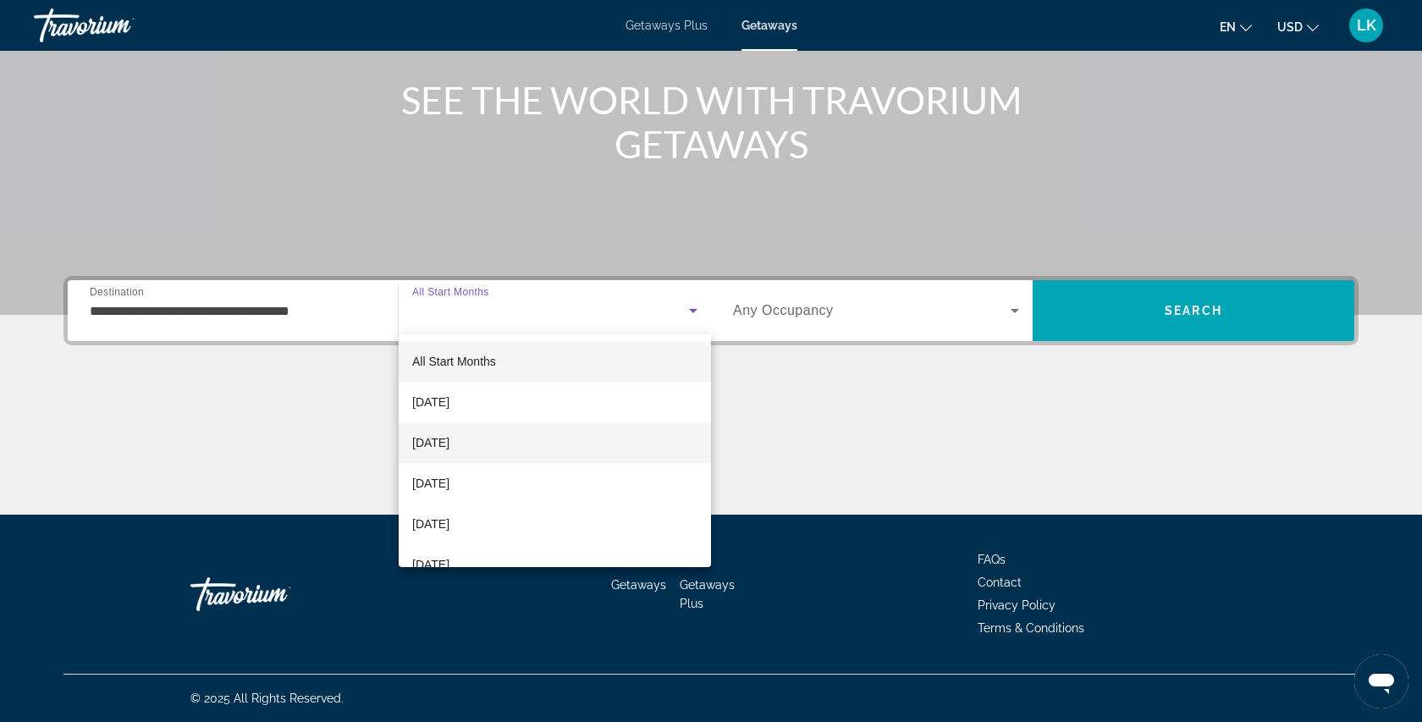
click at [508, 444] on mat-option "[DATE]" at bounding box center [555, 442] width 312 height 41
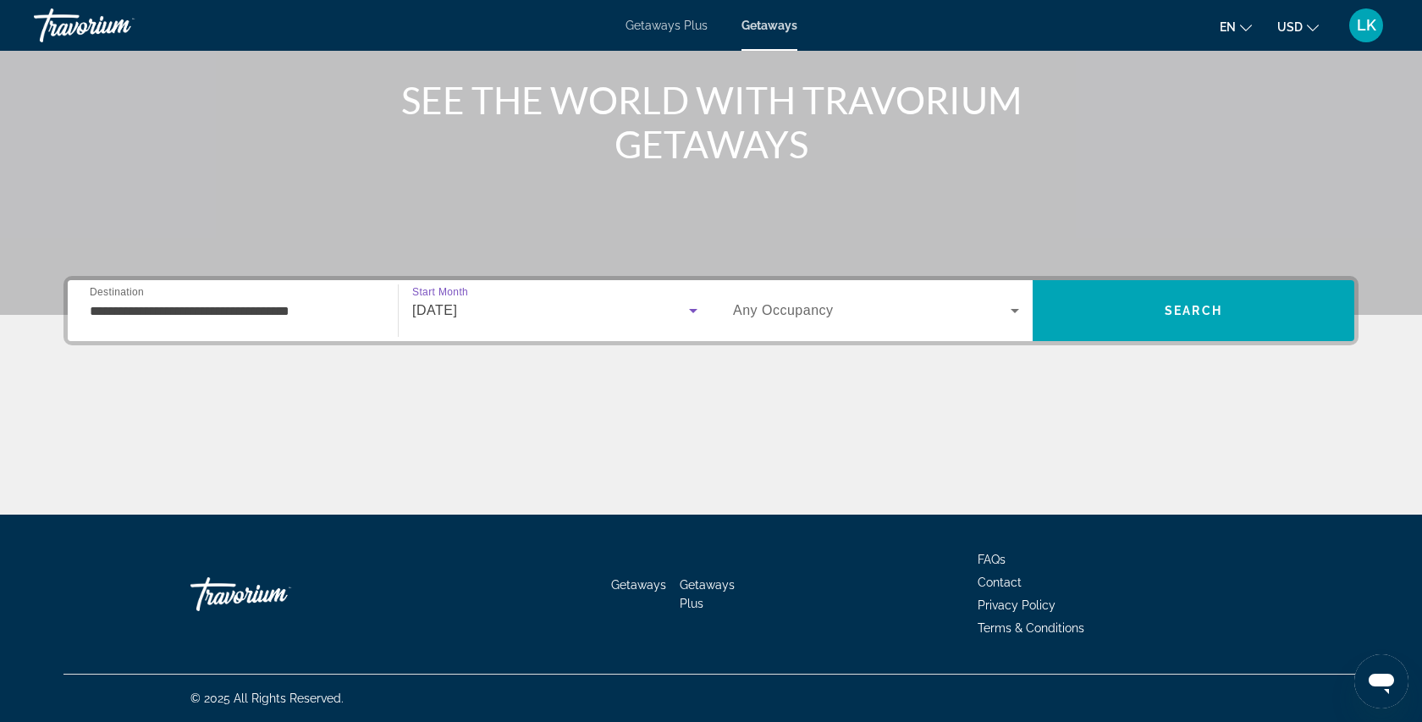
click at [817, 317] on span "Any Occupancy" at bounding box center [783, 310] width 101 height 14
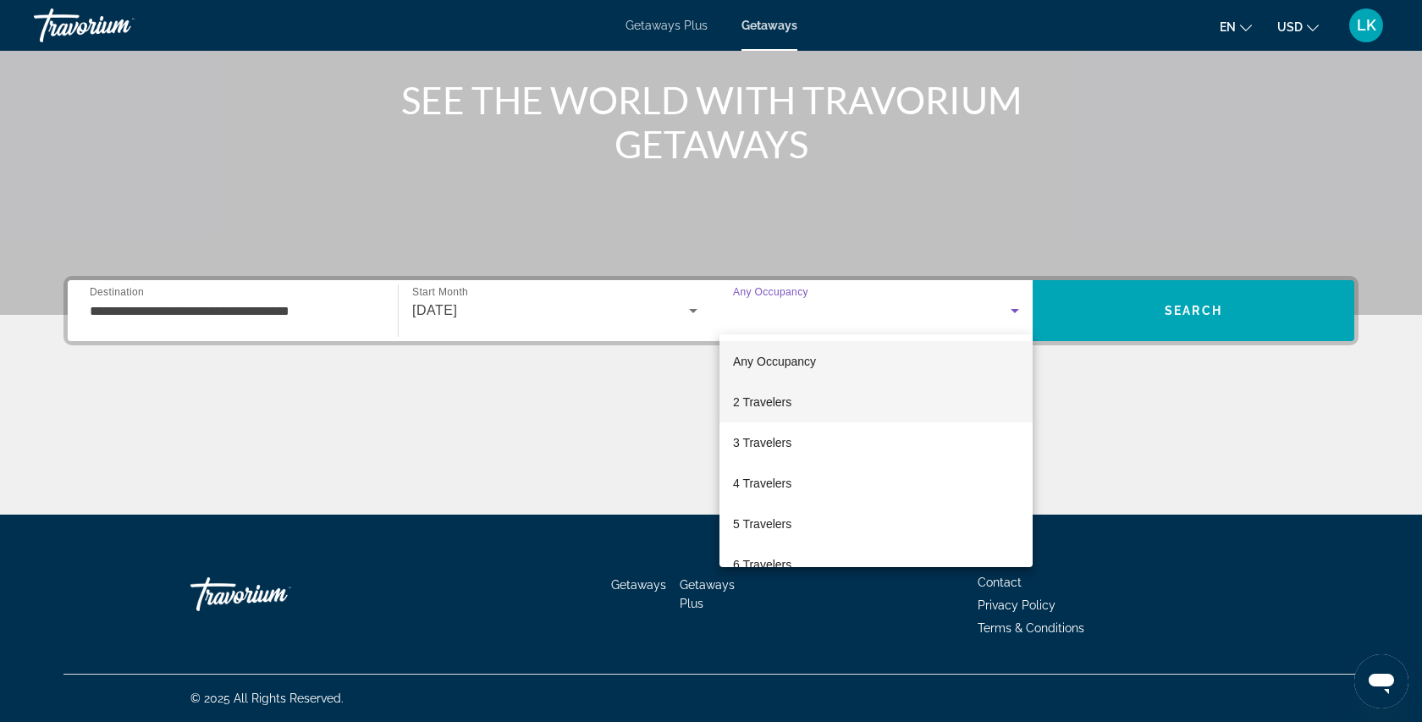
click at [840, 393] on mat-option "2 Travelers" at bounding box center [875, 402] width 313 height 41
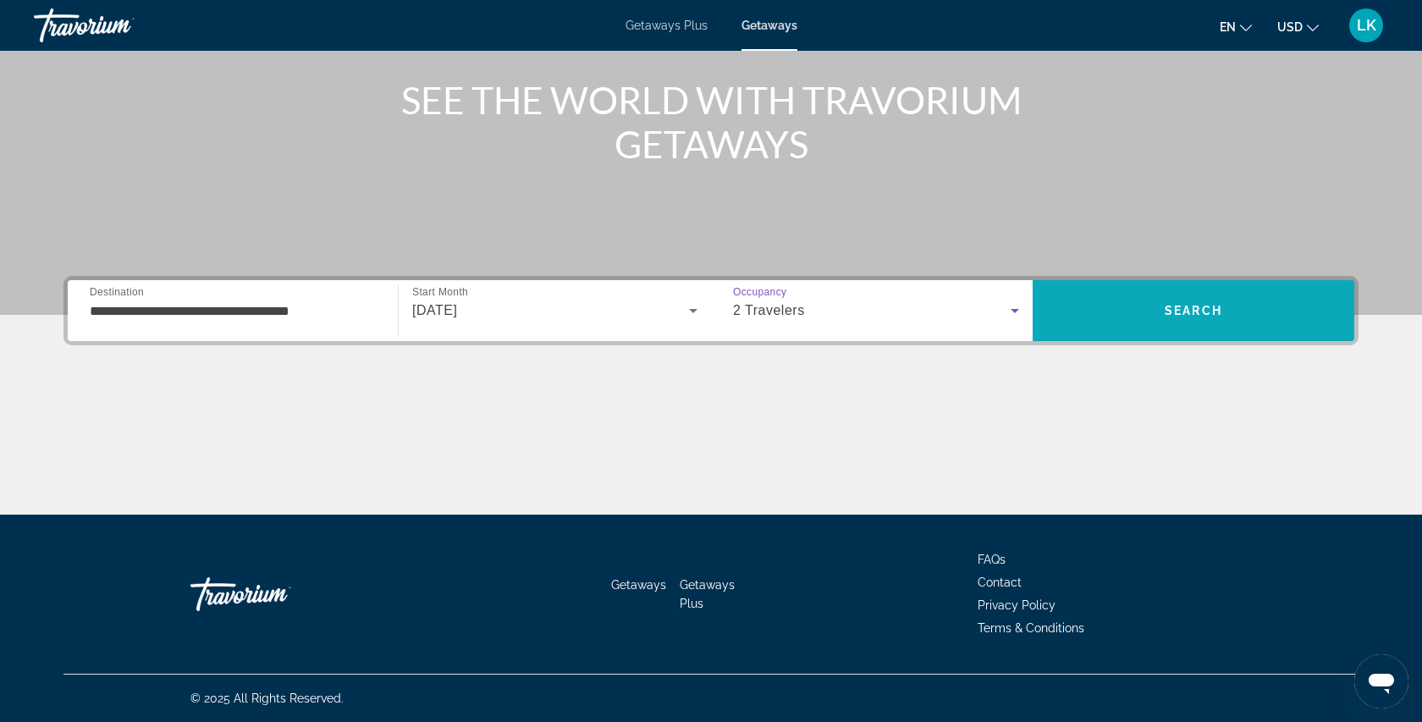
click at [1124, 299] on span "Search" at bounding box center [1193, 310] width 322 height 41
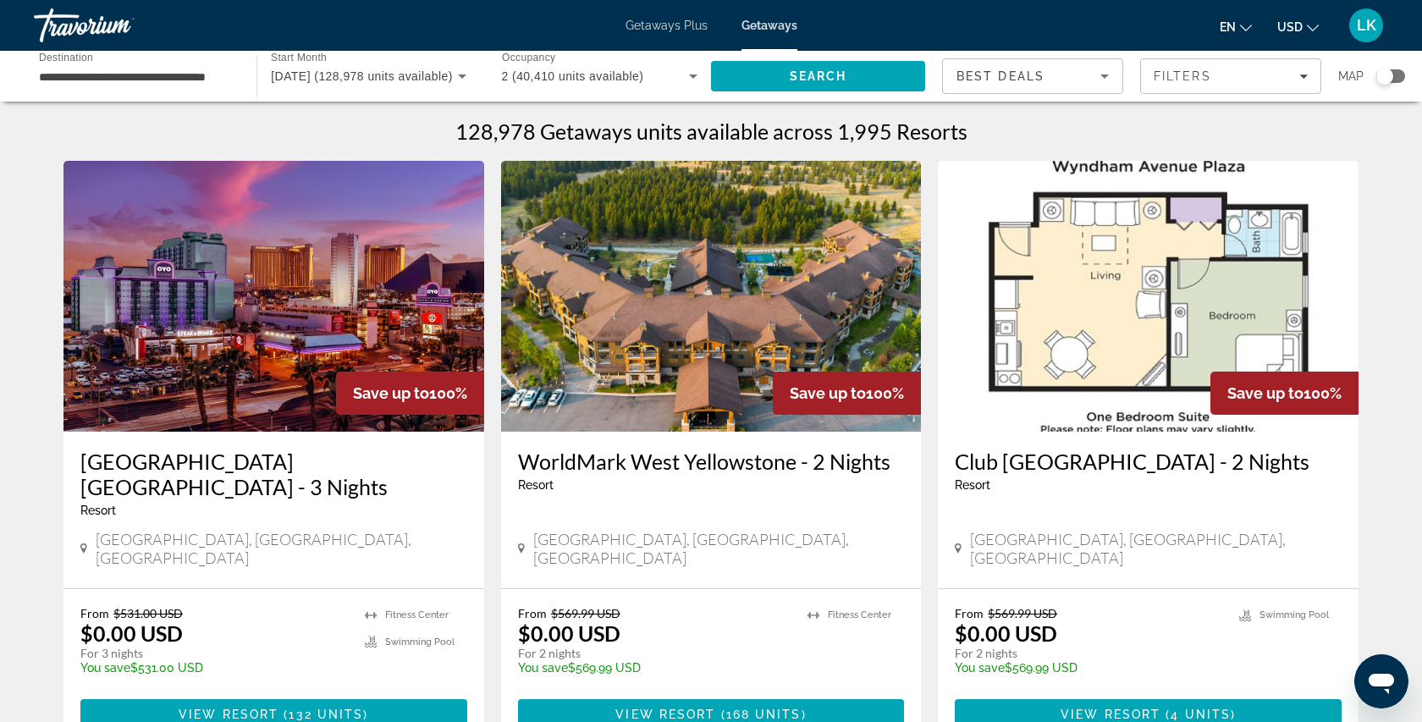
click at [1391, 76] on div "Search widget" at bounding box center [1384, 76] width 17 height 17
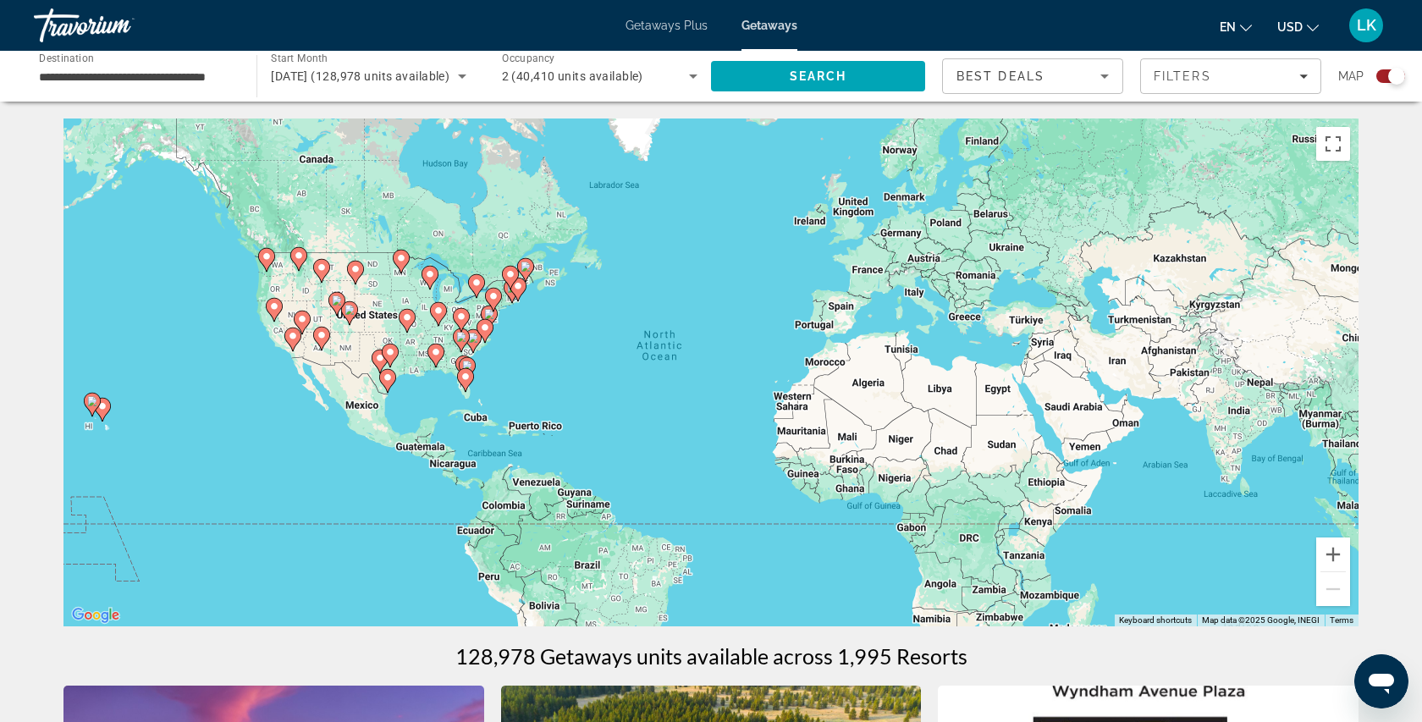
click at [464, 379] on image "Main content" at bounding box center [465, 376] width 10 height 10
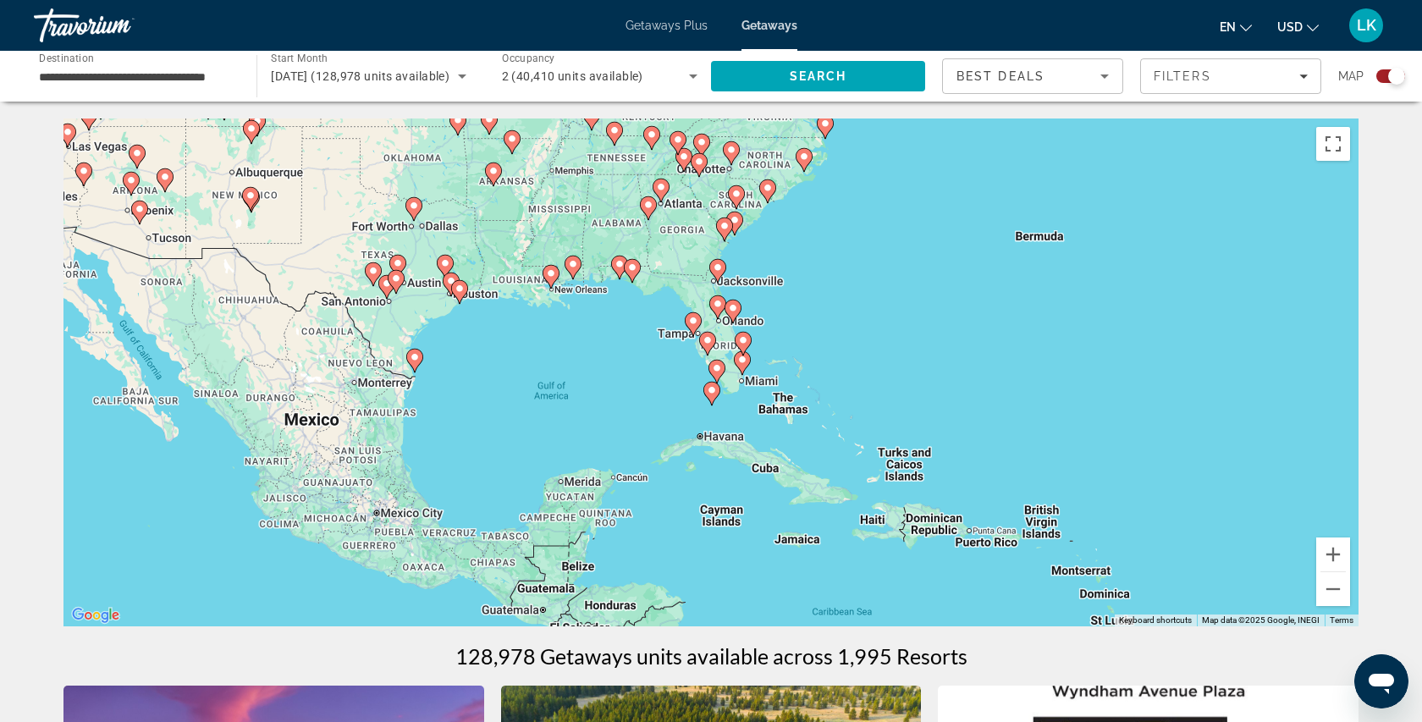
click at [745, 347] on icon "Main content" at bounding box center [742, 344] width 15 height 22
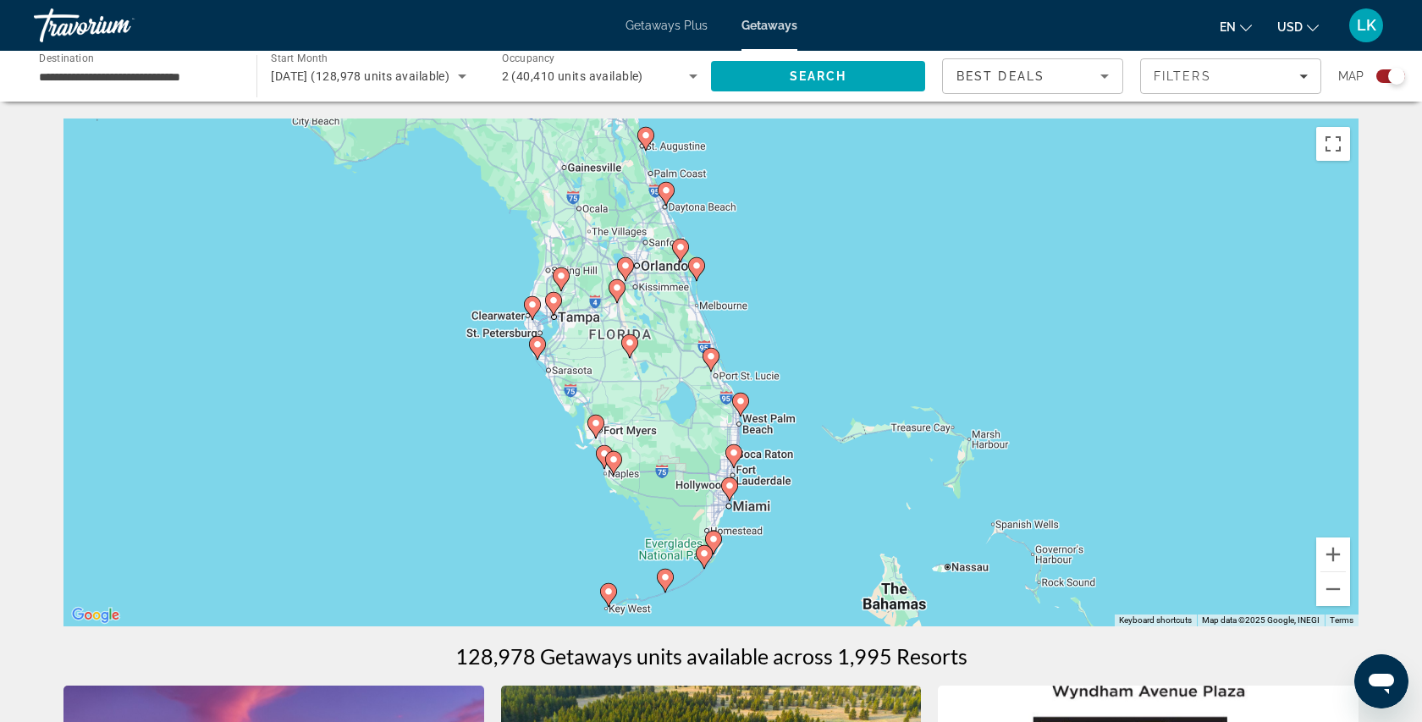
click at [740, 411] on icon "Main content" at bounding box center [740, 404] width 15 height 22
type input "**********"
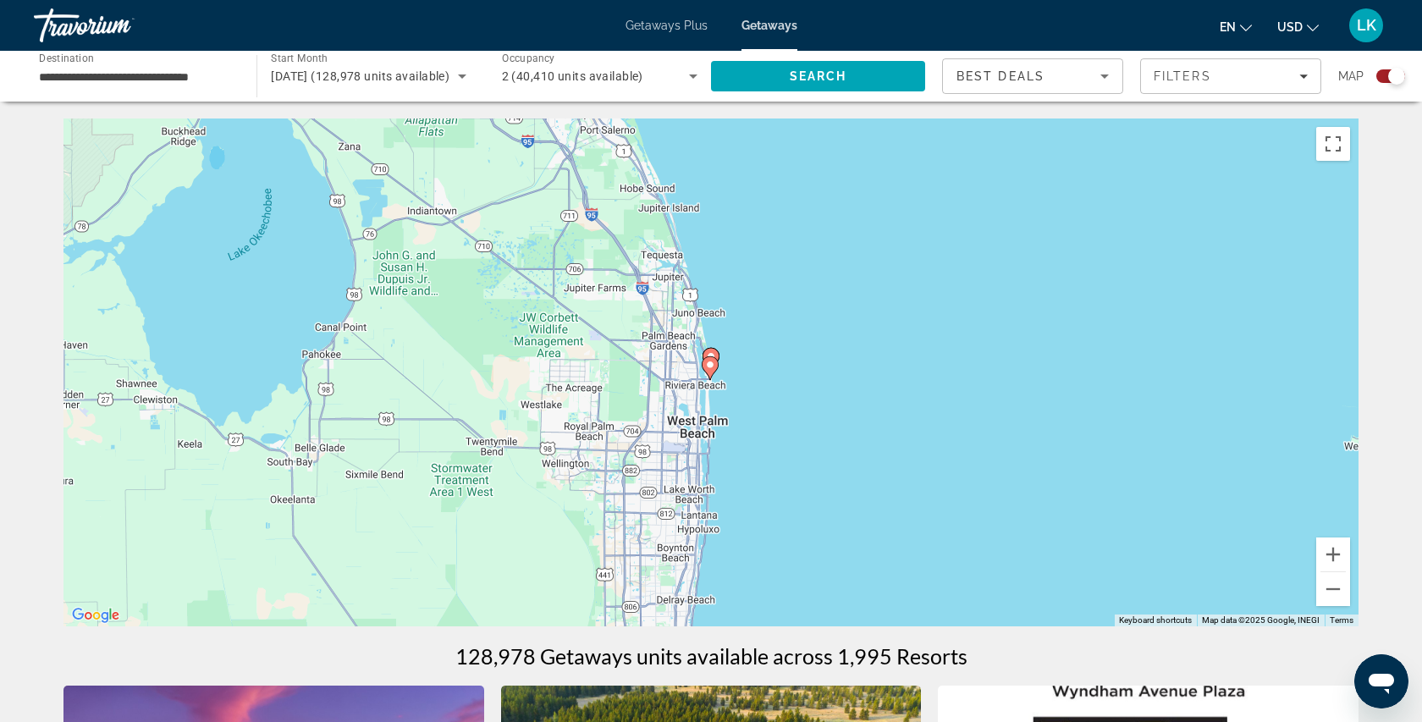
click at [713, 377] on gmp-advanced-marker "Main content" at bounding box center [710, 367] width 17 height 25
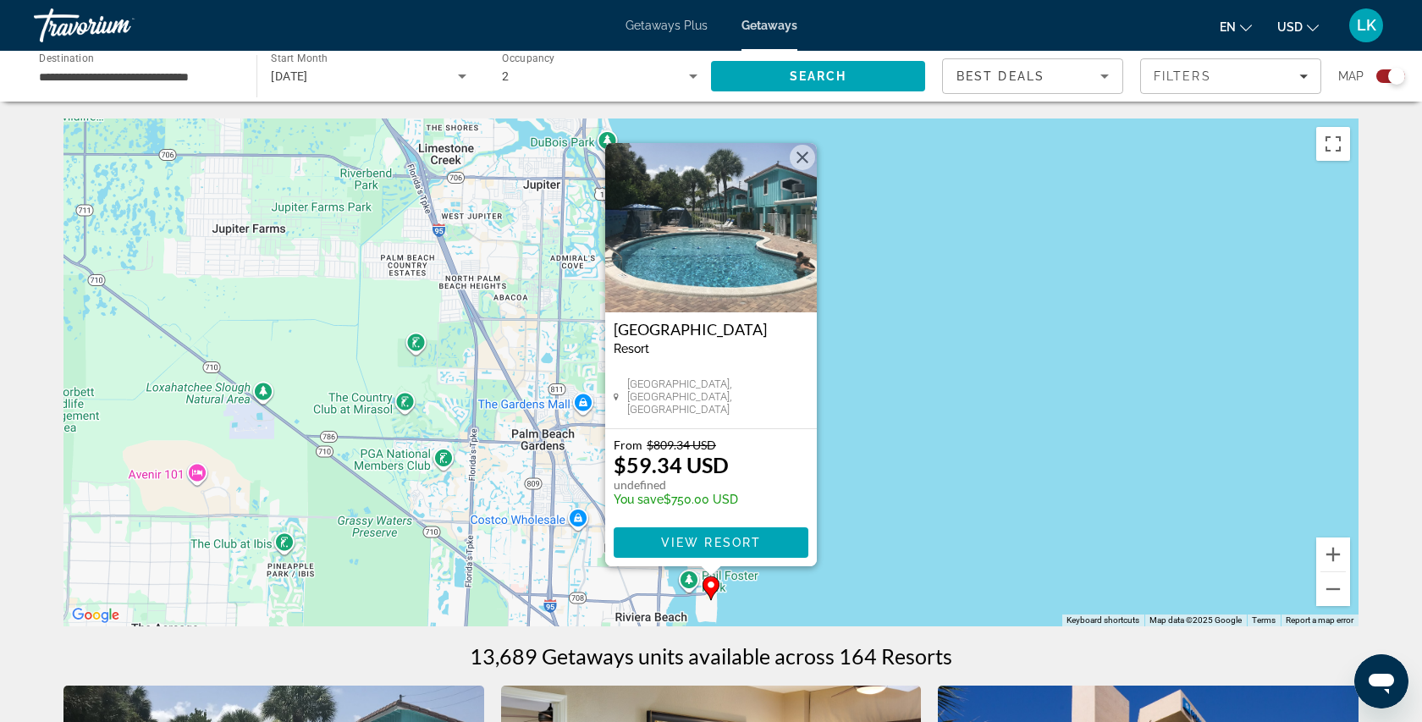
click at [795, 169] on img "Main content" at bounding box center [711, 227] width 212 height 169
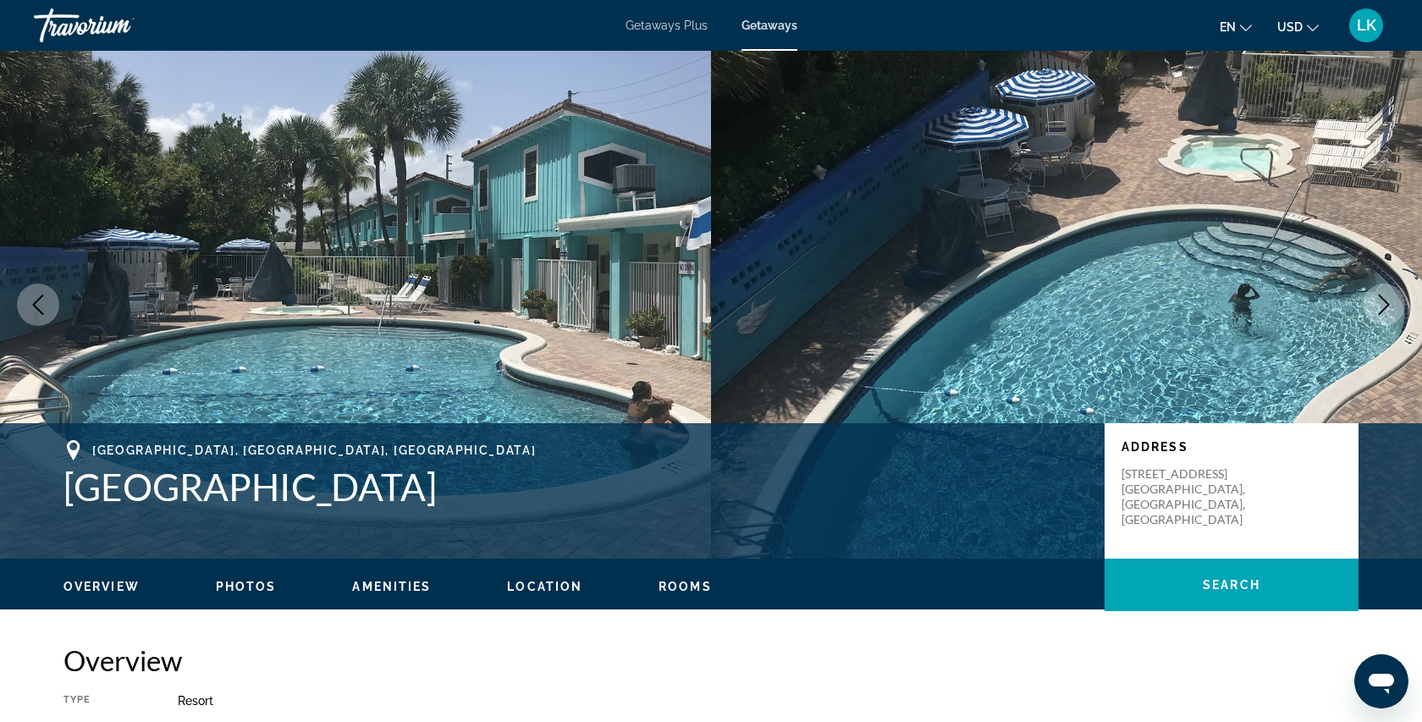
click at [1295, 24] on span "USD" at bounding box center [1289, 27] width 25 height 14
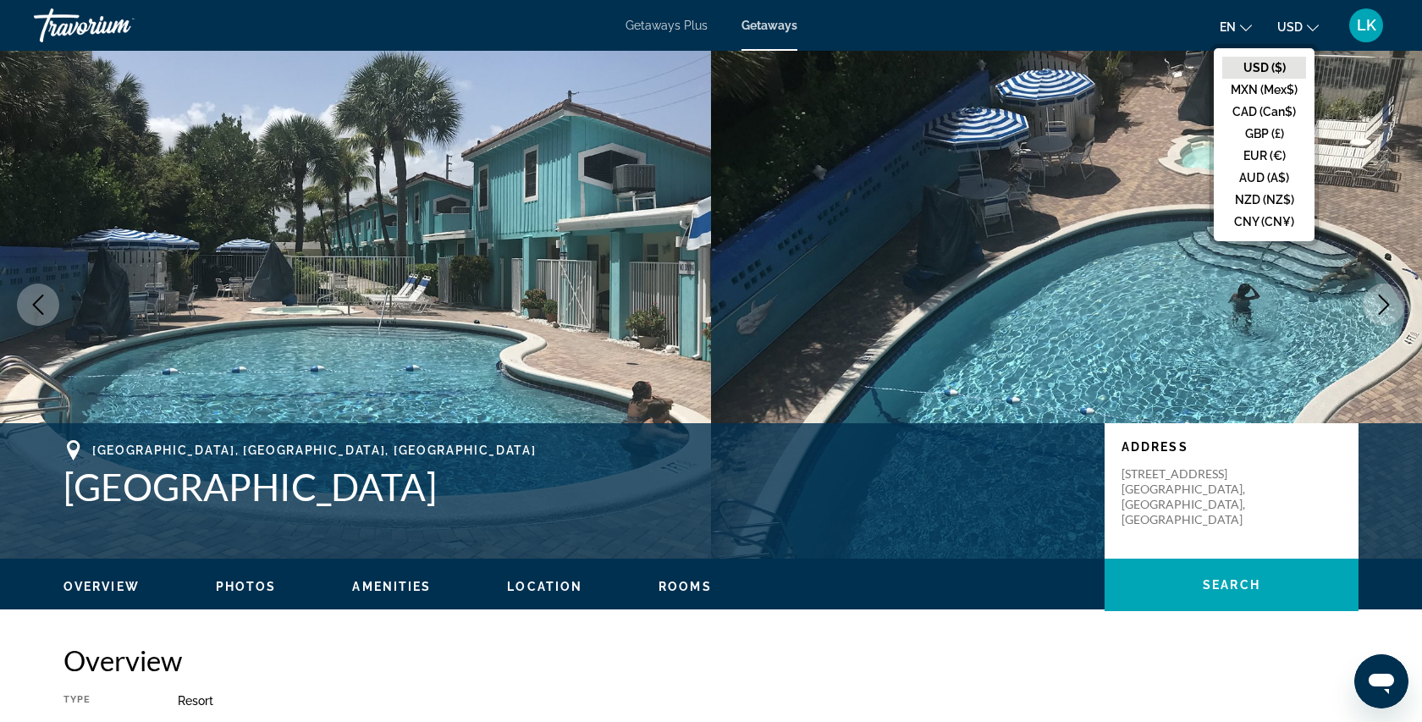
click at [1295, 24] on span "USD" at bounding box center [1289, 27] width 25 height 14
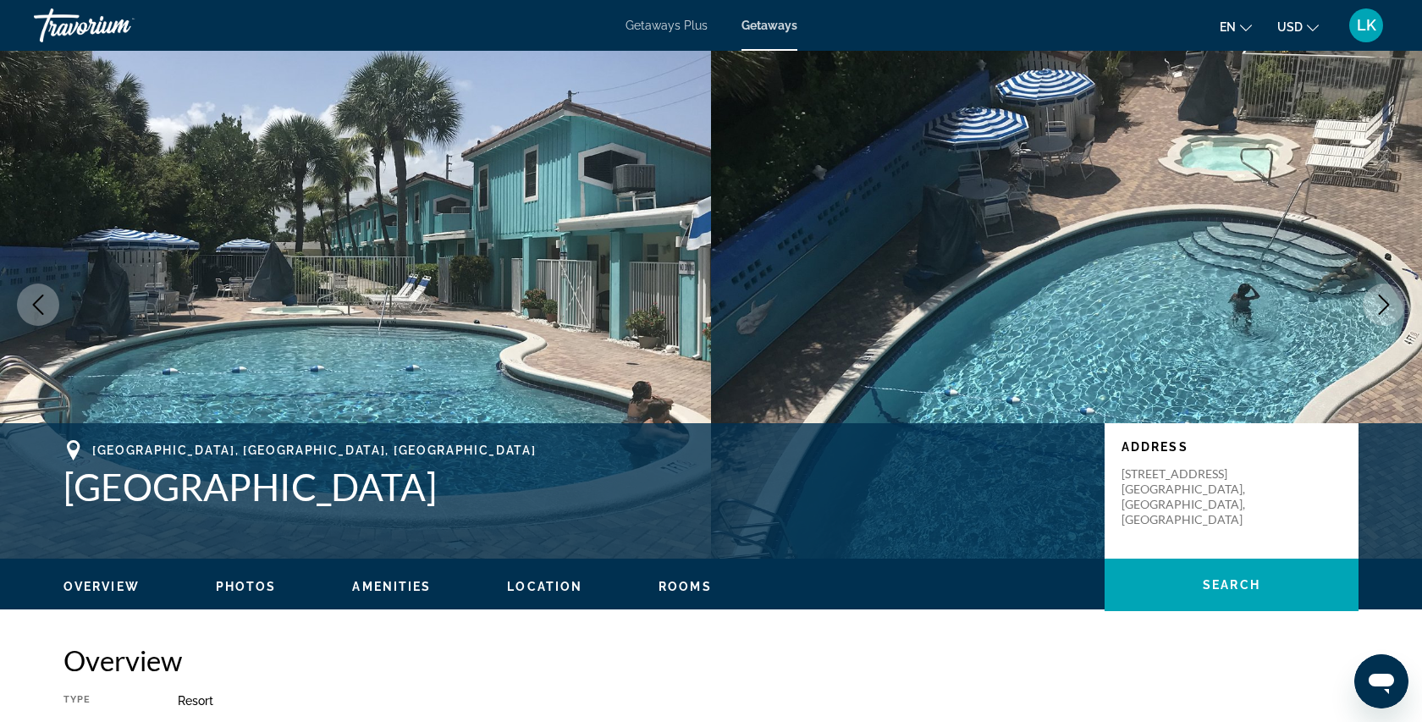
click at [1243, 29] on icon "Change language" at bounding box center [1246, 28] width 12 height 12
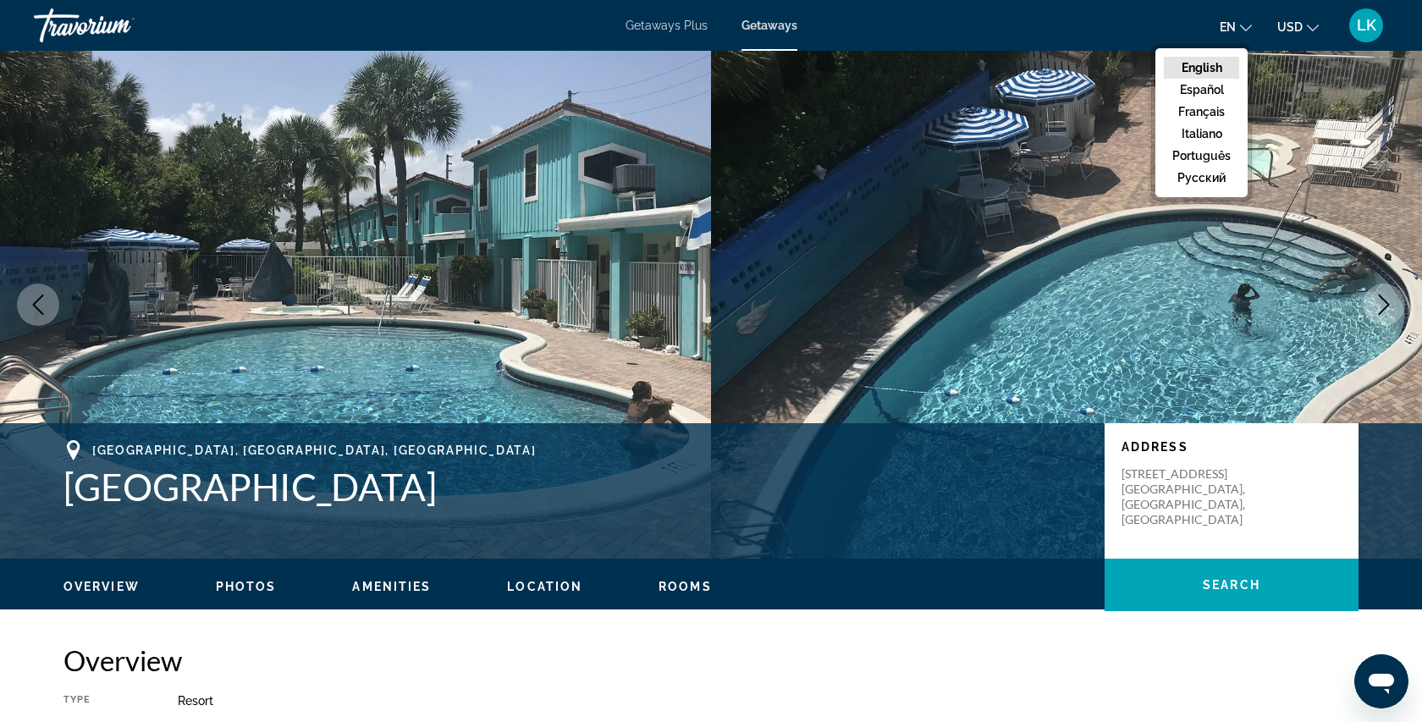
click at [1243, 29] on icon "Change language" at bounding box center [1246, 28] width 12 height 12
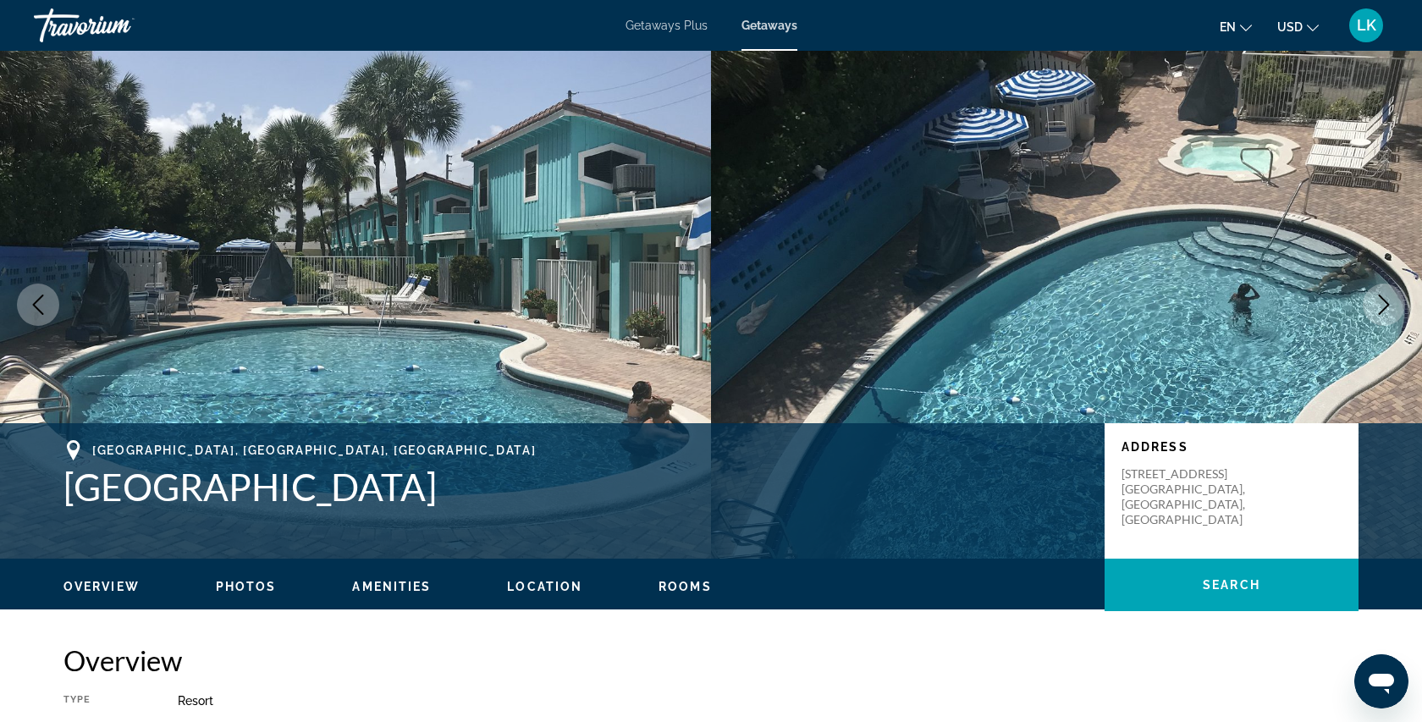
click at [762, 28] on span "Getaways" at bounding box center [769, 26] width 56 height 14
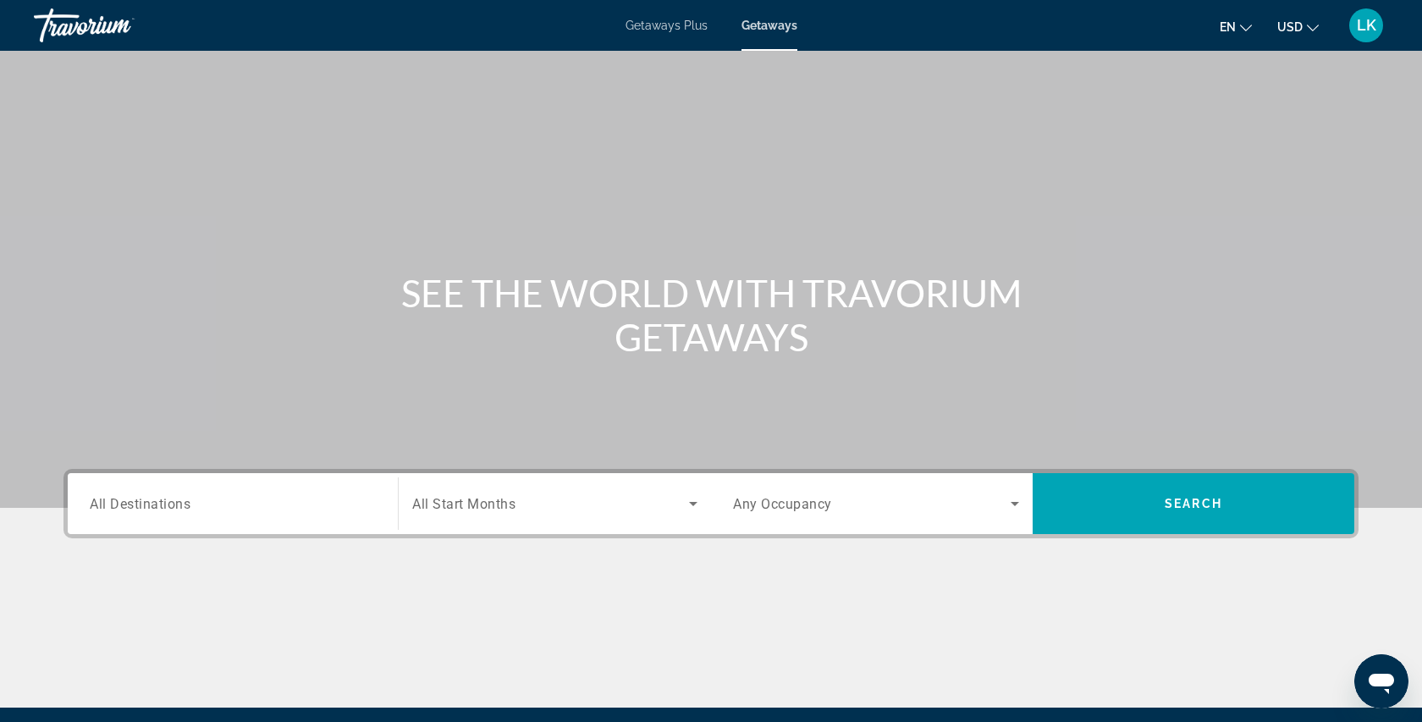
click at [295, 496] on input "Destination All Destinations" at bounding box center [233, 504] width 286 height 20
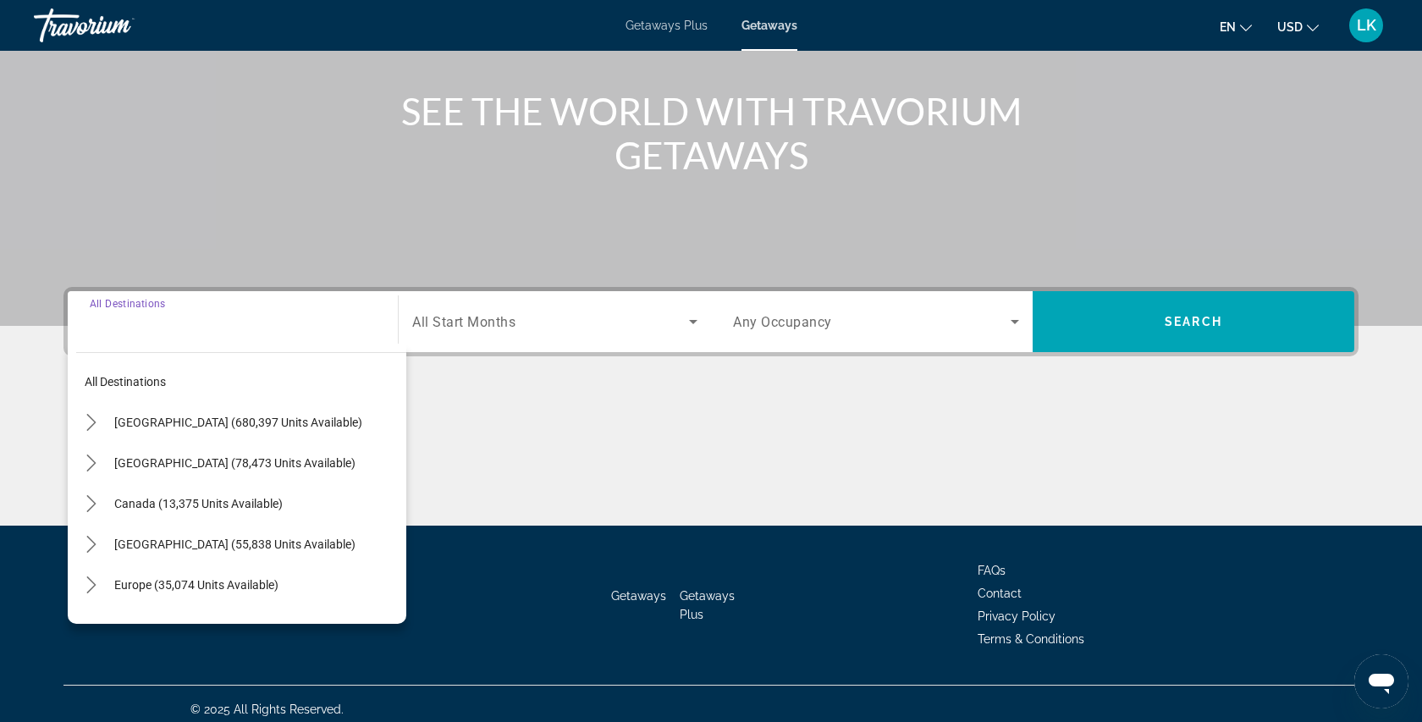
scroll to position [193, 0]
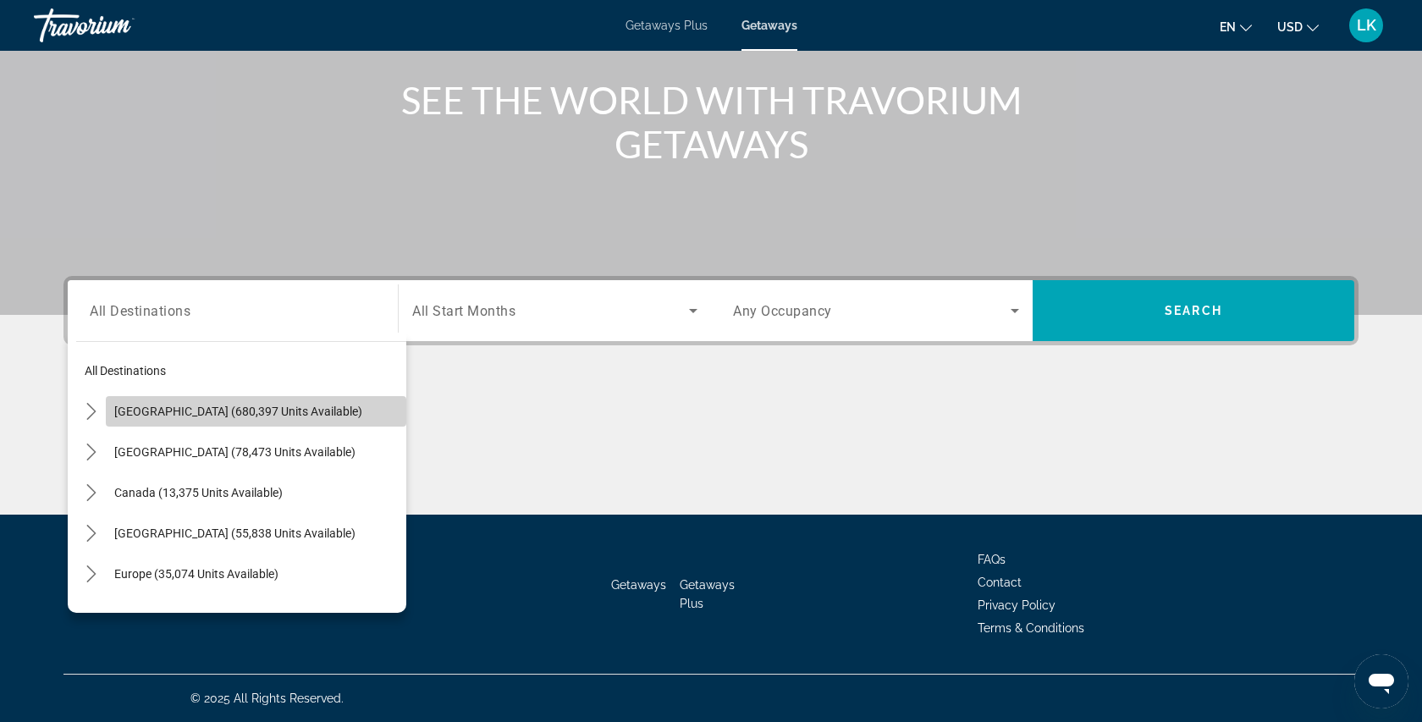
click at [298, 411] on span "[GEOGRAPHIC_DATA] (680,397 units available)" at bounding box center [238, 411] width 248 height 14
type input "**********"
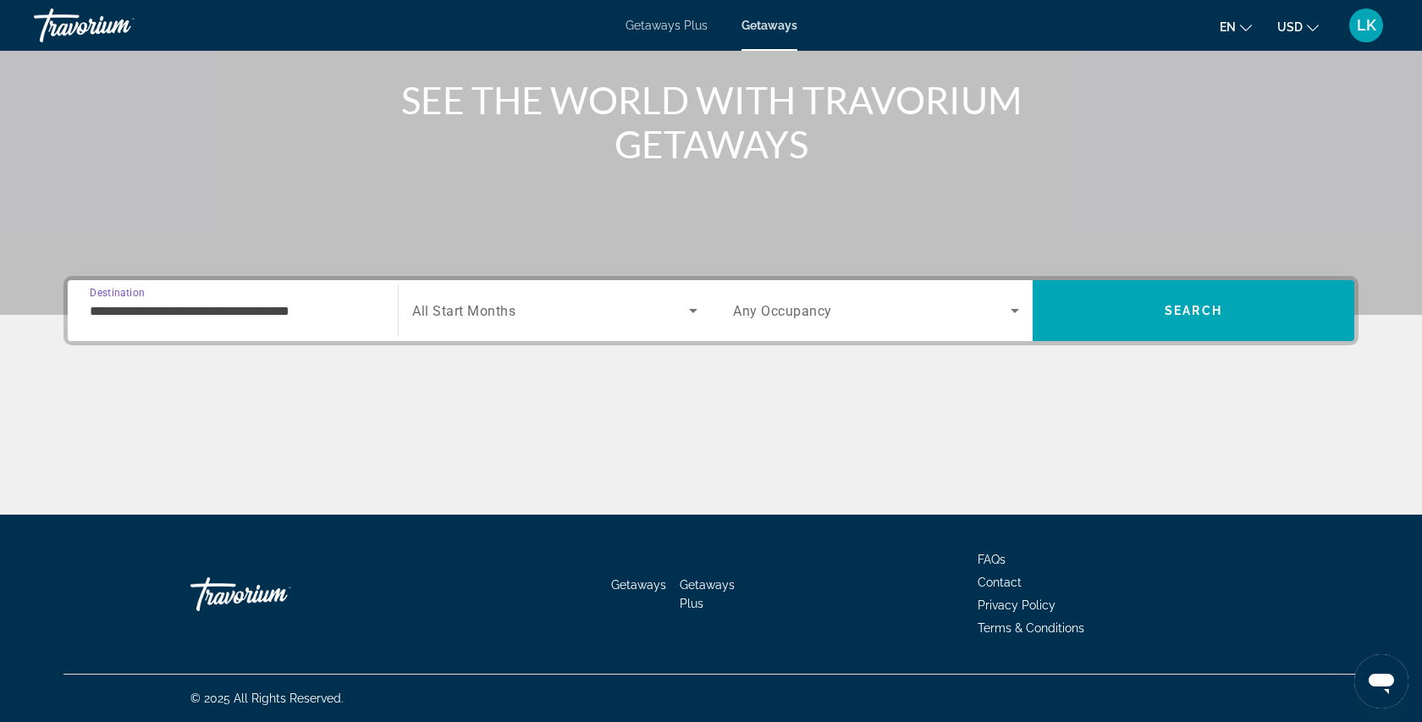
click at [443, 310] on span "All Start Months" at bounding box center [463, 311] width 103 height 16
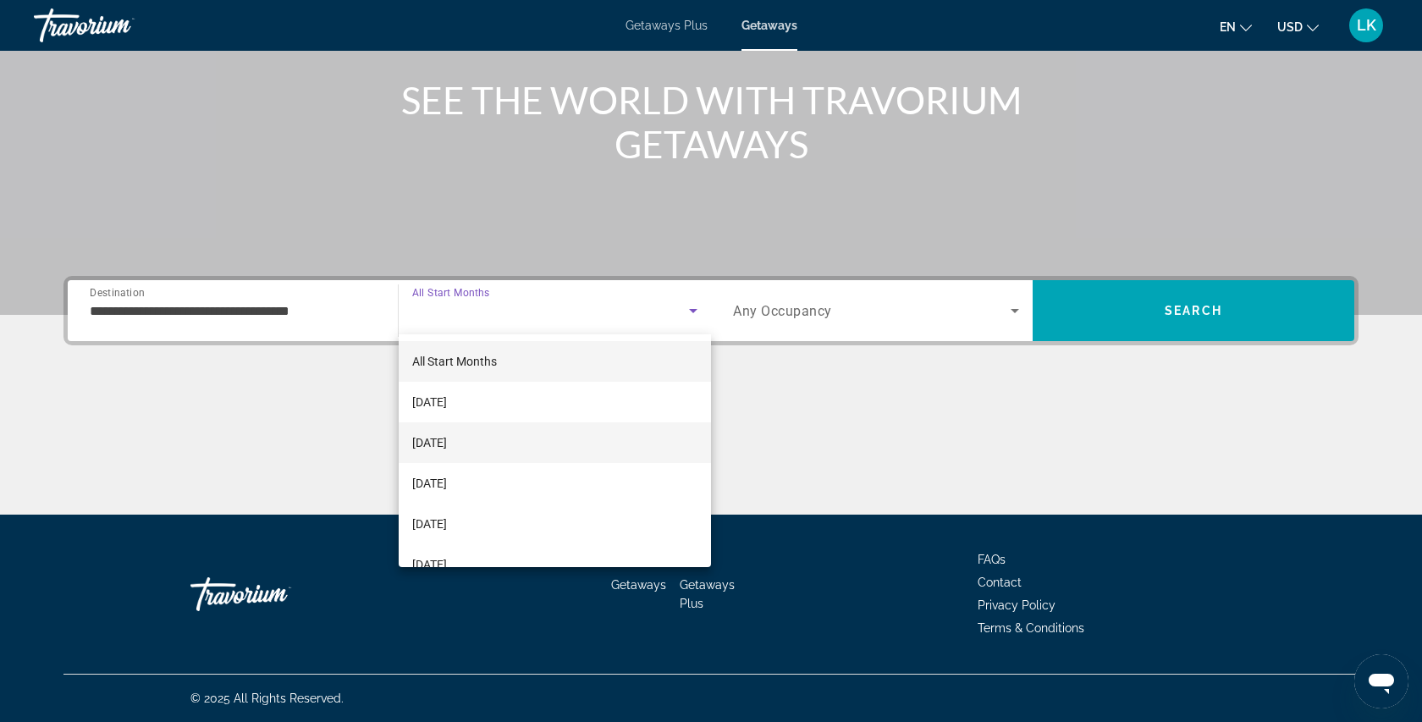
click at [487, 432] on mat-option "[DATE]" at bounding box center [555, 442] width 312 height 41
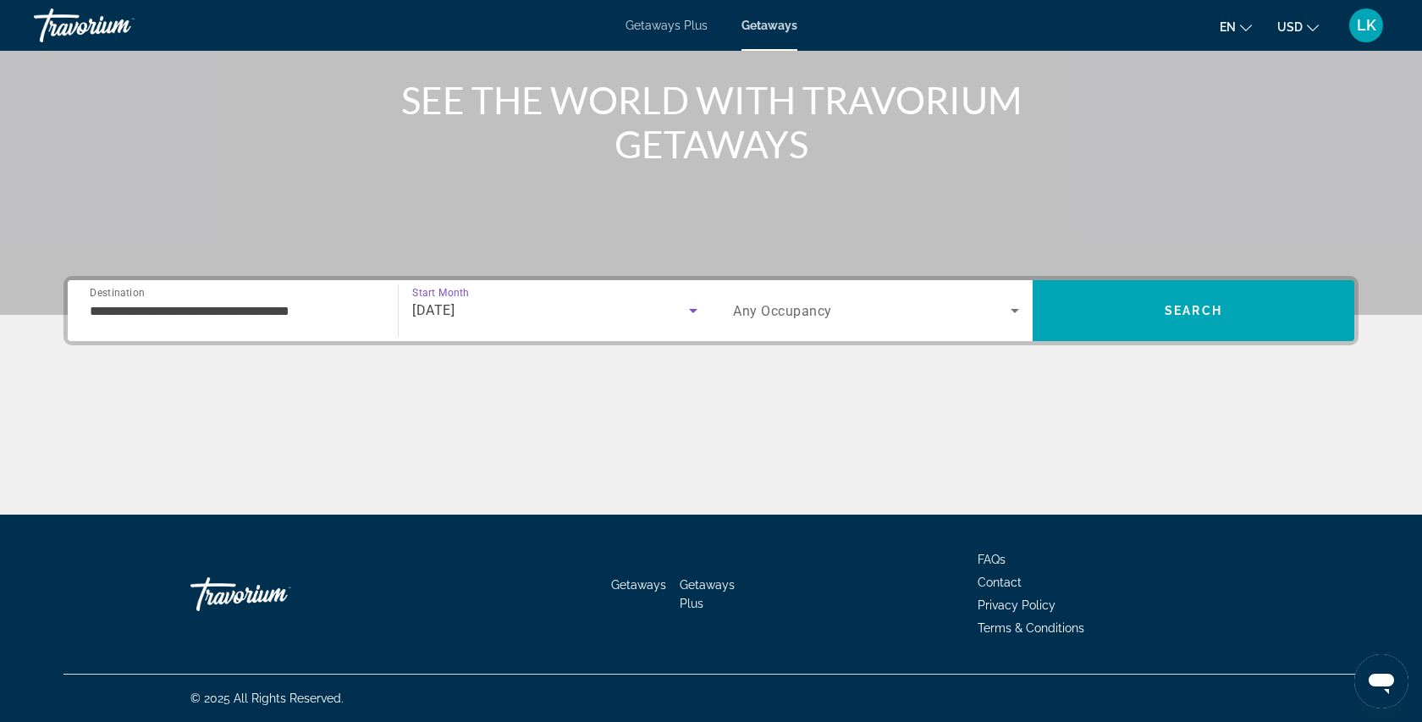
click at [755, 305] on span "Any Occupancy" at bounding box center [782, 311] width 99 height 16
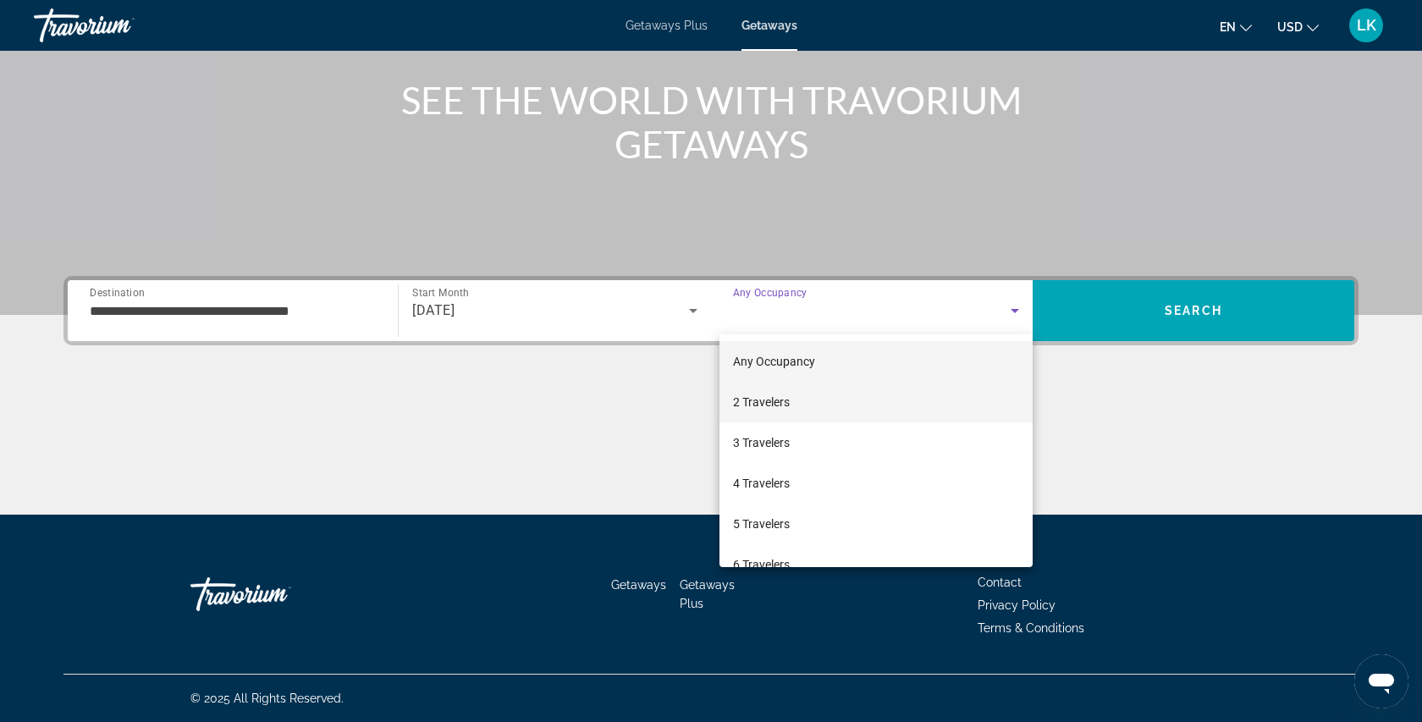
click at [805, 402] on mat-option "2 Travelers" at bounding box center [875, 402] width 313 height 41
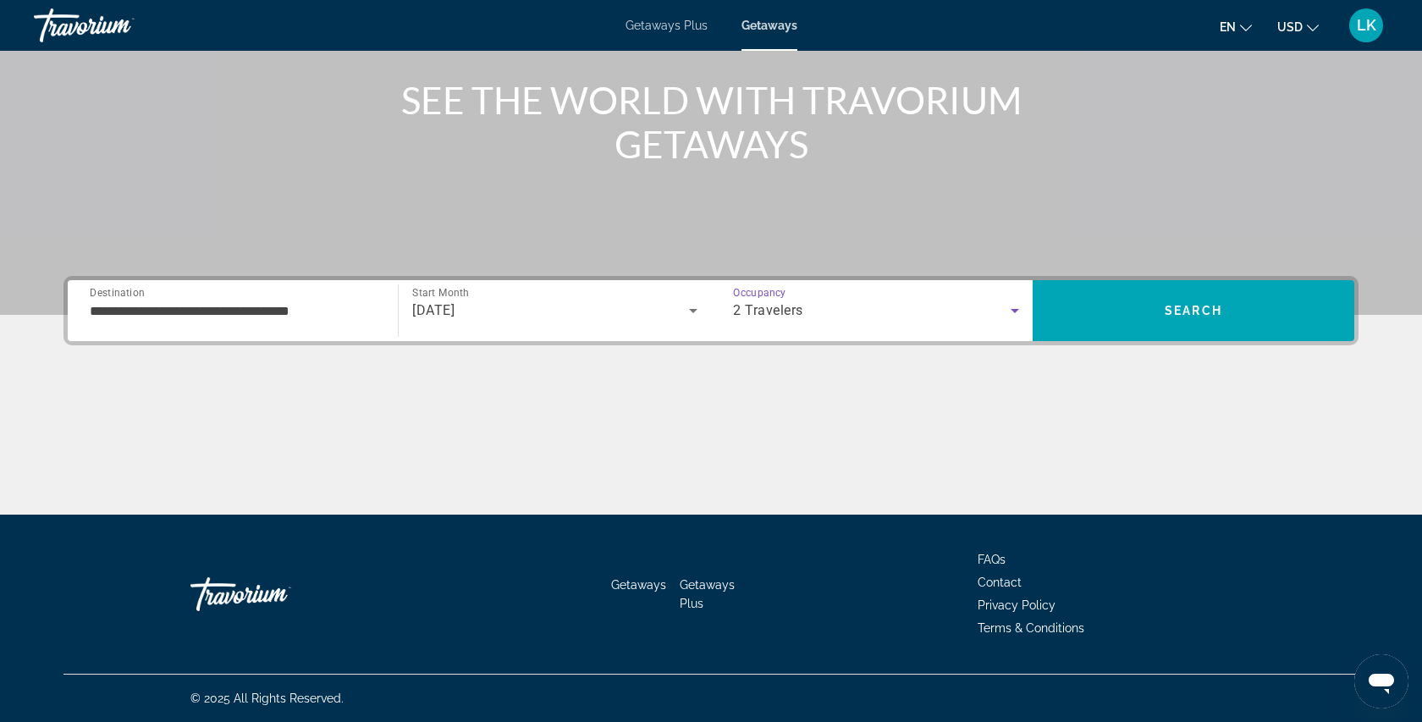
scroll to position [0, 0]
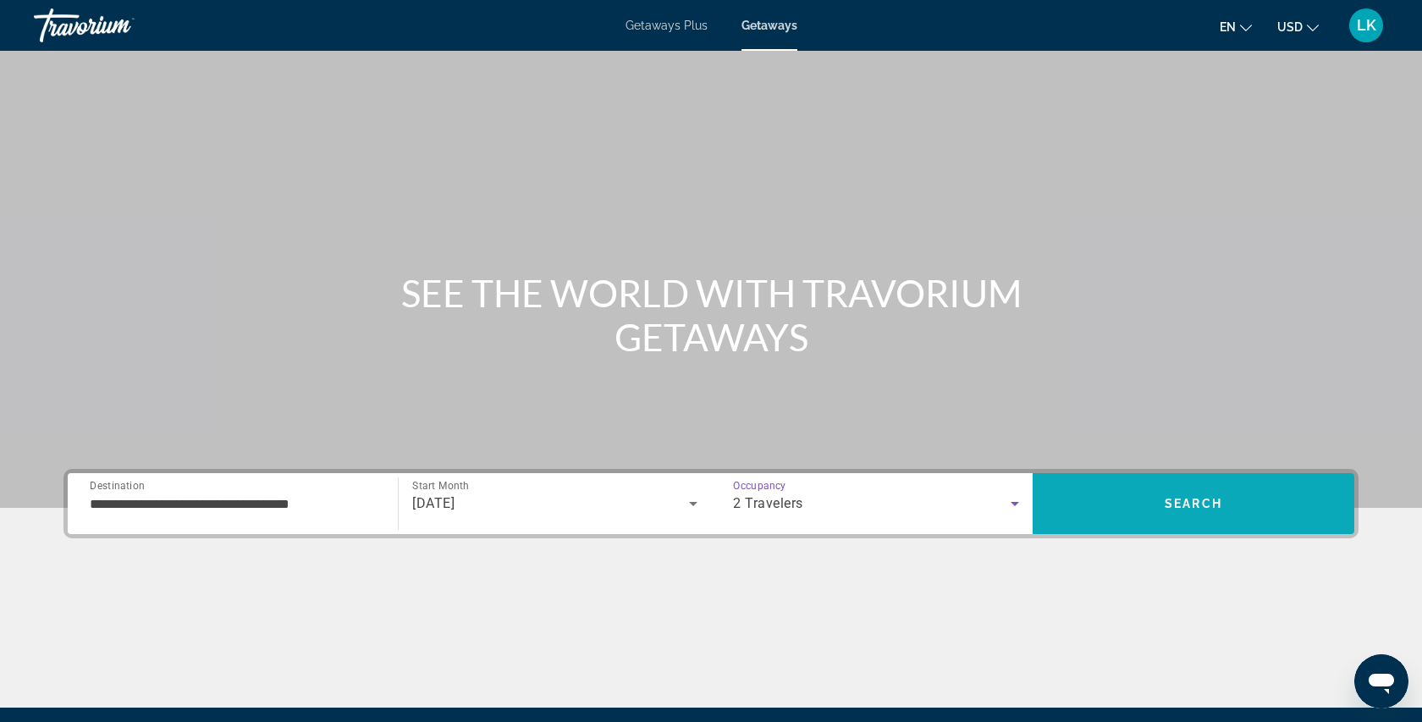
click at [1169, 493] on span "Search" at bounding box center [1193, 503] width 322 height 41
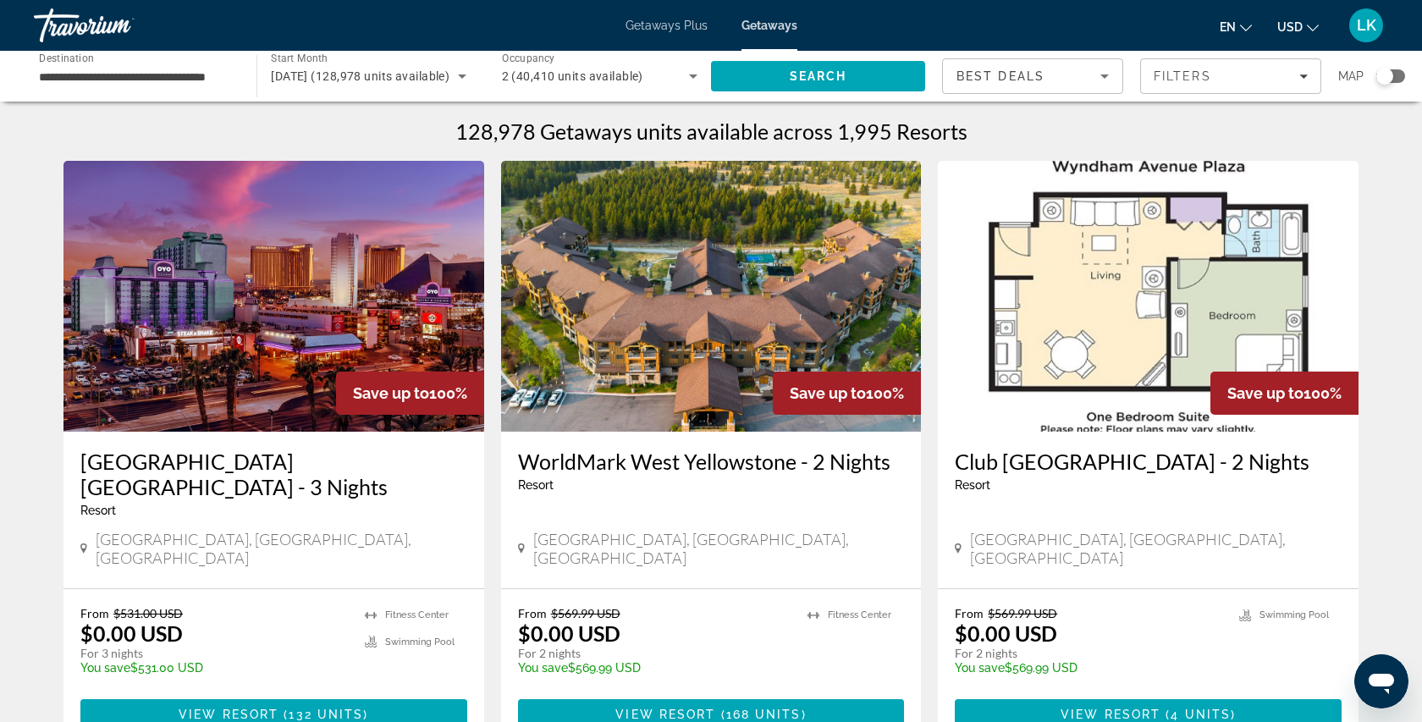
click at [182, 80] on input "**********" at bounding box center [136, 77] width 195 height 20
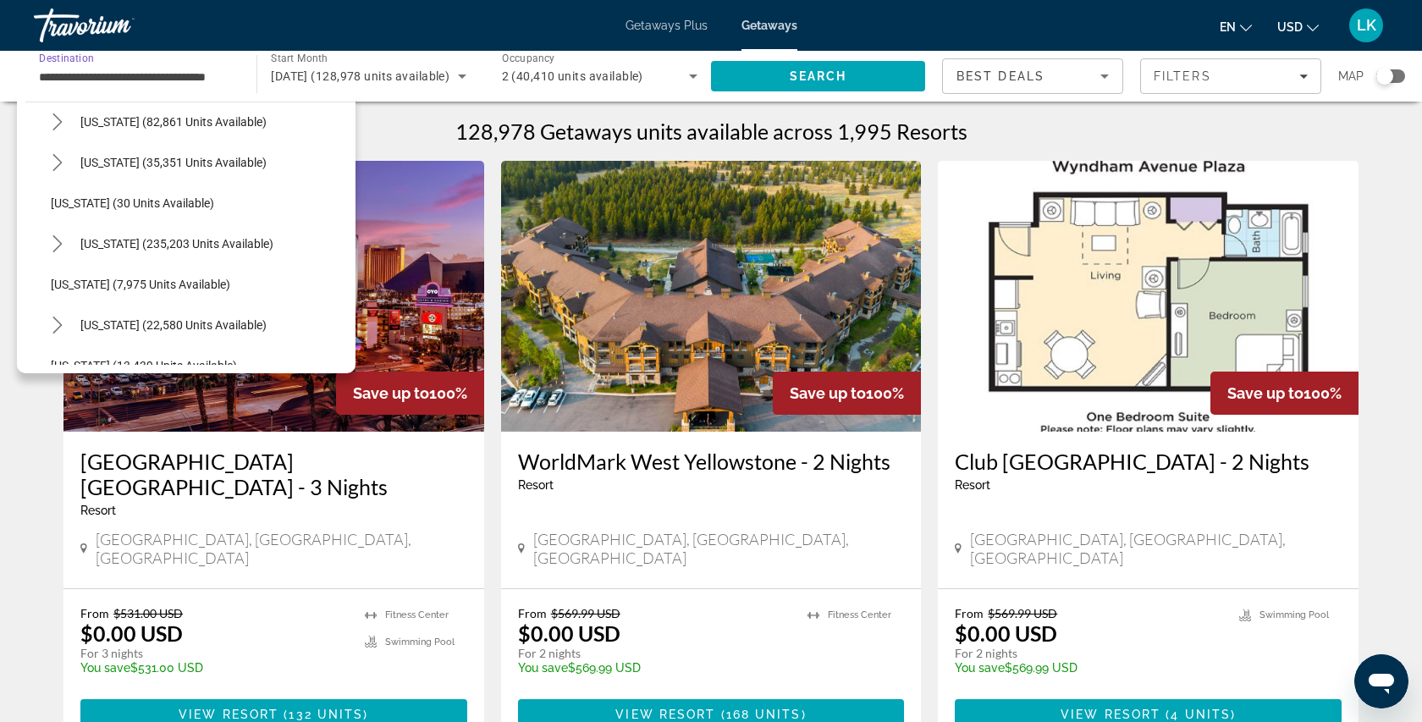
scroll to position [175, 0]
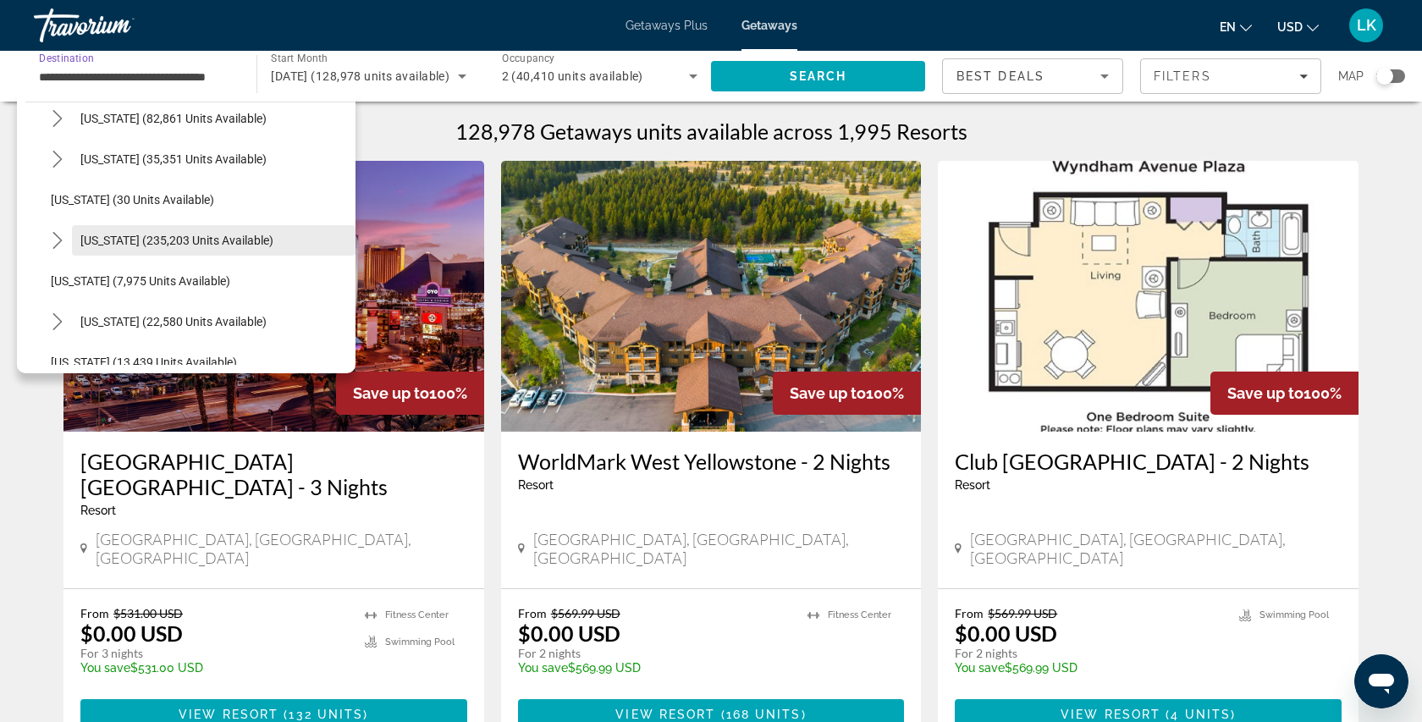
click at [135, 235] on span "Florida (235,203 units available)" at bounding box center [176, 241] width 193 height 14
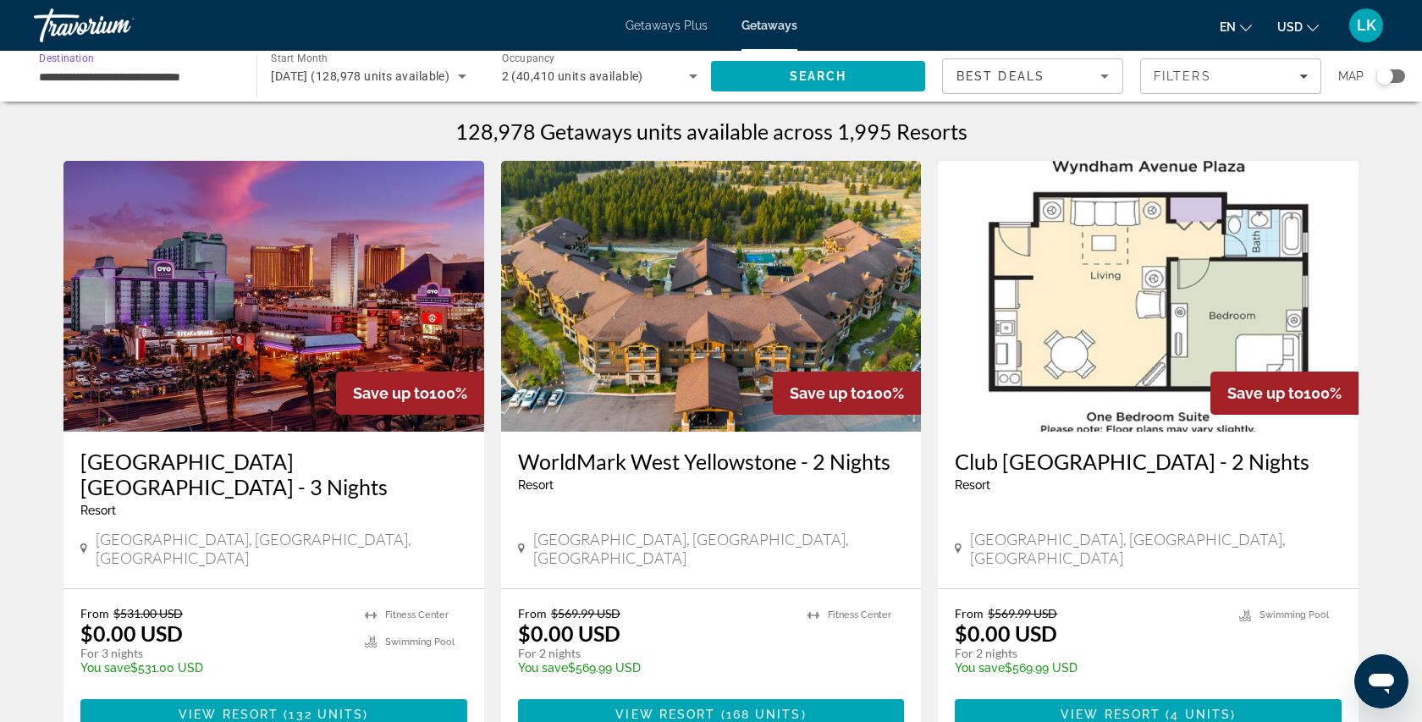
click at [143, 69] on input "**********" at bounding box center [136, 77] width 195 height 20
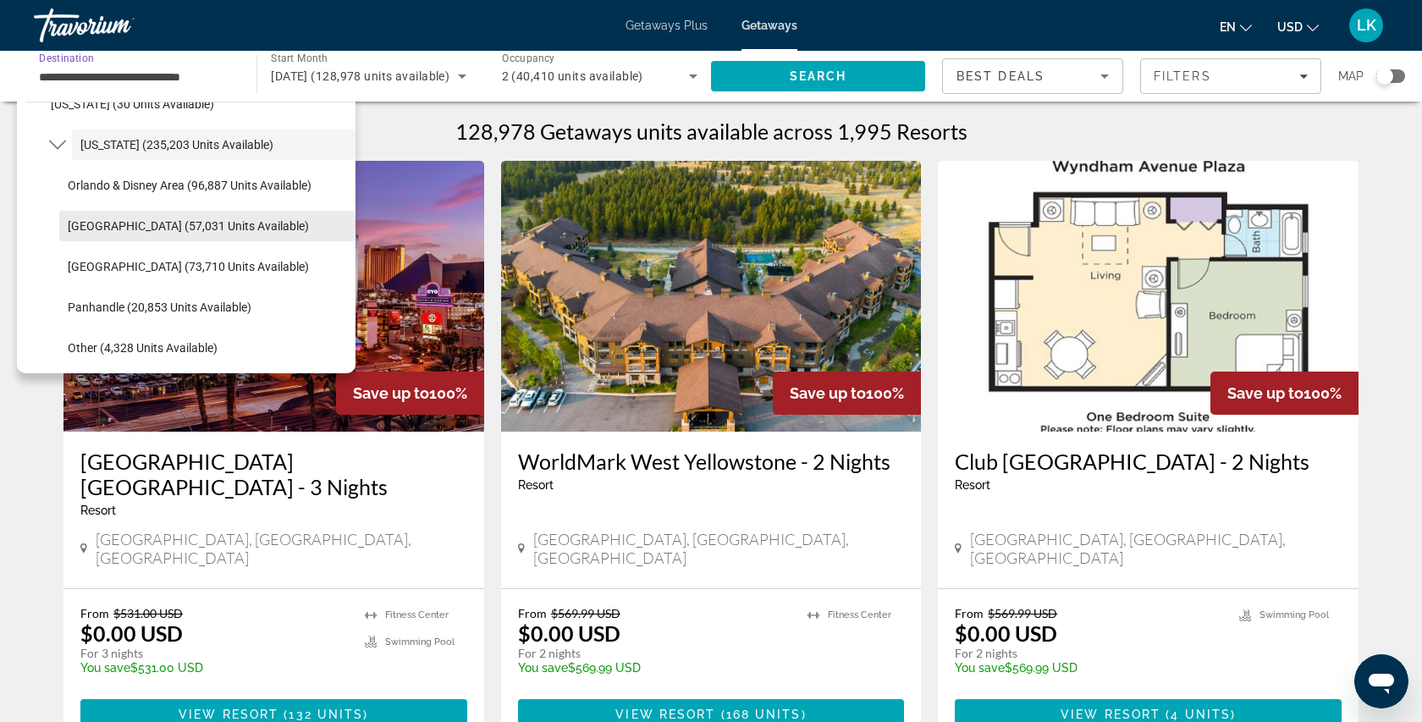
scroll to position [280, 0]
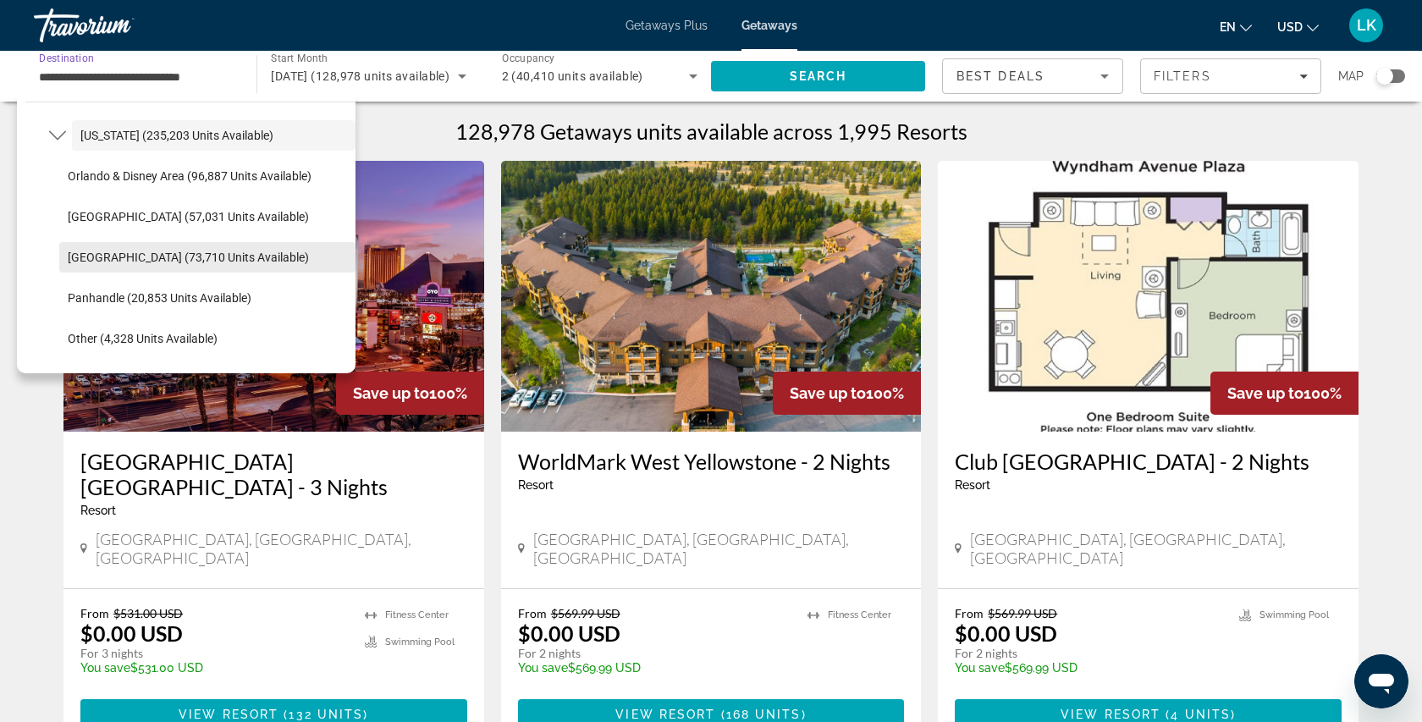
click at [200, 257] on span "West Coast (73,710 units available)" at bounding box center [188, 257] width 241 height 14
type input "**********"
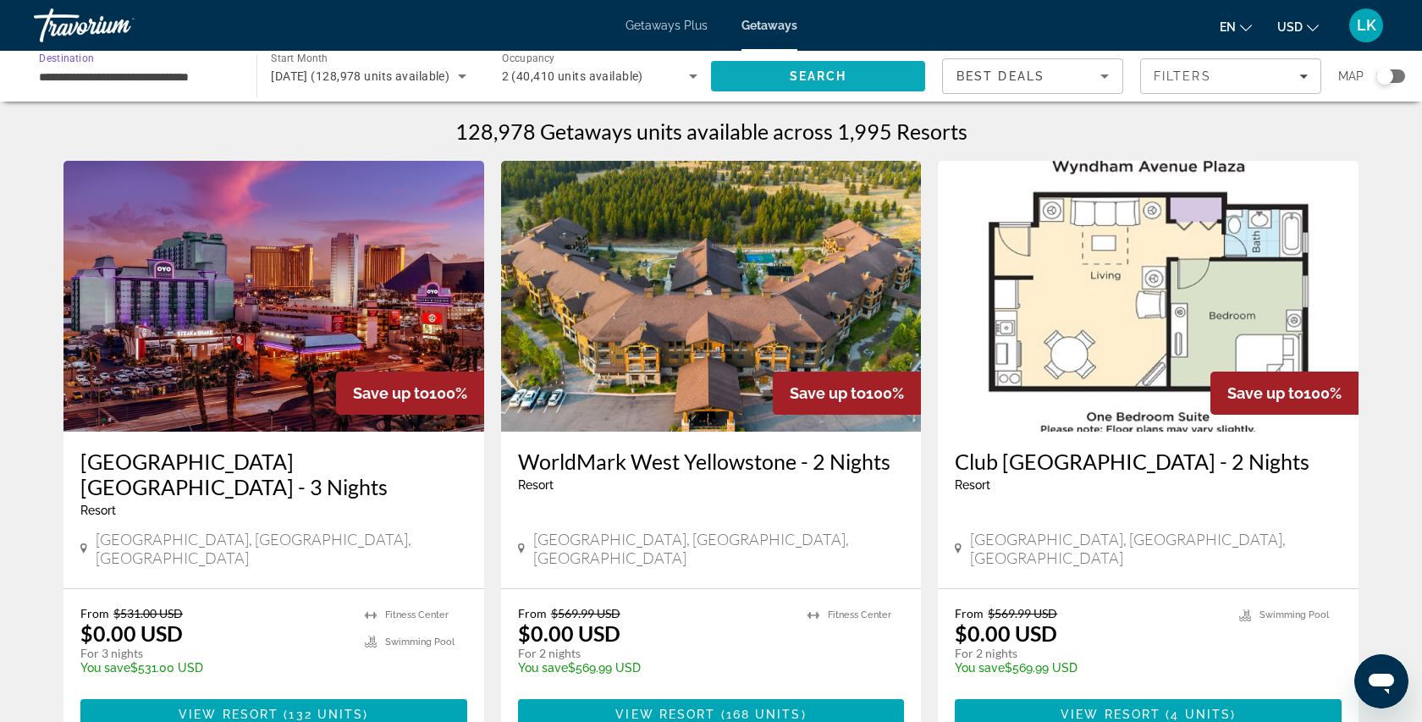
click at [782, 78] on span "Search" at bounding box center [818, 76] width 214 height 41
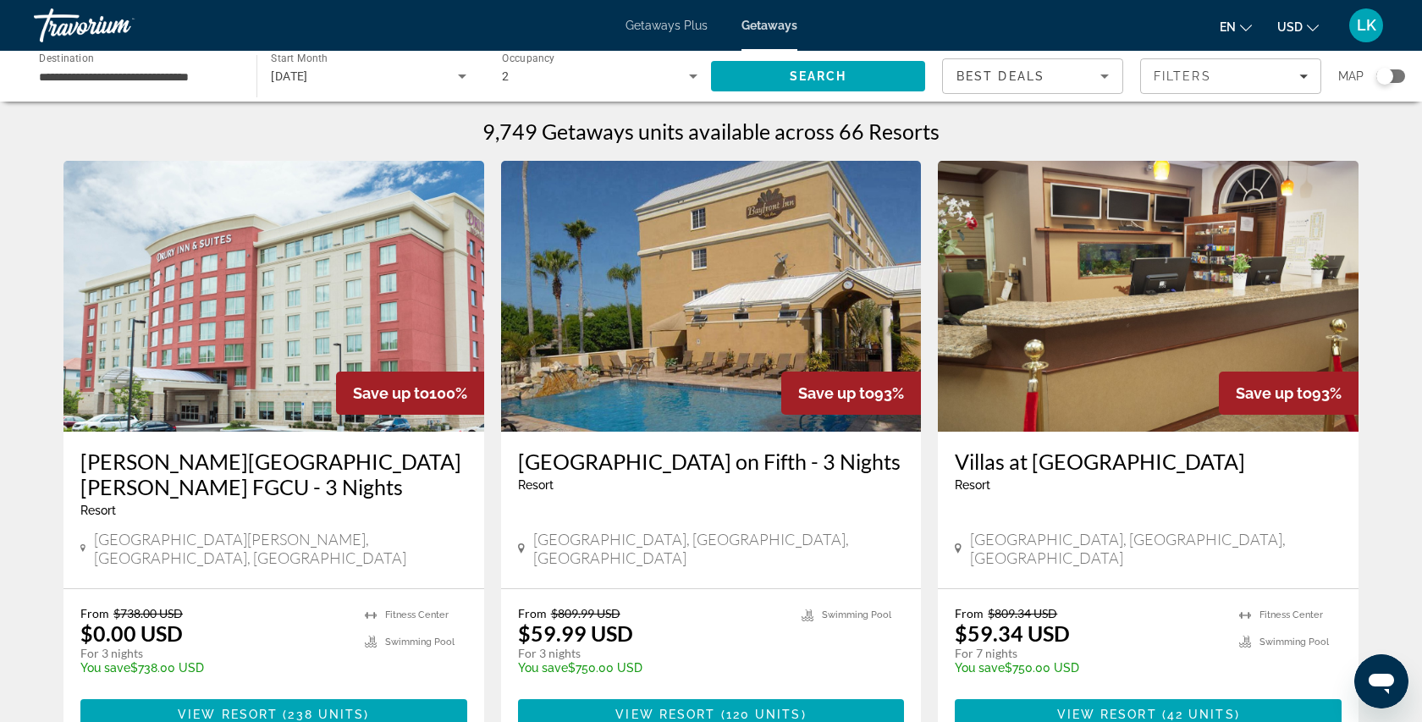
click at [308, 72] on span "[DATE]" at bounding box center [289, 76] width 37 height 14
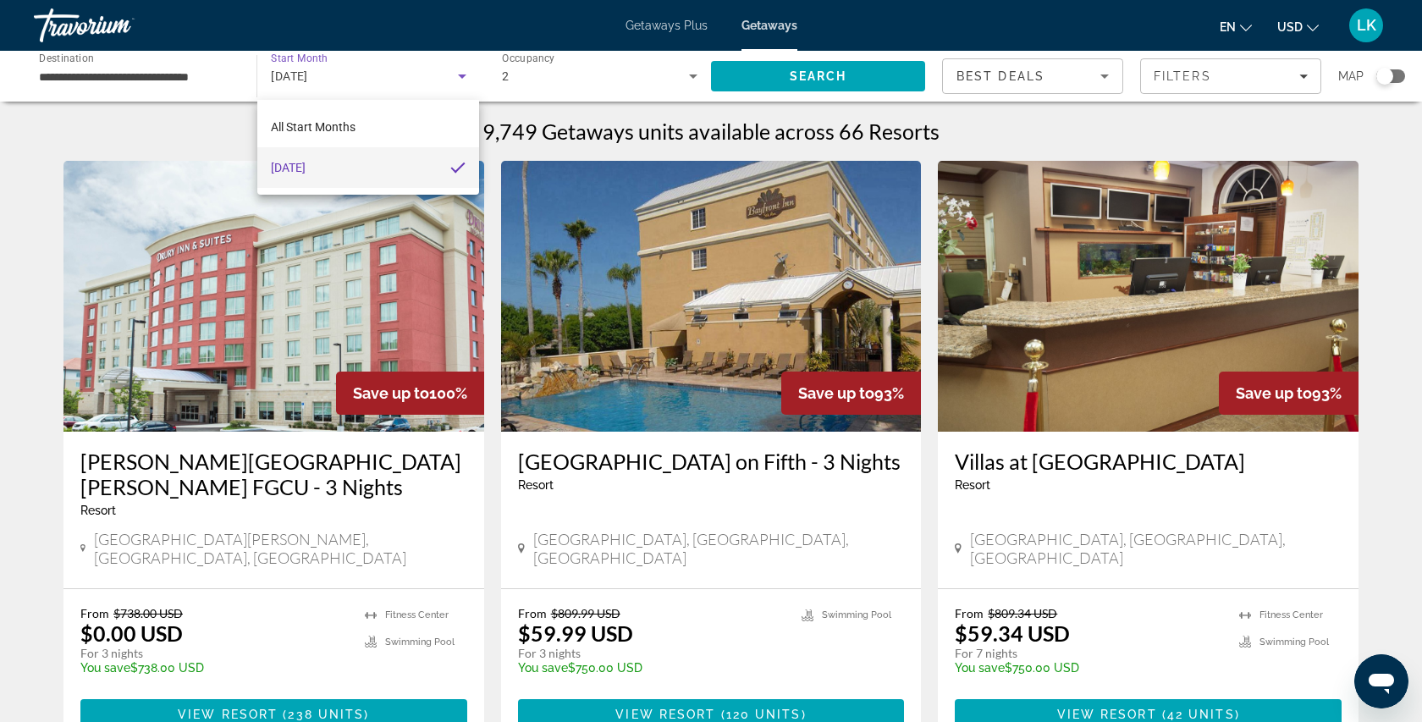
click at [365, 178] on mat-option "[DATE]" at bounding box center [368, 167] width 222 height 41
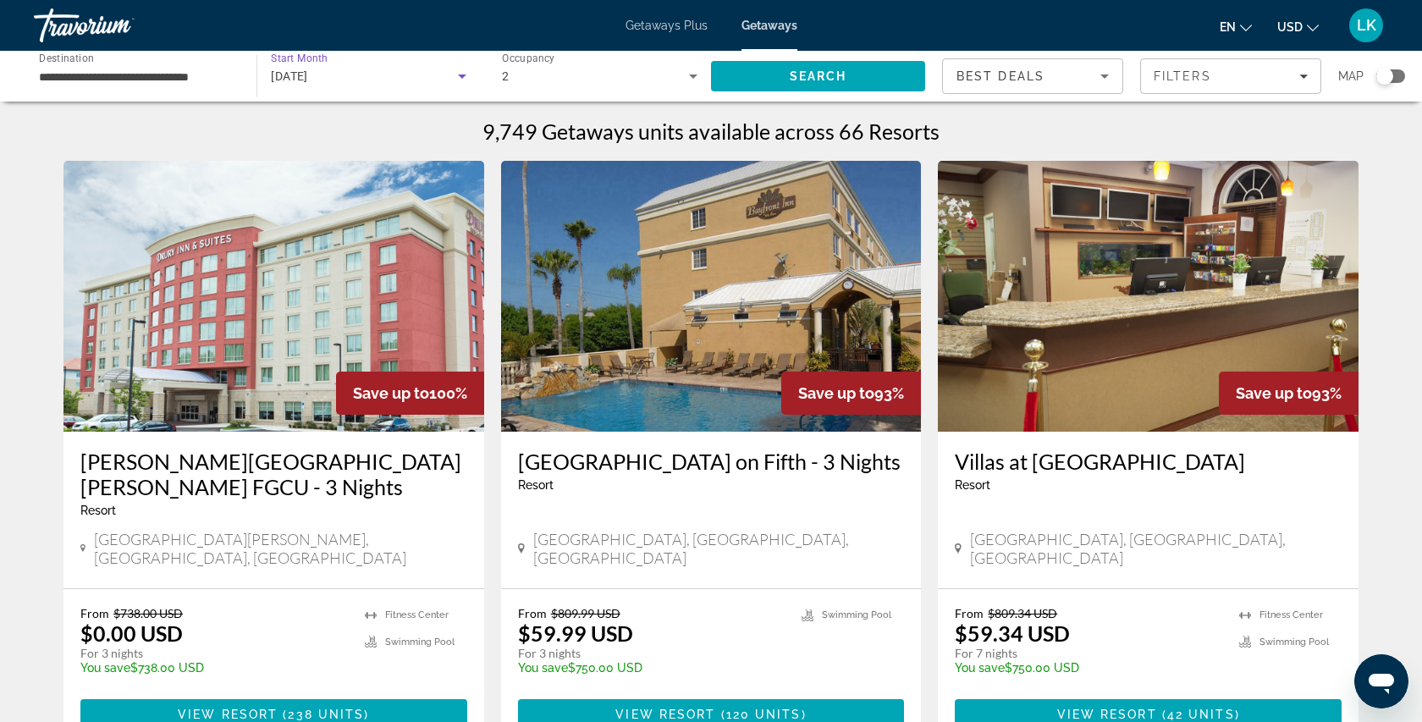
click at [363, 78] on div "[DATE]" at bounding box center [364, 76] width 186 height 20
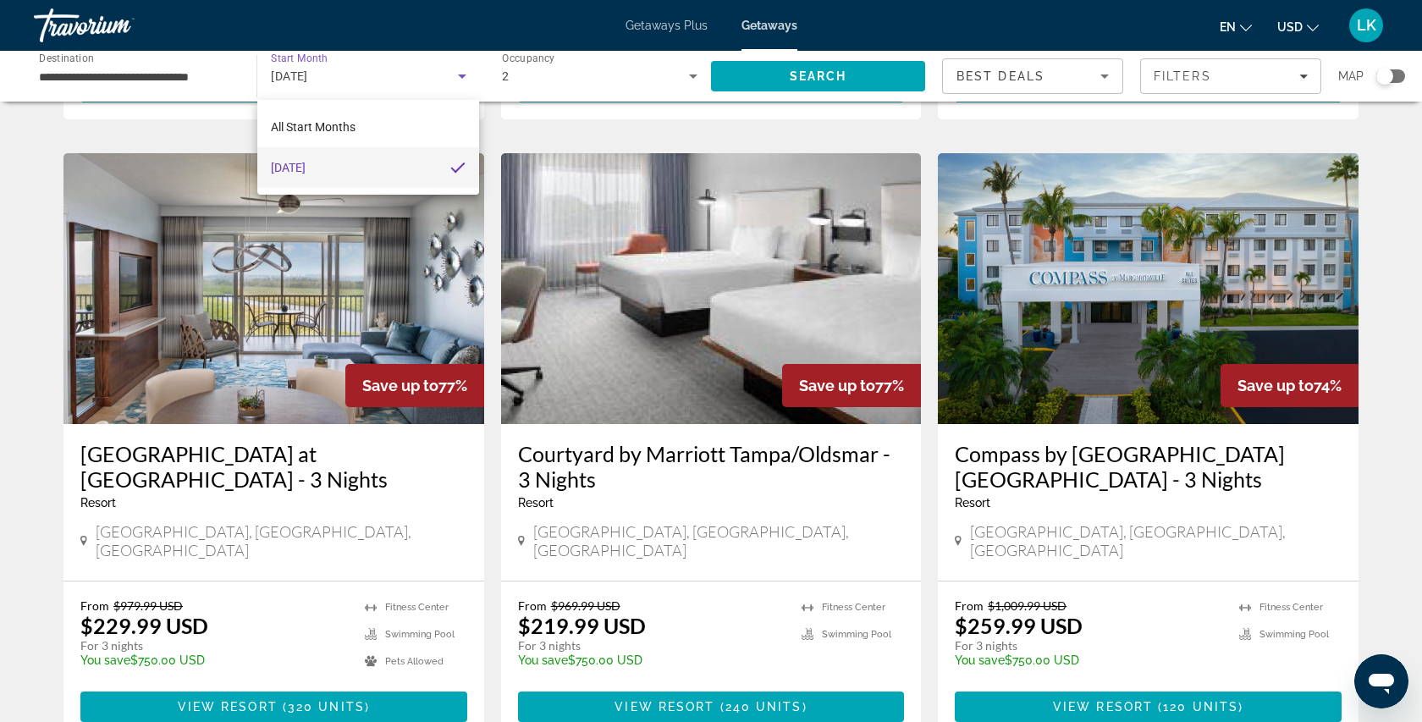
scroll to position [2117, 0]
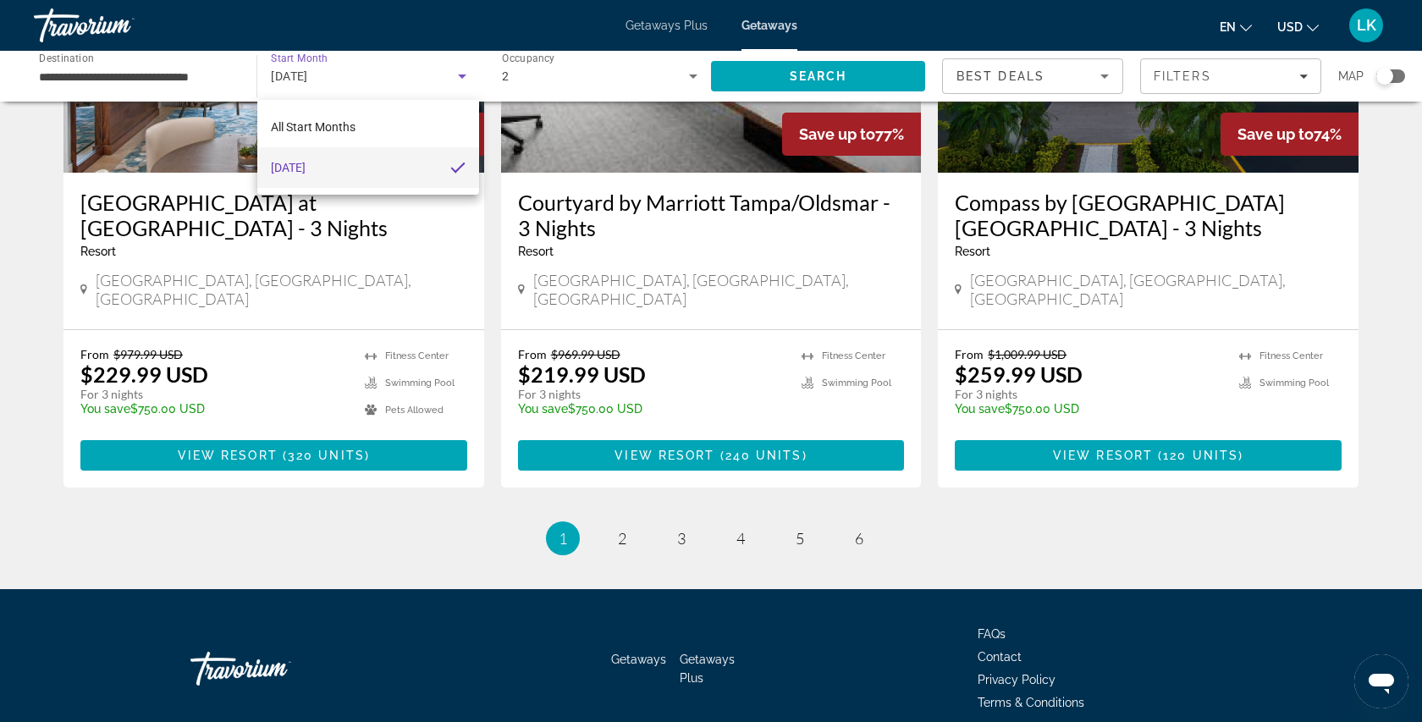
click at [624, 470] on div at bounding box center [711, 361] width 1422 height 722
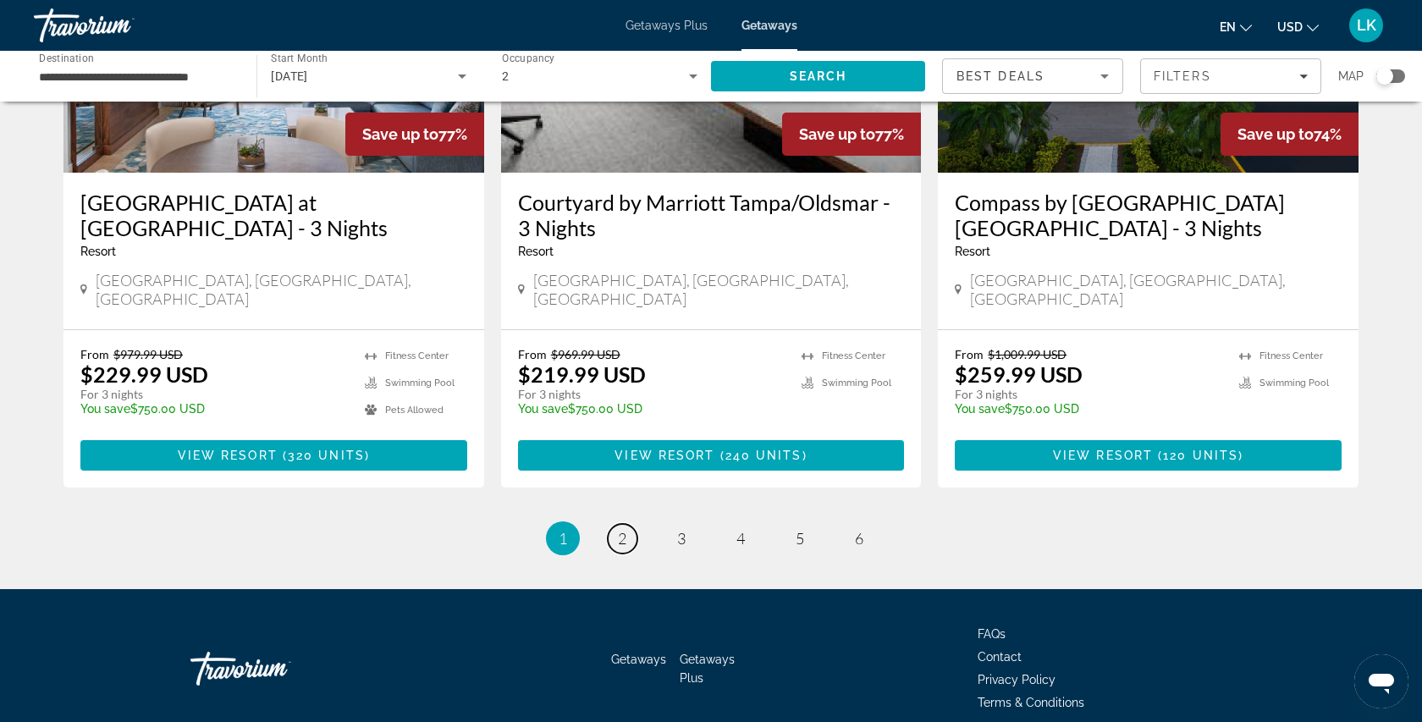
click at [624, 529] on span "2" at bounding box center [622, 538] width 8 height 19
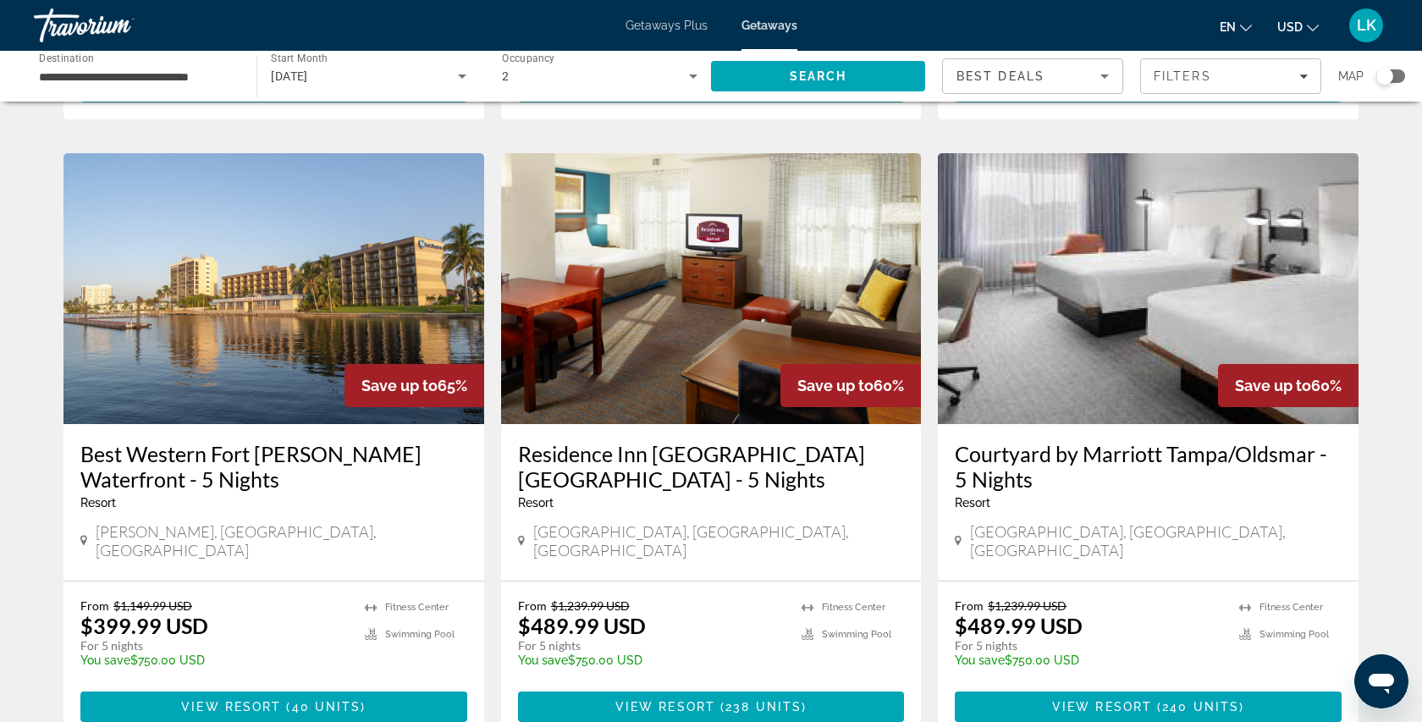
scroll to position [2118, 0]
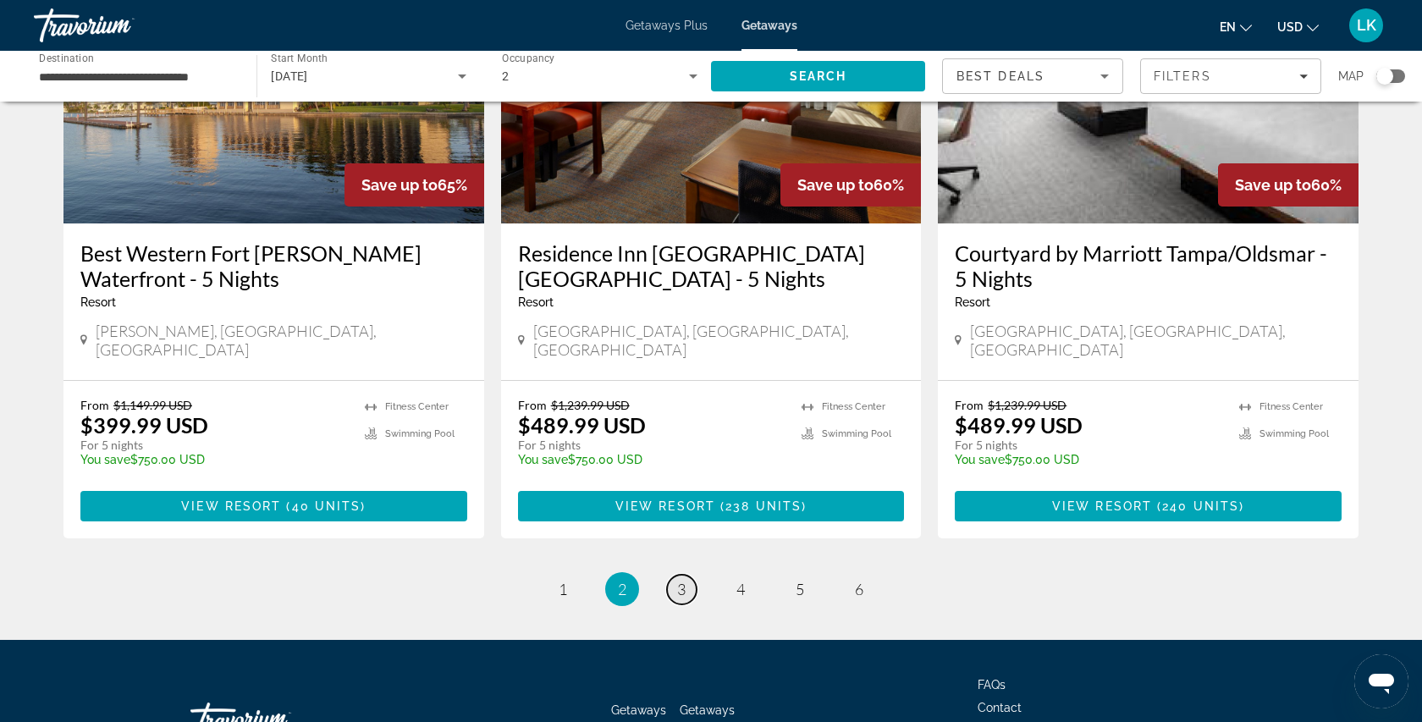
click at [681, 580] on span "3" at bounding box center [681, 589] width 8 height 19
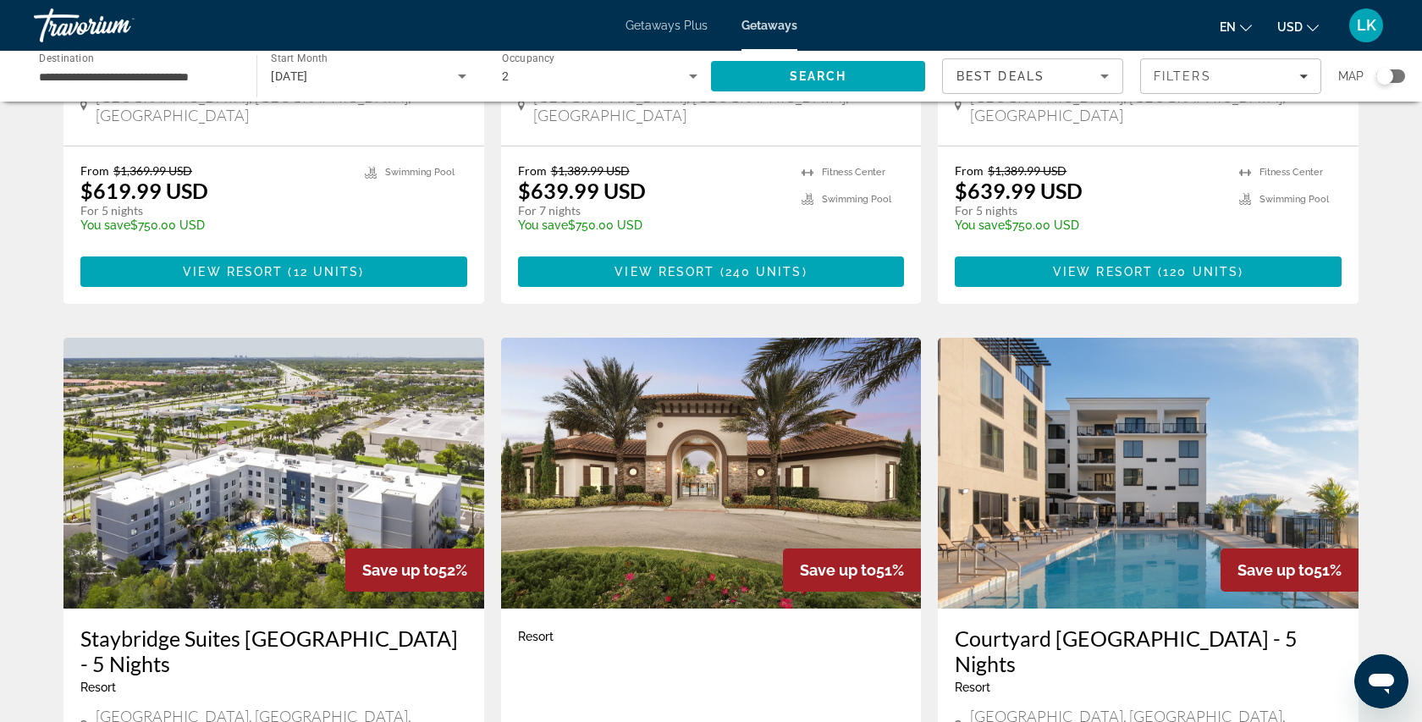
scroll to position [1887, 0]
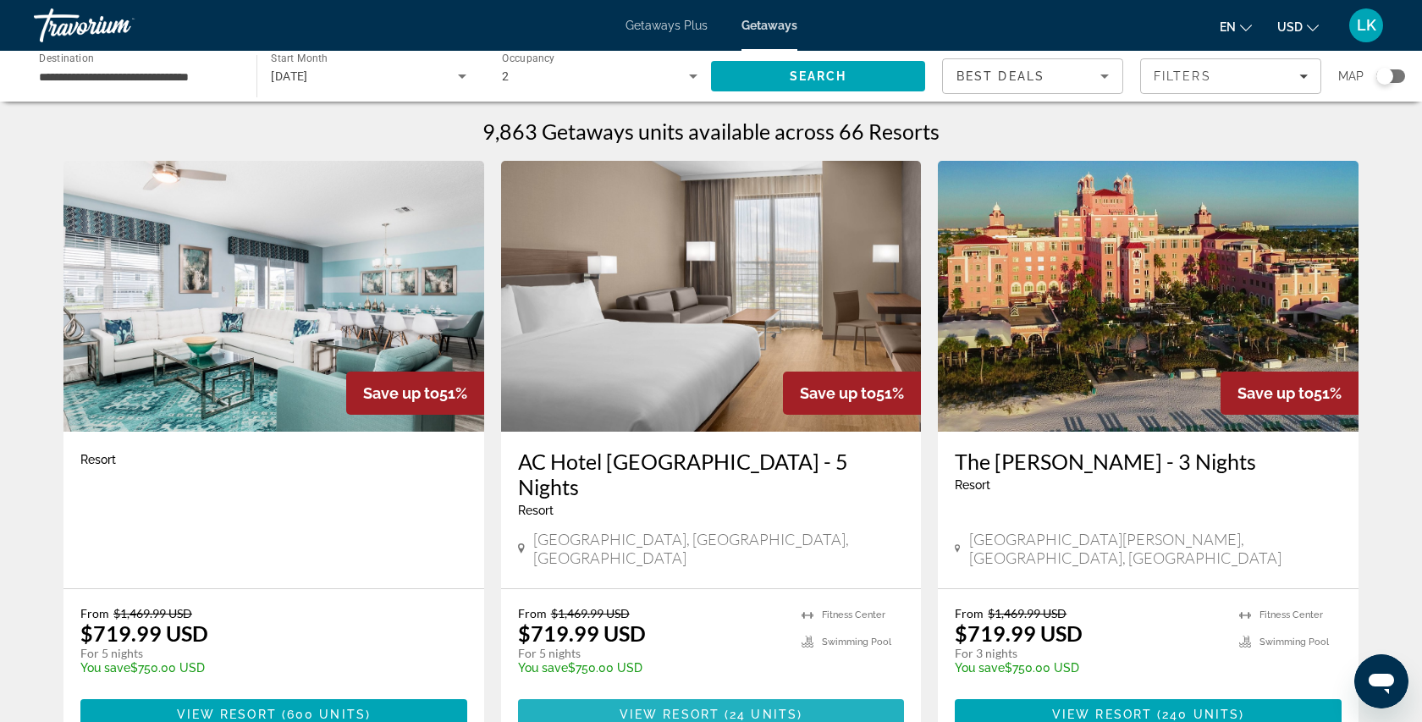
click at [768, 707] on span "24 units" at bounding box center [763, 714] width 68 height 14
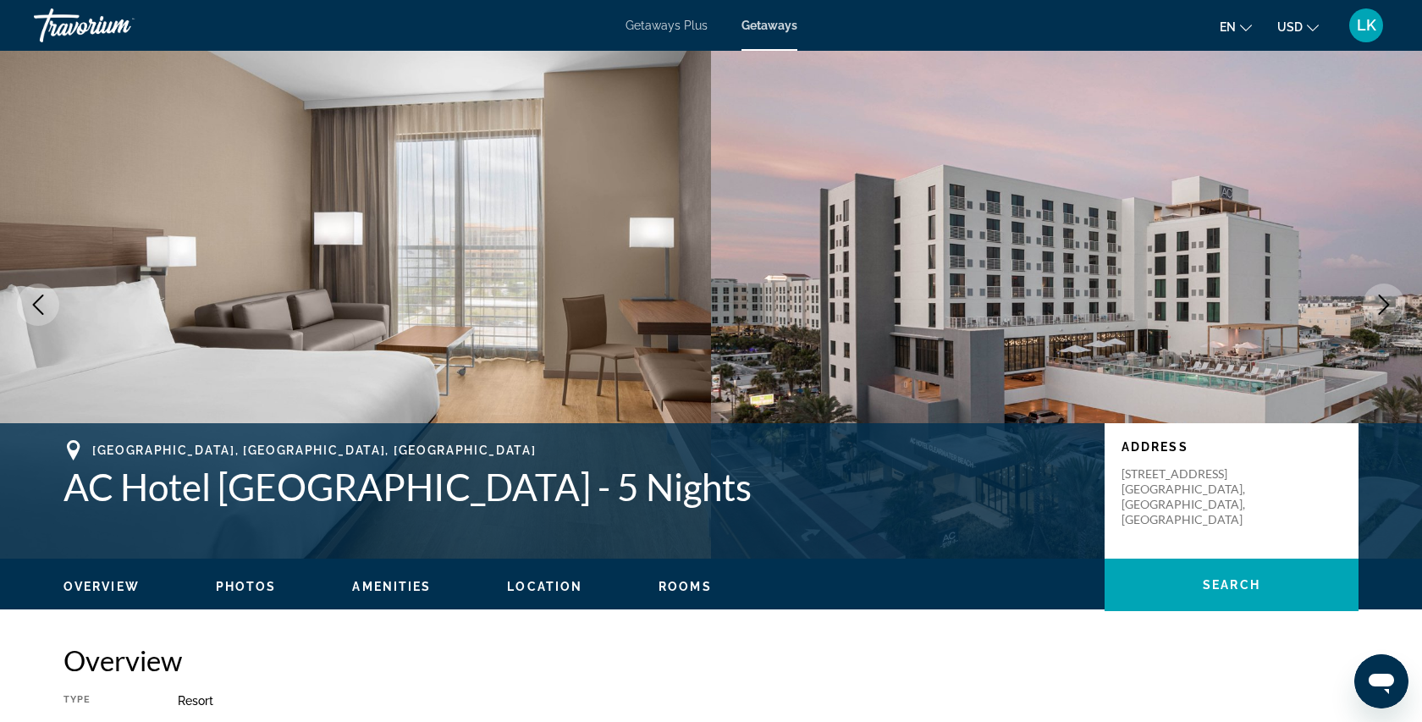
click at [1382, 314] on icon "Next image" at bounding box center [1383, 304] width 20 height 20
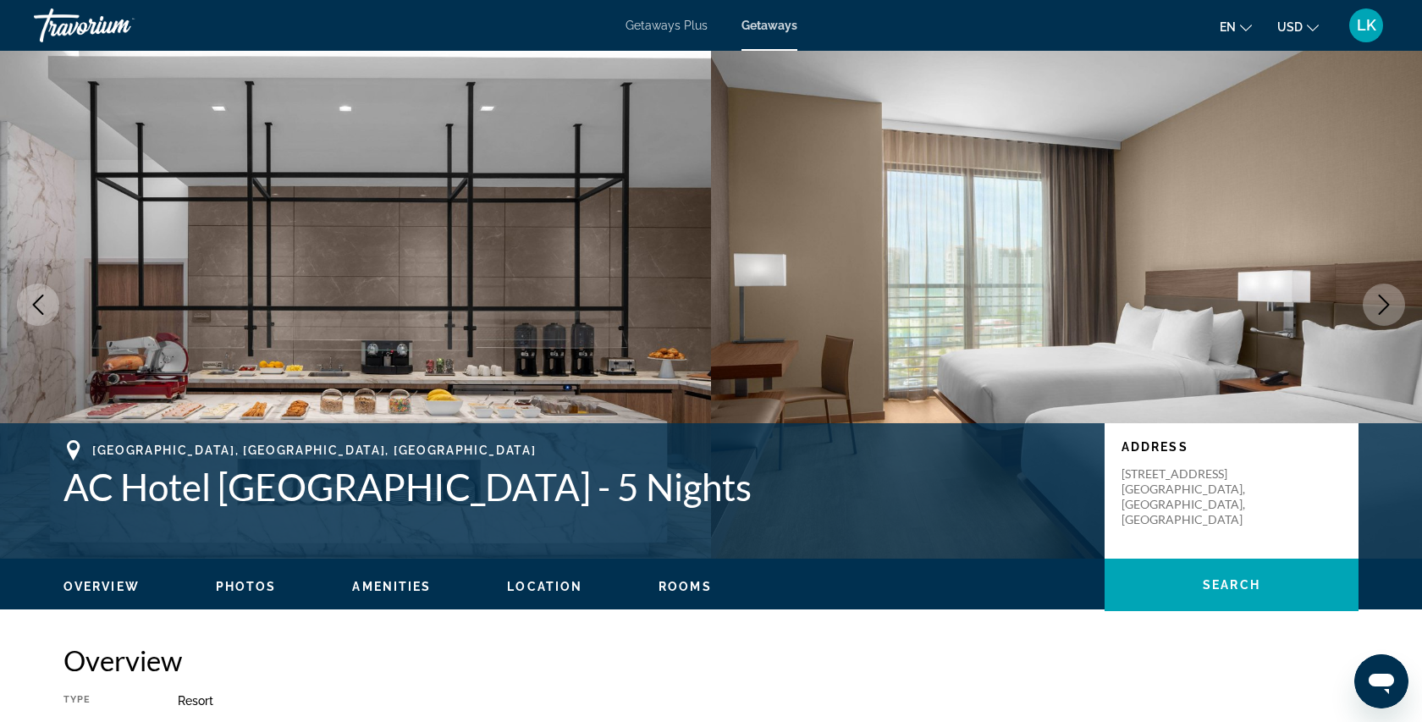
click at [1382, 314] on icon "Next image" at bounding box center [1383, 304] width 20 height 20
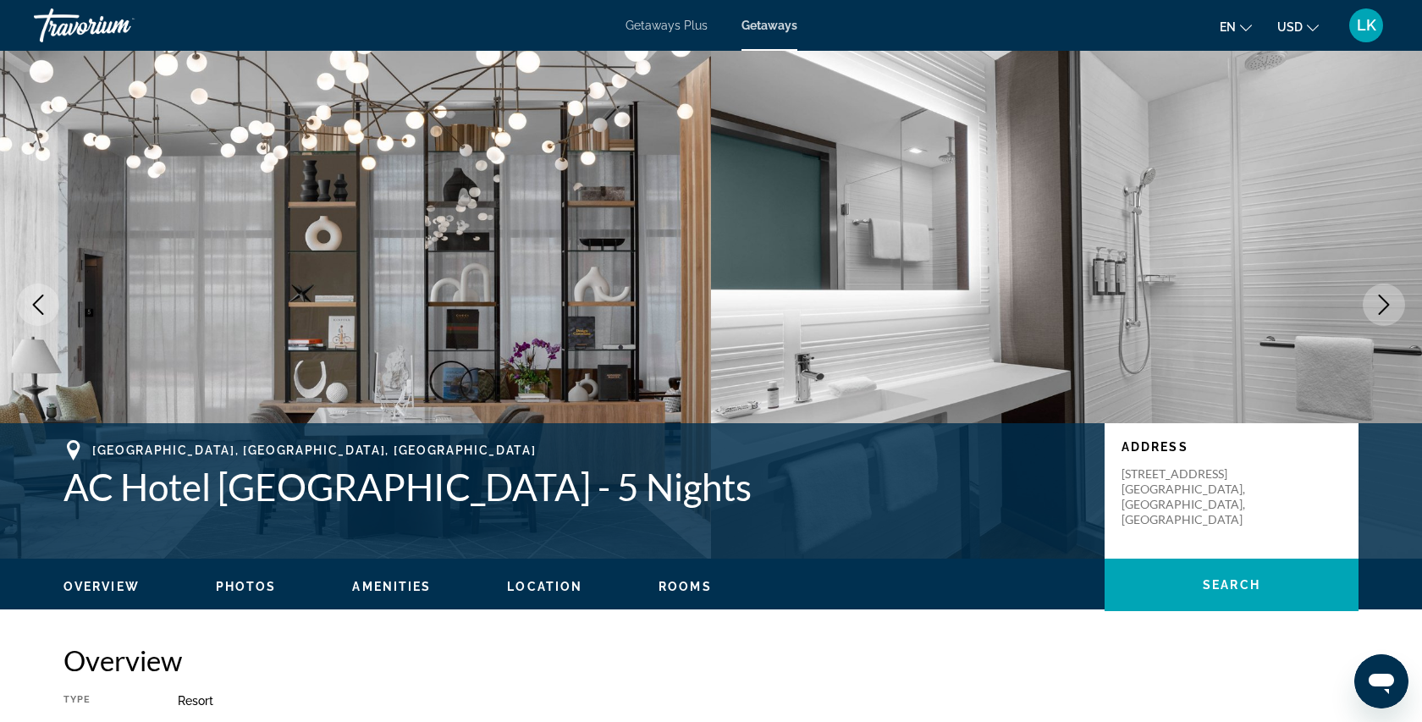
click at [1383, 315] on button "Next image" at bounding box center [1383, 304] width 42 height 42
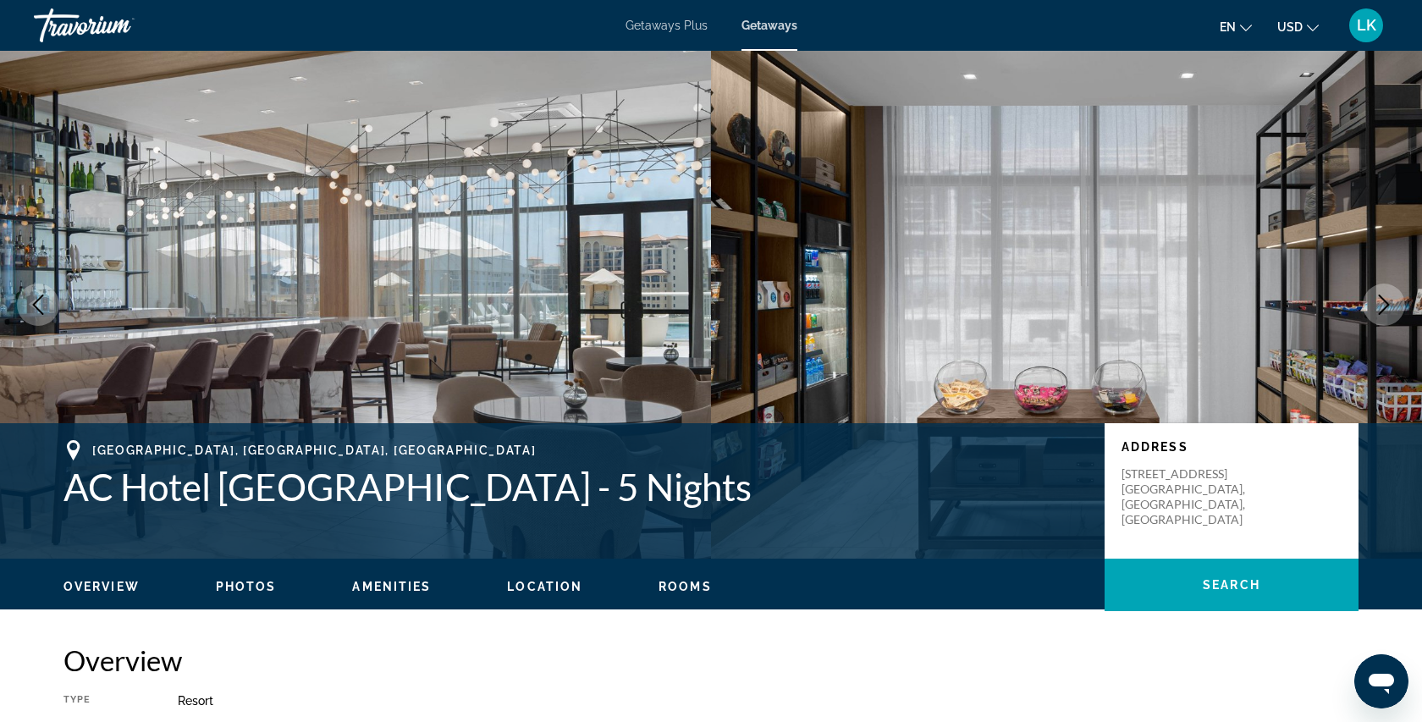
click at [1384, 316] on button "Next image" at bounding box center [1383, 304] width 42 height 42
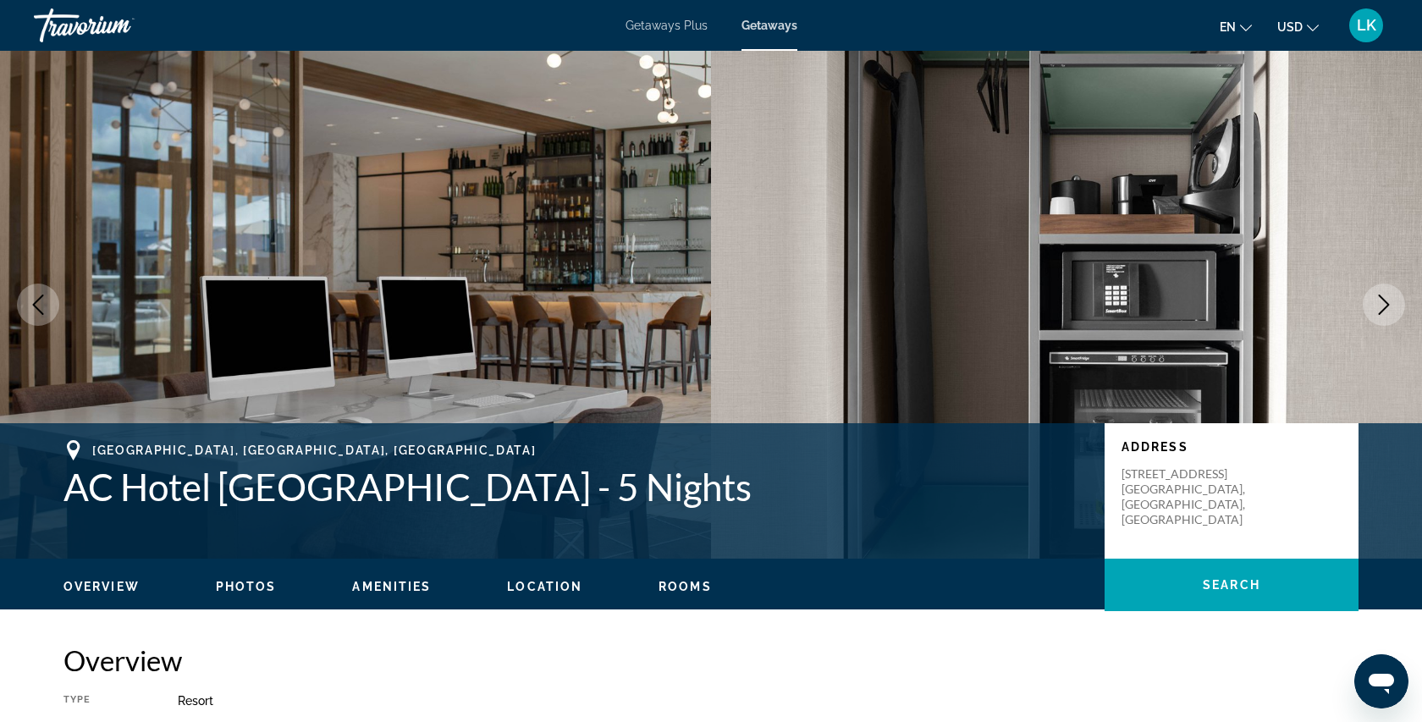
click at [1385, 316] on button "Next image" at bounding box center [1383, 304] width 42 height 42
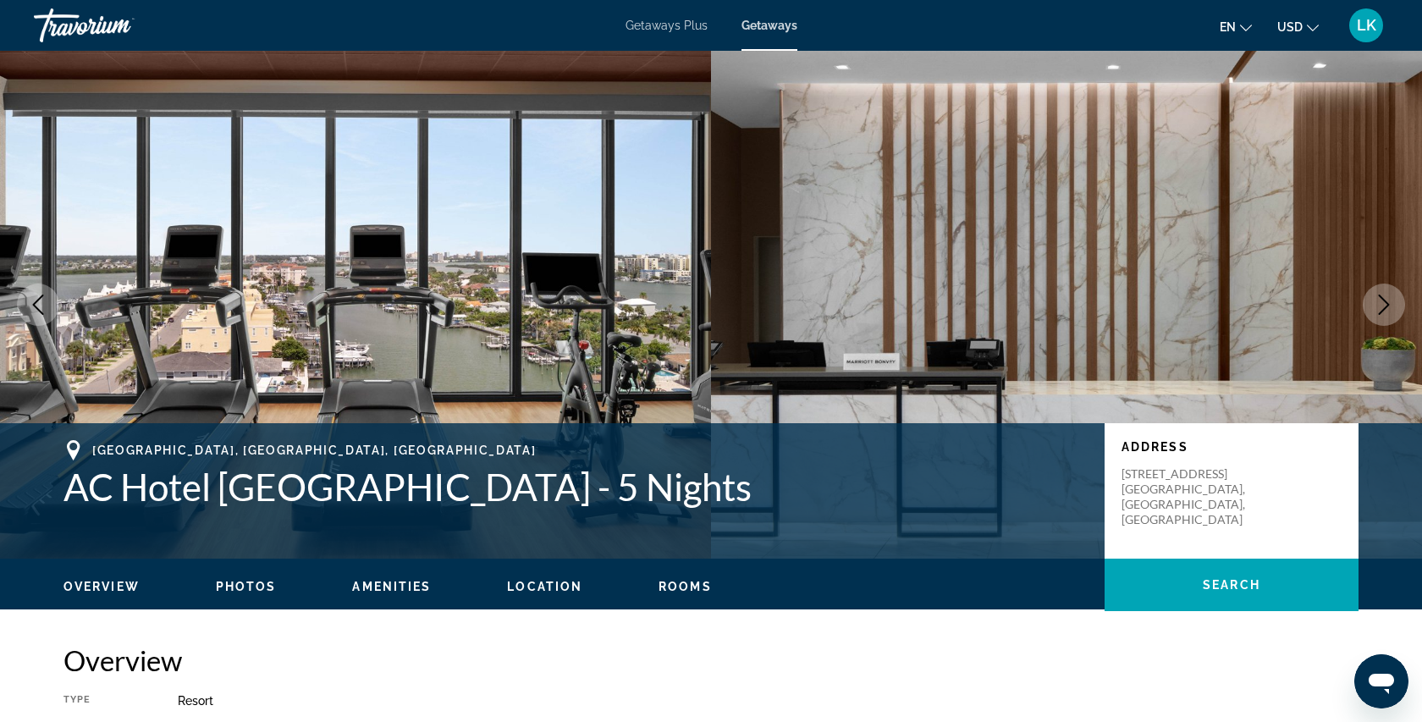
click at [1389, 319] on button "Next image" at bounding box center [1383, 304] width 42 height 42
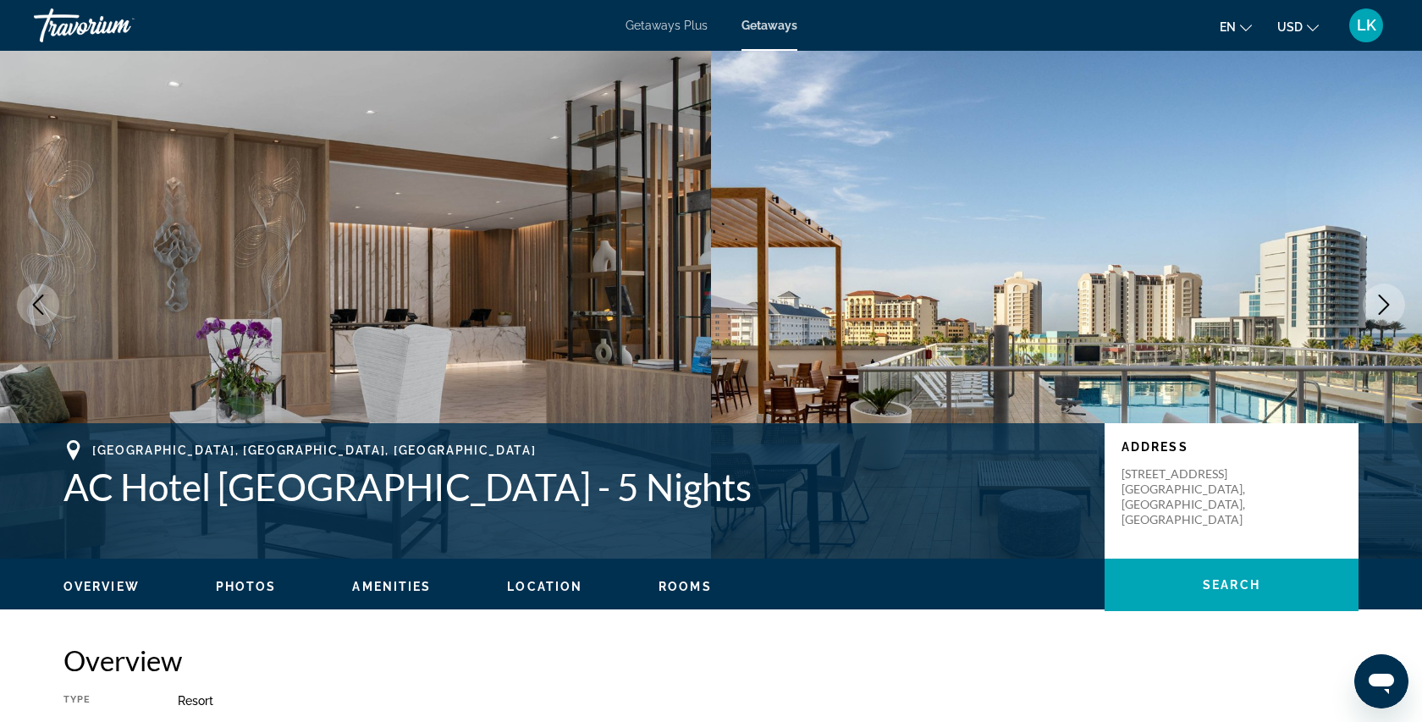
click at [1390, 319] on button "Next image" at bounding box center [1383, 304] width 42 height 42
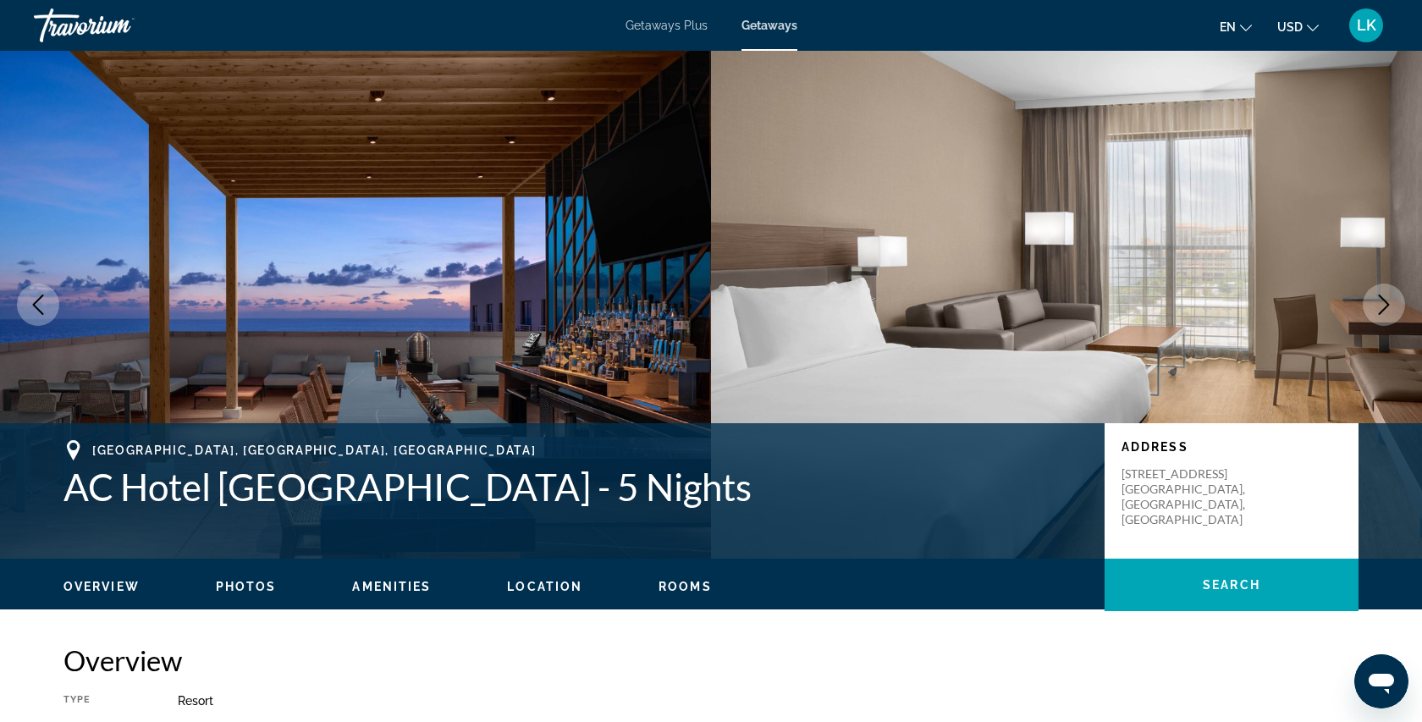
click at [1392, 319] on button "Next image" at bounding box center [1383, 304] width 42 height 42
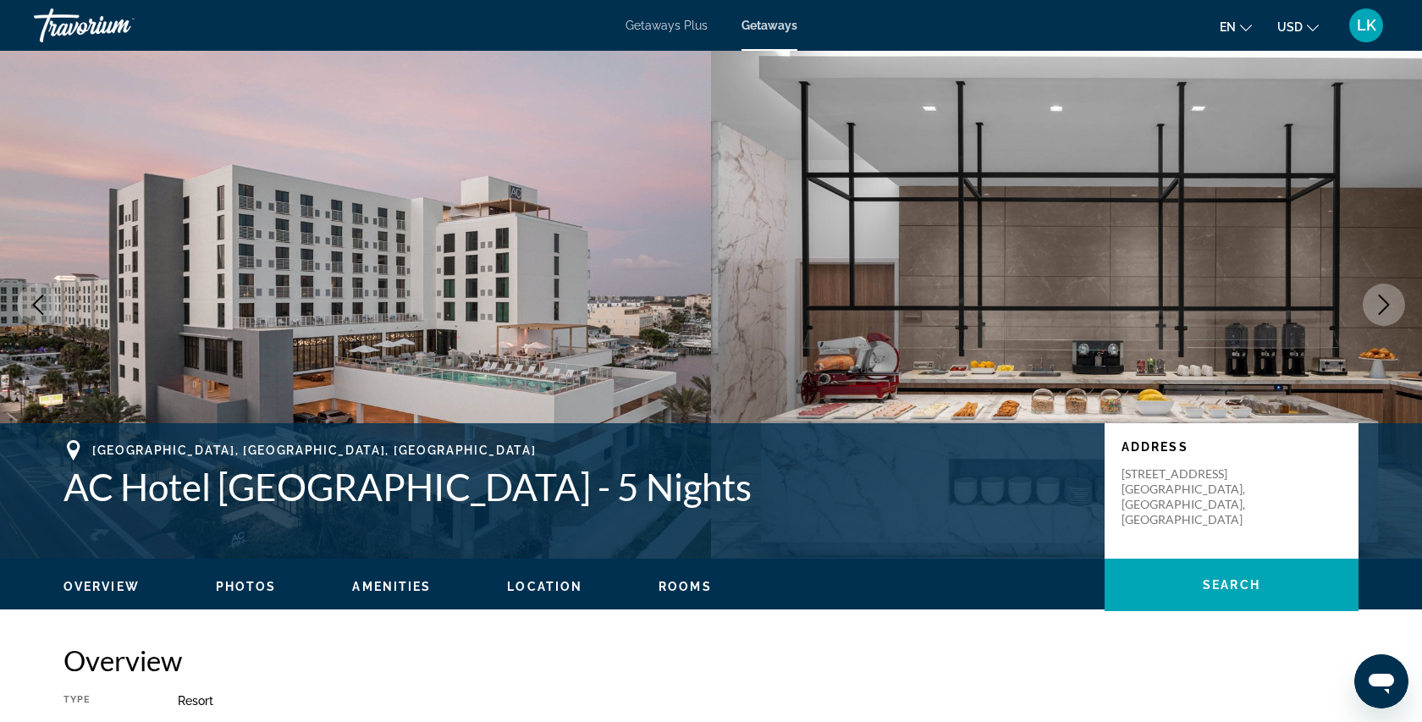
click at [1392, 319] on button "Next image" at bounding box center [1383, 304] width 42 height 42
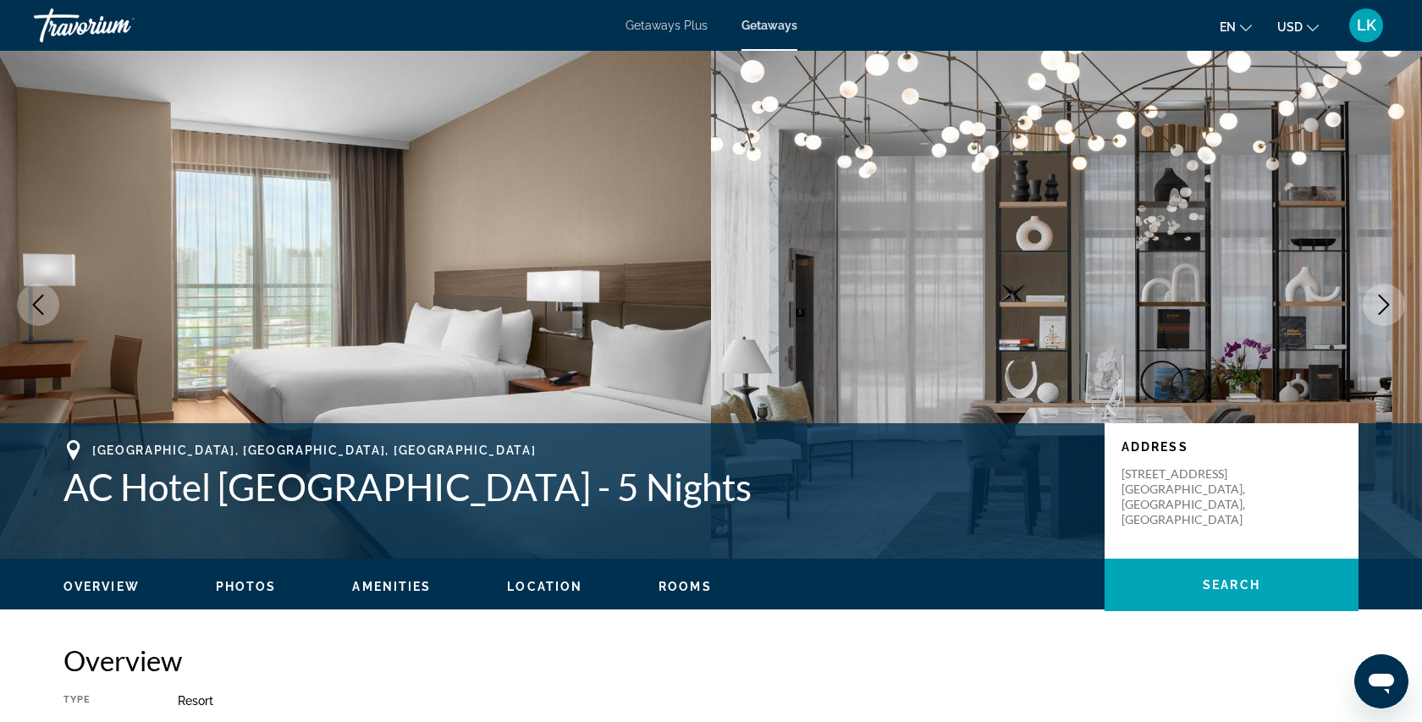
click at [1393, 319] on button "Next image" at bounding box center [1383, 304] width 42 height 42
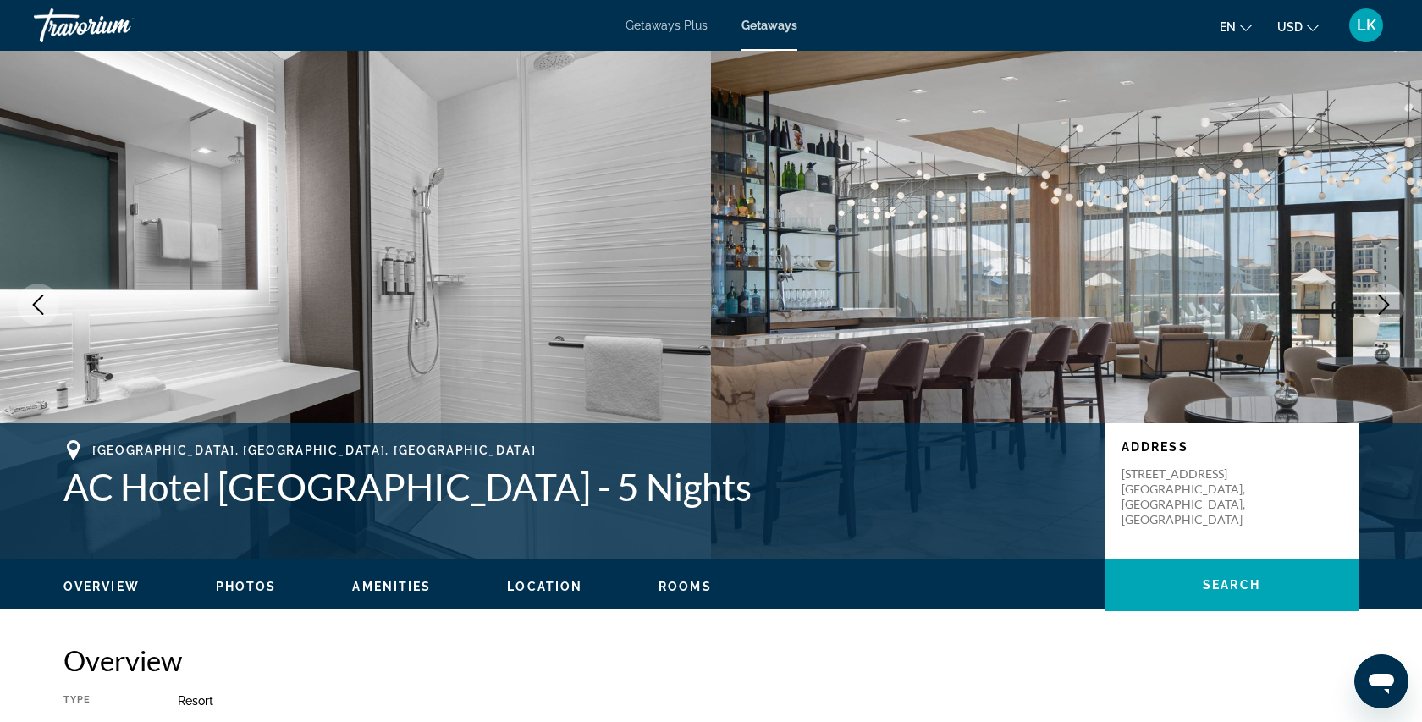
click at [1395, 320] on button "Next image" at bounding box center [1383, 304] width 42 height 42
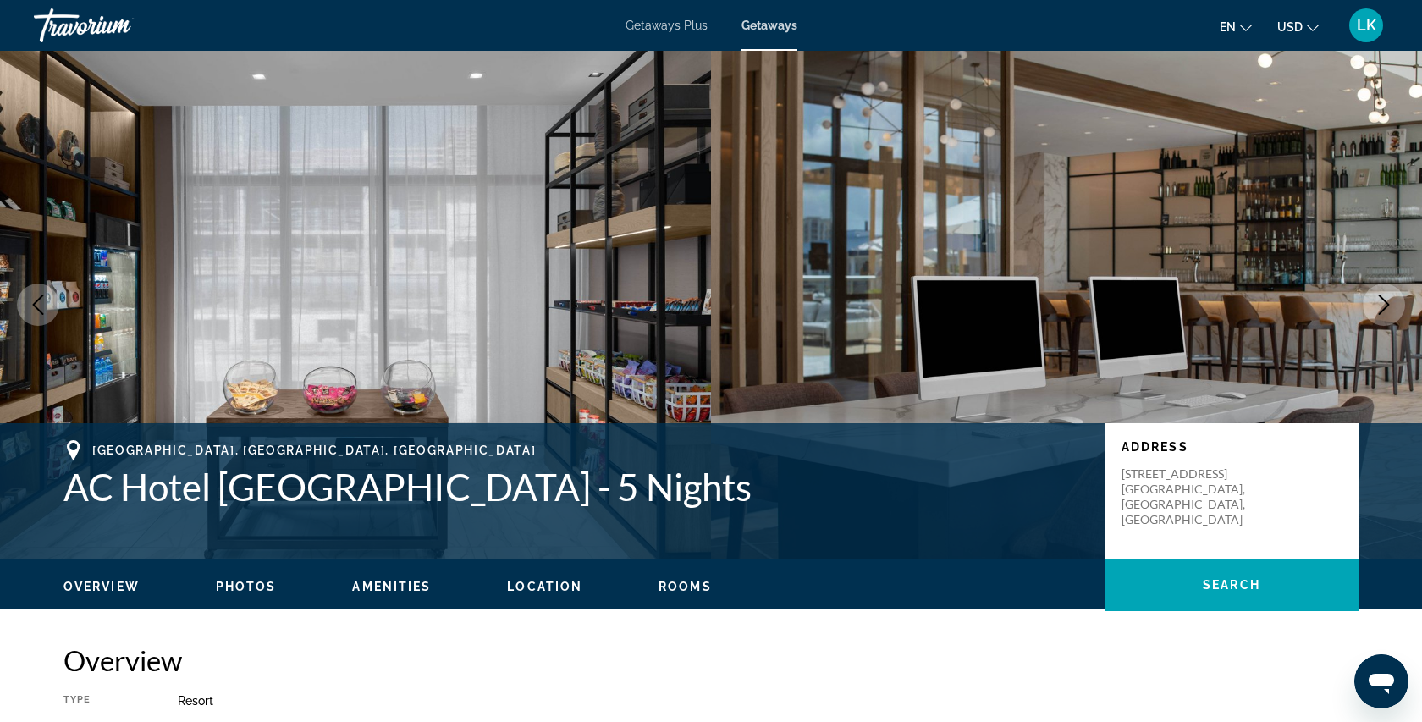
click at [1399, 322] on img "Main content" at bounding box center [1066, 305] width 711 height 508
click at [1389, 311] on icon "Next image" at bounding box center [1383, 304] width 20 height 20
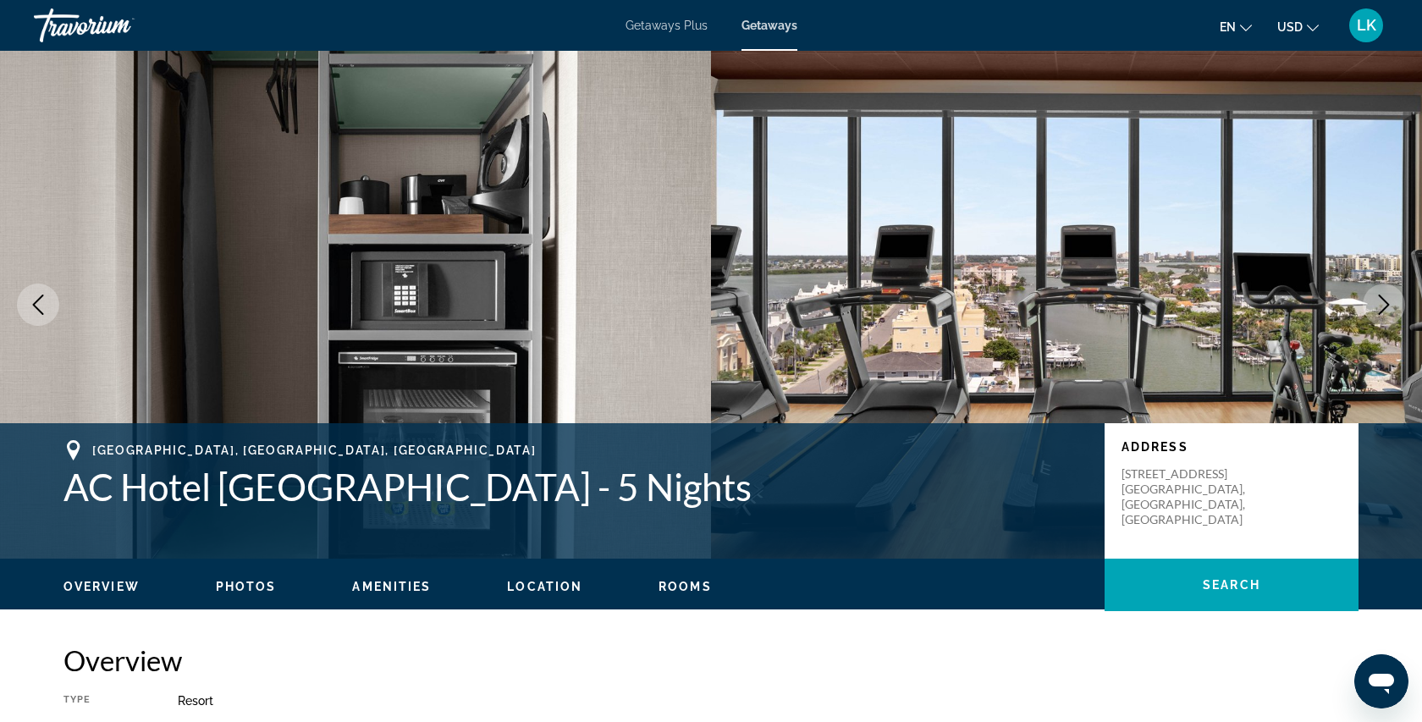
click at [1385, 311] on icon "Next image" at bounding box center [1383, 304] width 20 height 20
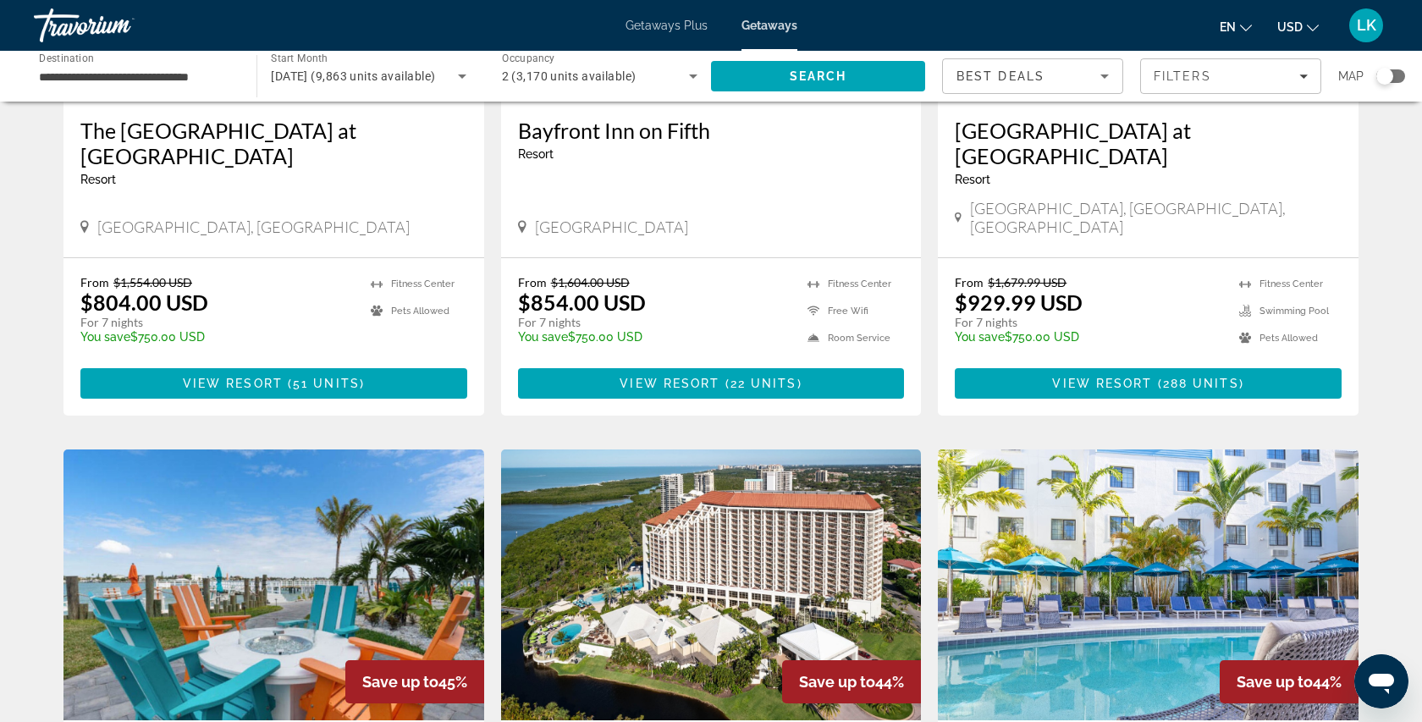
scroll to position [2067, 0]
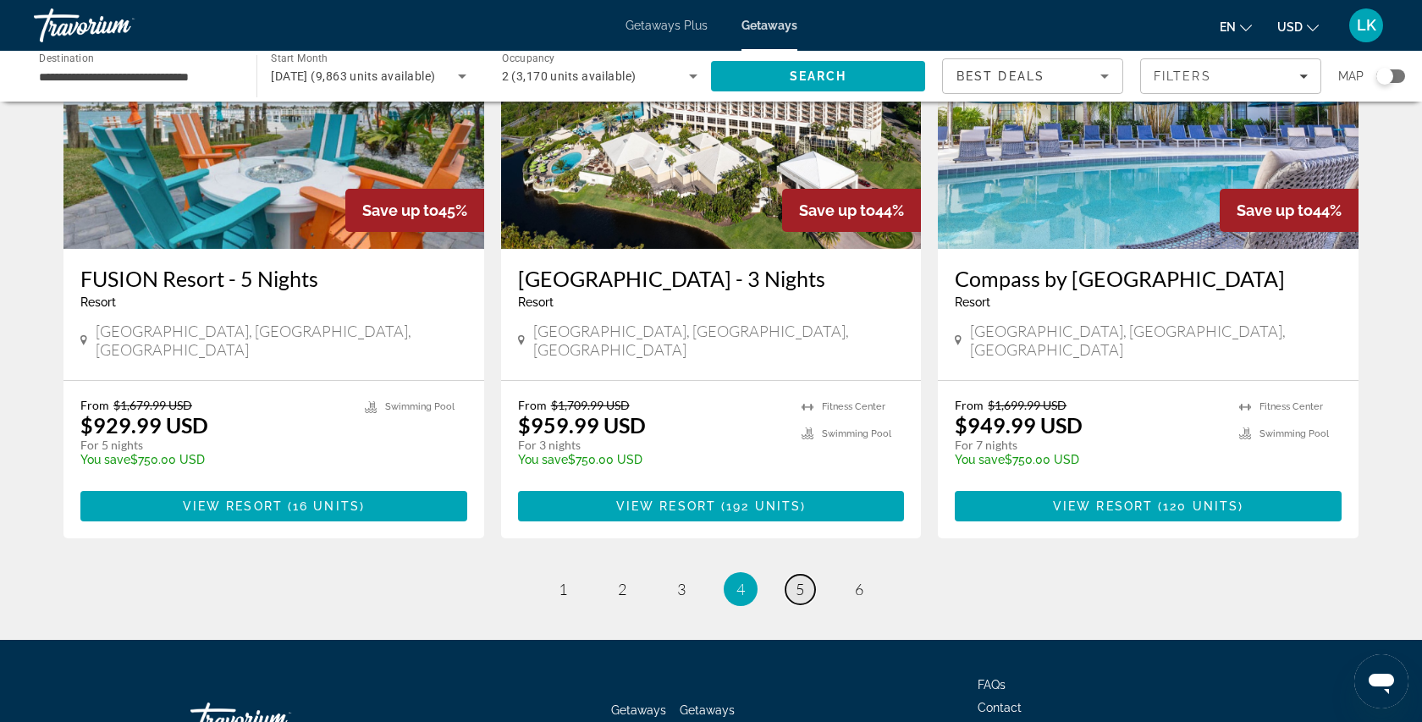
click at [802, 580] on span "5" at bounding box center [799, 589] width 8 height 19
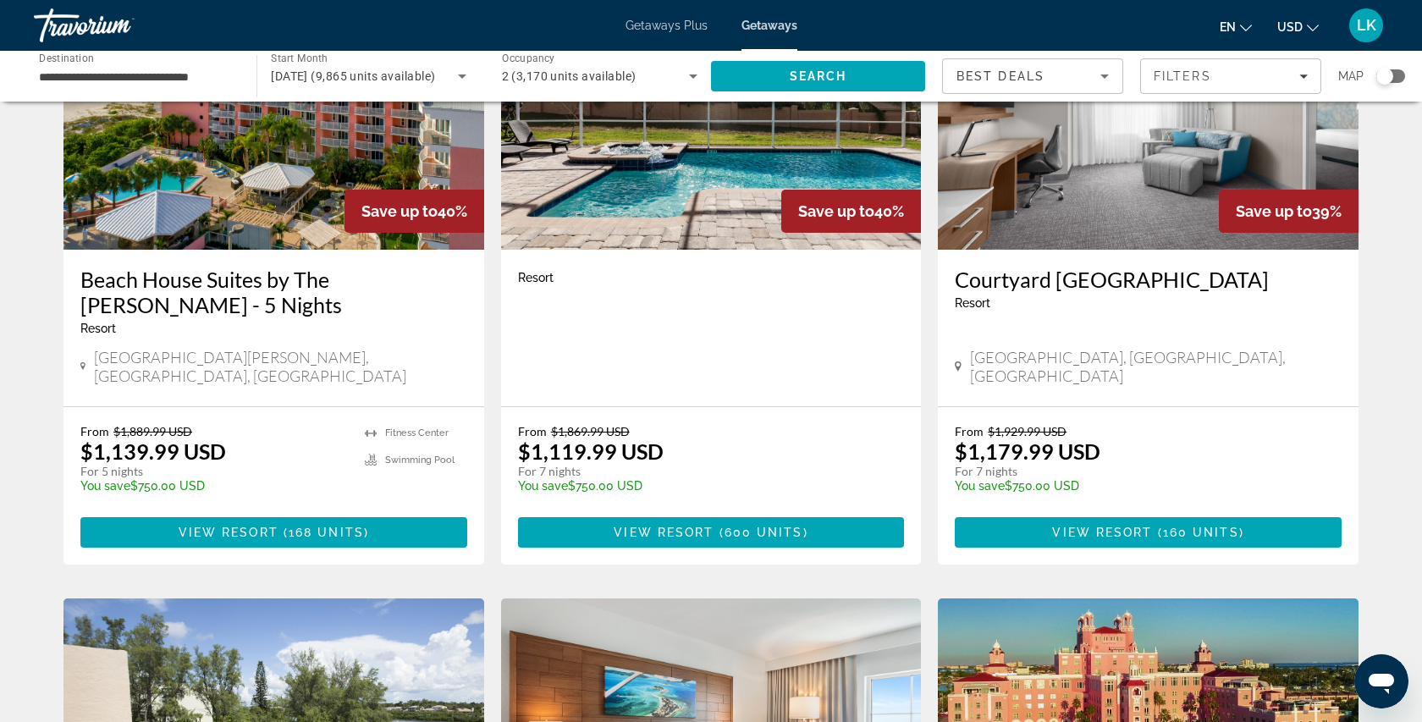
scroll to position [1128, 0]
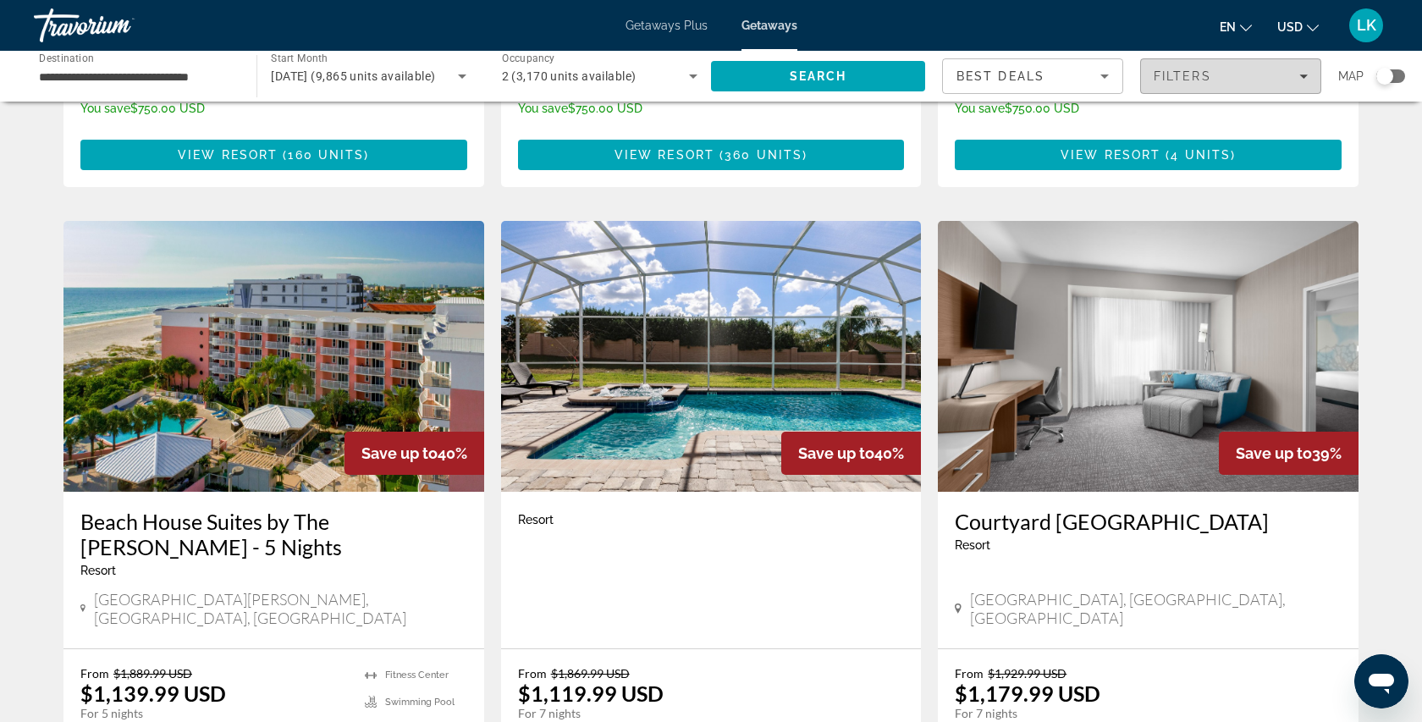
click at [1196, 73] on span "Filters" at bounding box center [1182, 76] width 58 height 14
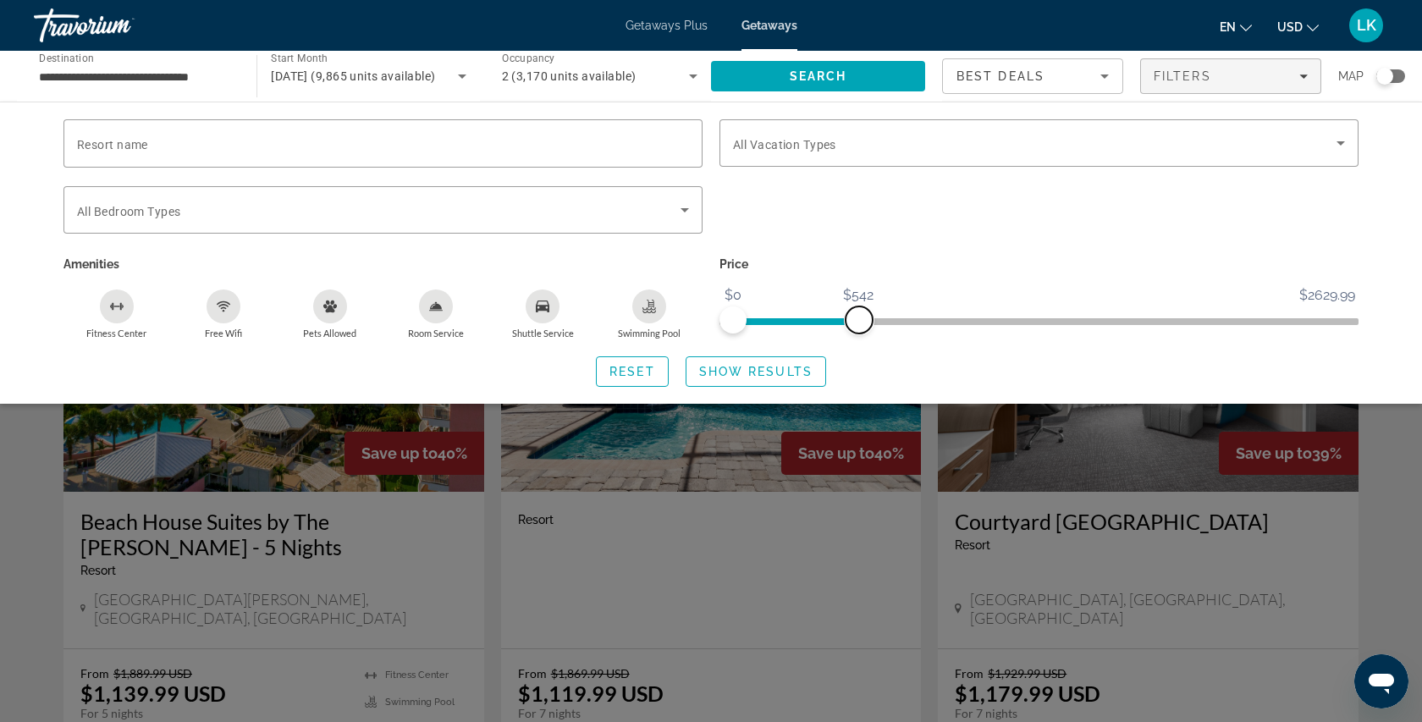
drag, startPoint x: 1339, startPoint y: 315, endPoint x: 859, endPoint y: 325, distance: 479.9
click at [859, 325] on span "ngx-slider-max" at bounding box center [858, 319] width 27 height 27
click at [854, 325] on span "ngx-slider-max" at bounding box center [853, 319] width 27 height 27
click at [796, 77] on span "Search" at bounding box center [819, 76] width 58 height 14
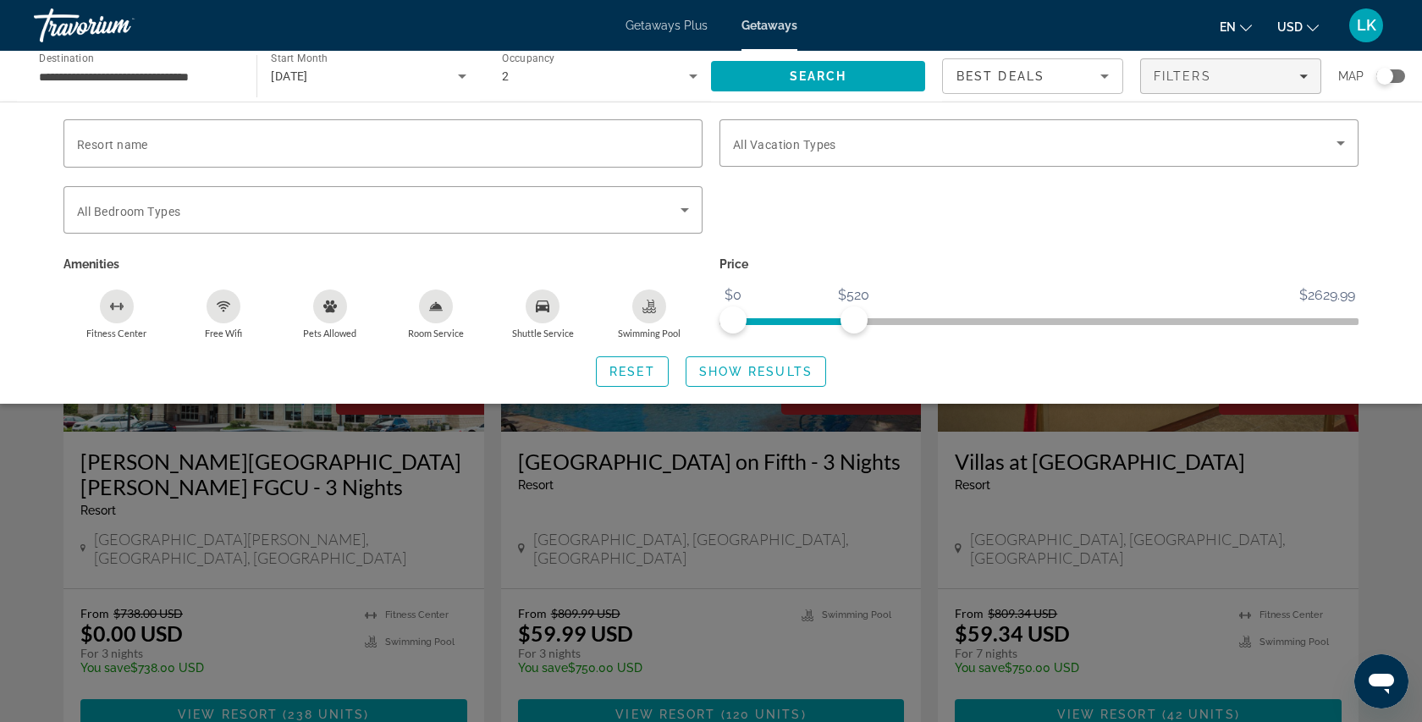
click at [843, 511] on div "Search widget" at bounding box center [711, 488] width 1422 height 468
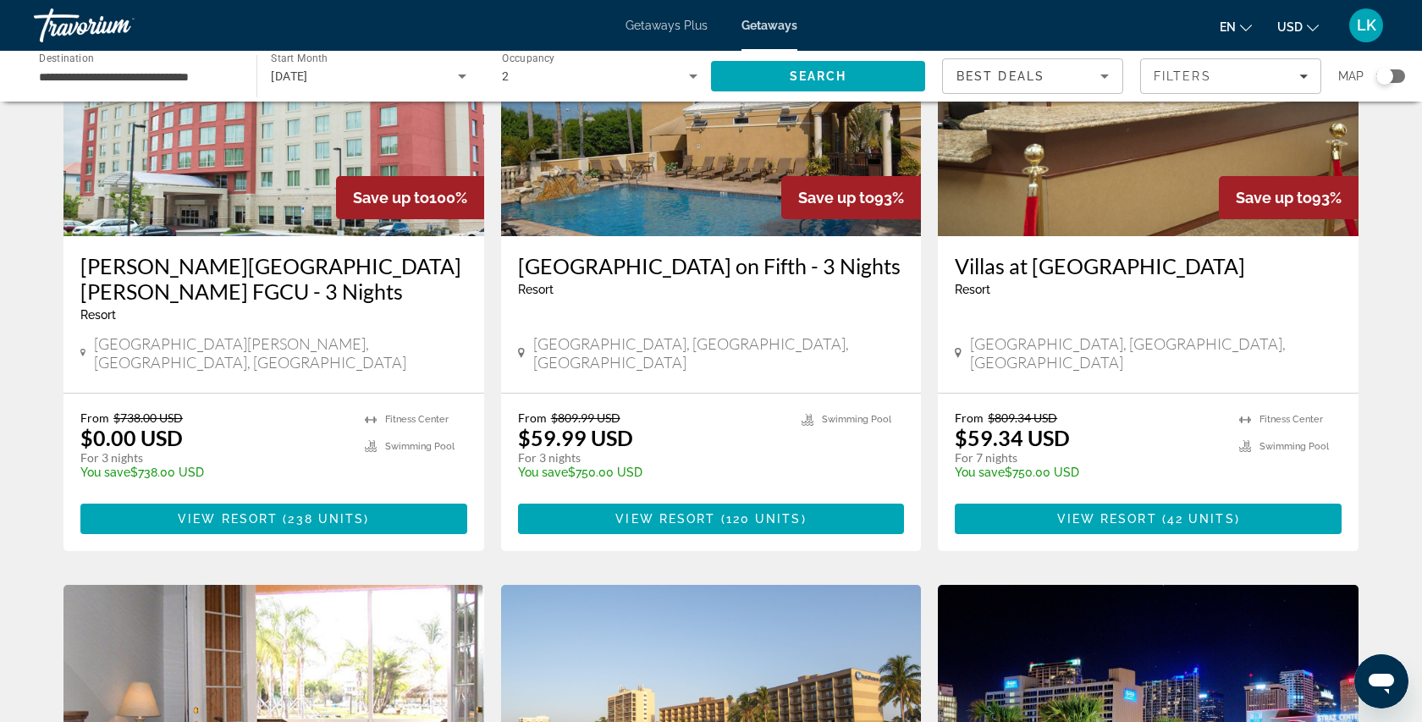
scroll to position [126, 0]
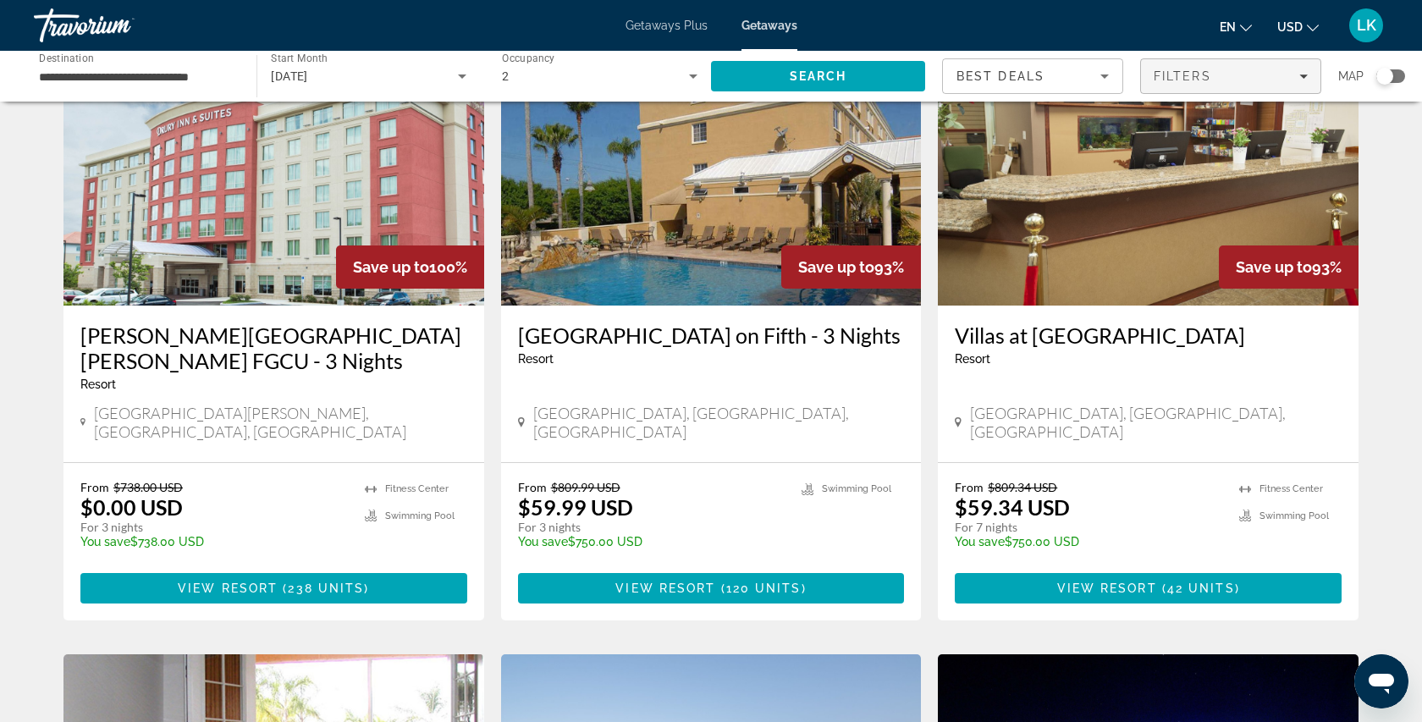
click at [1231, 85] on span "Filters" at bounding box center [1230, 76] width 179 height 41
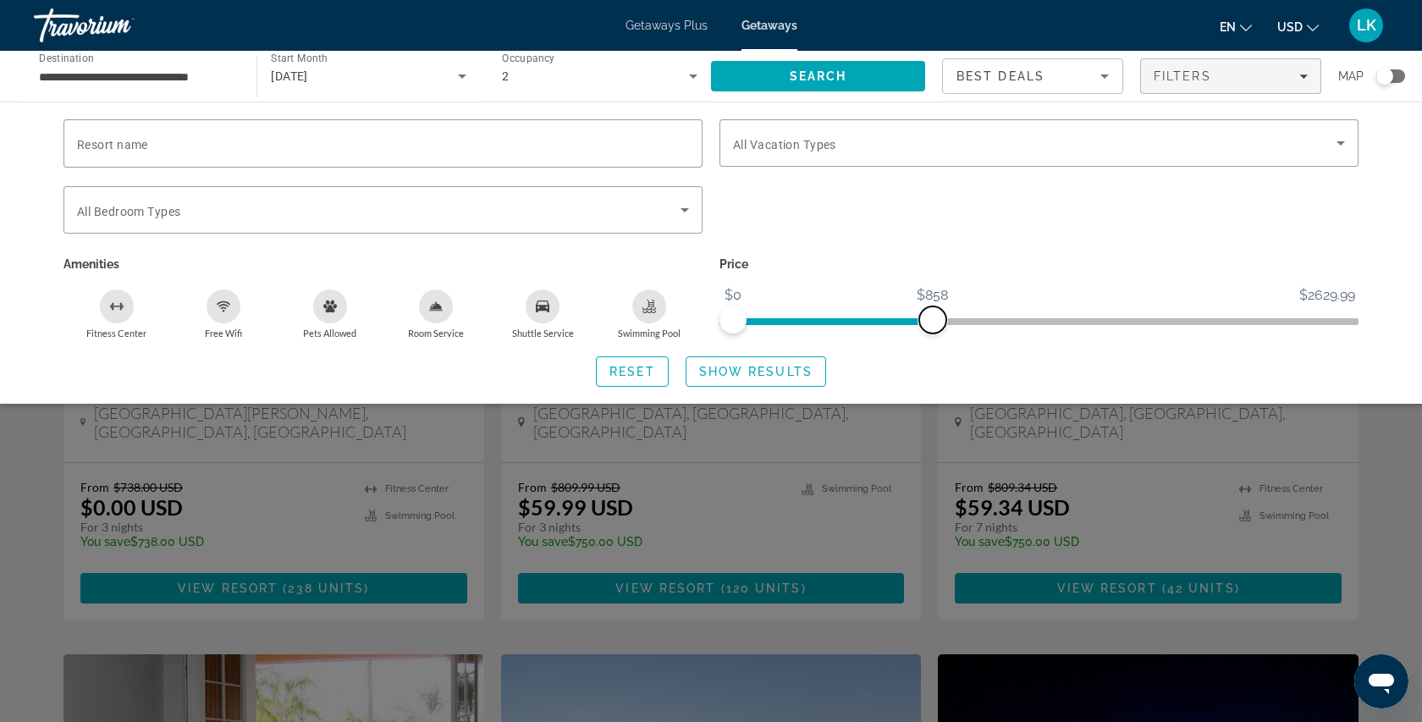
drag, startPoint x: 855, startPoint y: 311, endPoint x: 929, endPoint y: 314, distance: 74.5
click at [930, 314] on span "ngx-slider-max" at bounding box center [932, 319] width 27 height 27
click at [803, 380] on span "Search widget" at bounding box center [755, 371] width 139 height 41
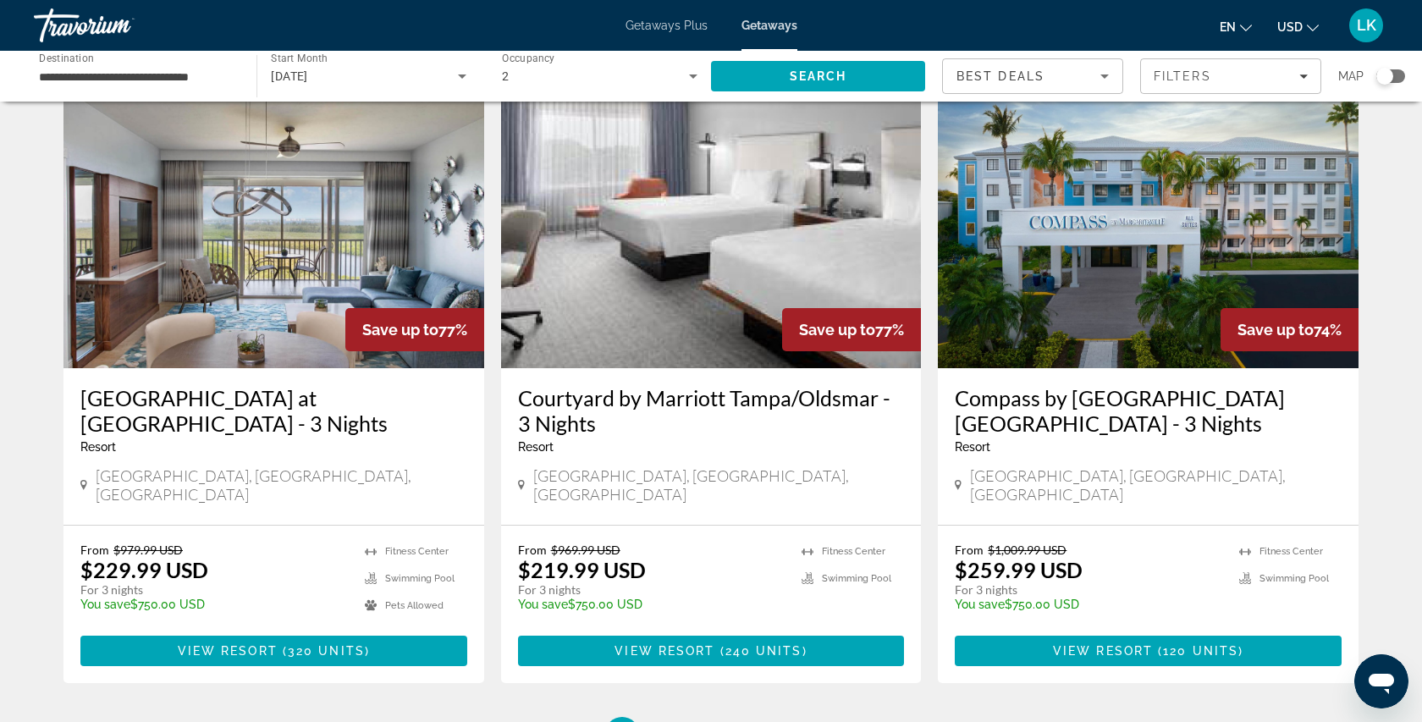
scroll to position [2117, 0]
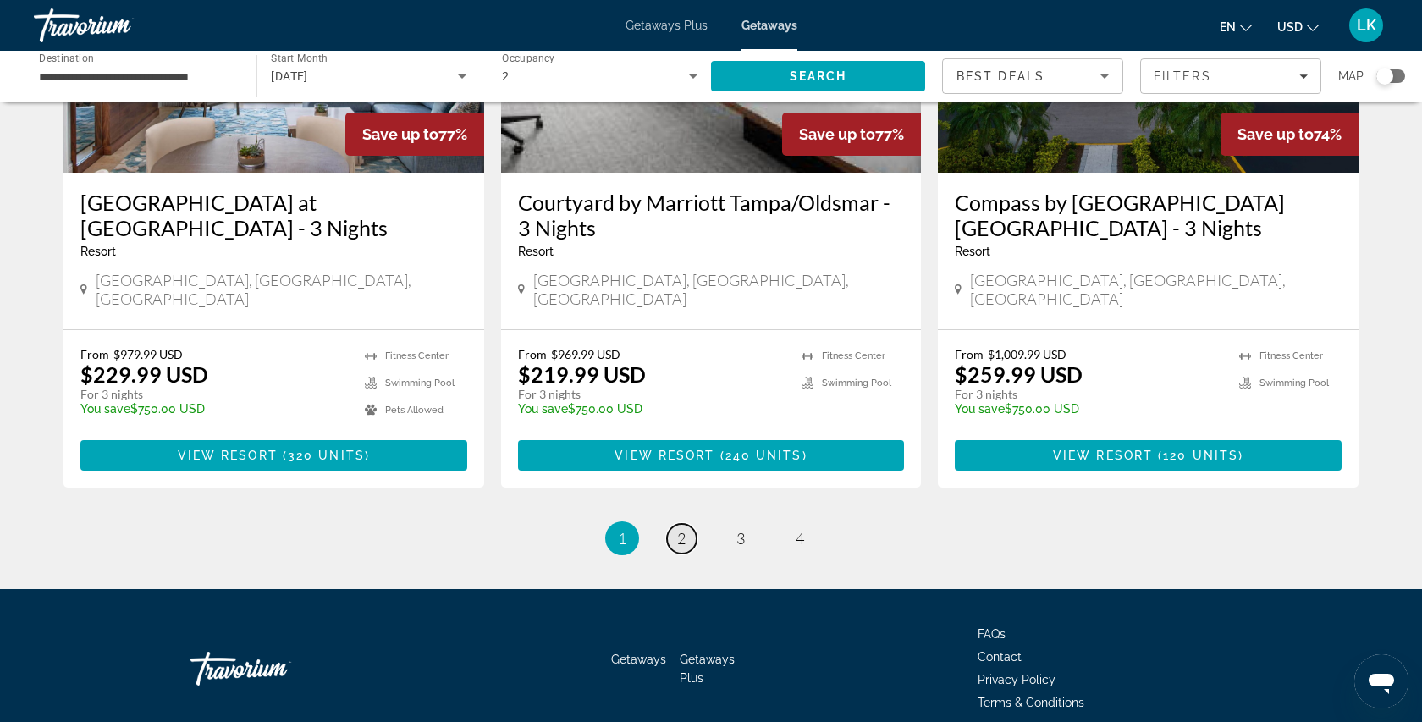
click at [685, 529] on span "2" at bounding box center [681, 538] width 8 height 19
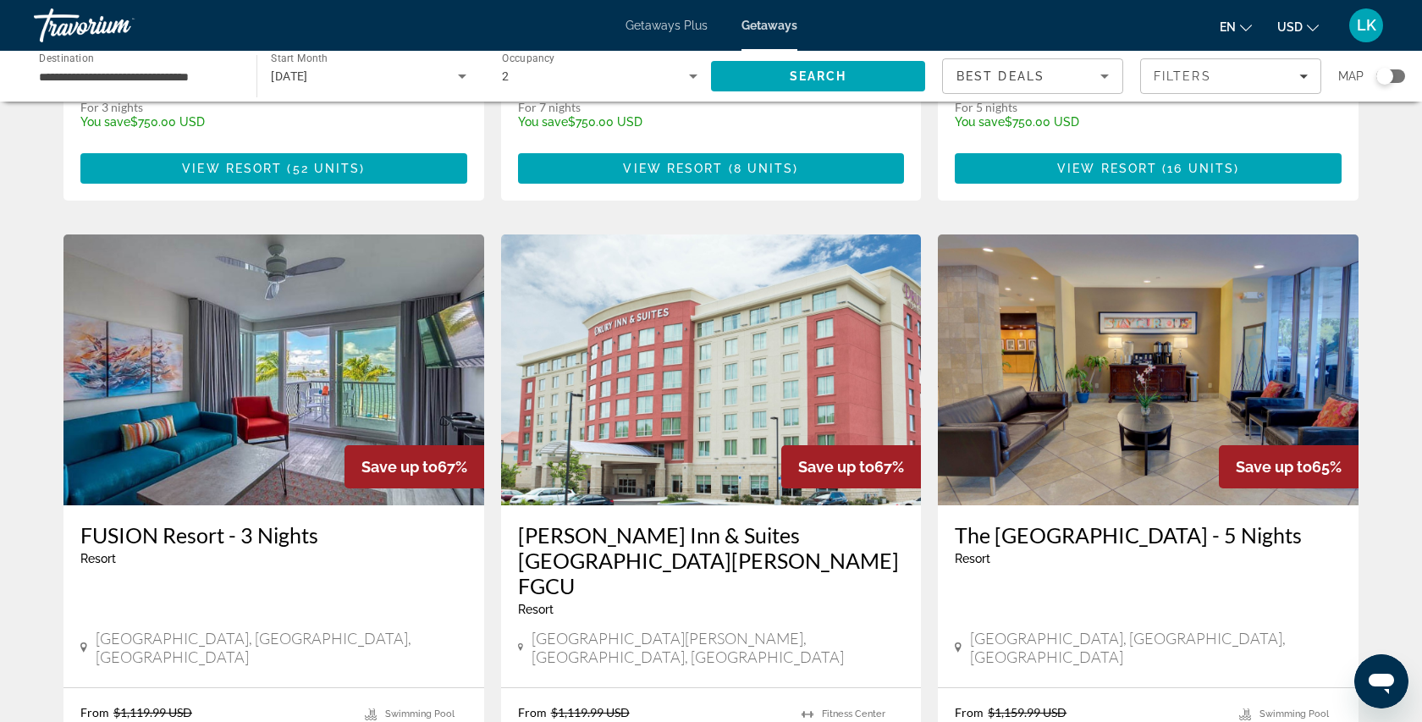
scroll to position [1256, 0]
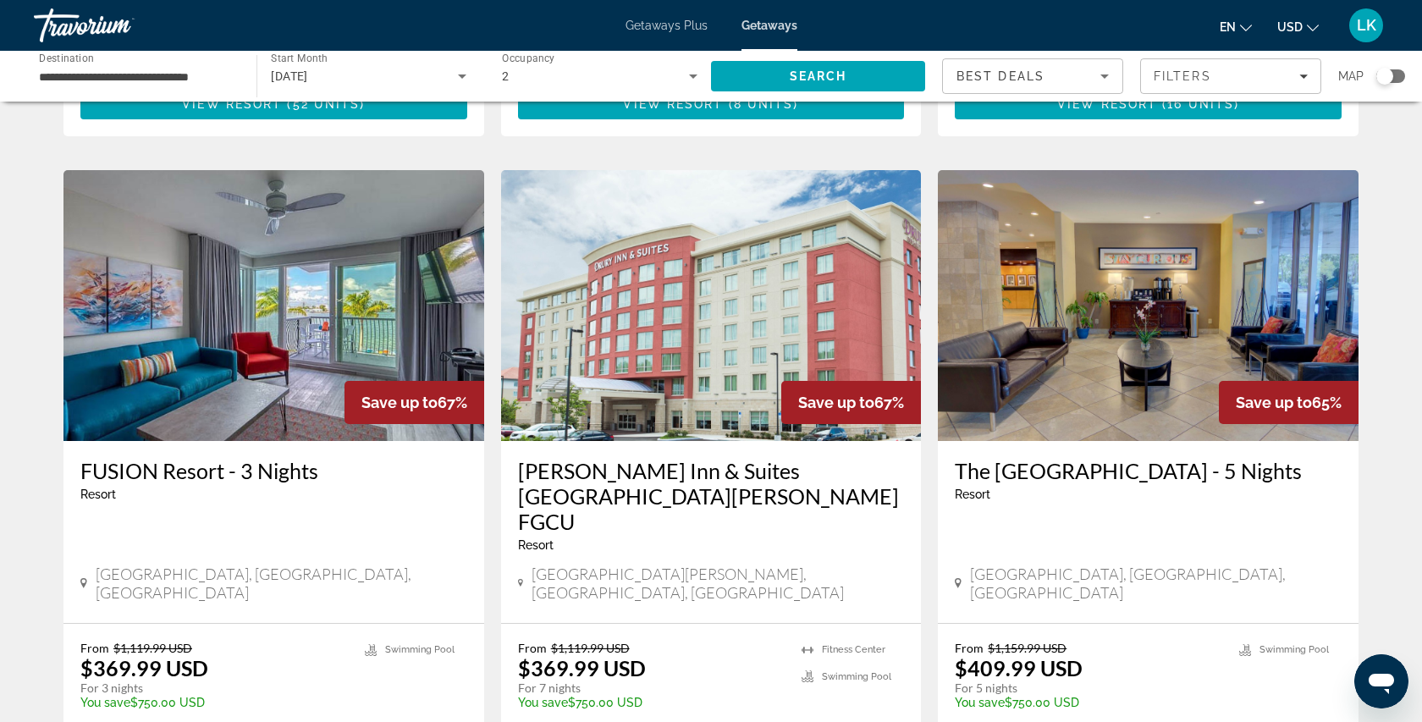
click at [317, 564] on div "Treasure Island, FL, USA" at bounding box center [273, 582] width 387 height 37
click at [313, 325] on img "Main content" at bounding box center [273, 305] width 421 height 271
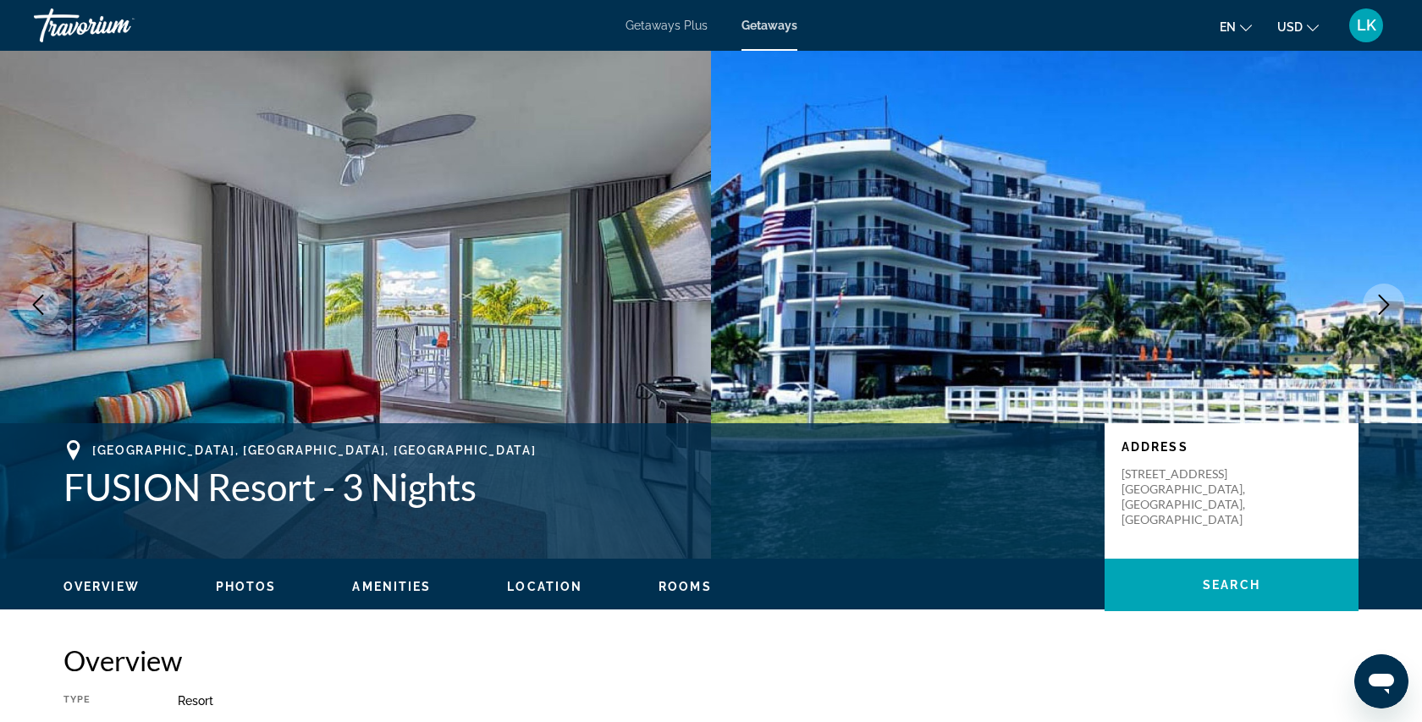
click at [1384, 302] on icon "Next image" at bounding box center [1383, 304] width 20 height 20
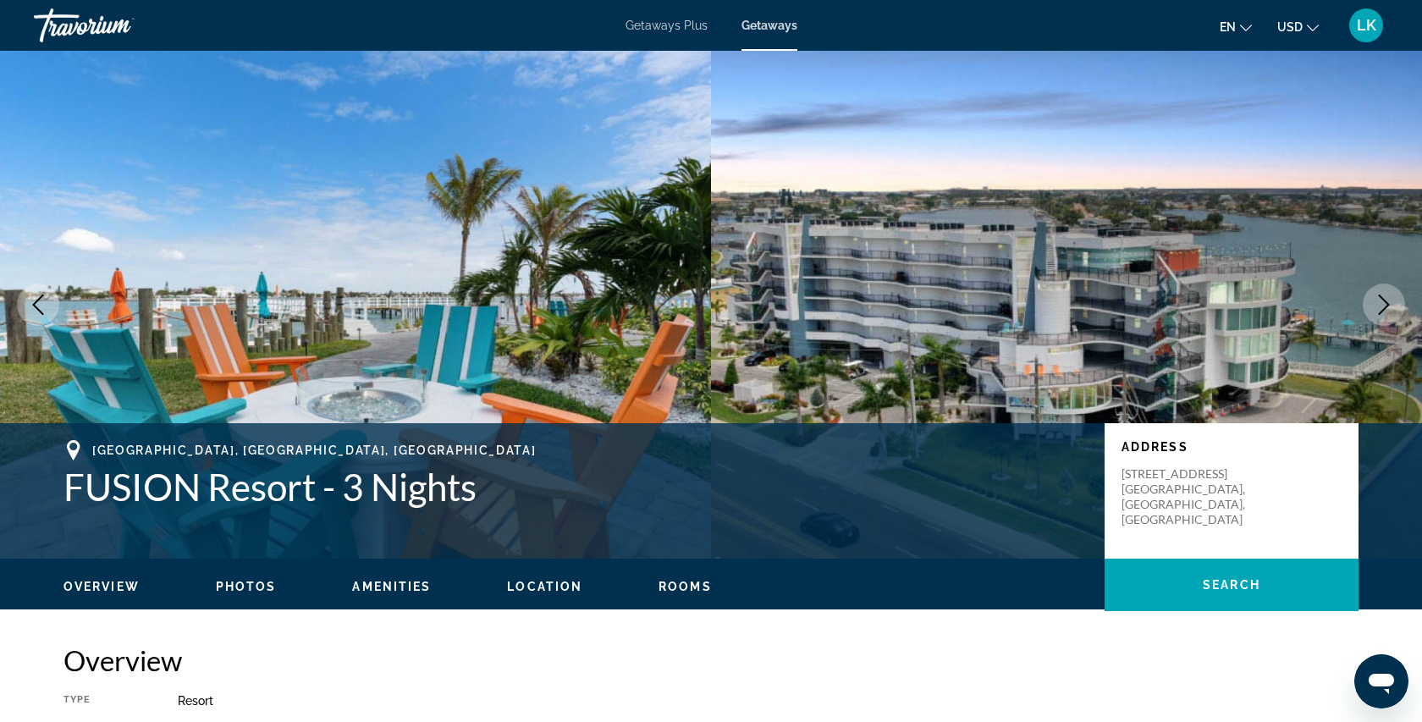
click at [1384, 302] on icon "Next image" at bounding box center [1383, 304] width 20 height 20
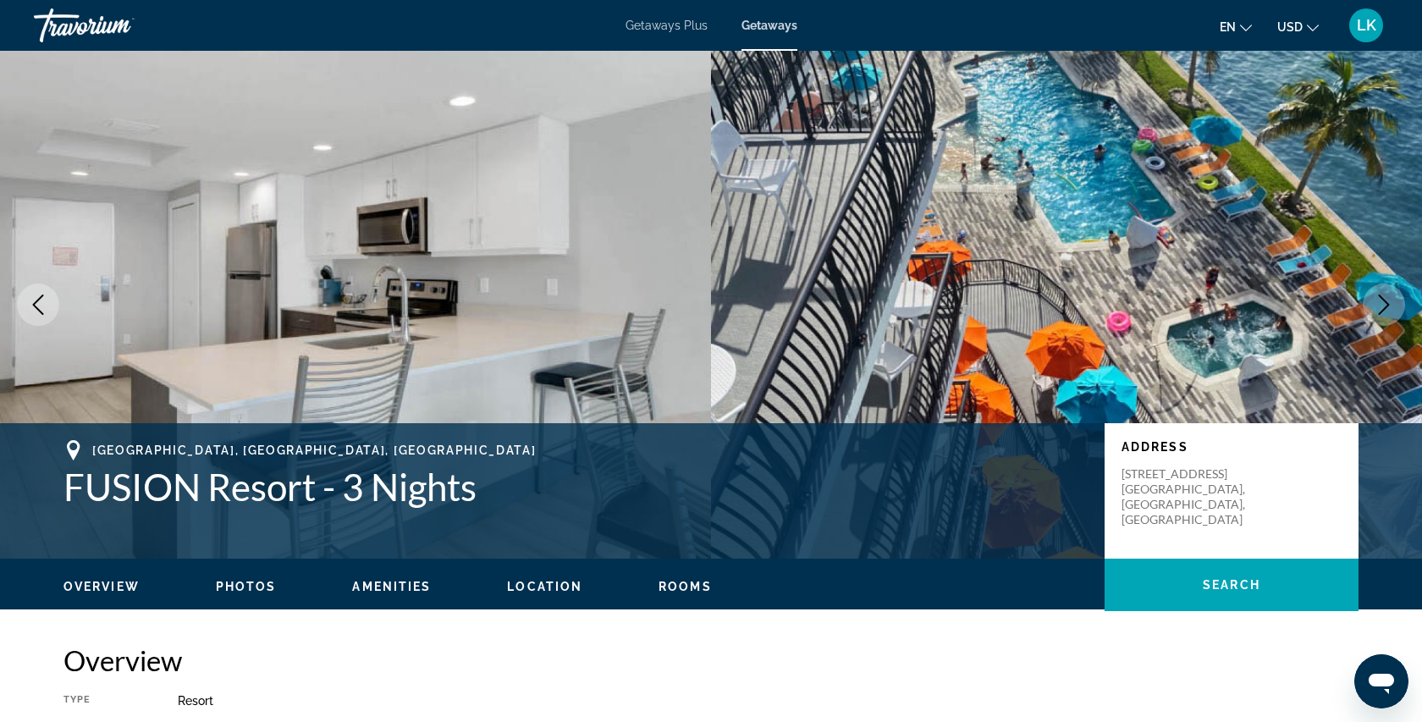
click at [42, 313] on icon "Previous image" at bounding box center [38, 304] width 11 height 20
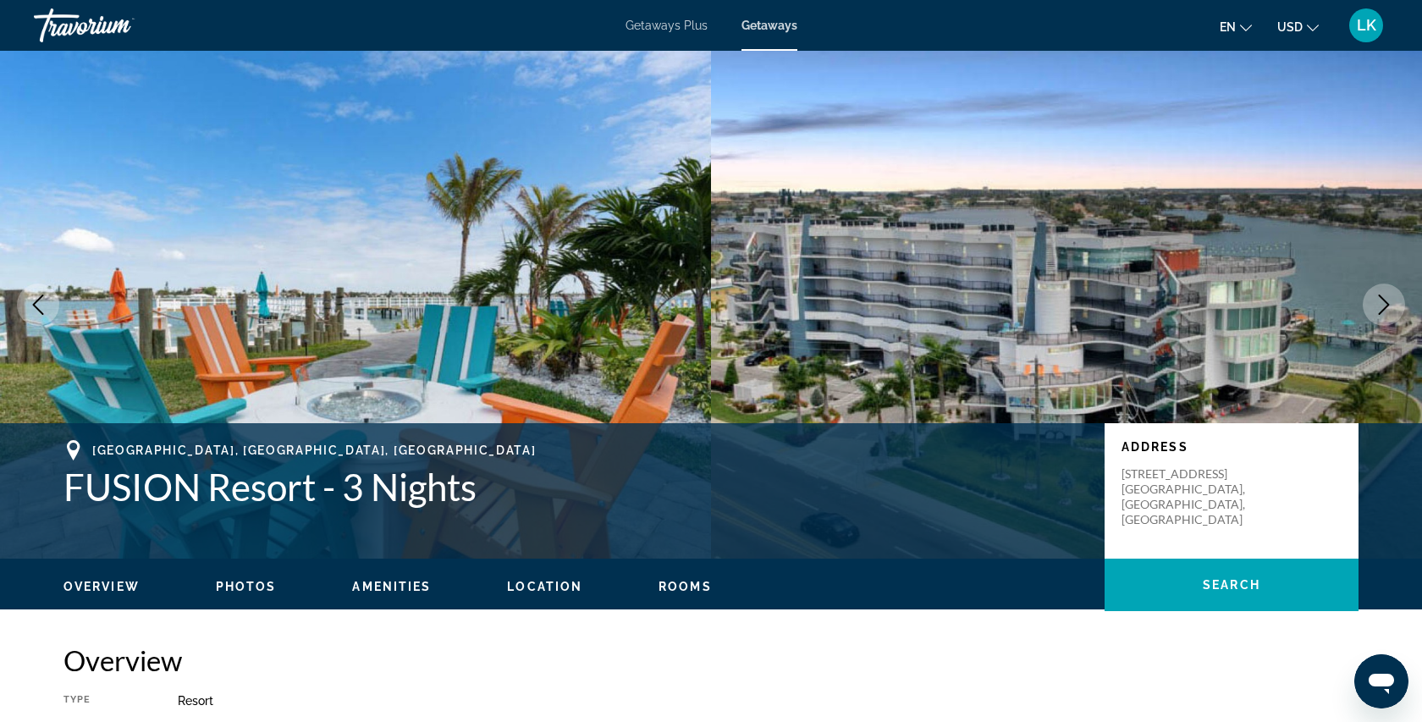
click at [1392, 306] on icon "Next image" at bounding box center [1383, 304] width 20 height 20
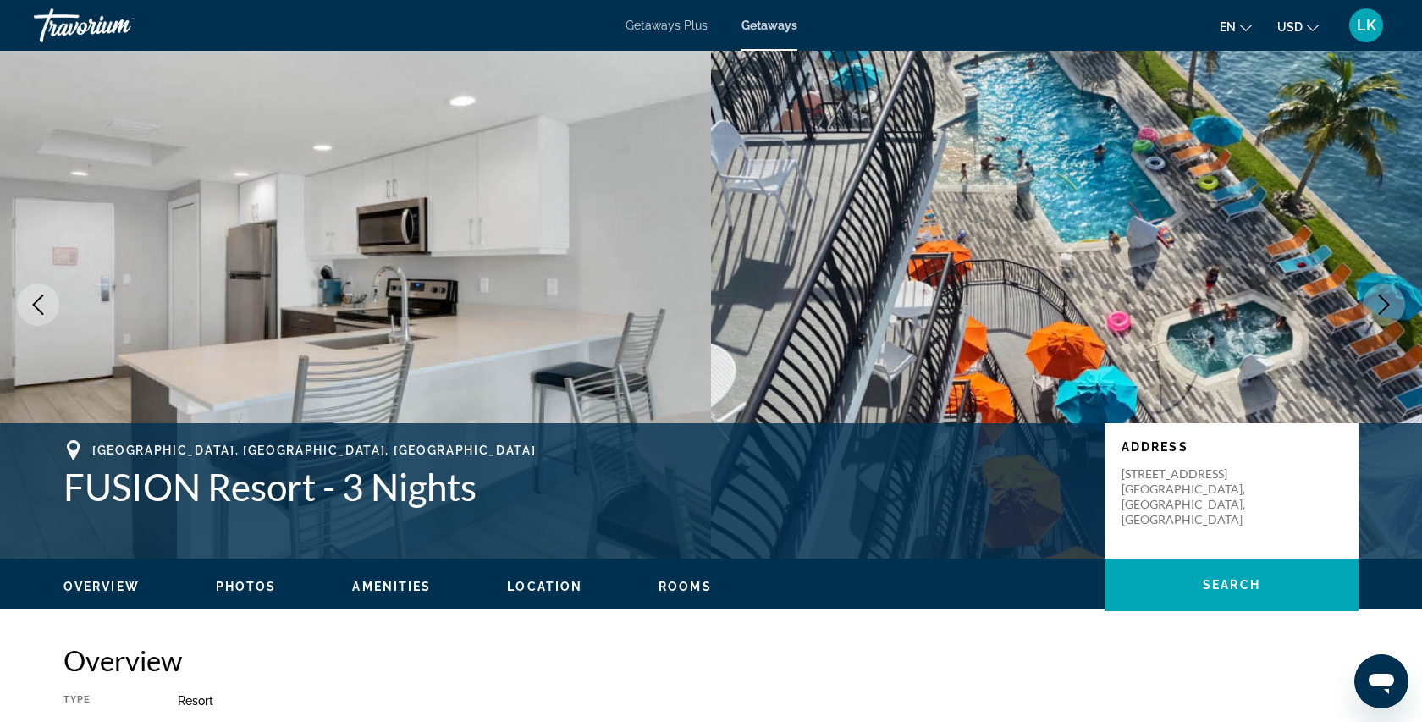
click at [1392, 306] on icon "Next image" at bounding box center [1383, 304] width 20 height 20
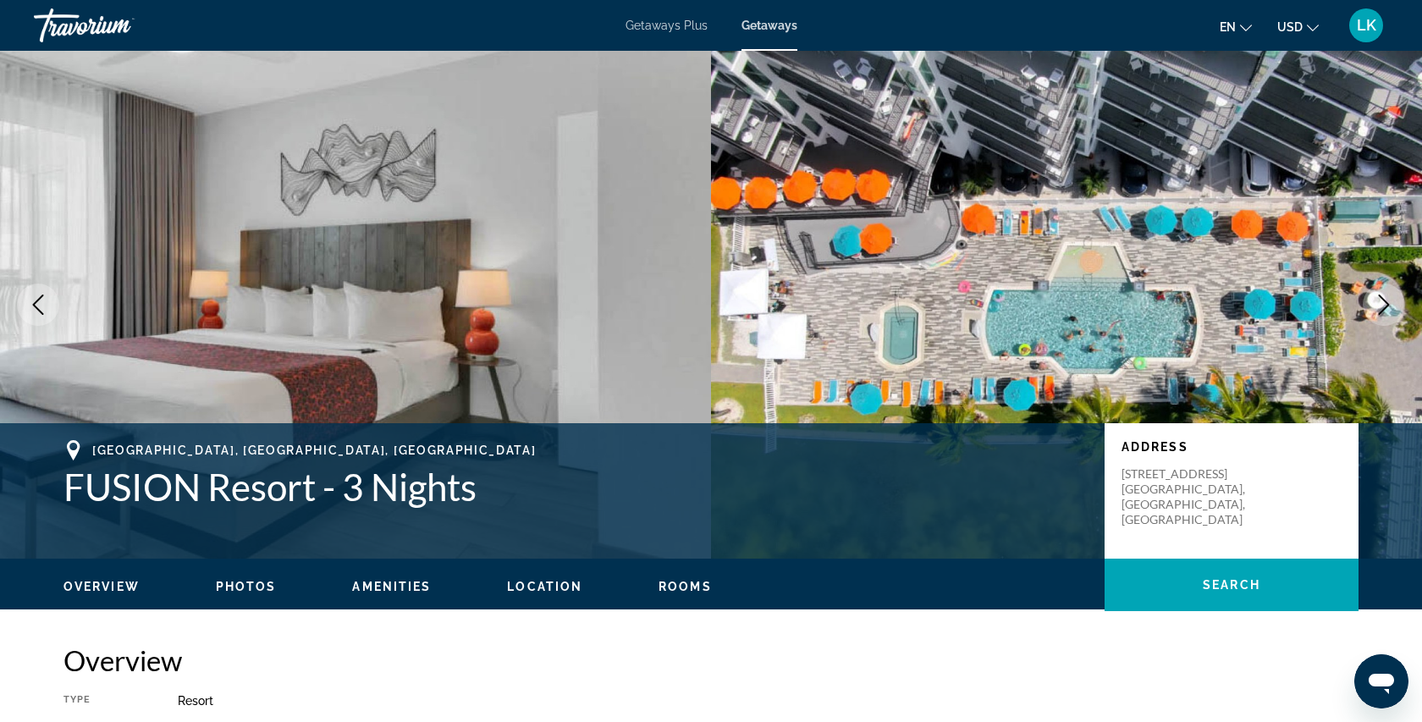
click at [1395, 307] on button "Next image" at bounding box center [1383, 304] width 42 height 42
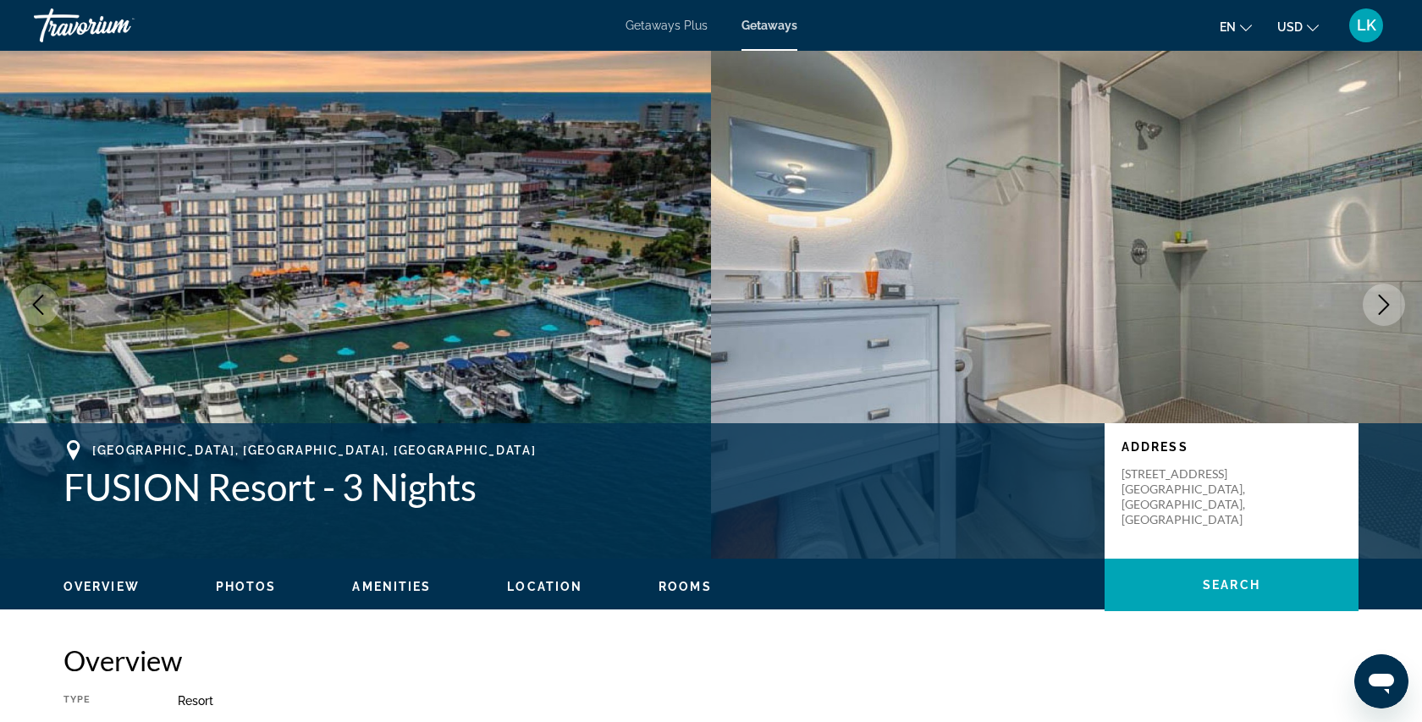
click at [1395, 307] on button "Next image" at bounding box center [1383, 304] width 42 height 42
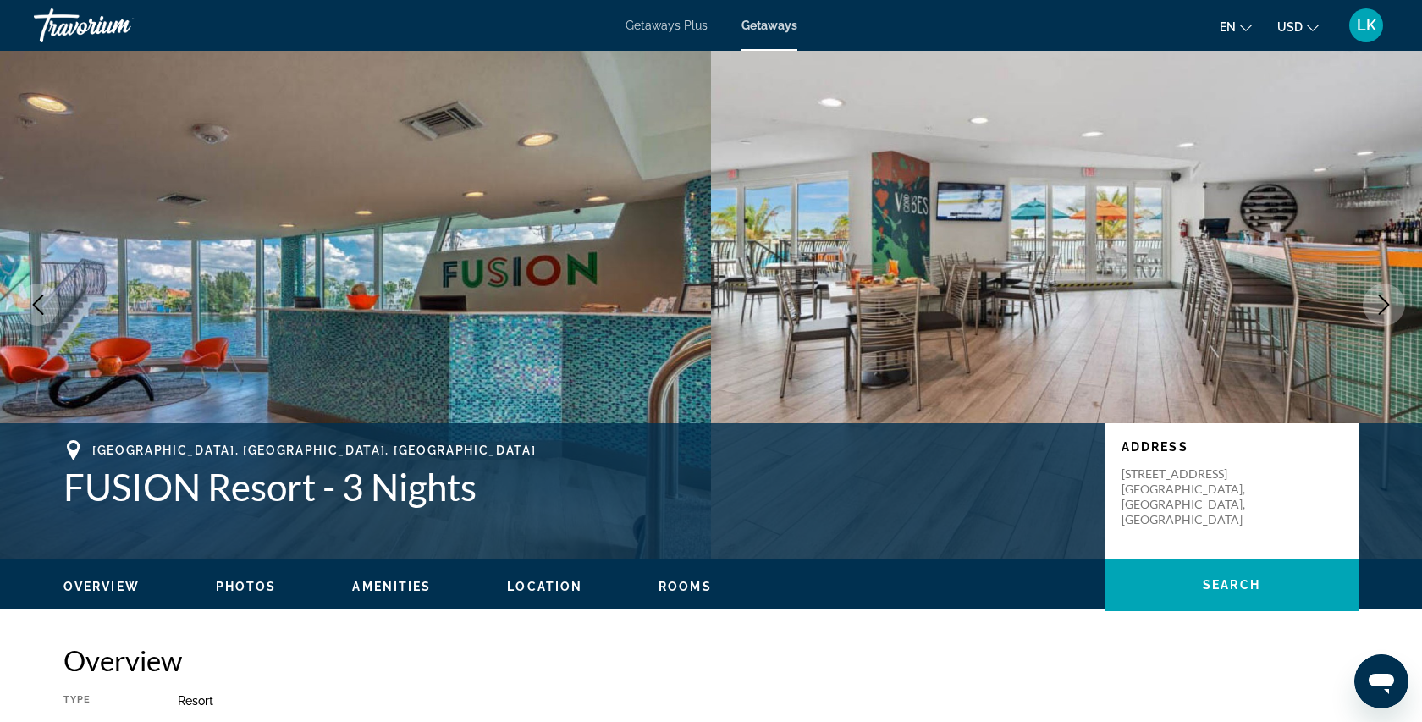
click at [1391, 305] on icon "Next image" at bounding box center [1383, 304] width 20 height 20
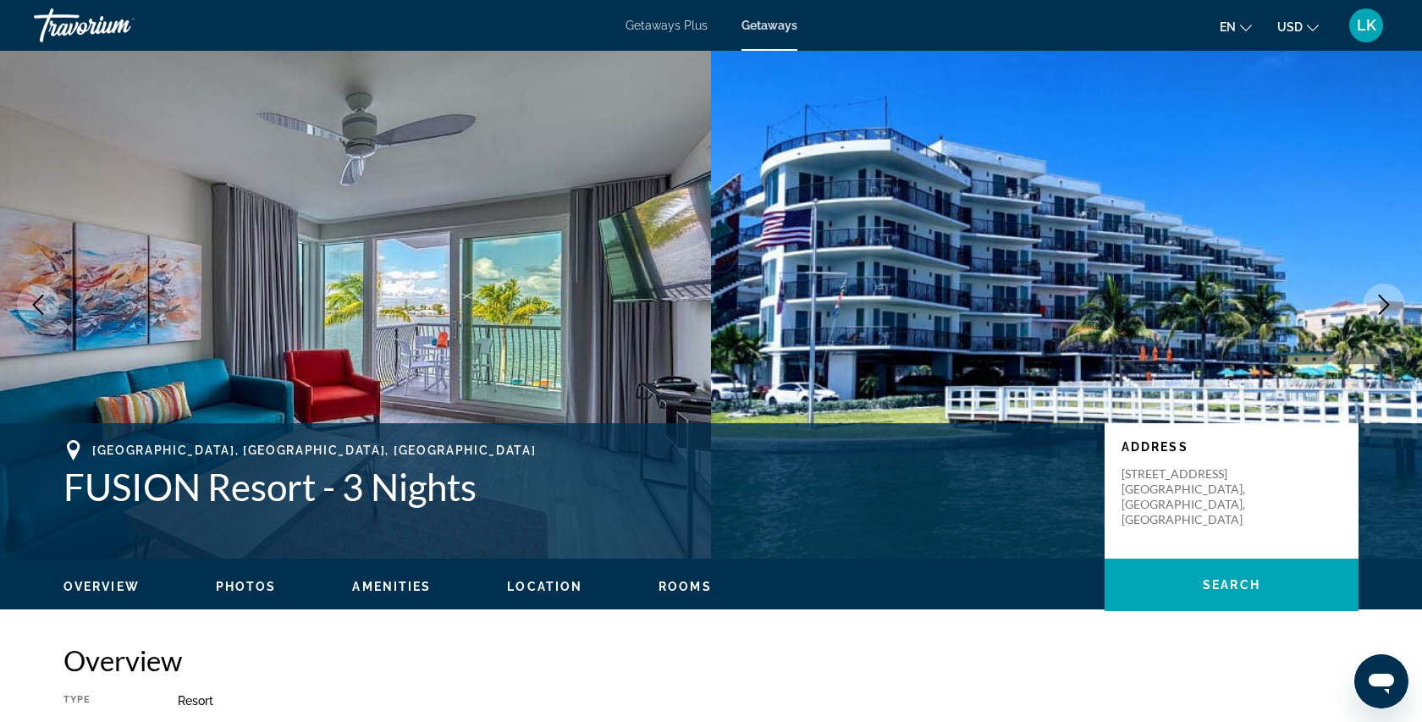
click at [1390, 305] on icon "Next image" at bounding box center [1383, 304] width 20 height 20
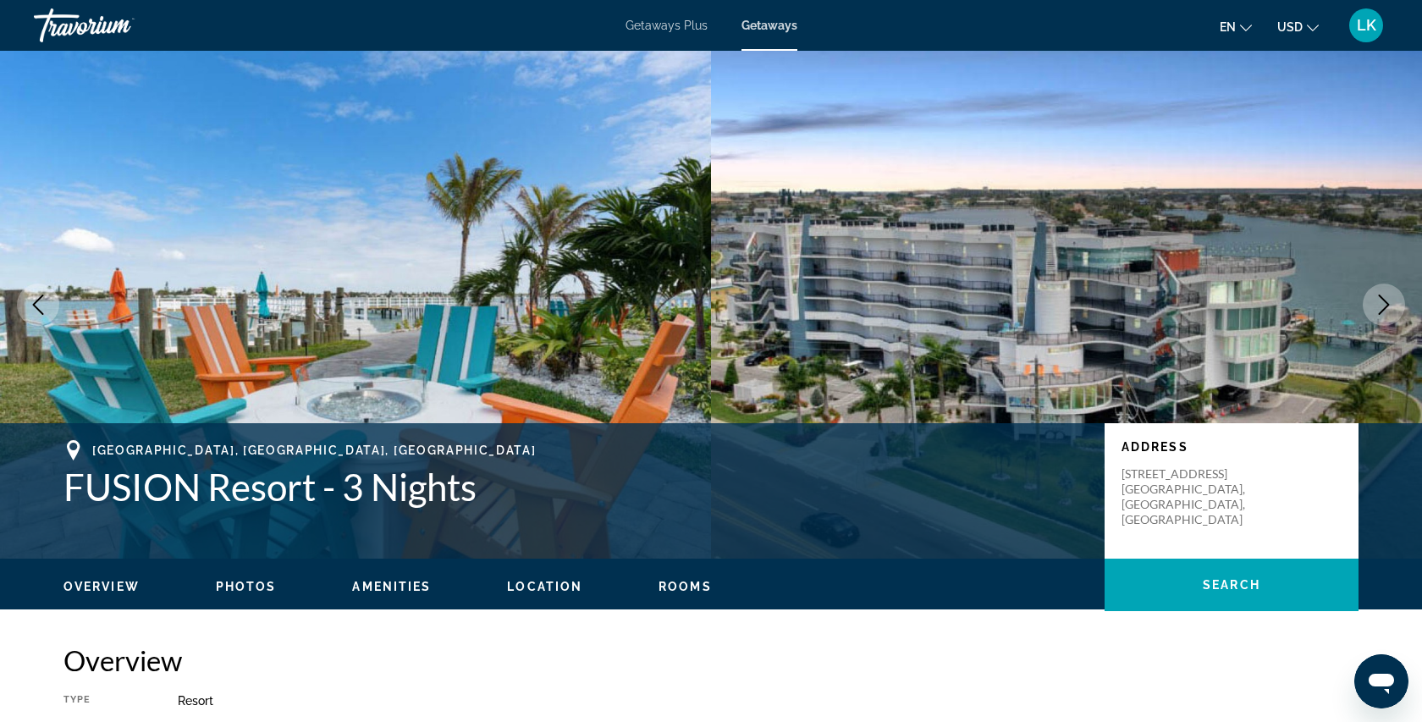
click at [1390, 305] on icon "Next image" at bounding box center [1383, 304] width 20 height 20
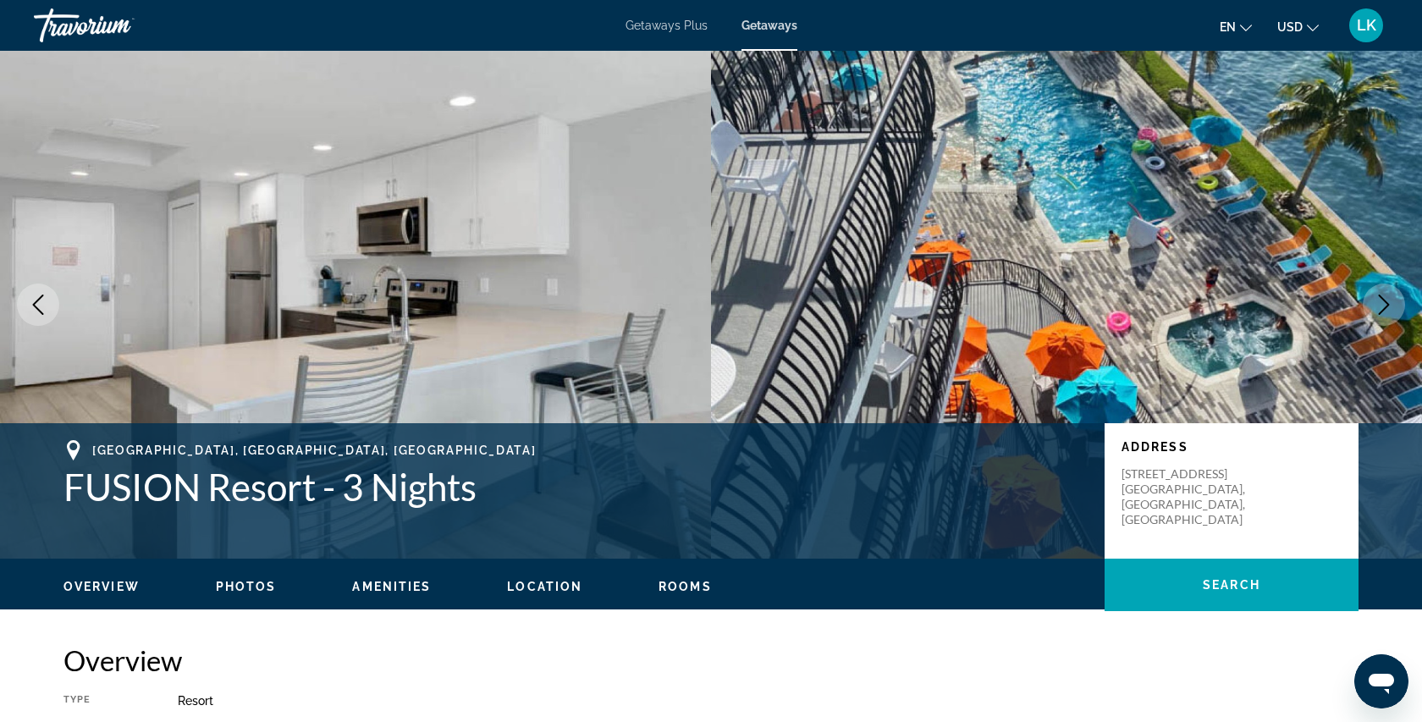
click at [1390, 305] on icon "Next image" at bounding box center [1383, 304] width 20 height 20
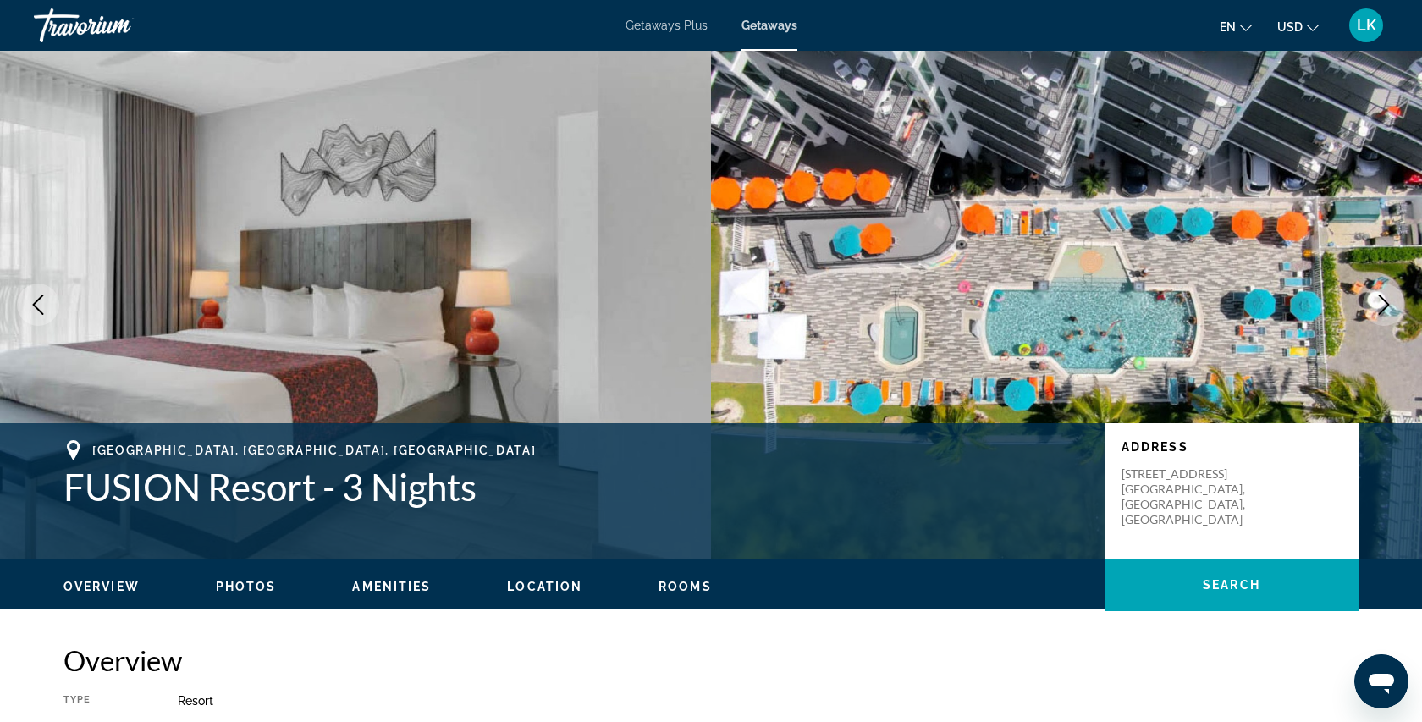
click at [1385, 305] on icon "Next image" at bounding box center [1383, 304] width 20 height 20
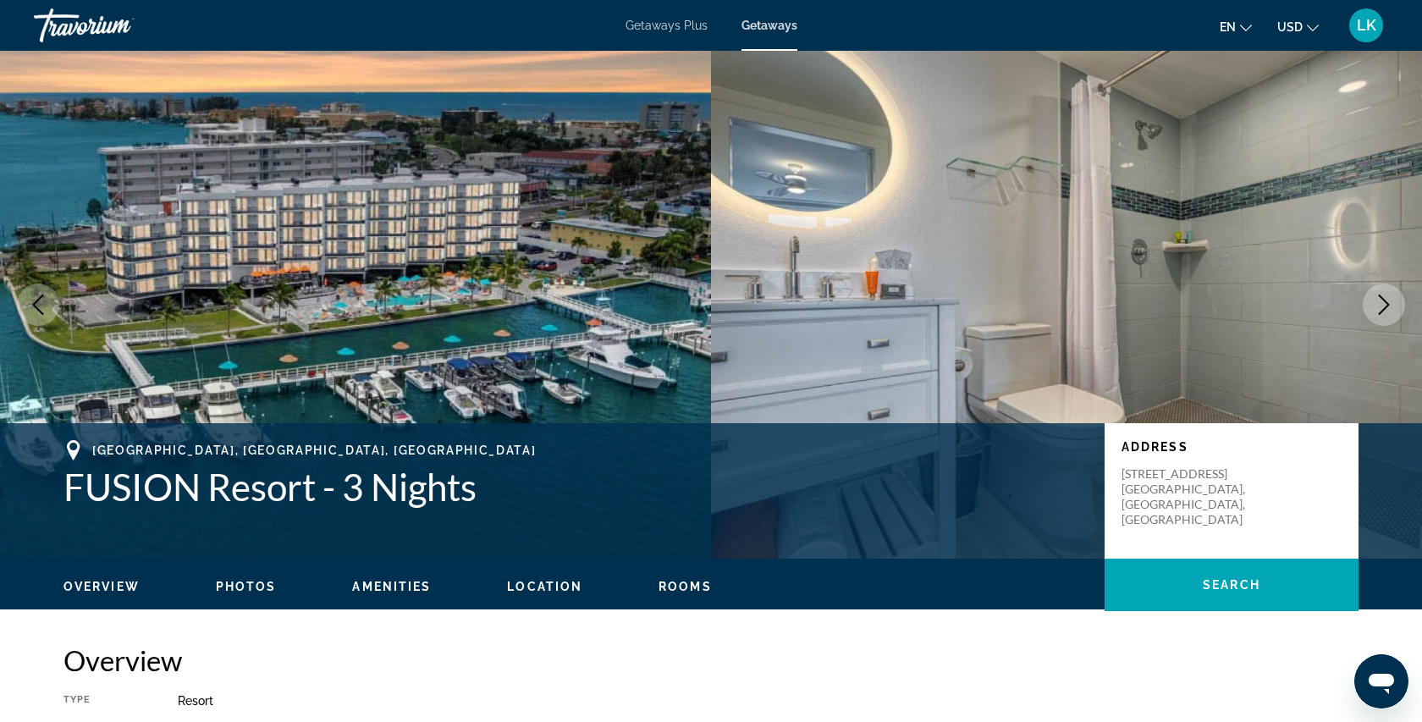
click at [1385, 305] on icon "Next image" at bounding box center [1383, 304] width 20 height 20
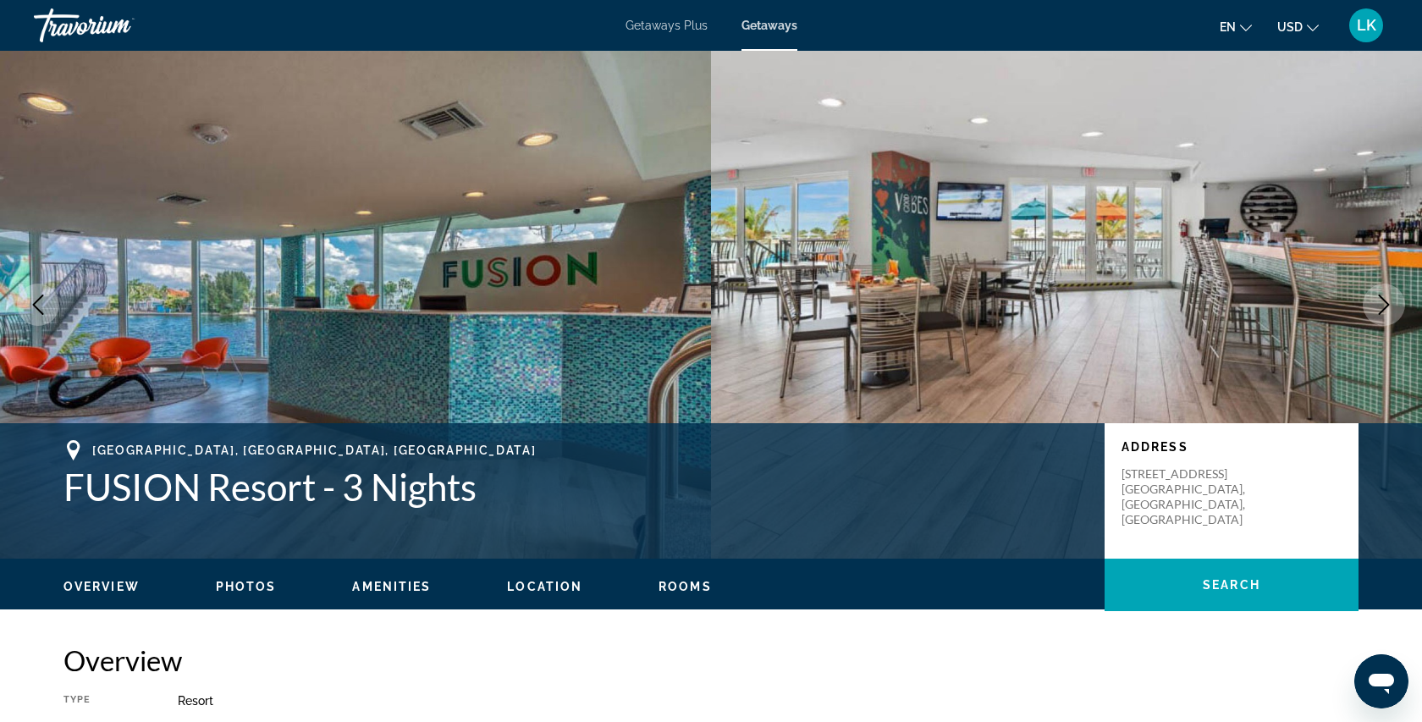
click at [1386, 306] on icon "Next image" at bounding box center [1383, 304] width 11 height 20
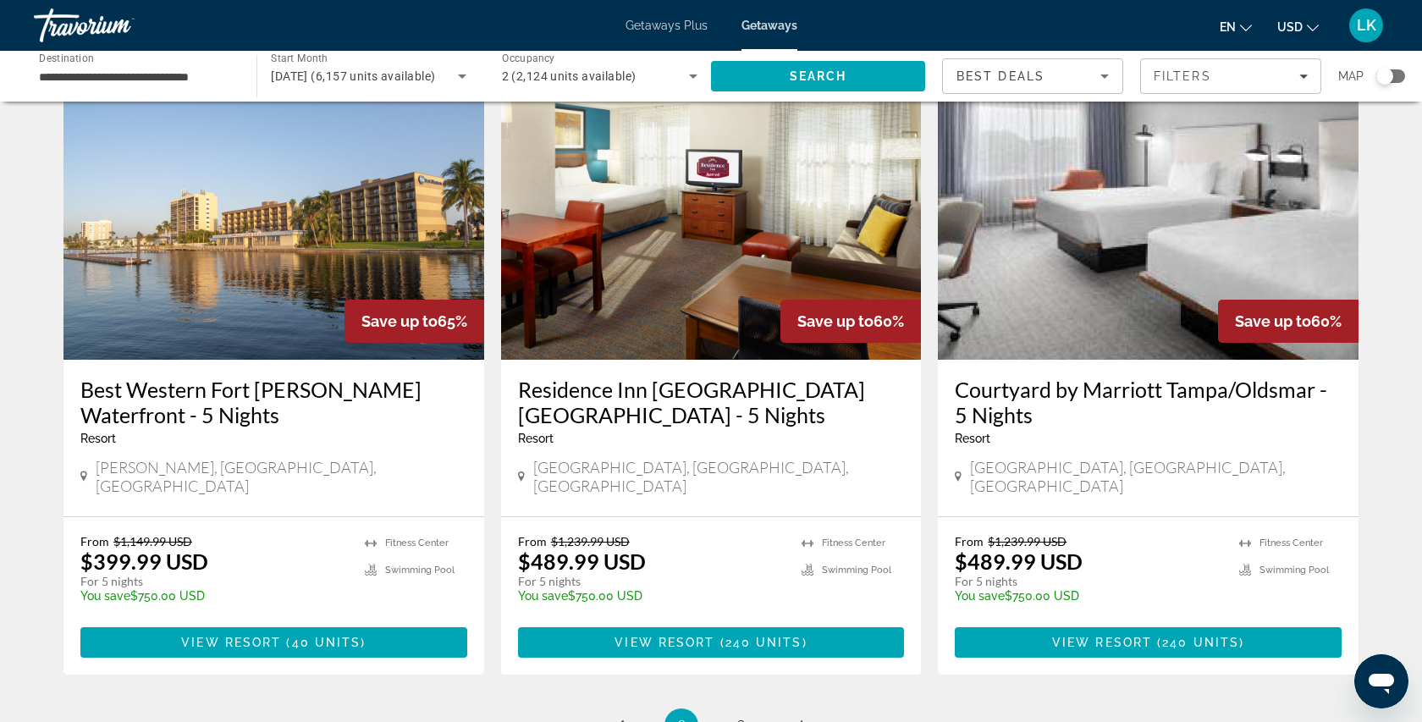
scroll to position [2118, 0]
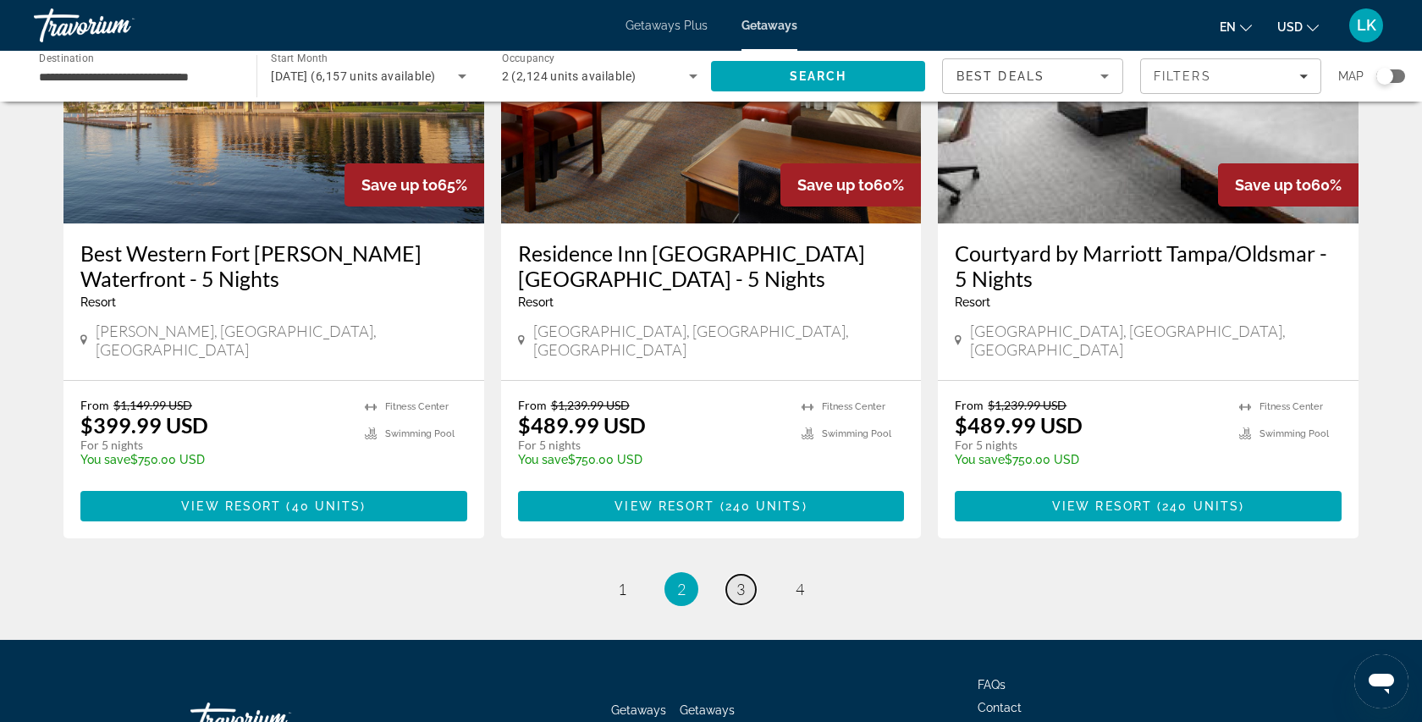
click at [740, 580] on span "3" at bounding box center [740, 589] width 8 height 19
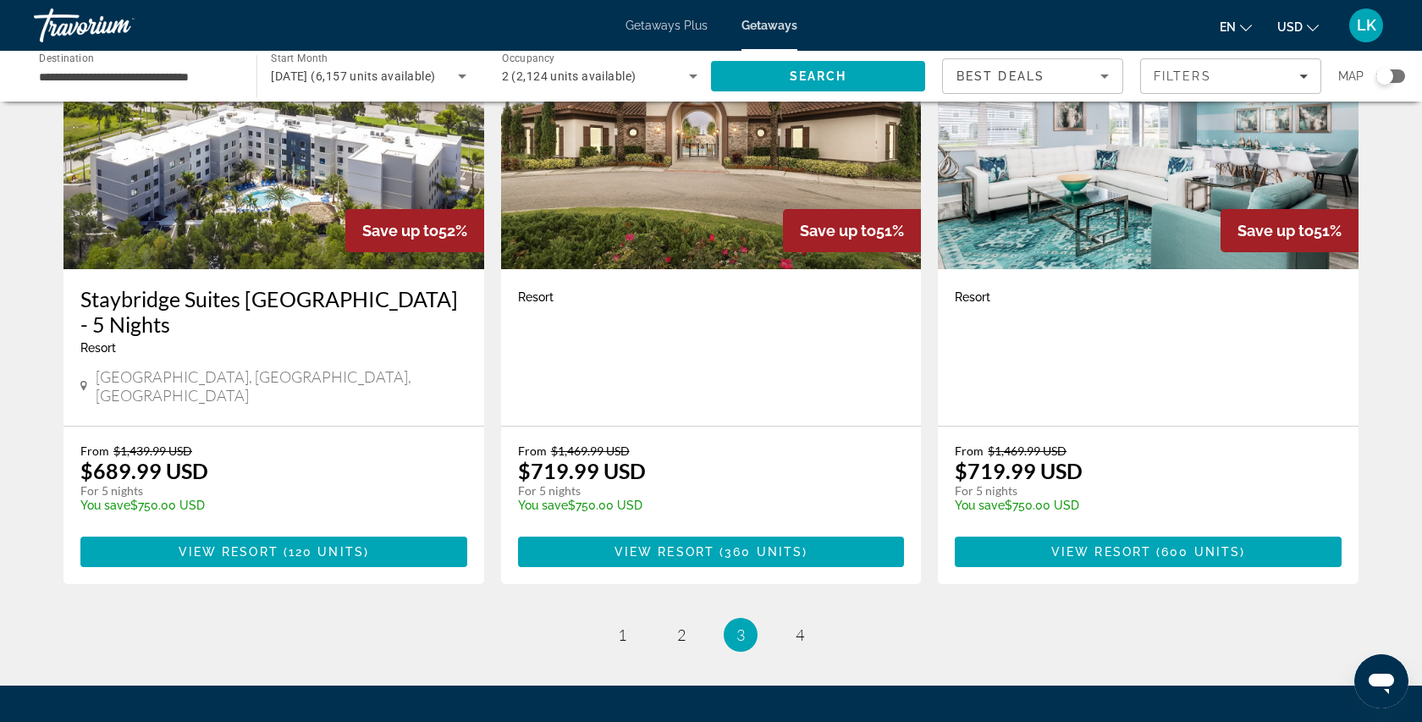
scroll to position [2092, 0]
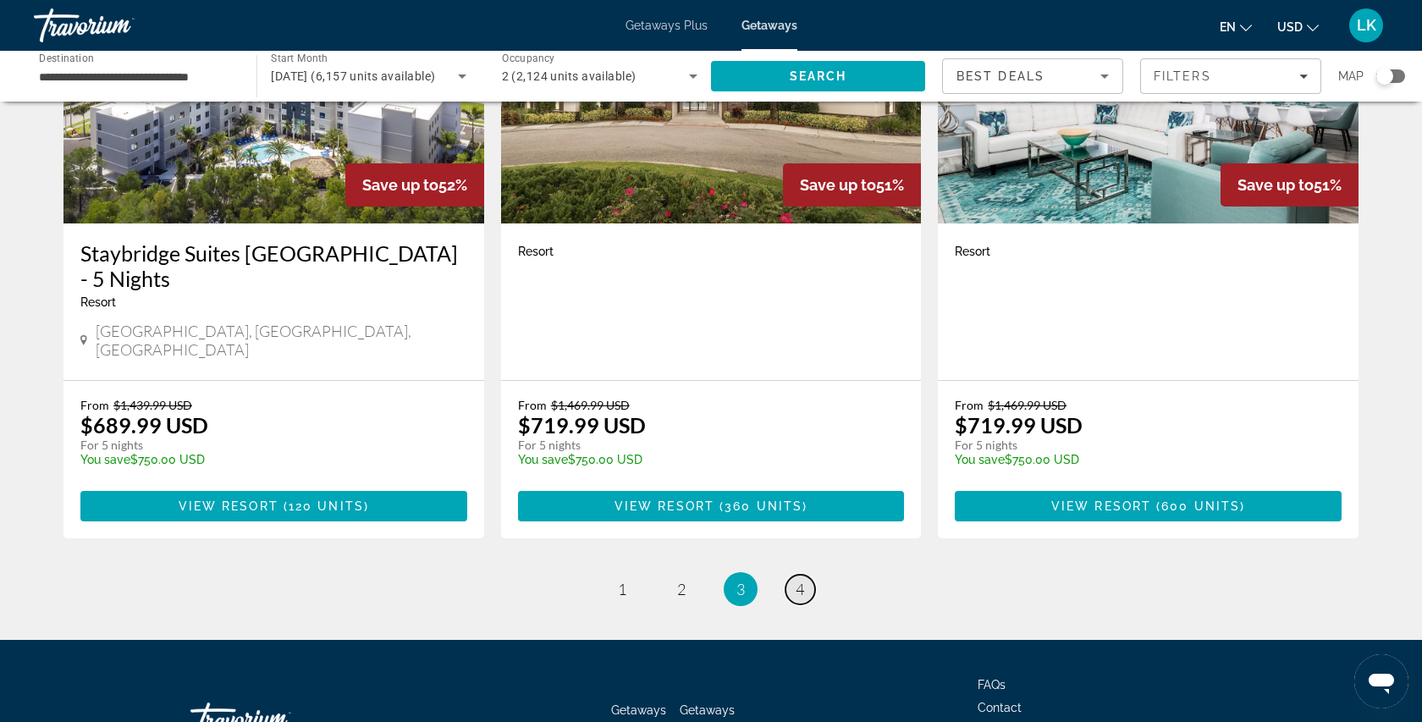
click at [810, 575] on link "page 4" at bounding box center [800, 590] width 30 height 30
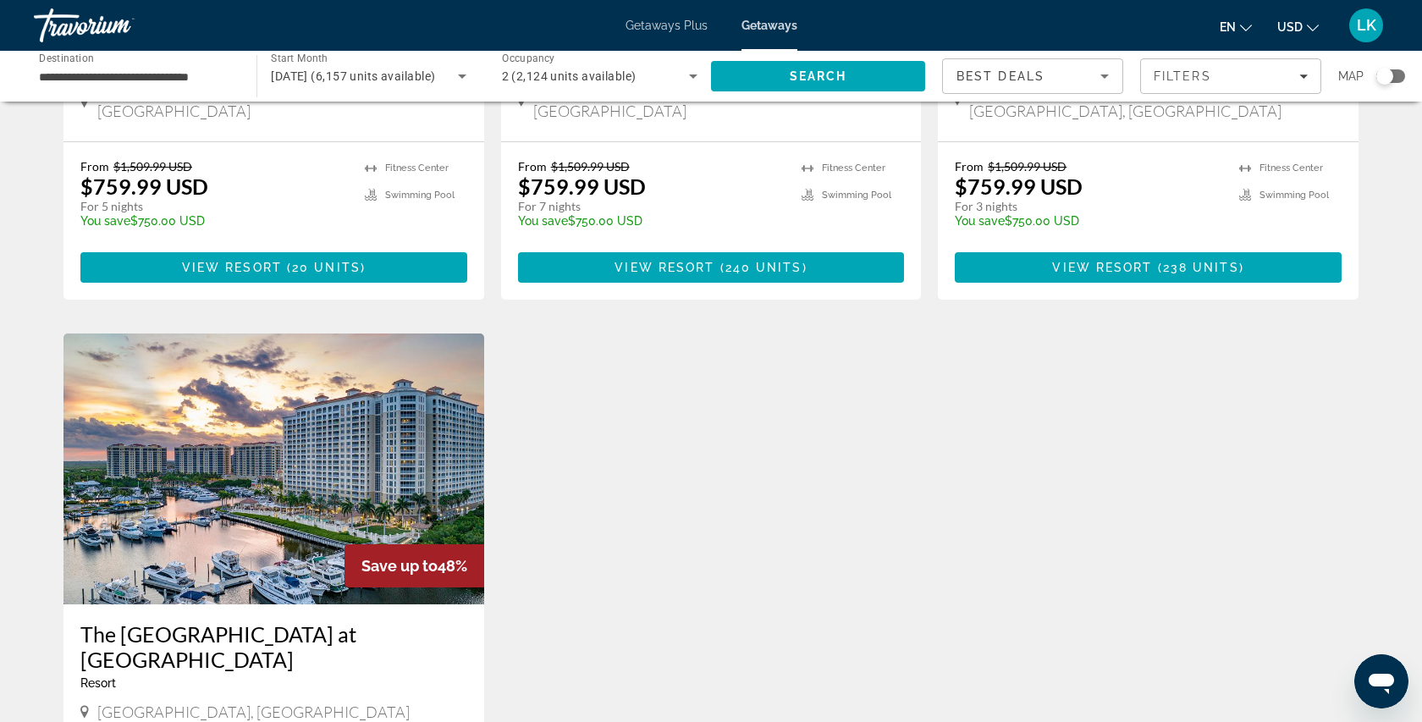
scroll to position [1211, 0]
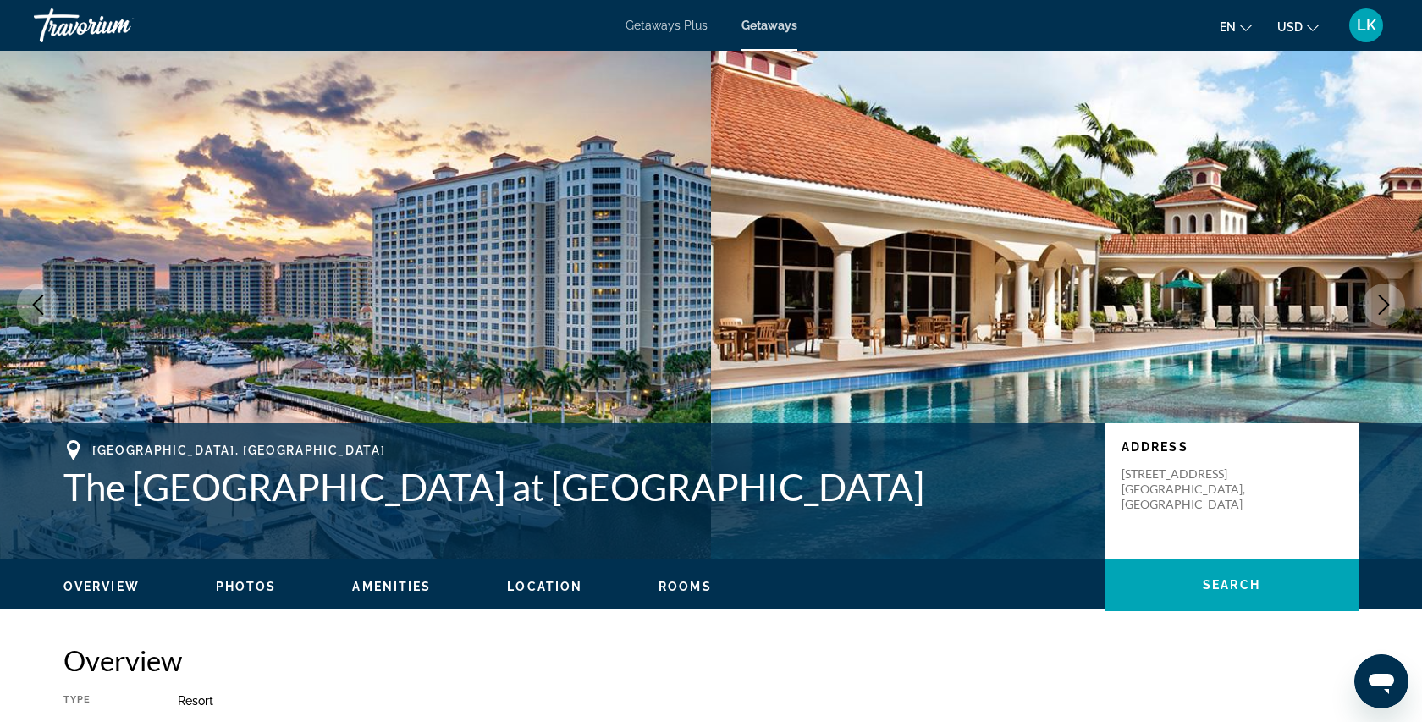
scroll to position [9, 0]
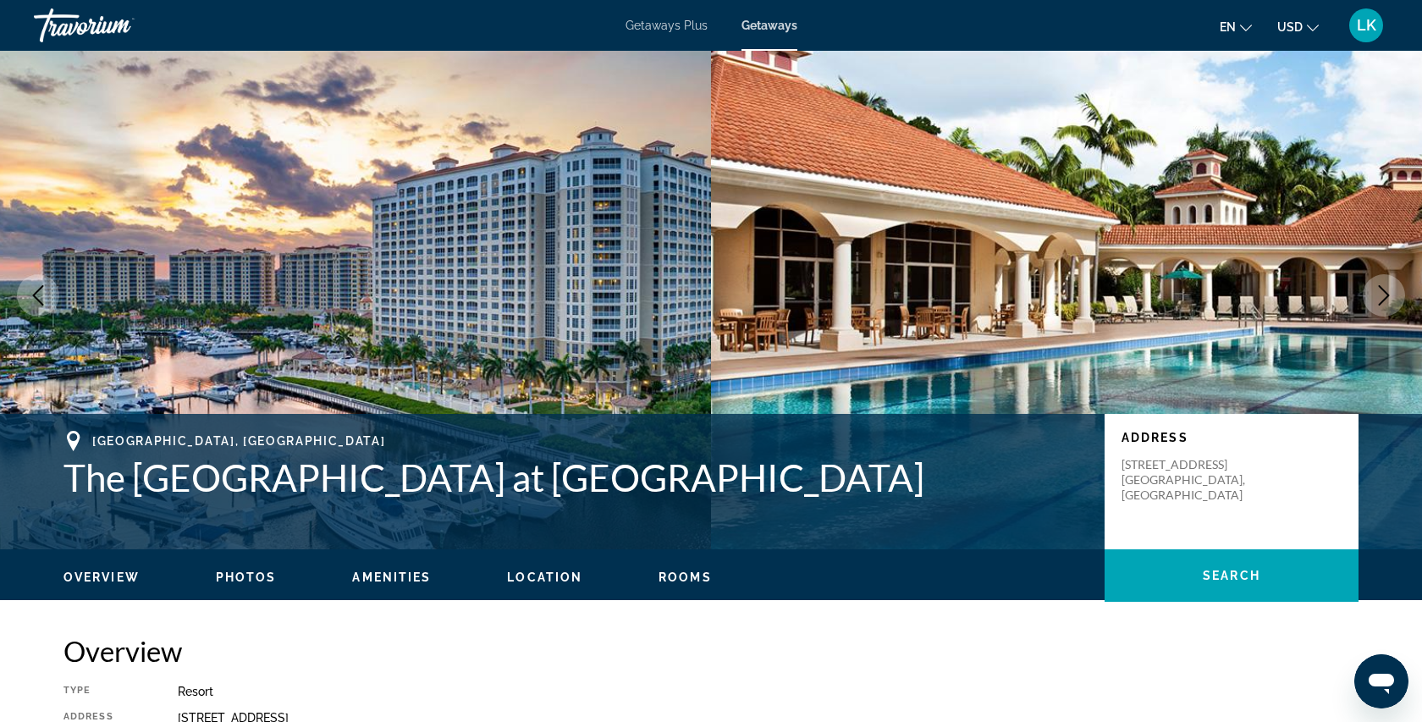
click at [1385, 291] on icon "Next image" at bounding box center [1383, 295] width 11 height 20
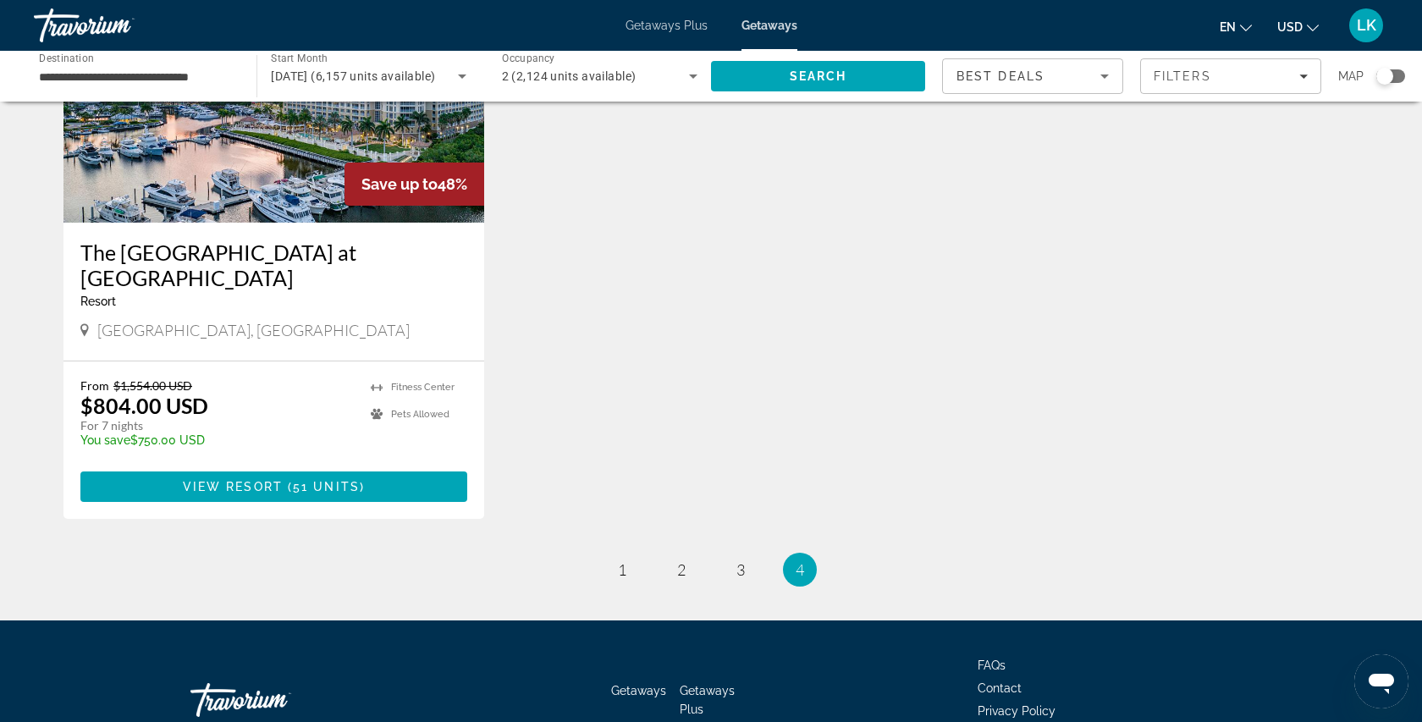
scroll to position [1516, 0]
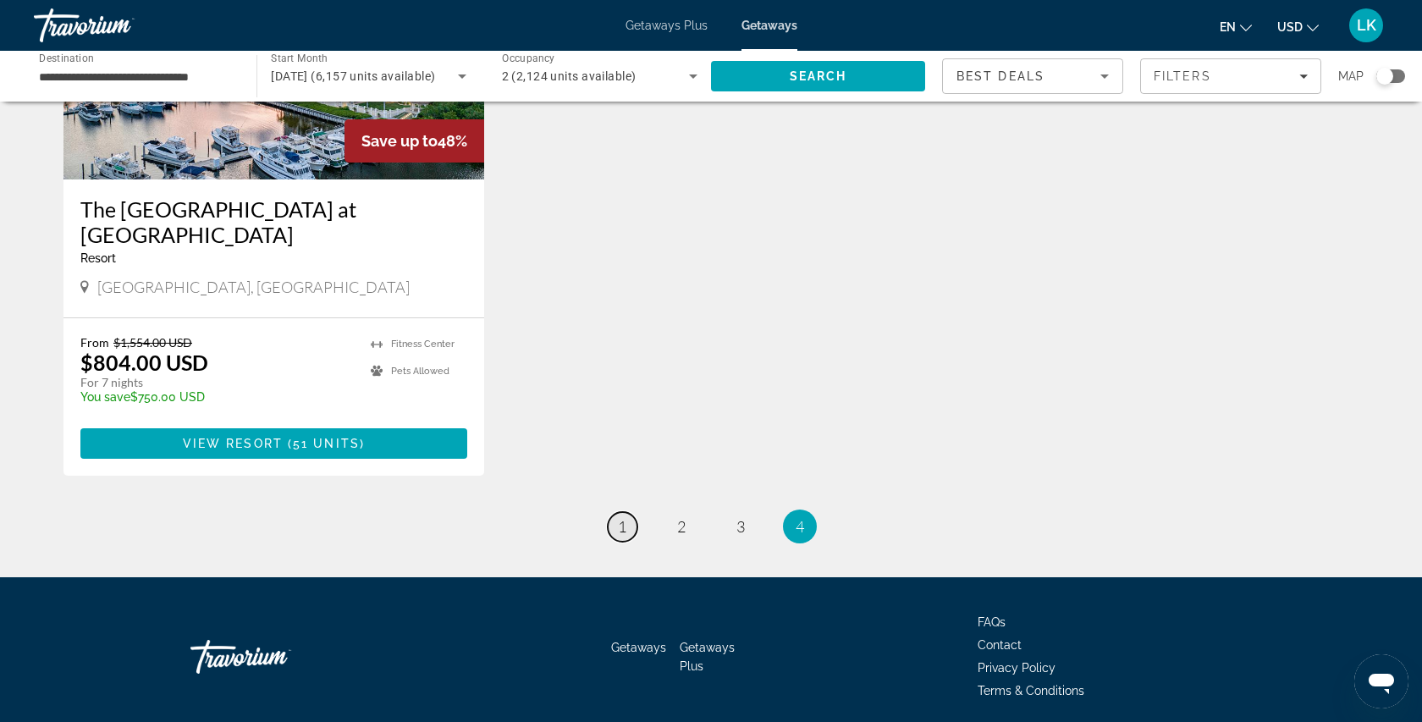
click at [625, 517] on span "1" at bounding box center [622, 526] width 8 height 19
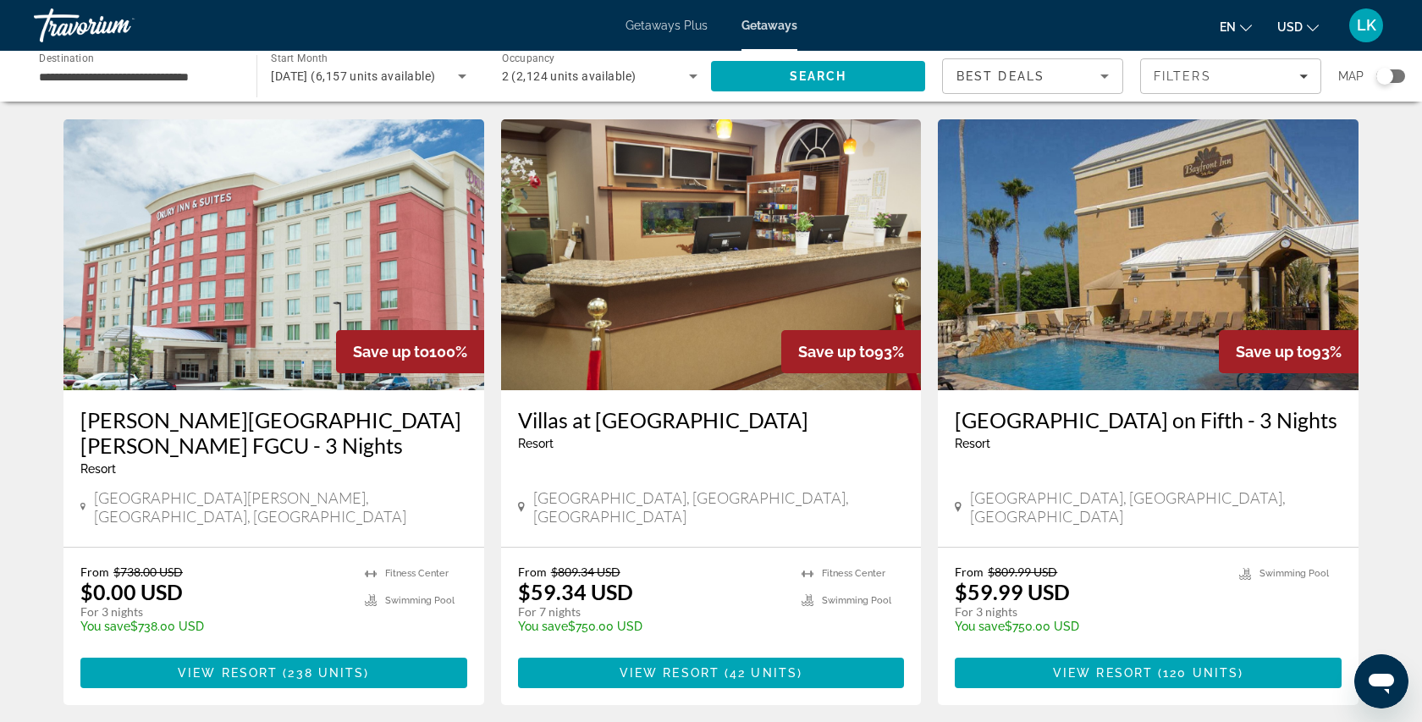
scroll to position [0, 0]
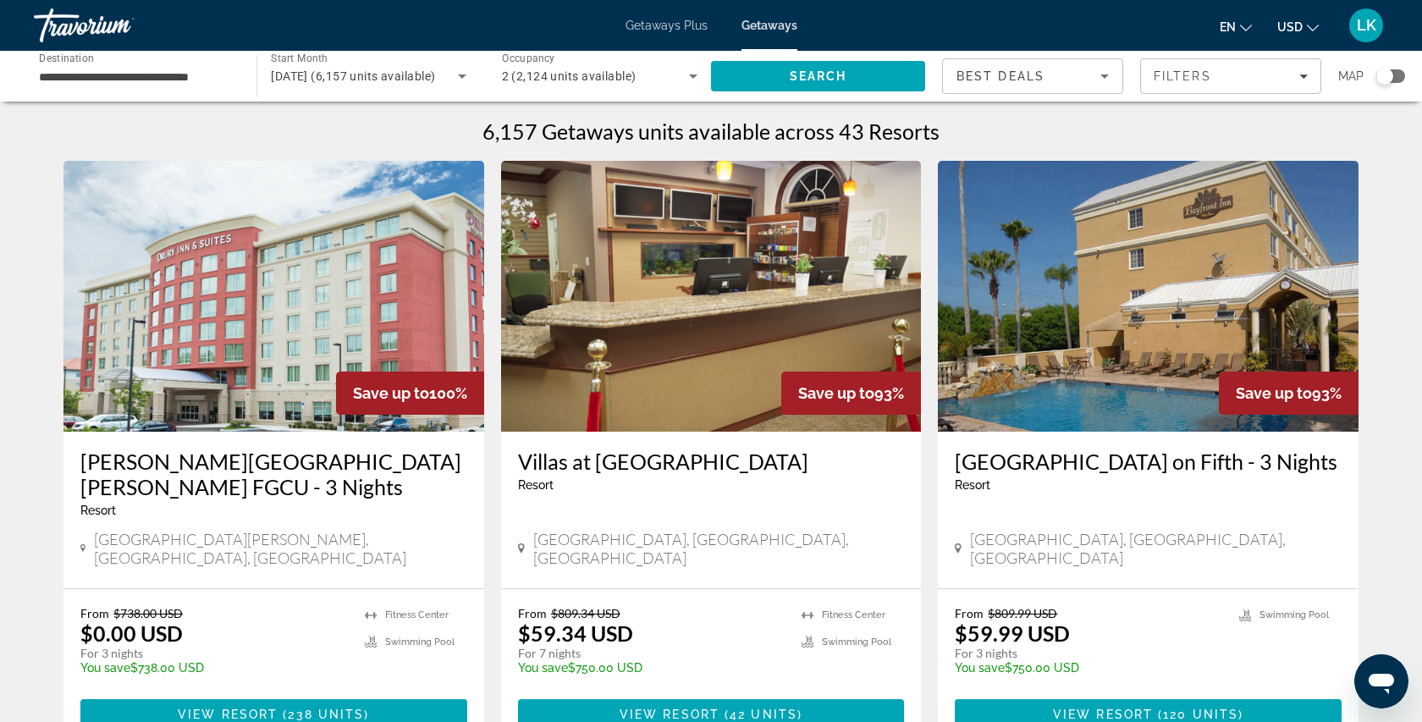
click at [168, 79] on input "**********" at bounding box center [136, 77] width 195 height 20
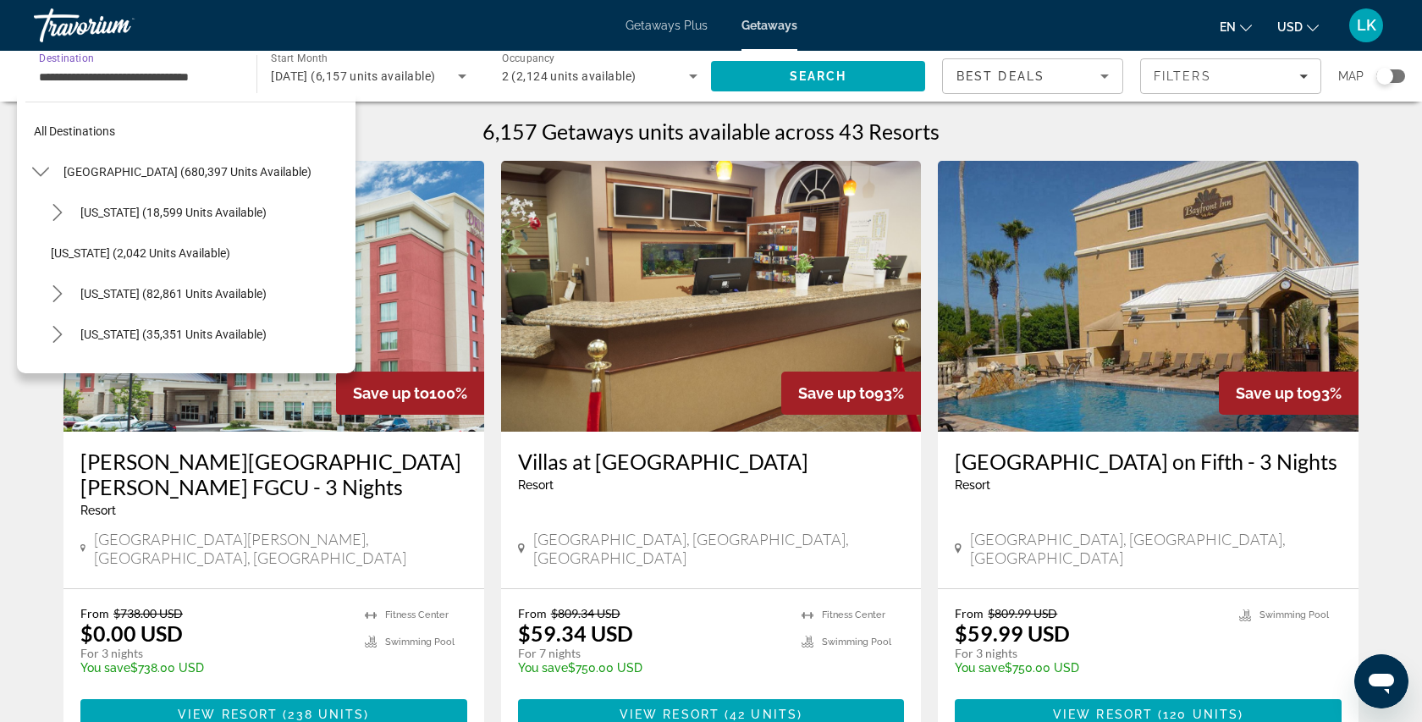
scroll to position [304, 0]
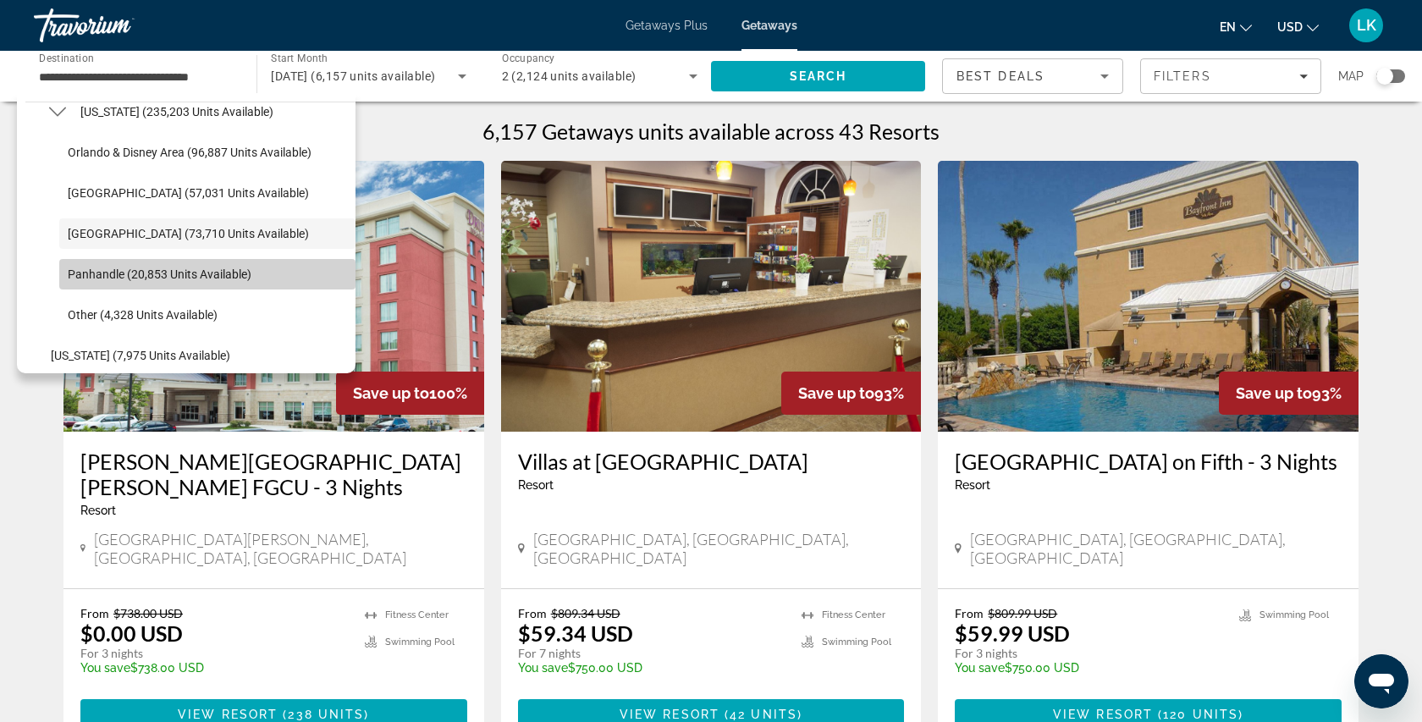
click at [192, 267] on span "Panhandle (20,853 units available)" at bounding box center [160, 274] width 184 height 14
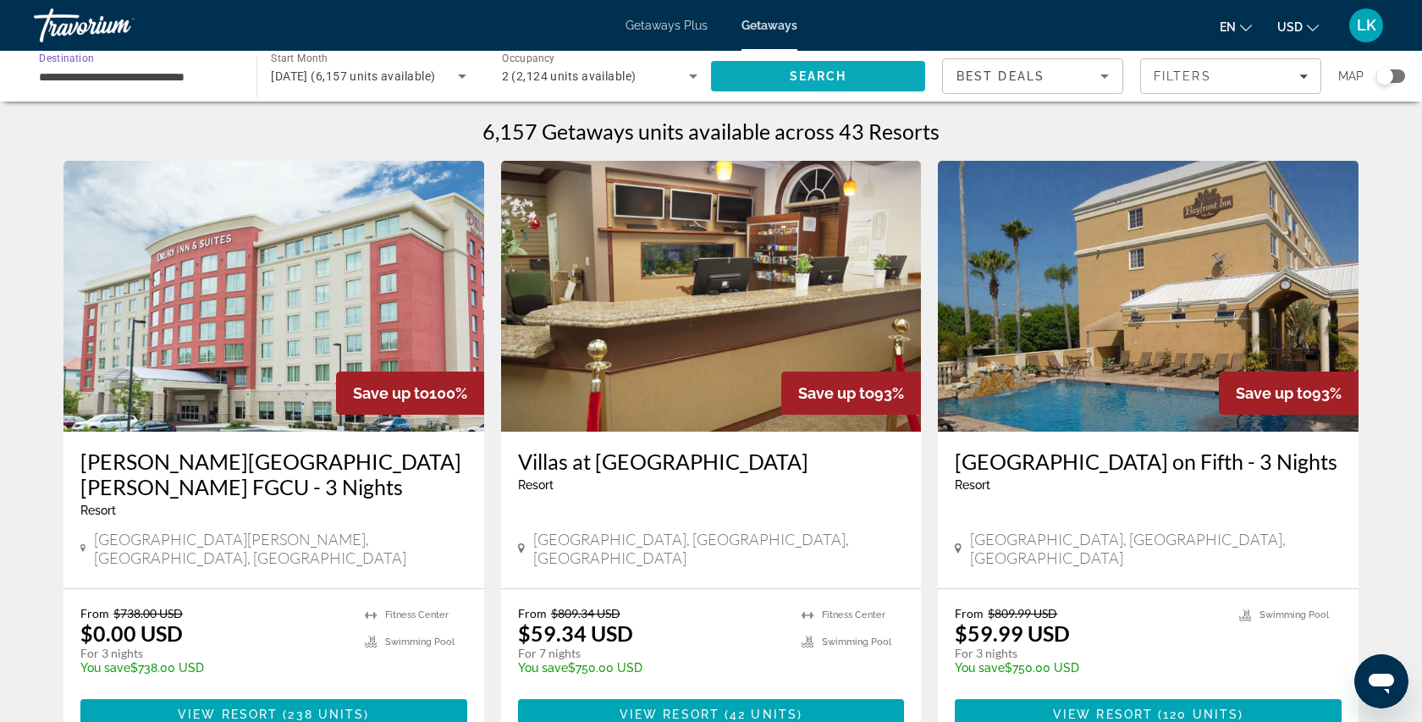
click at [817, 78] on span "Search" at bounding box center [819, 76] width 58 height 14
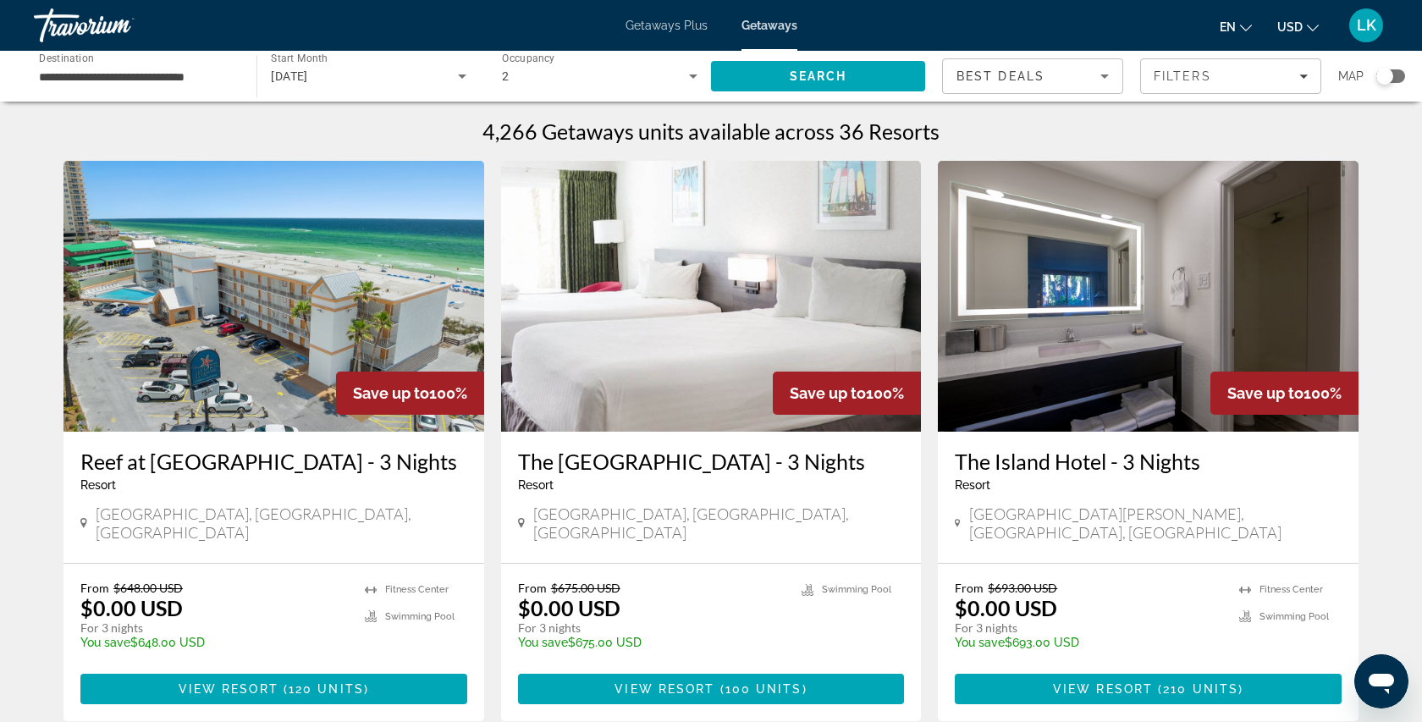
click at [126, 63] on div "**********" at bounding box center [136, 76] width 195 height 48
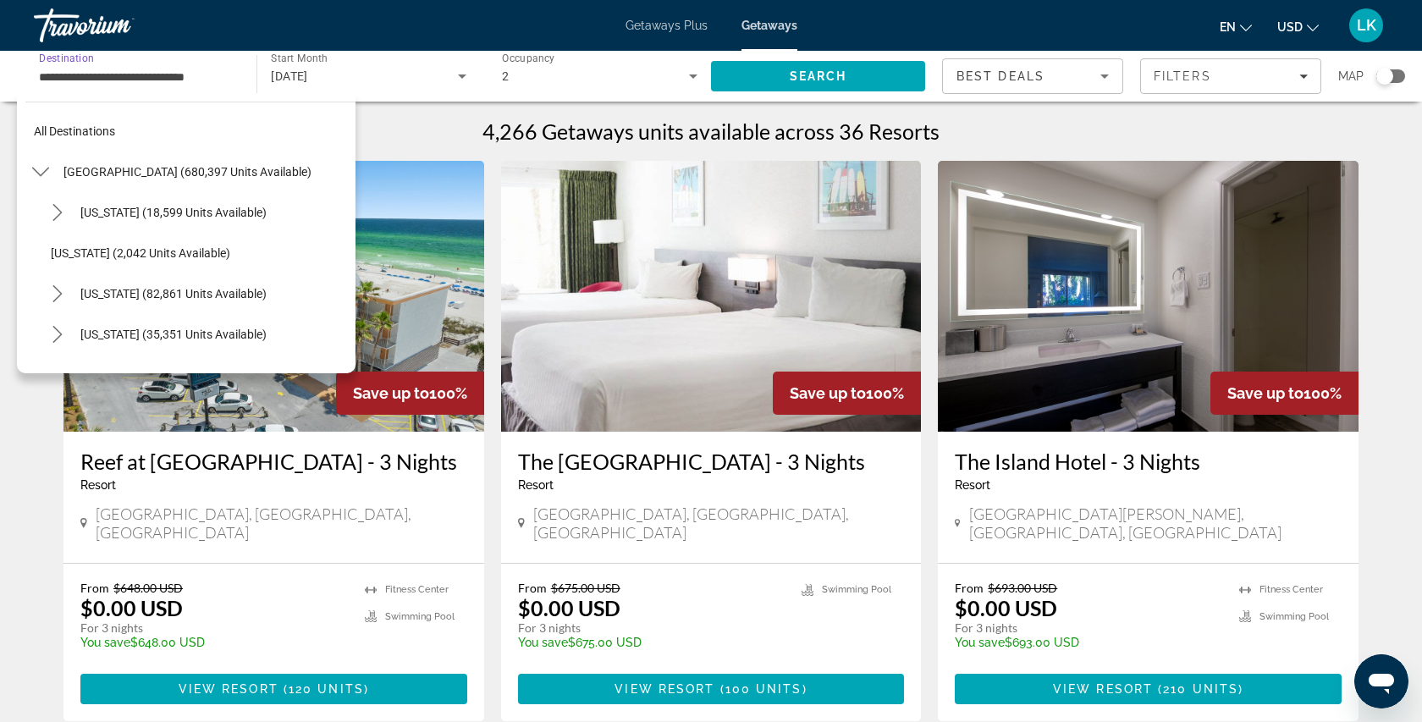
scroll to position [344, 0]
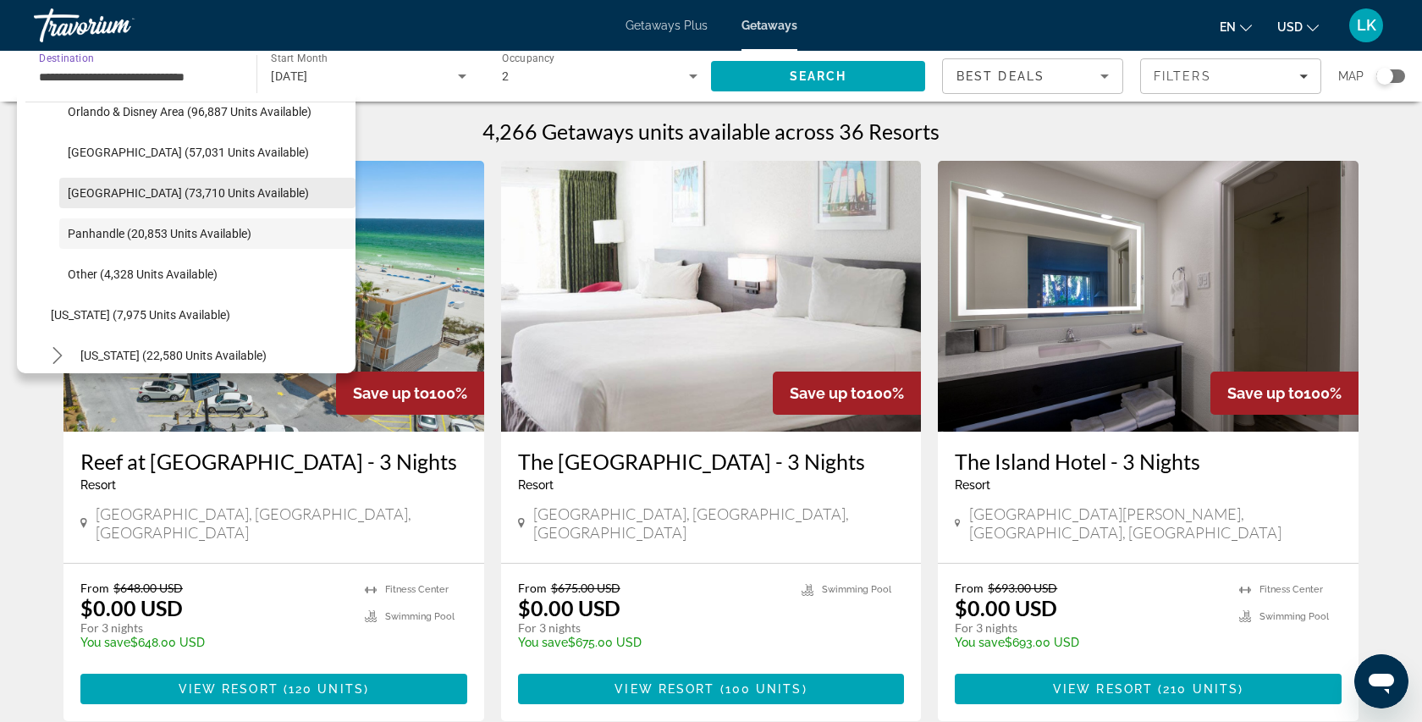
click at [165, 187] on span "West Coast (73,710 units available)" at bounding box center [188, 193] width 241 height 14
type input "**********"
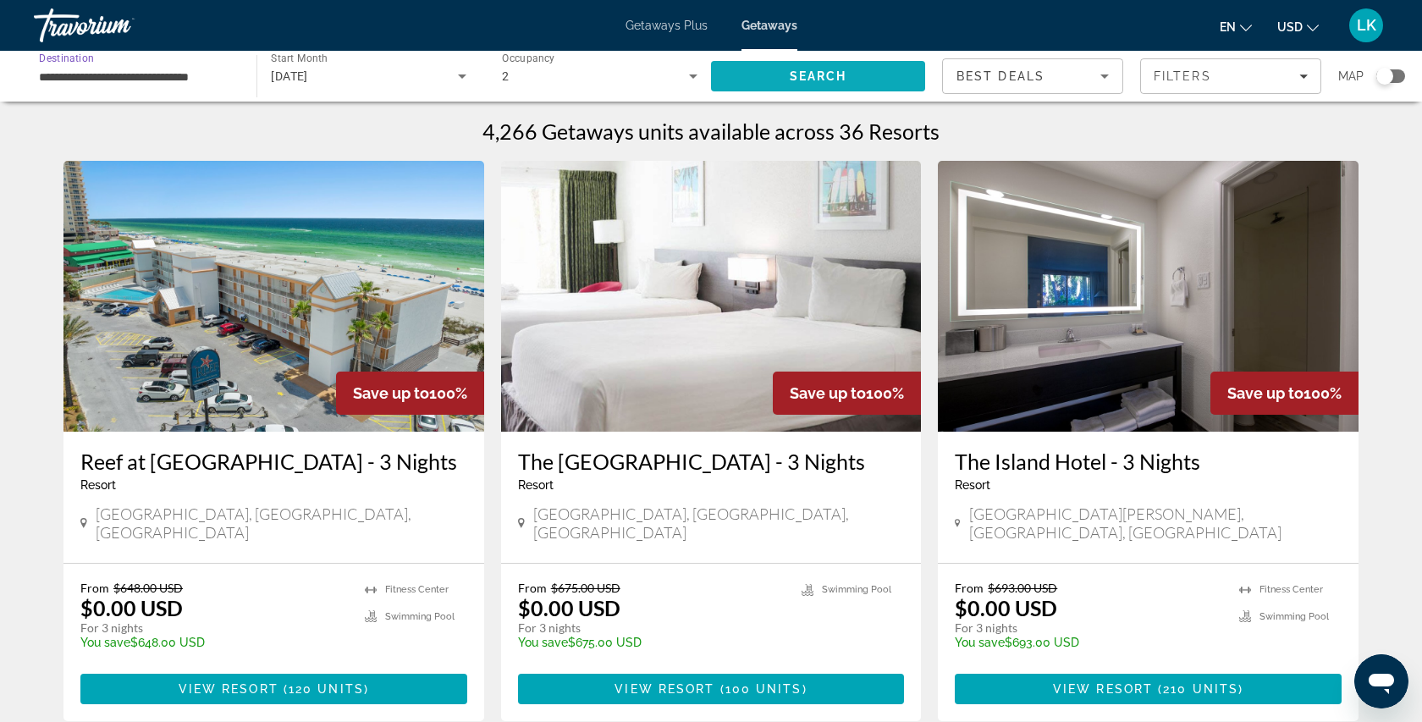
click at [773, 70] on span "Search" at bounding box center [818, 76] width 214 height 41
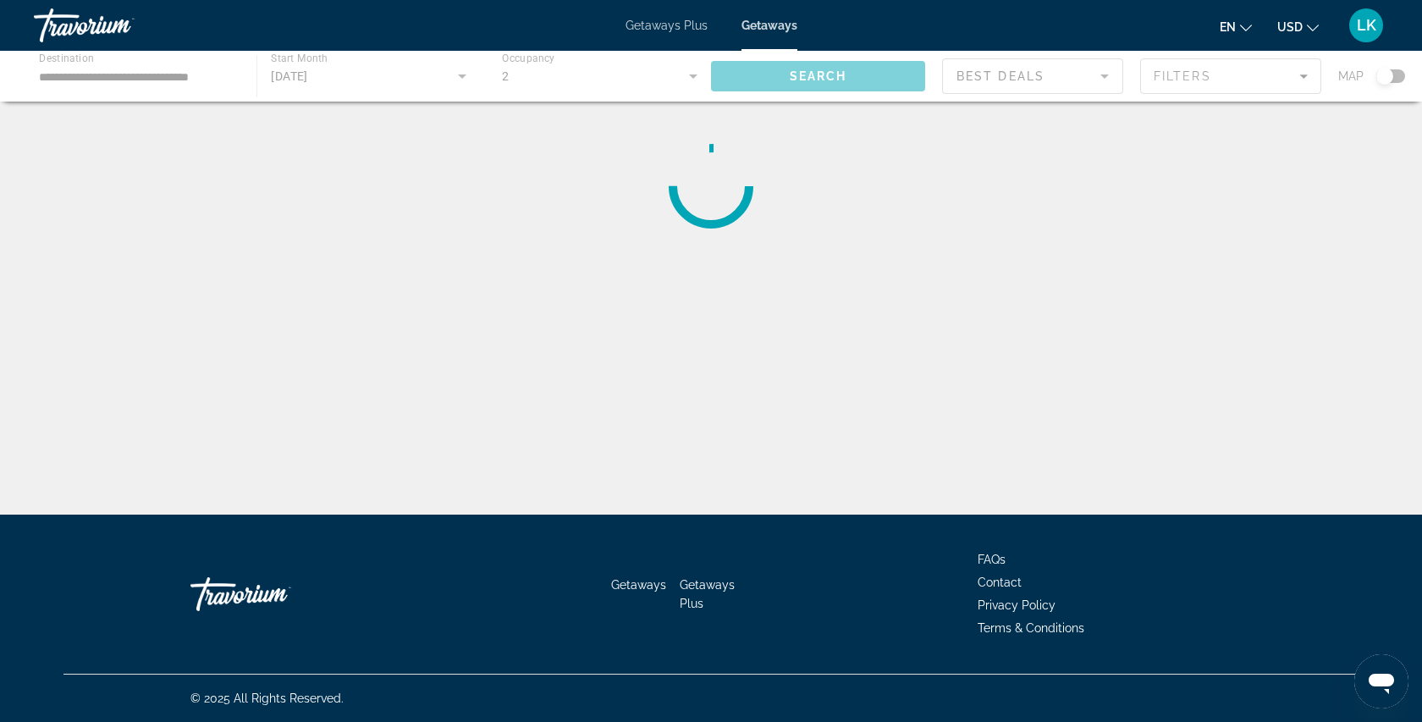
click at [1239, 70] on div "Main content" at bounding box center [711, 76] width 1422 height 51
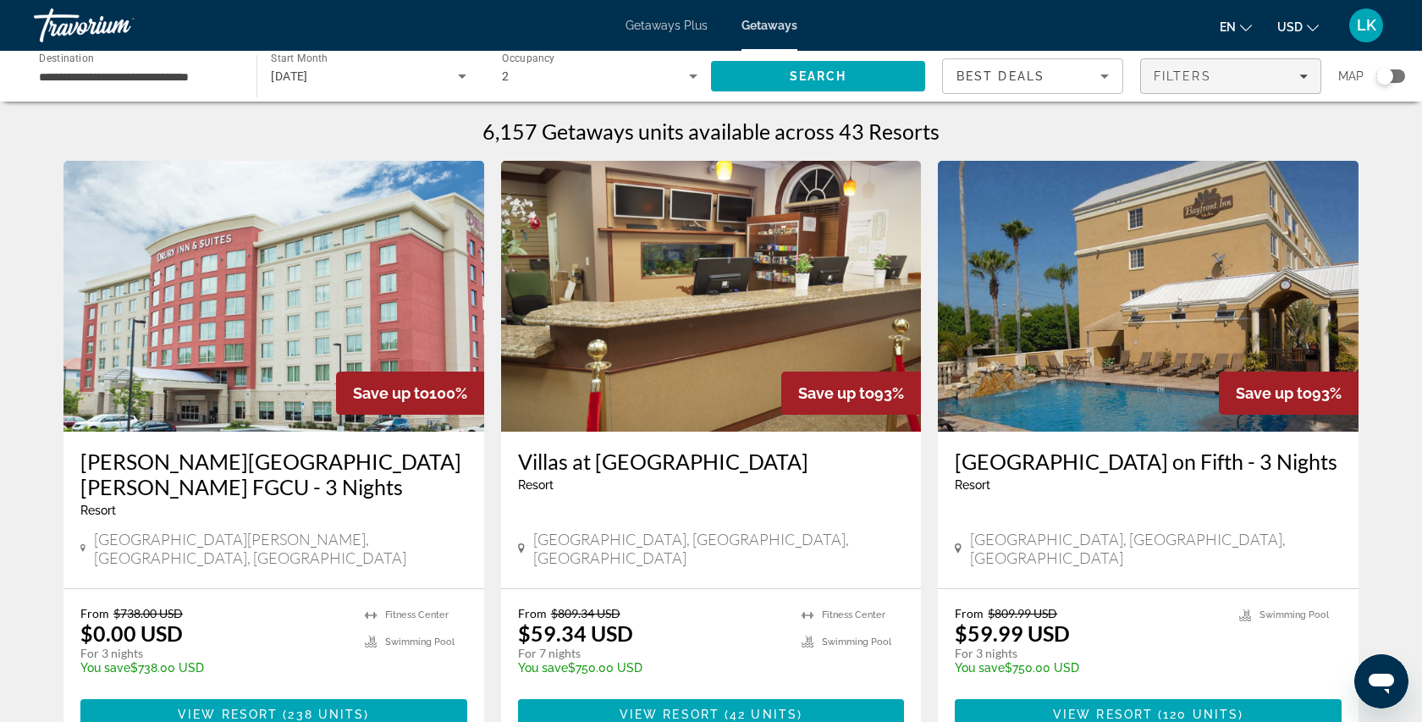
click at [1193, 78] on span "Filters" at bounding box center [1182, 76] width 58 height 14
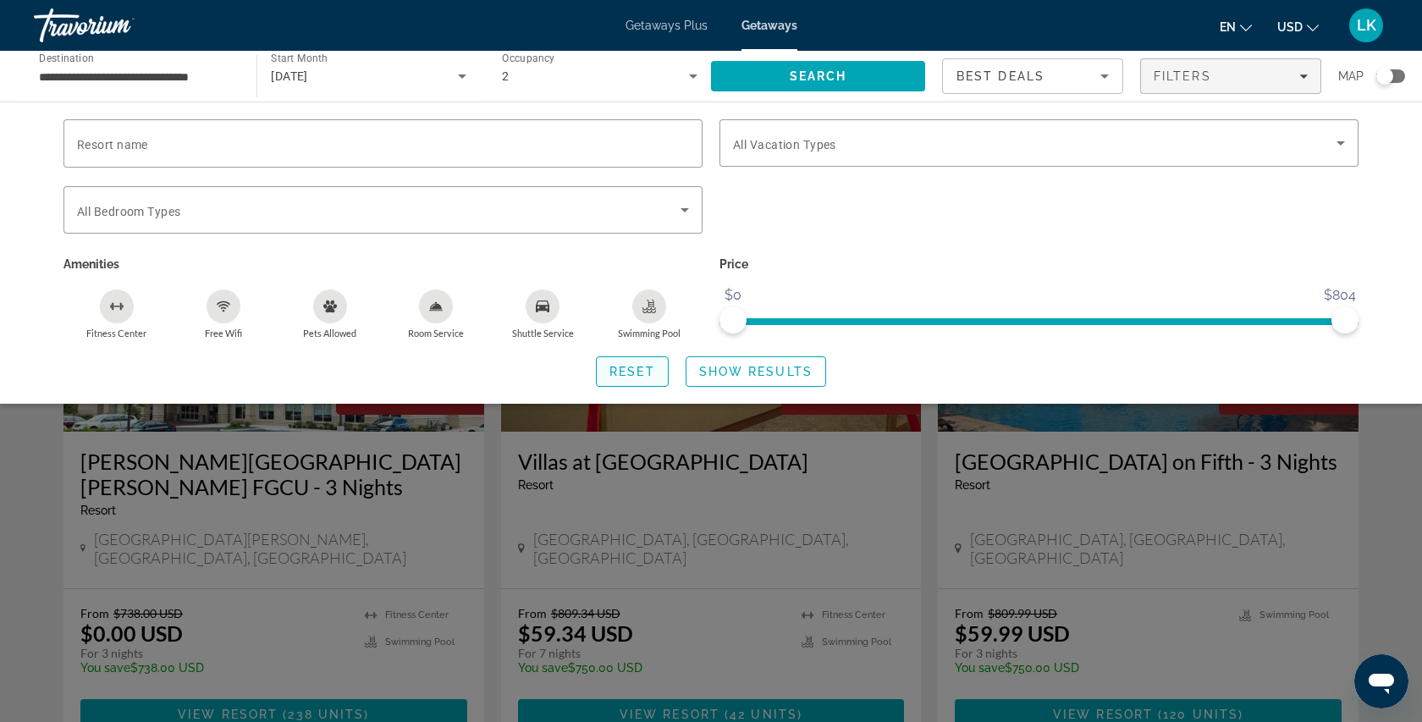
click at [655, 374] on span "Search widget" at bounding box center [632, 371] width 71 height 41
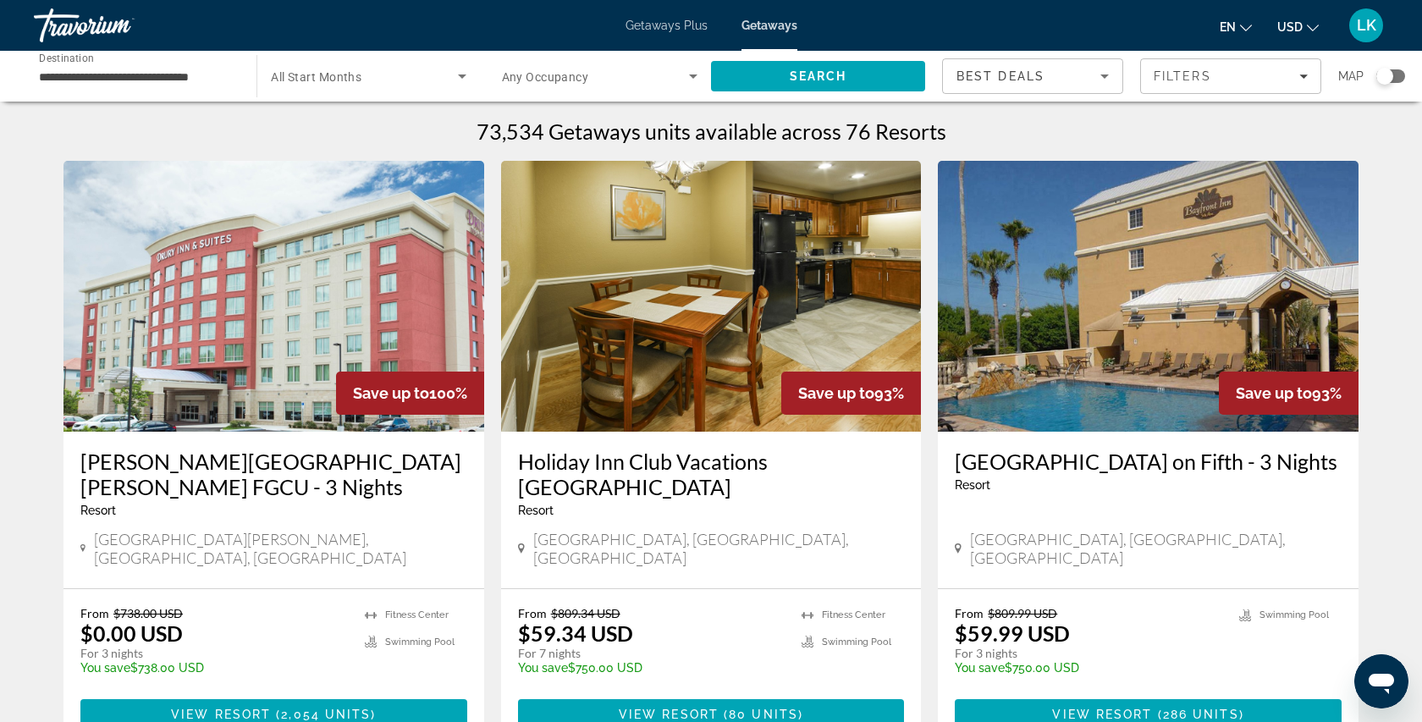
click at [311, 73] on span "All Start Months" at bounding box center [316, 77] width 91 height 14
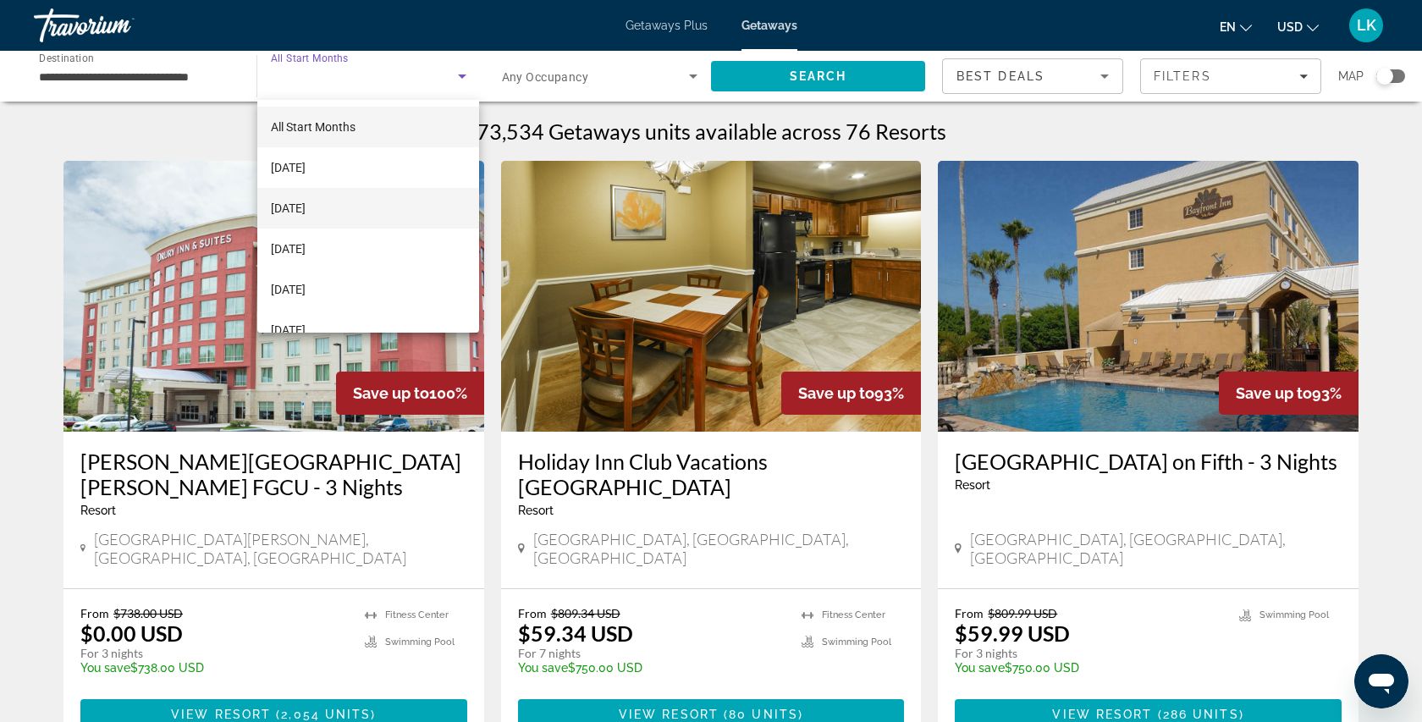
click at [305, 210] on span "[DATE]" at bounding box center [288, 208] width 35 height 20
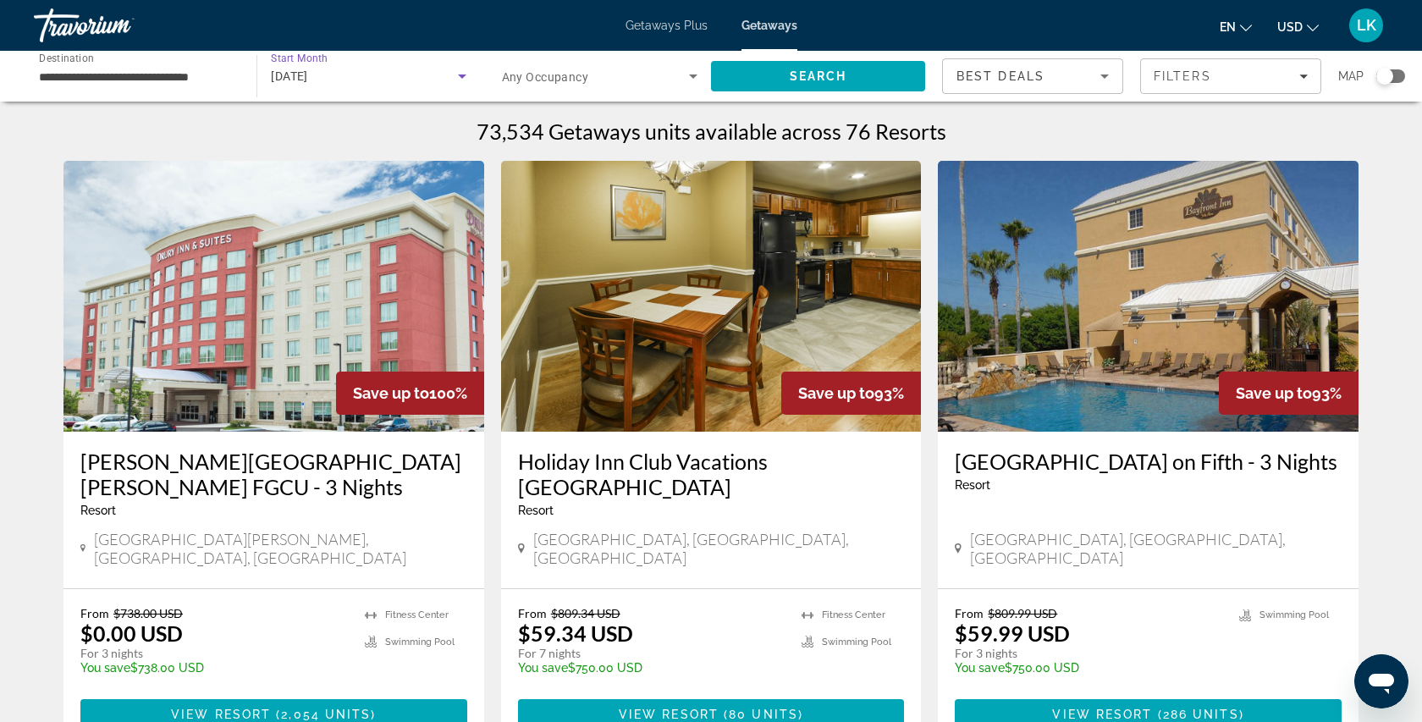
click at [530, 76] on span "Any Occupancy" at bounding box center [545, 77] width 87 height 14
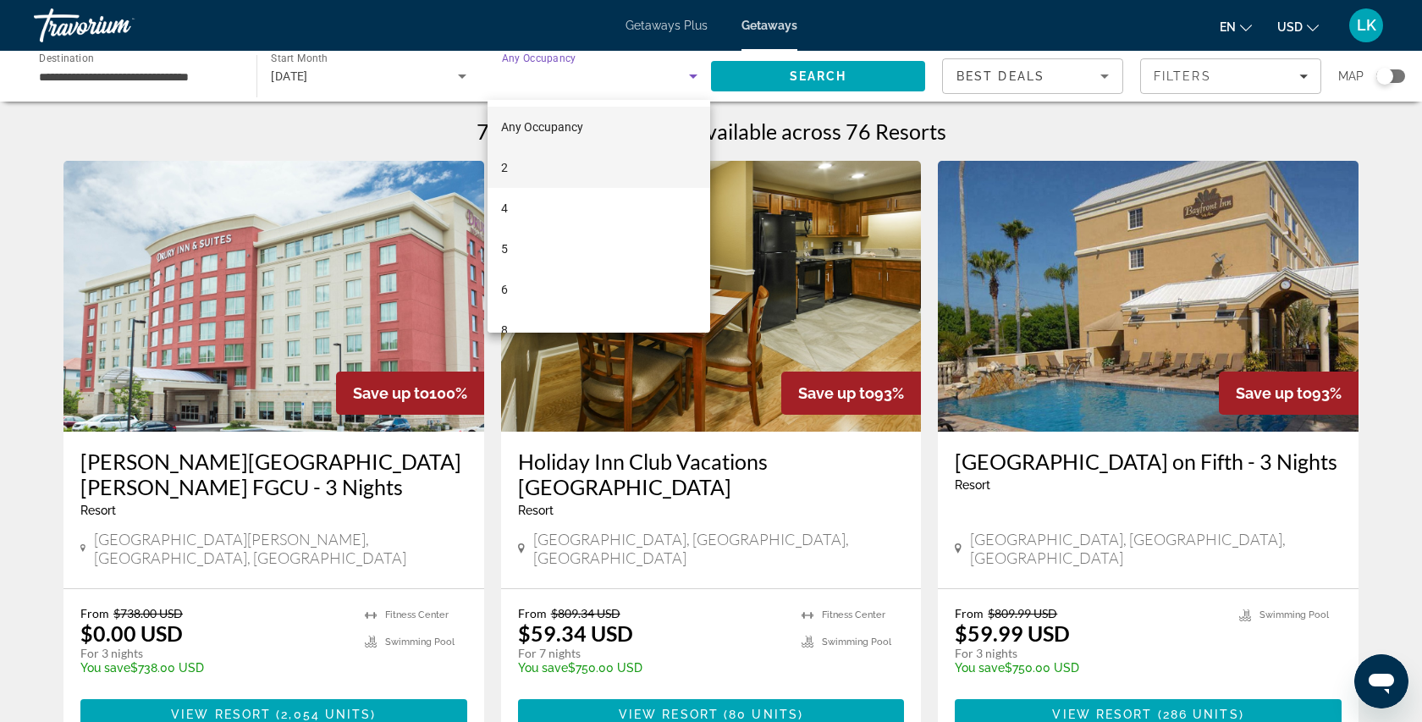
click at [561, 157] on mat-option "2" at bounding box center [598, 167] width 223 height 41
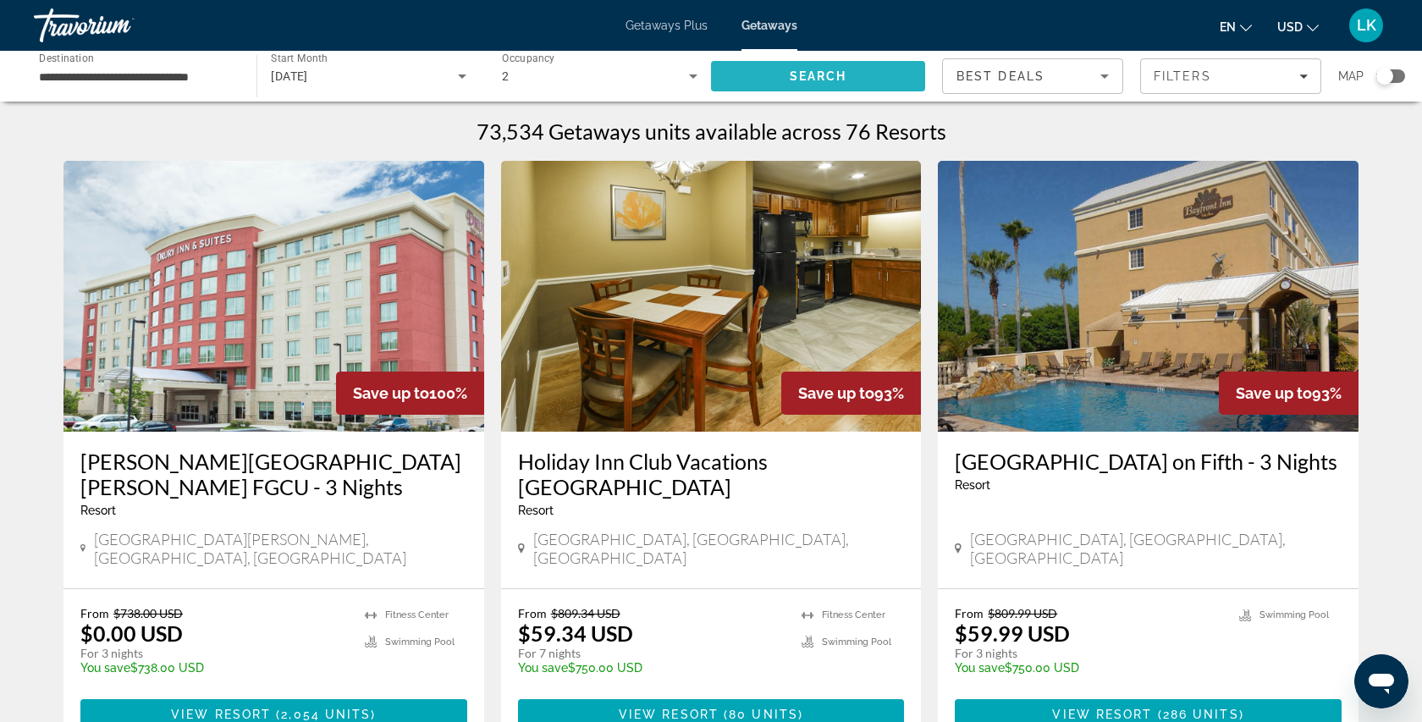
click at [776, 77] on span "Search" at bounding box center [818, 76] width 214 height 41
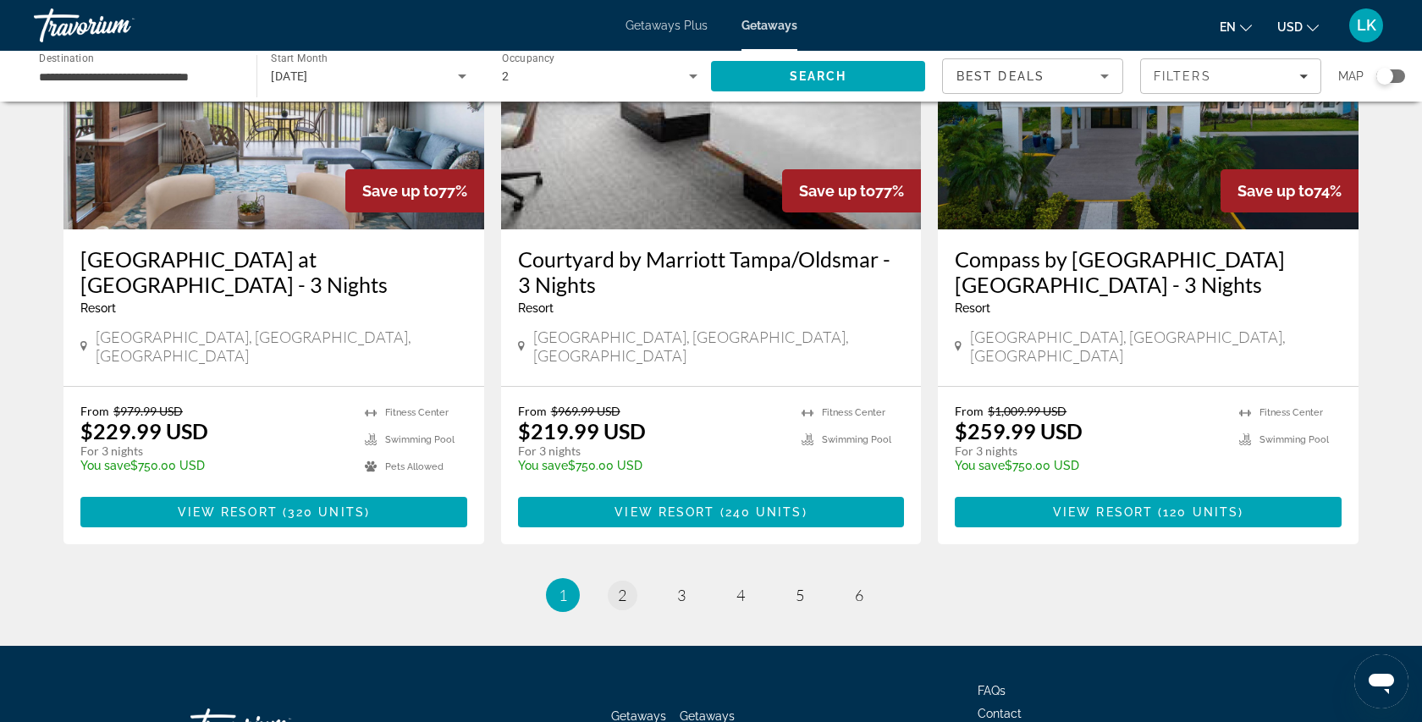
scroll to position [2066, 0]
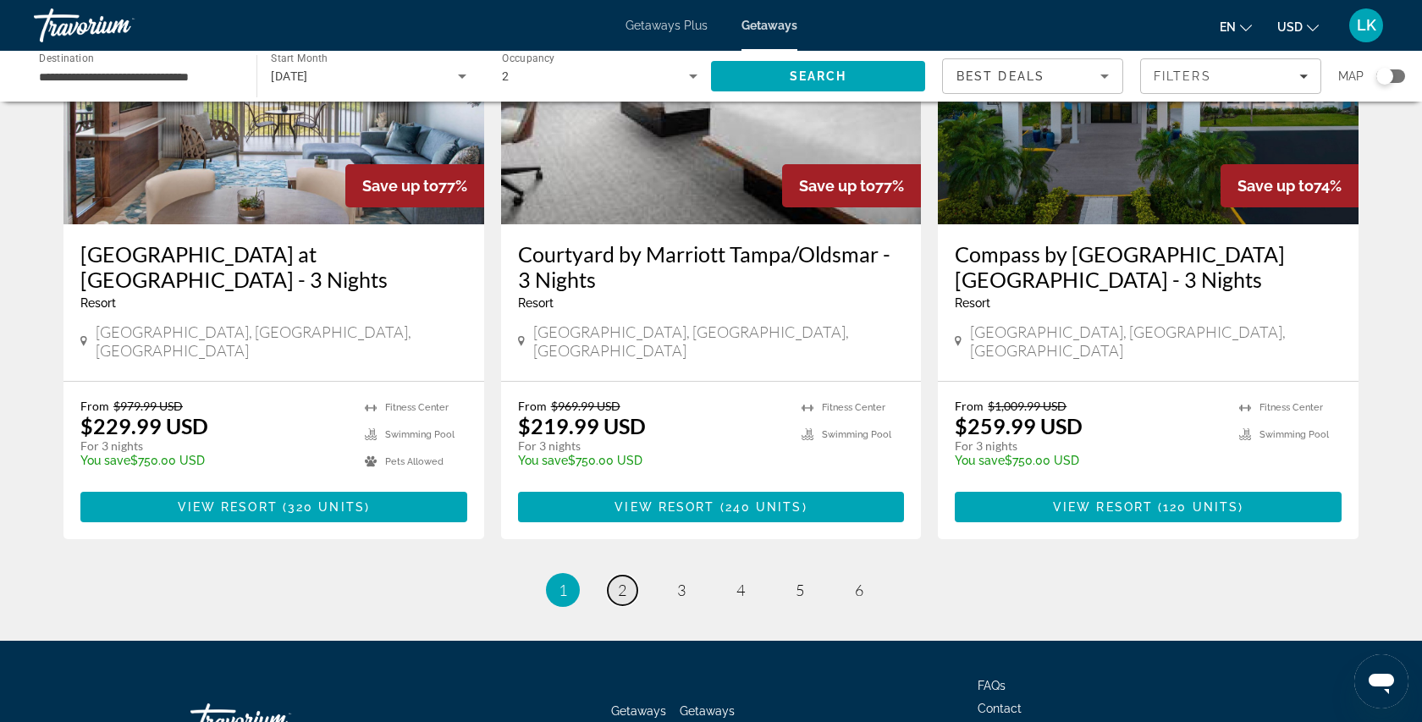
click at [623, 580] on span "2" at bounding box center [622, 589] width 8 height 19
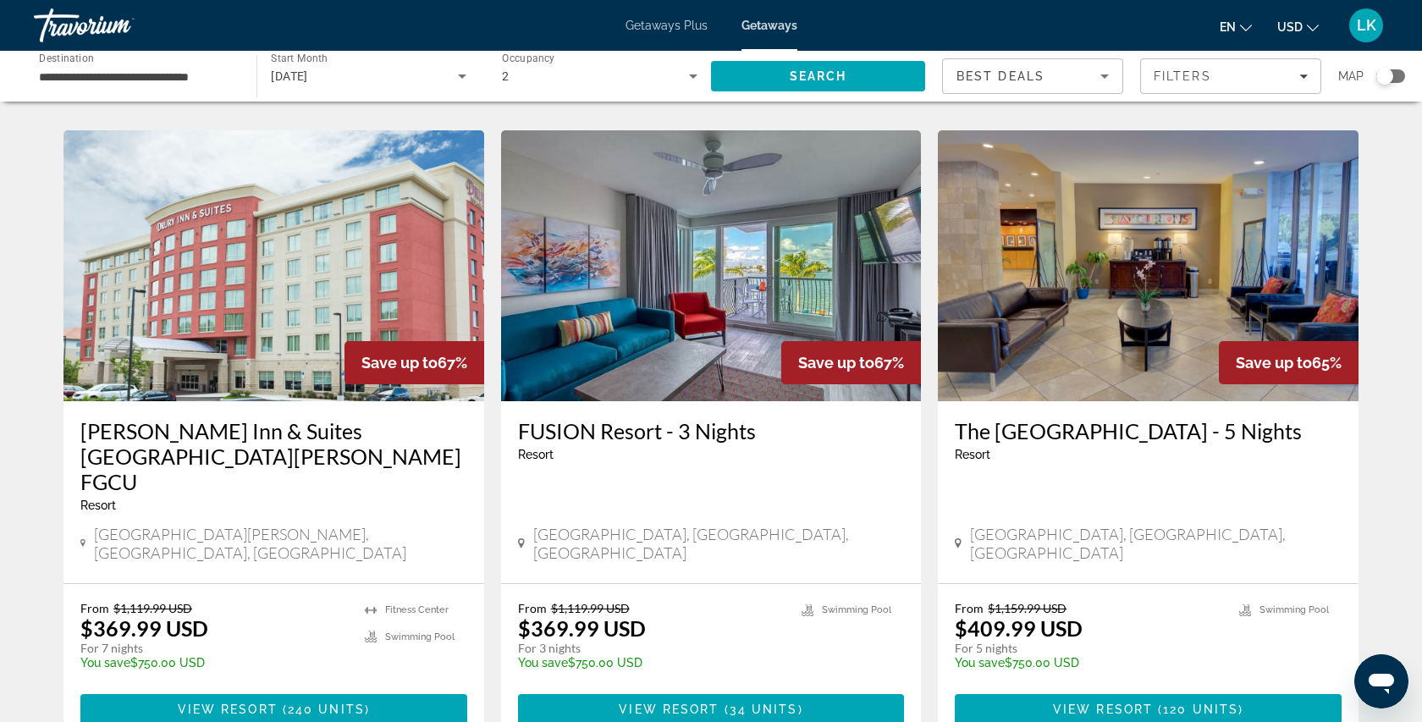
scroll to position [1299, 0]
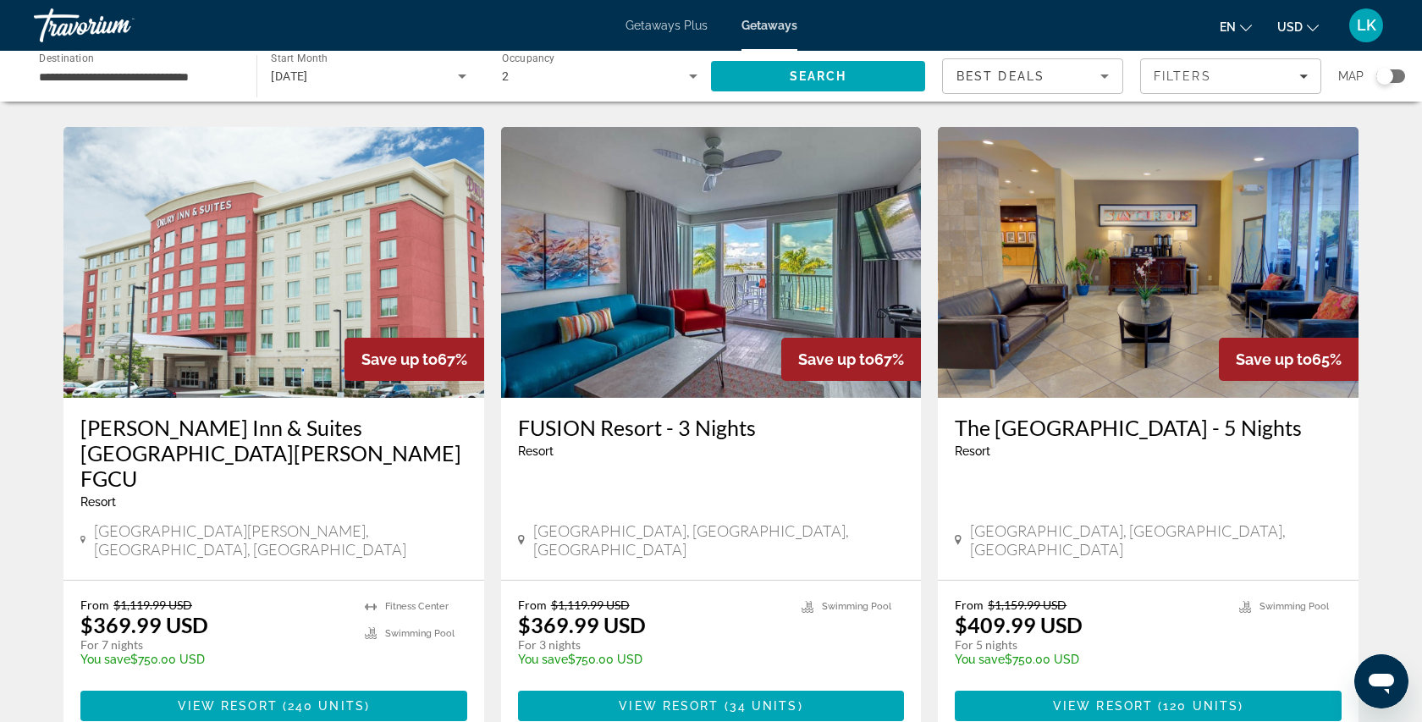
click at [746, 244] on img "Main content" at bounding box center [711, 262] width 421 height 271
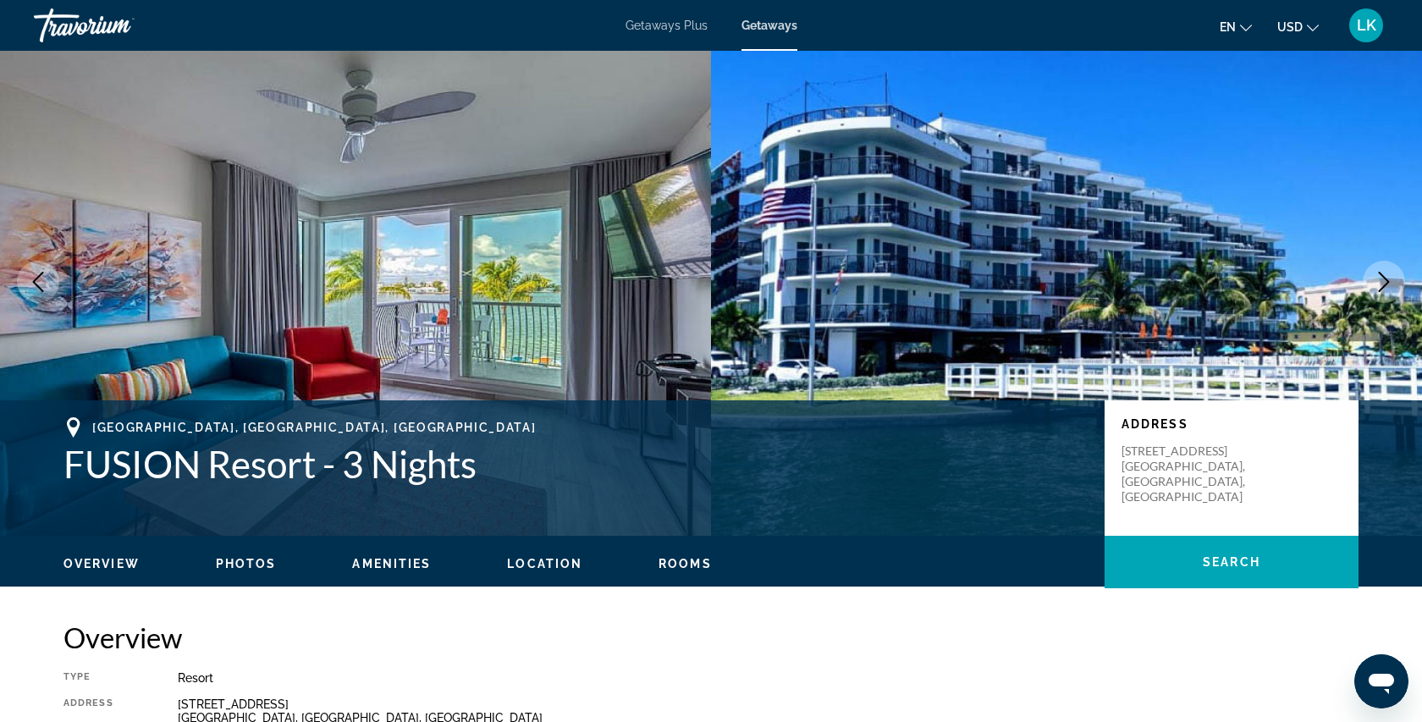
scroll to position [7, 0]
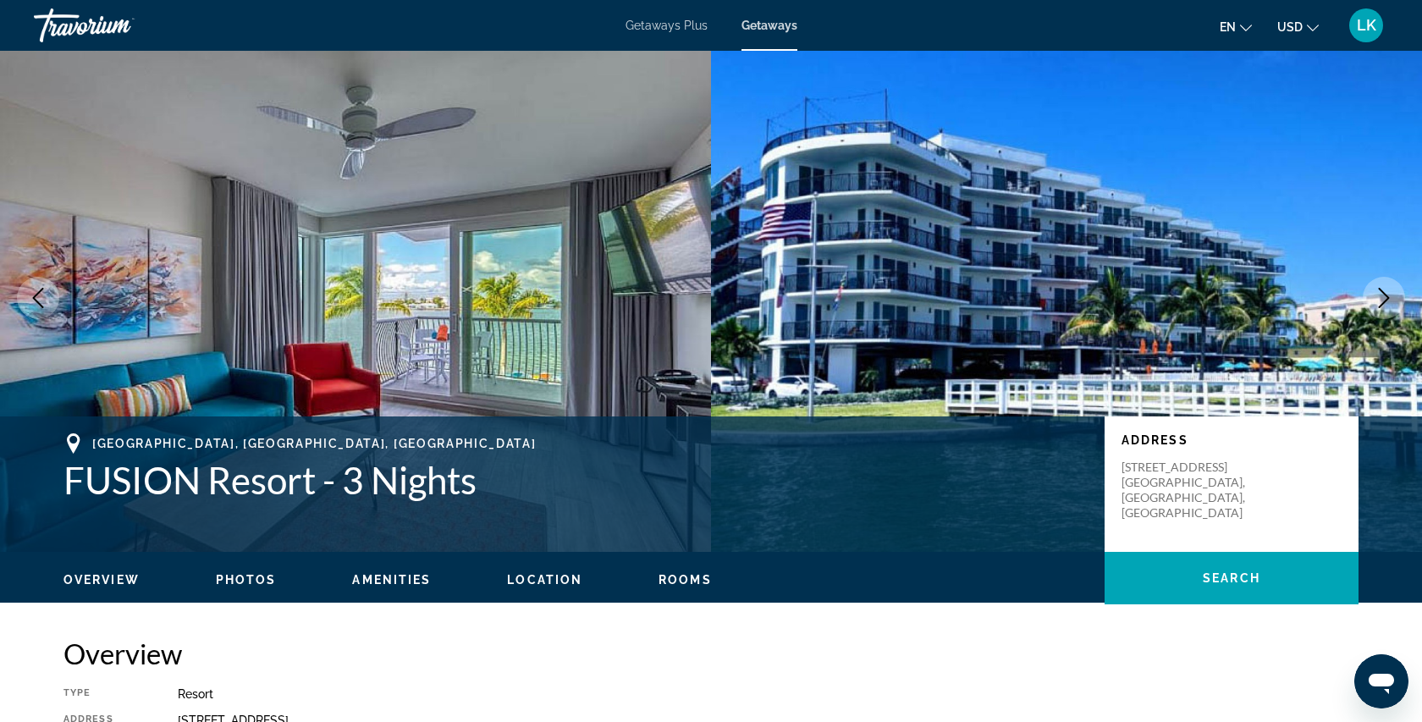
click at [1384, 306] on icon "Next image" at bounding box center [1383, 298] width 20 height 20
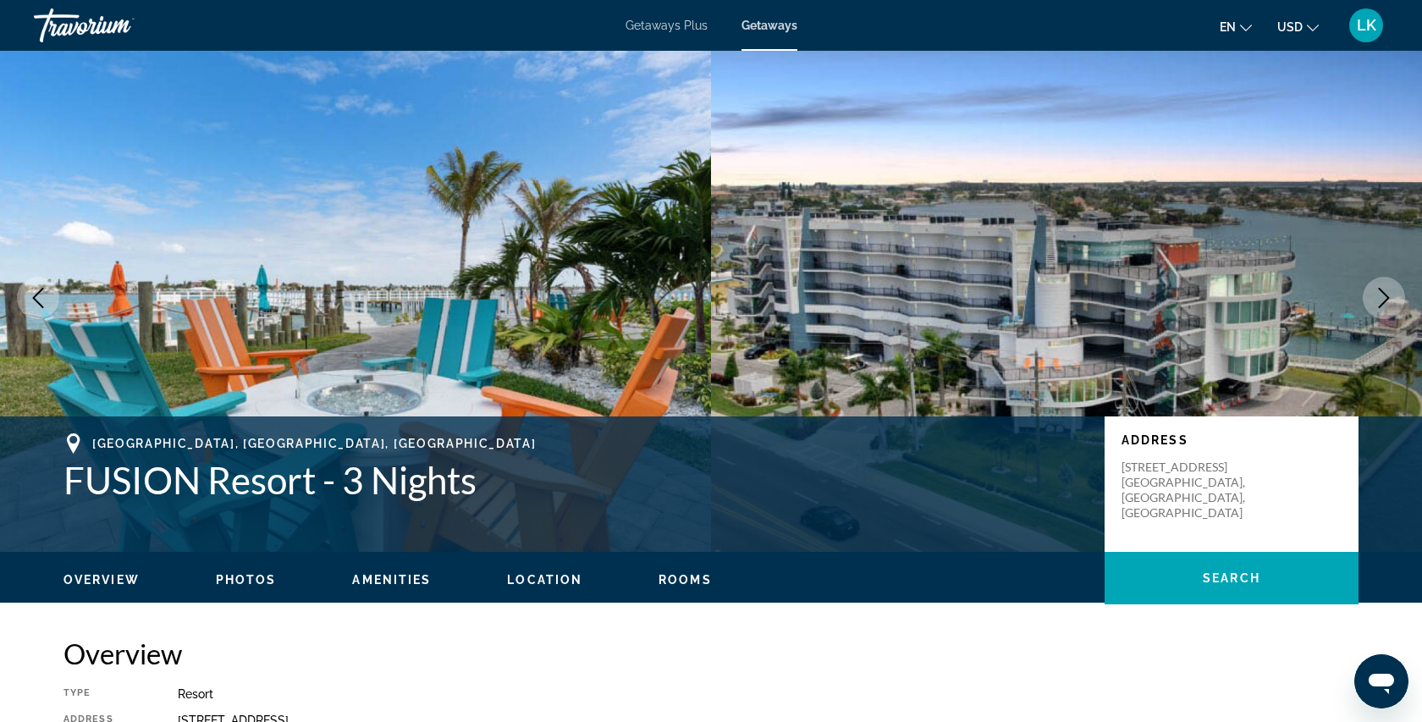
click at [1384, 306] on icon "Next image" at bounding box center [1383, 298] width 20 height 20
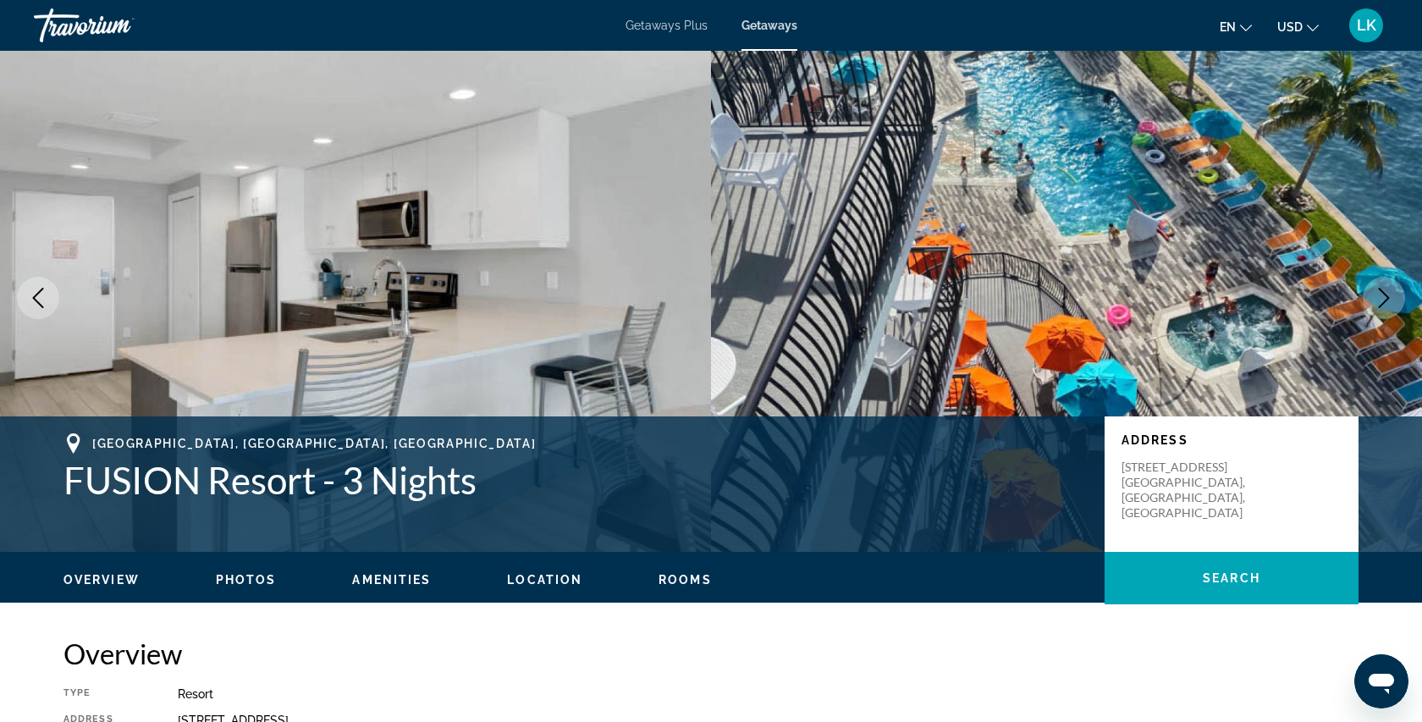
click at [1384, 306] on icon "Next image" at bounding box center [1383, 298] width 20 height 20
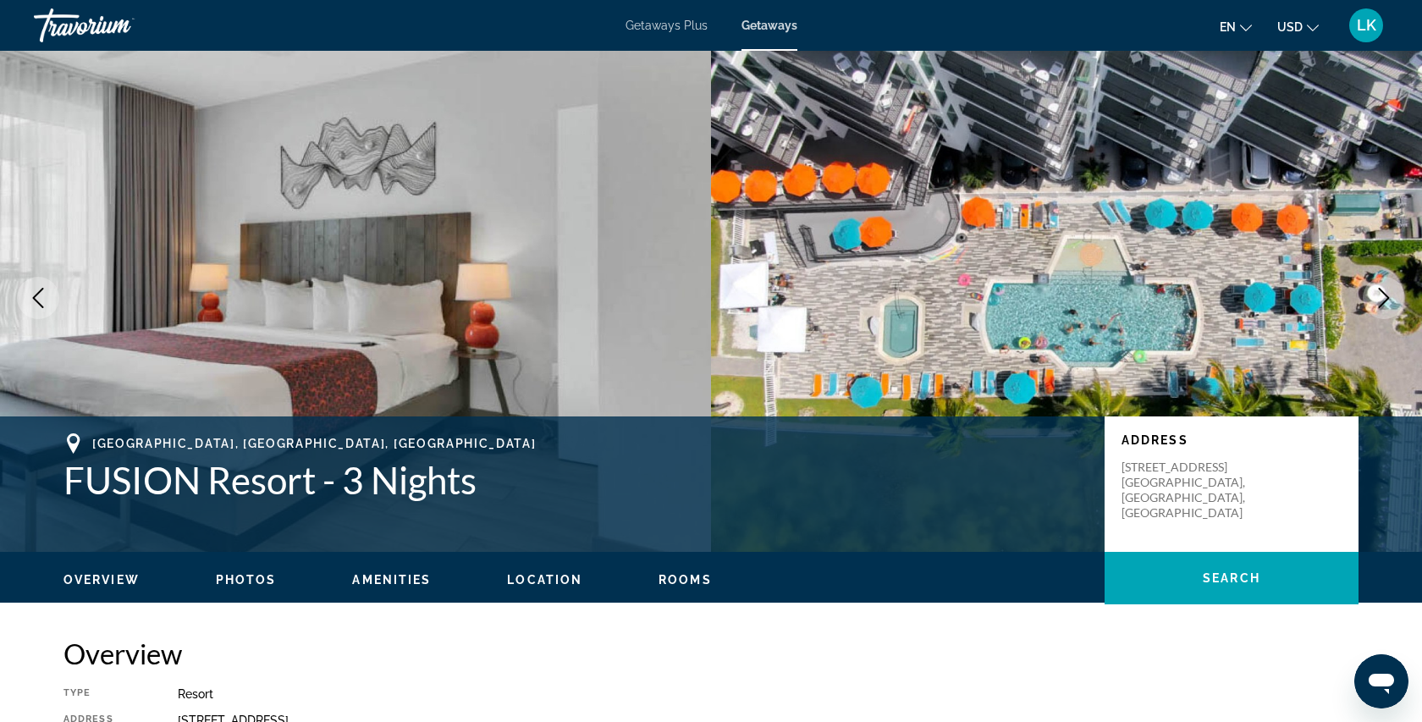
click at [1384, 306] on icon "Next image" at bounding box center [1383, 298] width 20 height 20
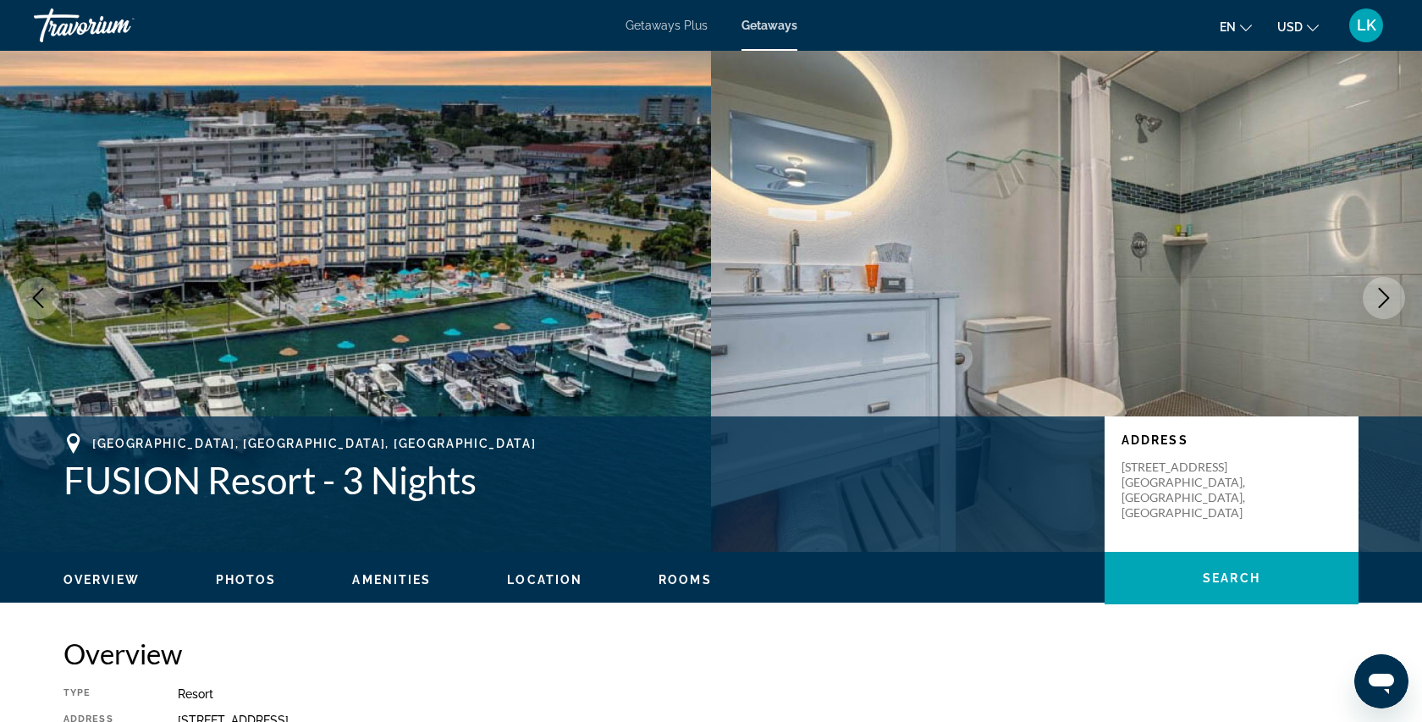
click at [1385, 307] on icon "Next image" at bounding box center [1383, 298] width 20 height 20
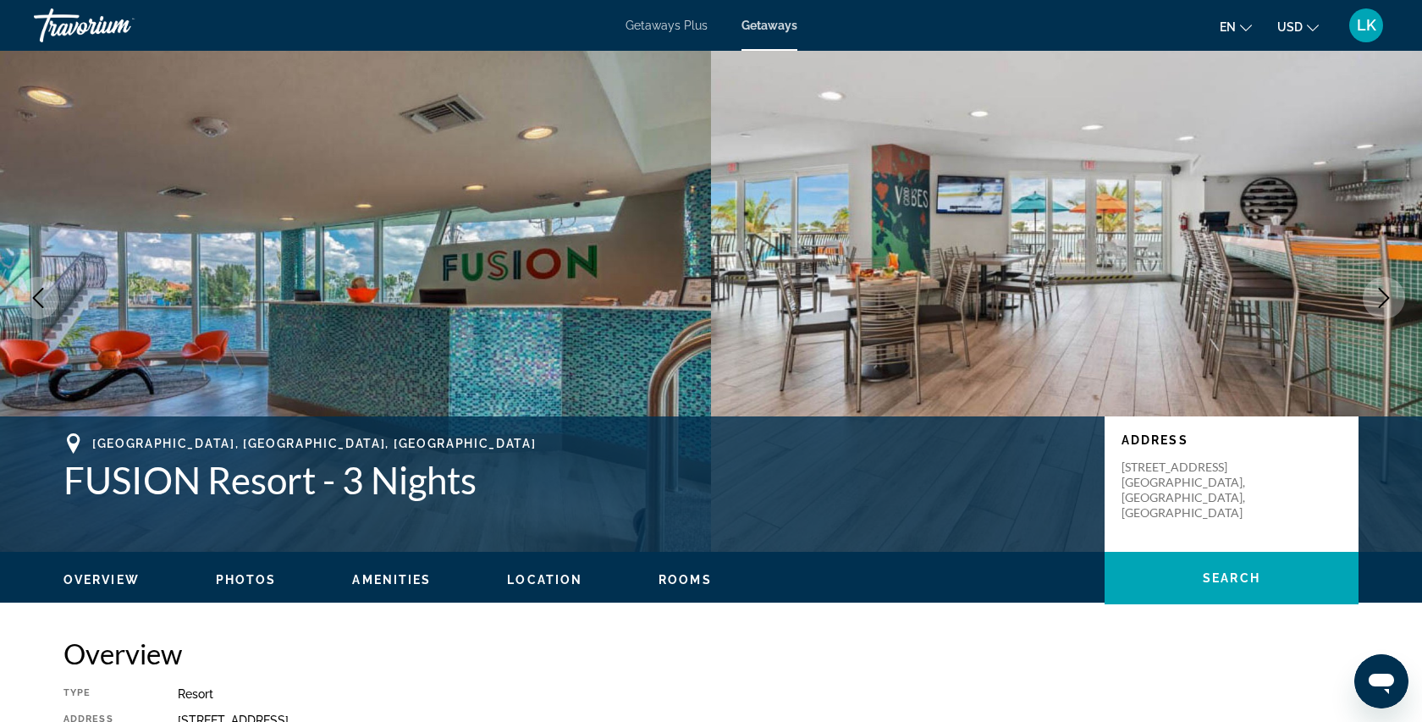
click at [1385, 306] on icon "Next image" at bounding box center [1383, 298] width 20 height 20
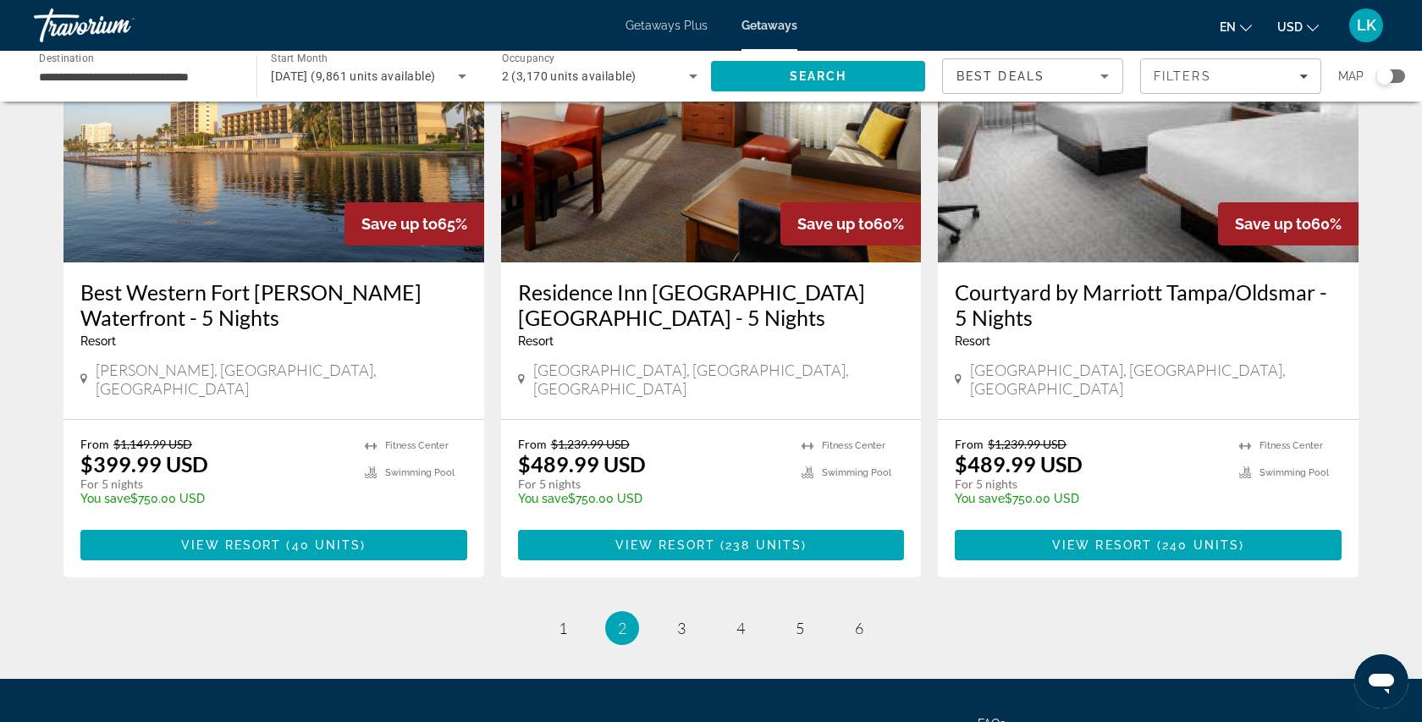
scroll to position [2116, 0]
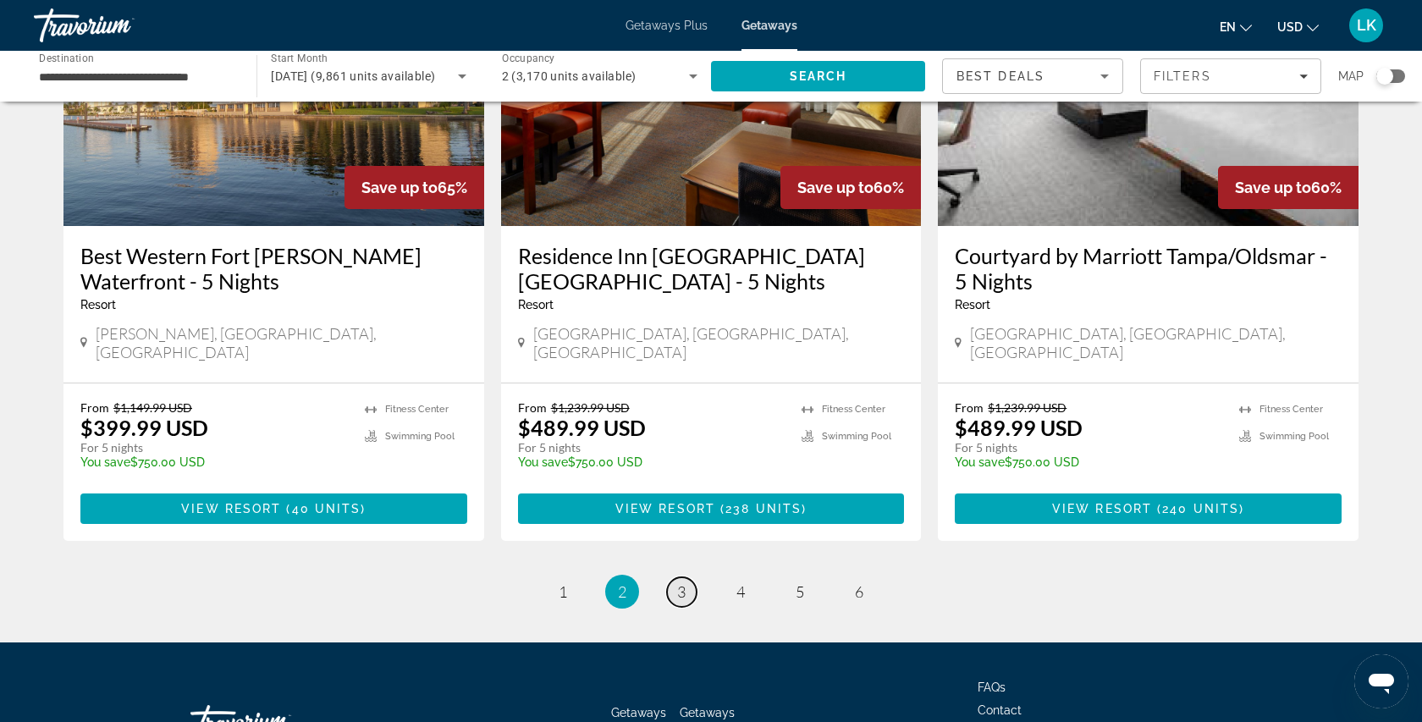
click at [680, 582] on span "3" at bounding box center [681, 591] width 8 height 19
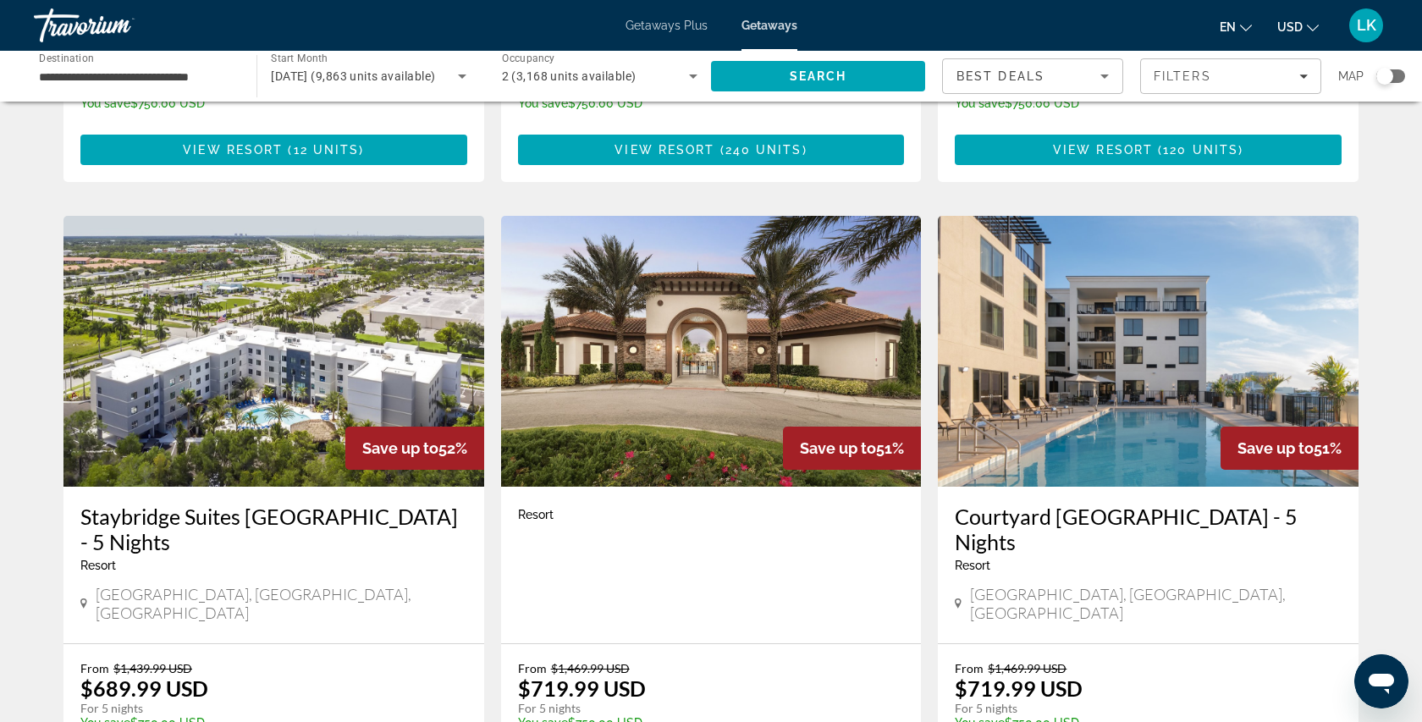
scroll to position [1973, 0]
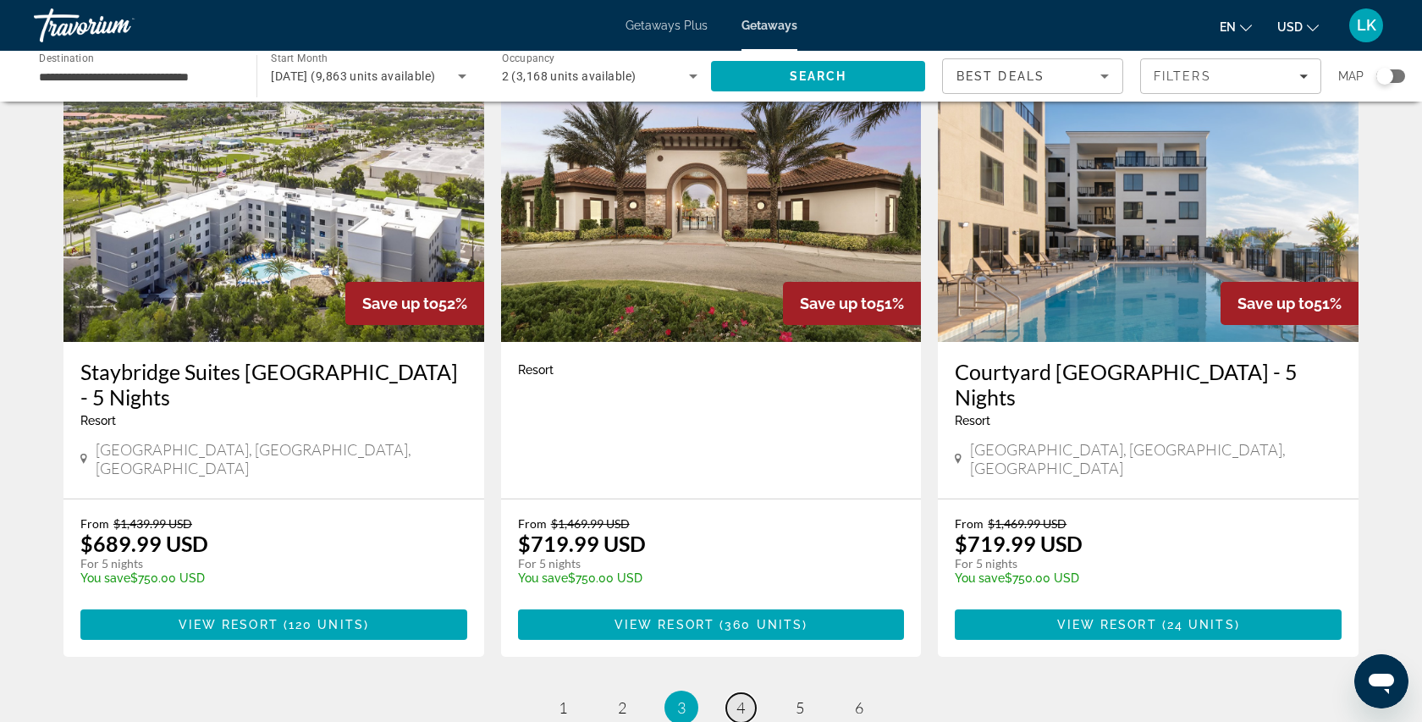
click at [748, 693] on link "page 4" at bounding box center [741, 708] width 30 height 30
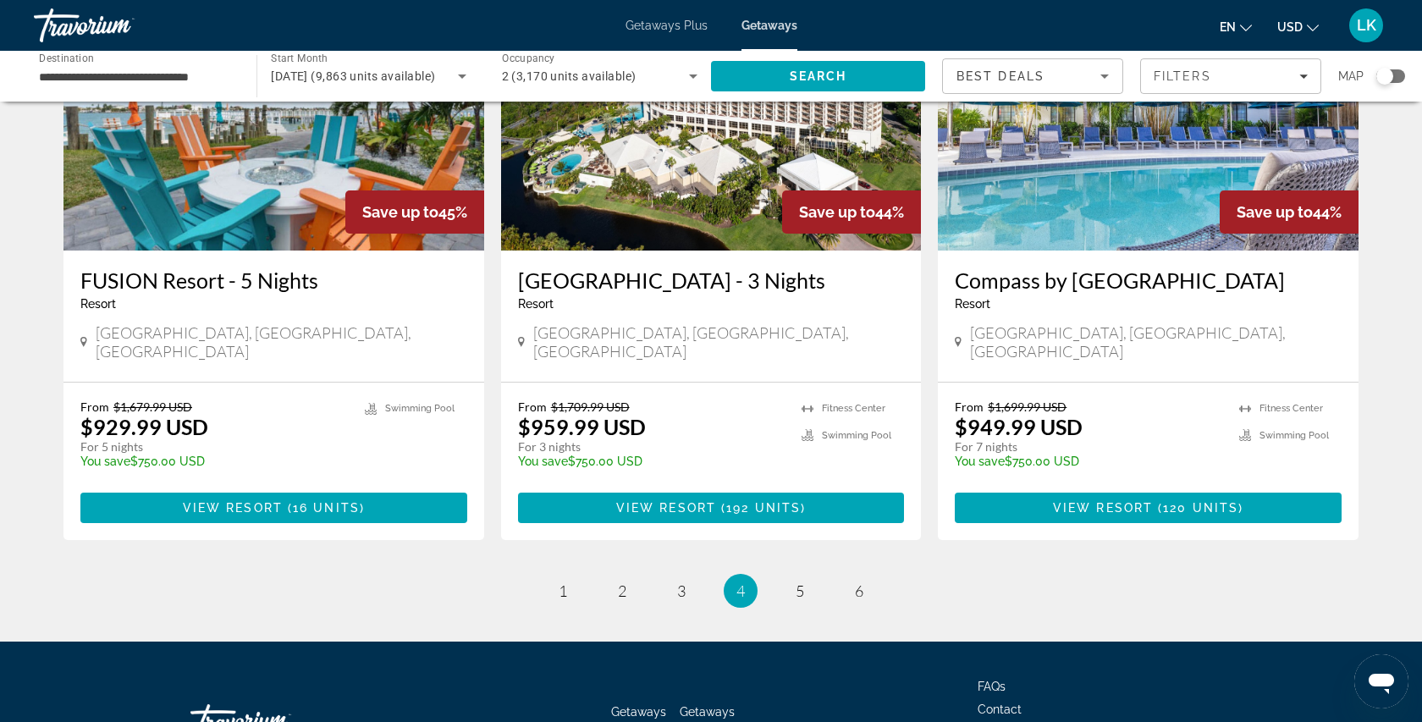
scroll to position [2067, 0]
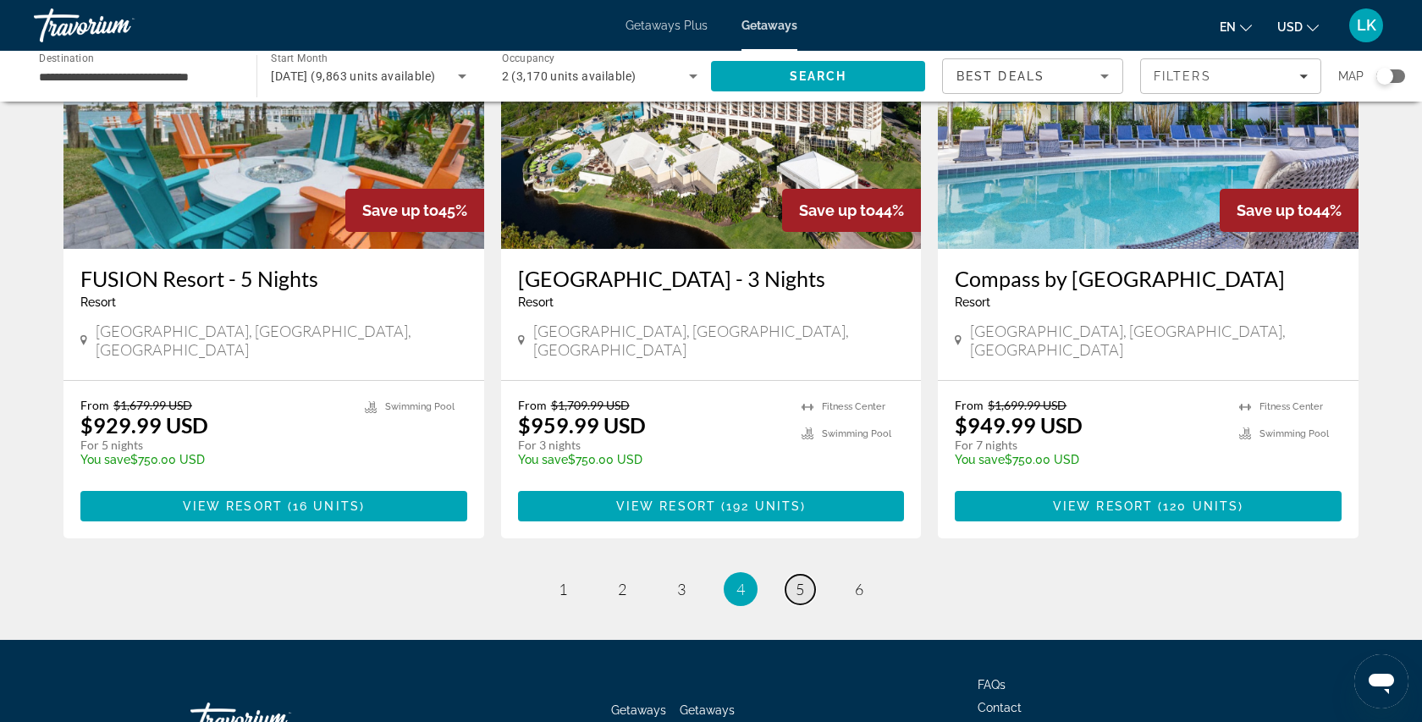
click at [792, 575] on link "page 5" at bounding box center [800, 590] width 30 height 30
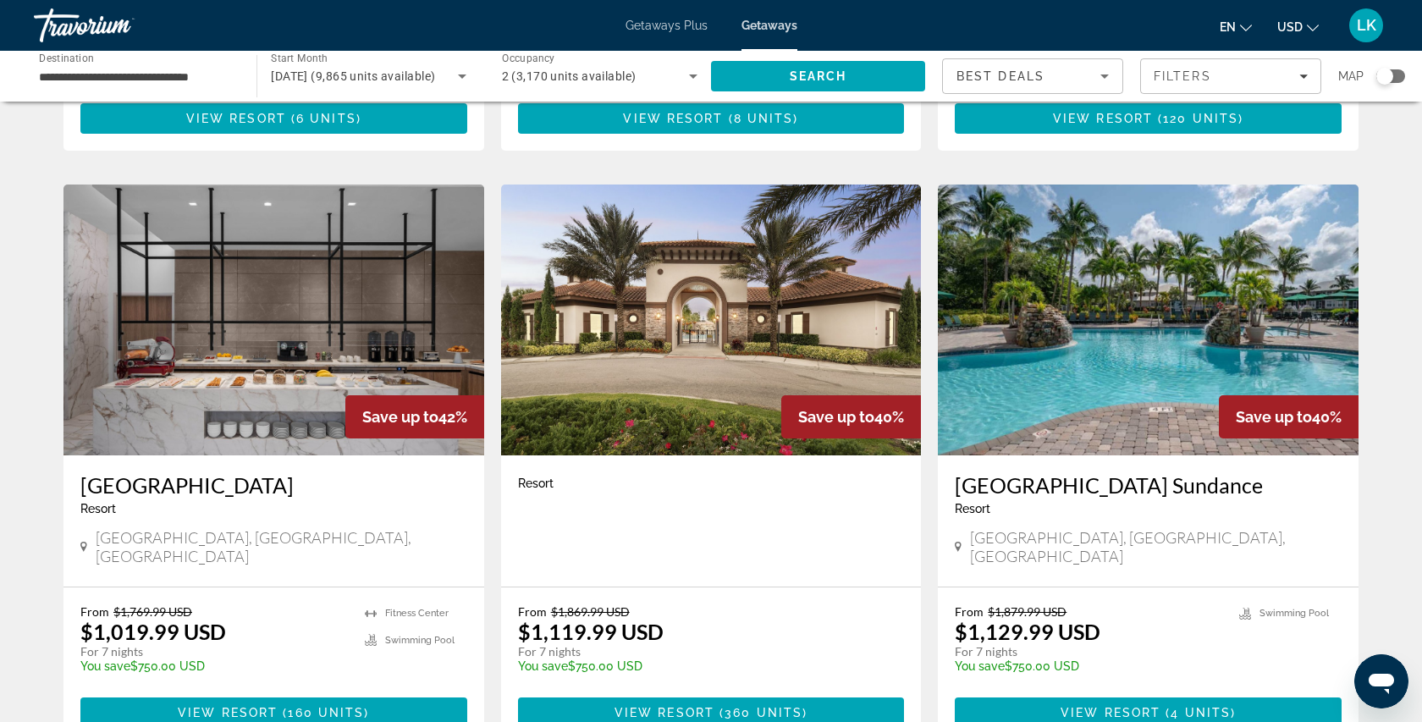
scroll to position [633, 0]
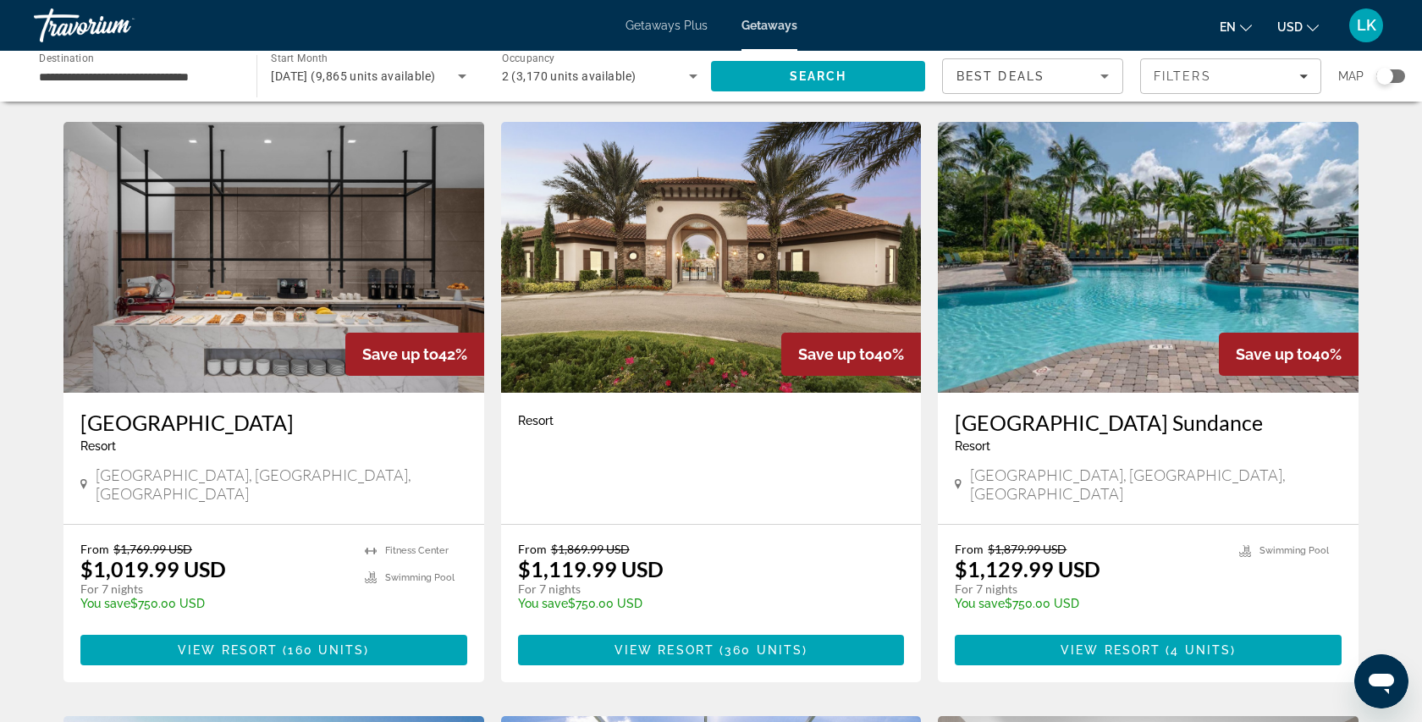
click at [290, 444] on div "AC Hotel Clearwater Beach Resort - This is an adults only resort" at bounding box center [273, 438] width 387 height 56
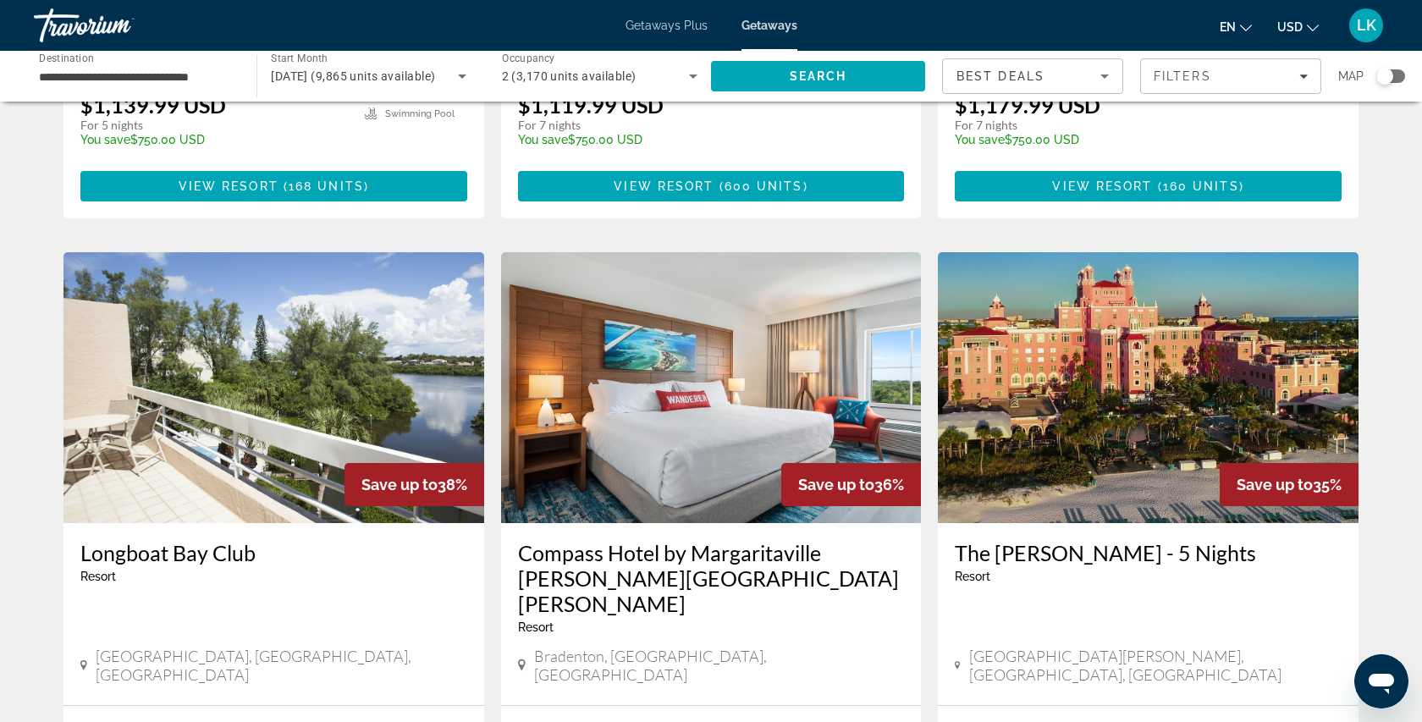
scroll to position [1717, 0]
